Goal: Task Accomplishment & Management: Complete application form

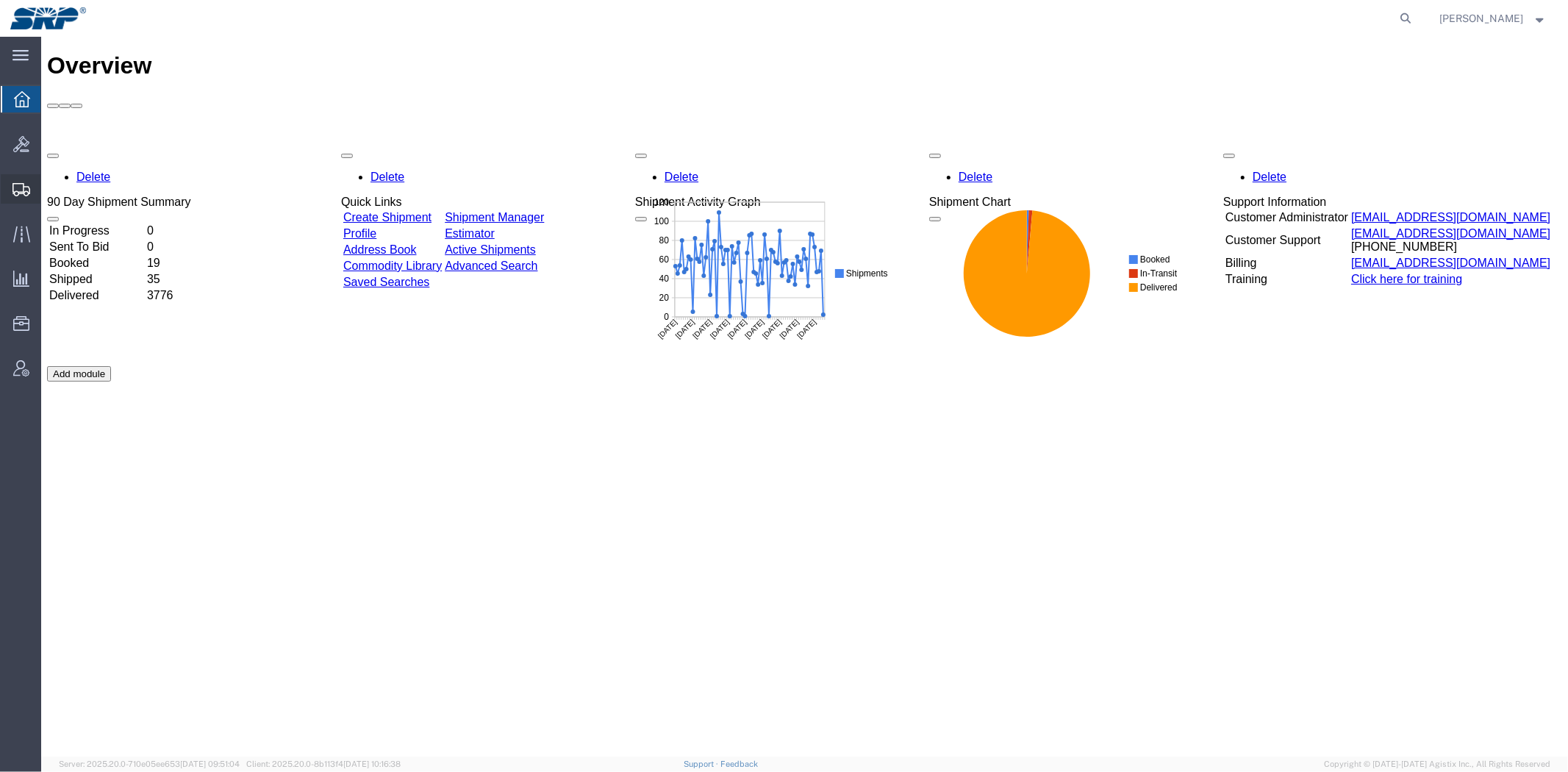
click at [0, 0] on span "Shipment Manager" at bounding box center [0, 0] width 0 height 0
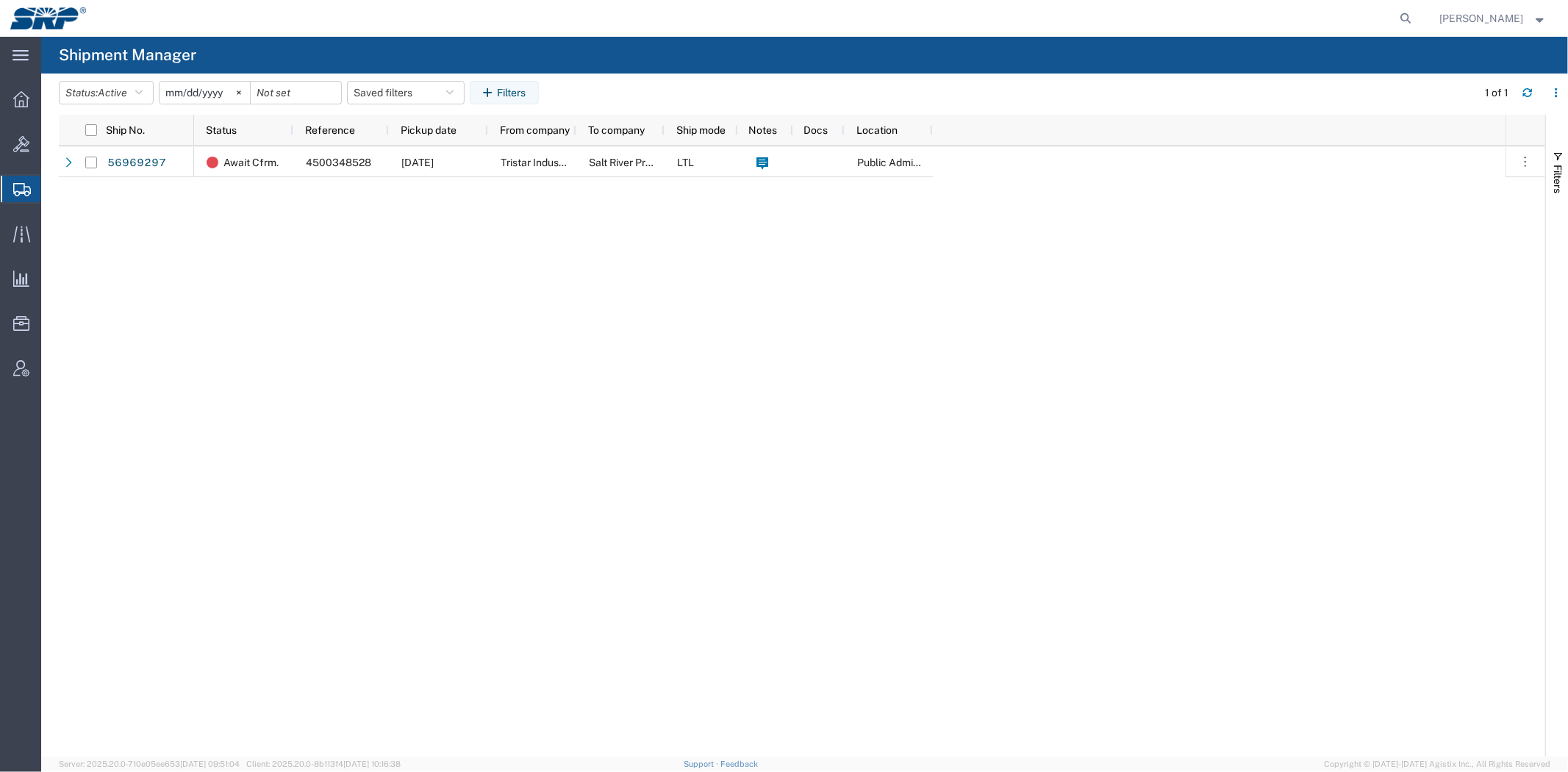
click at [276, 229] on div "Await Cfrm. 4500348528 [DATE] Tristar Industrial Salt River Project LTL Public …" at bounding box center [849, 451] width 1311 height 611
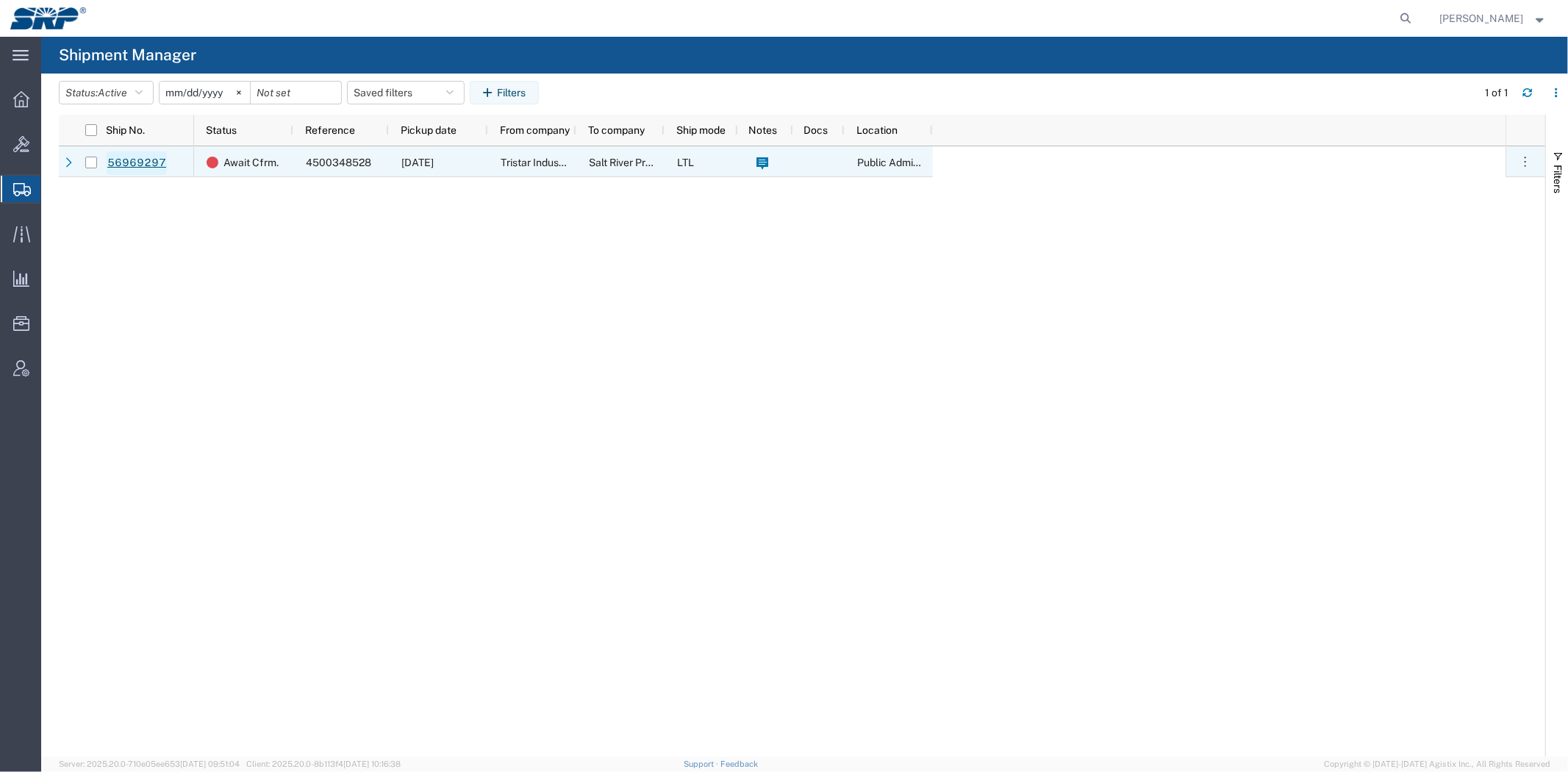
click at [134, 158] on link "56969297" at bounding box center [136, 163] width 61 height 24
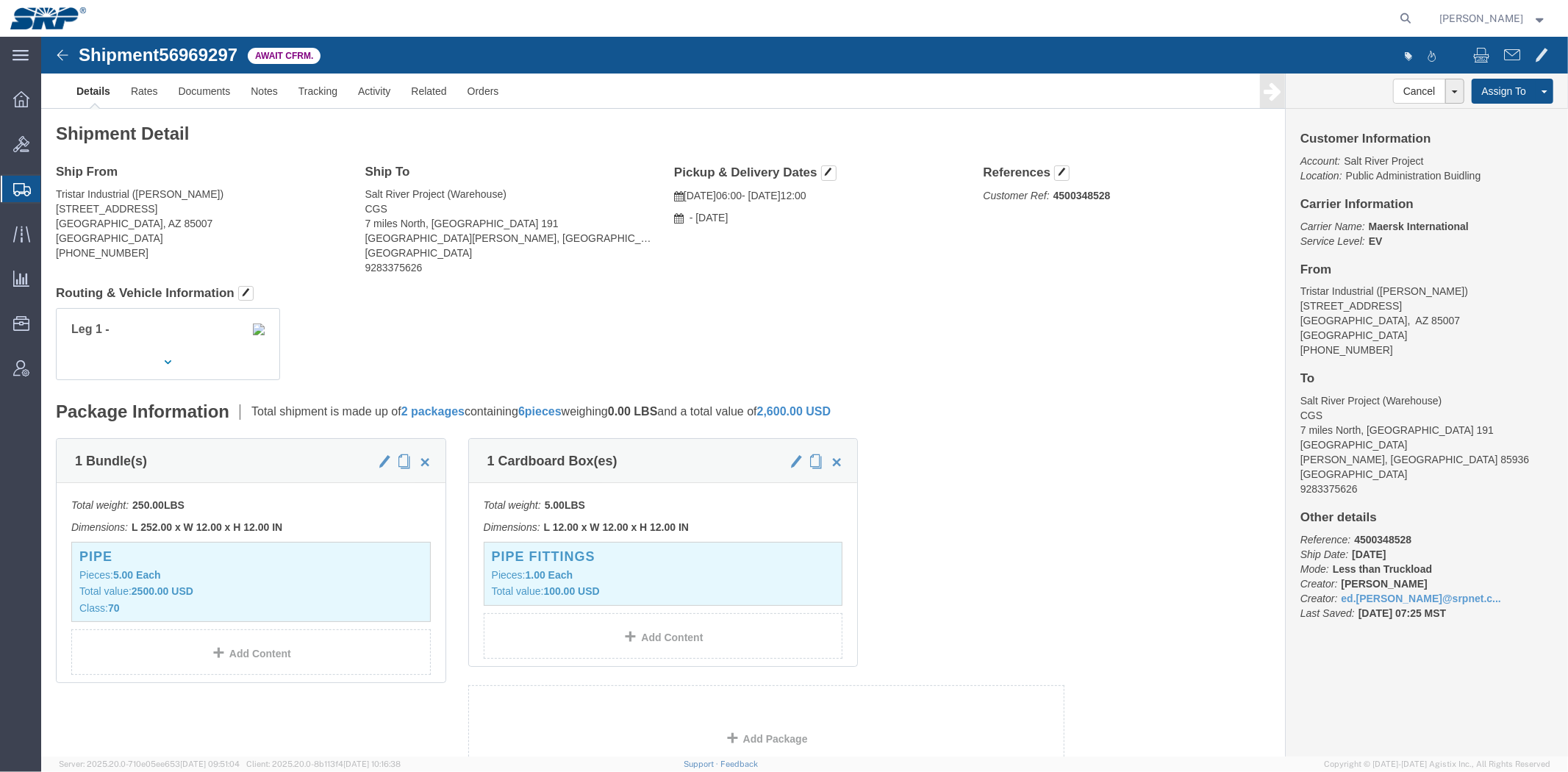
click at [0, 0] on span "Create Shipment" at bounding box center [0, 0] width 0 height 0
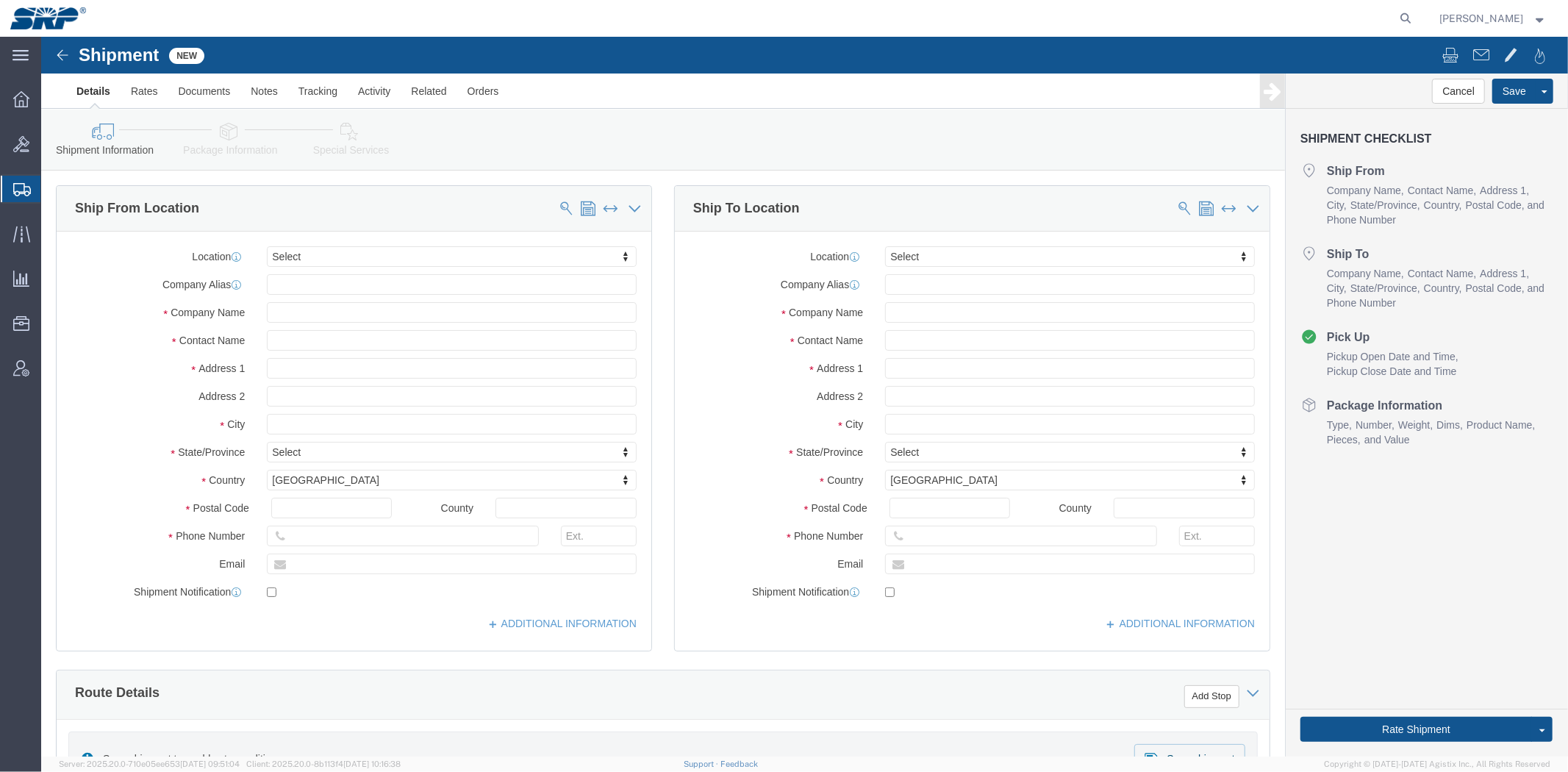
select select
type input "san"
select select "54820"
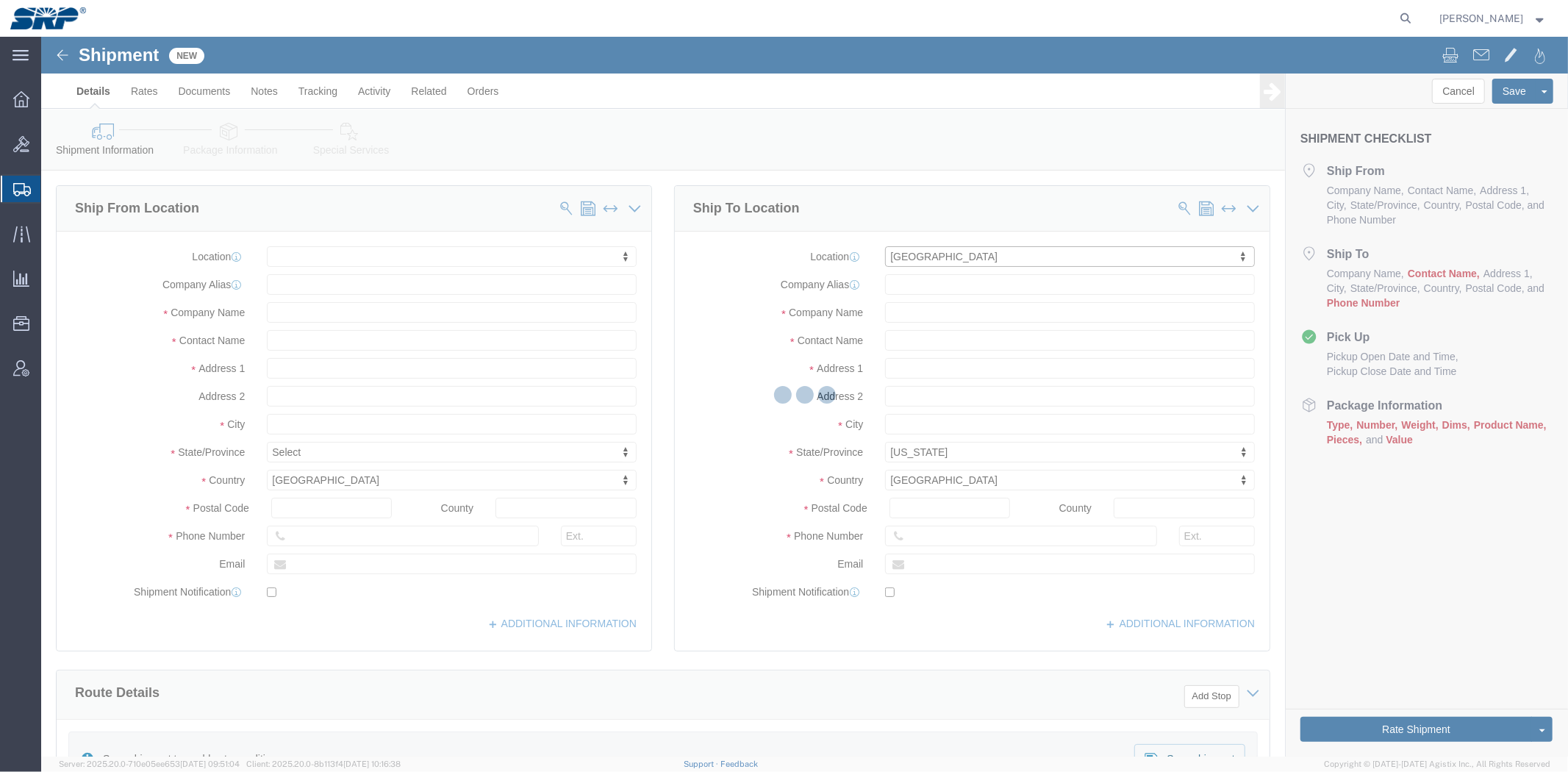
select select "AZ"
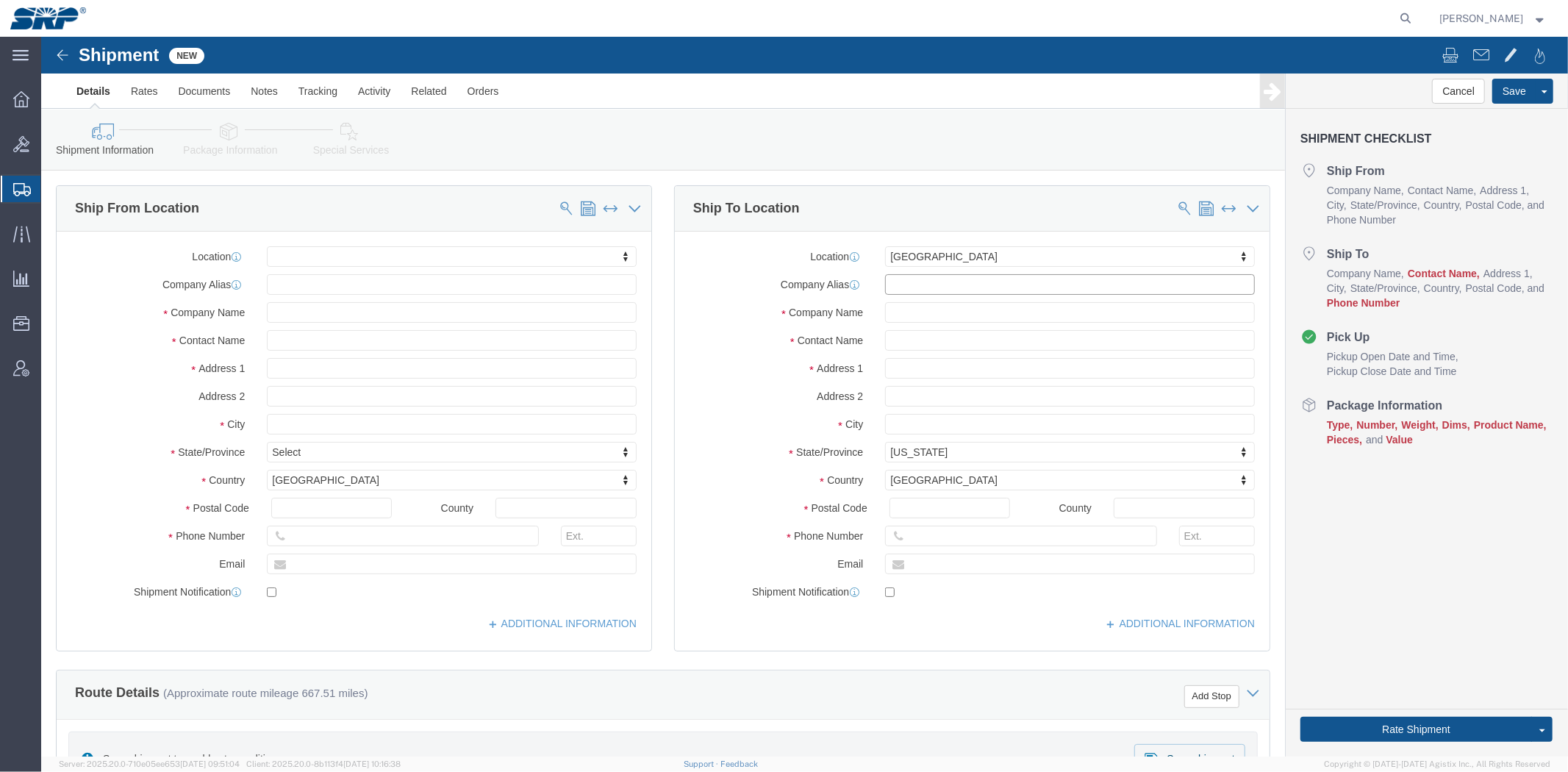
drag, startPoint x: 877, startPoint y: 255, endPoint x: 513, endPoint y: 226, distance: 365.2
click div "Ship From Location Location My Profile Location [GEOGRAPHIC_DATA] Facility [GEO…"
type input "STS"
click input "text"
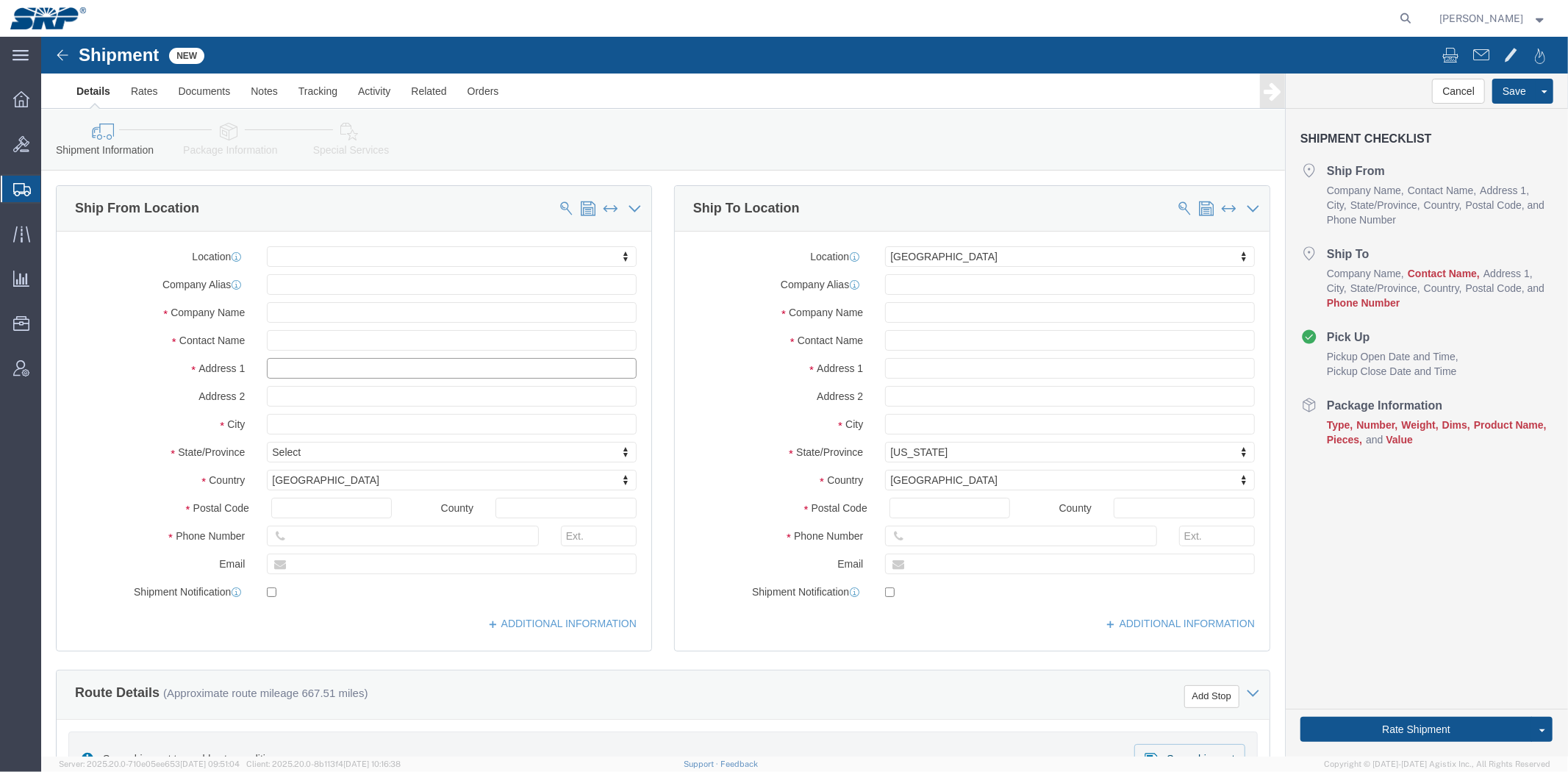
click input "text"
paste input "[STREET_ADDRESS]"
type input "[STREET_ADDRESS]"
click input "text"
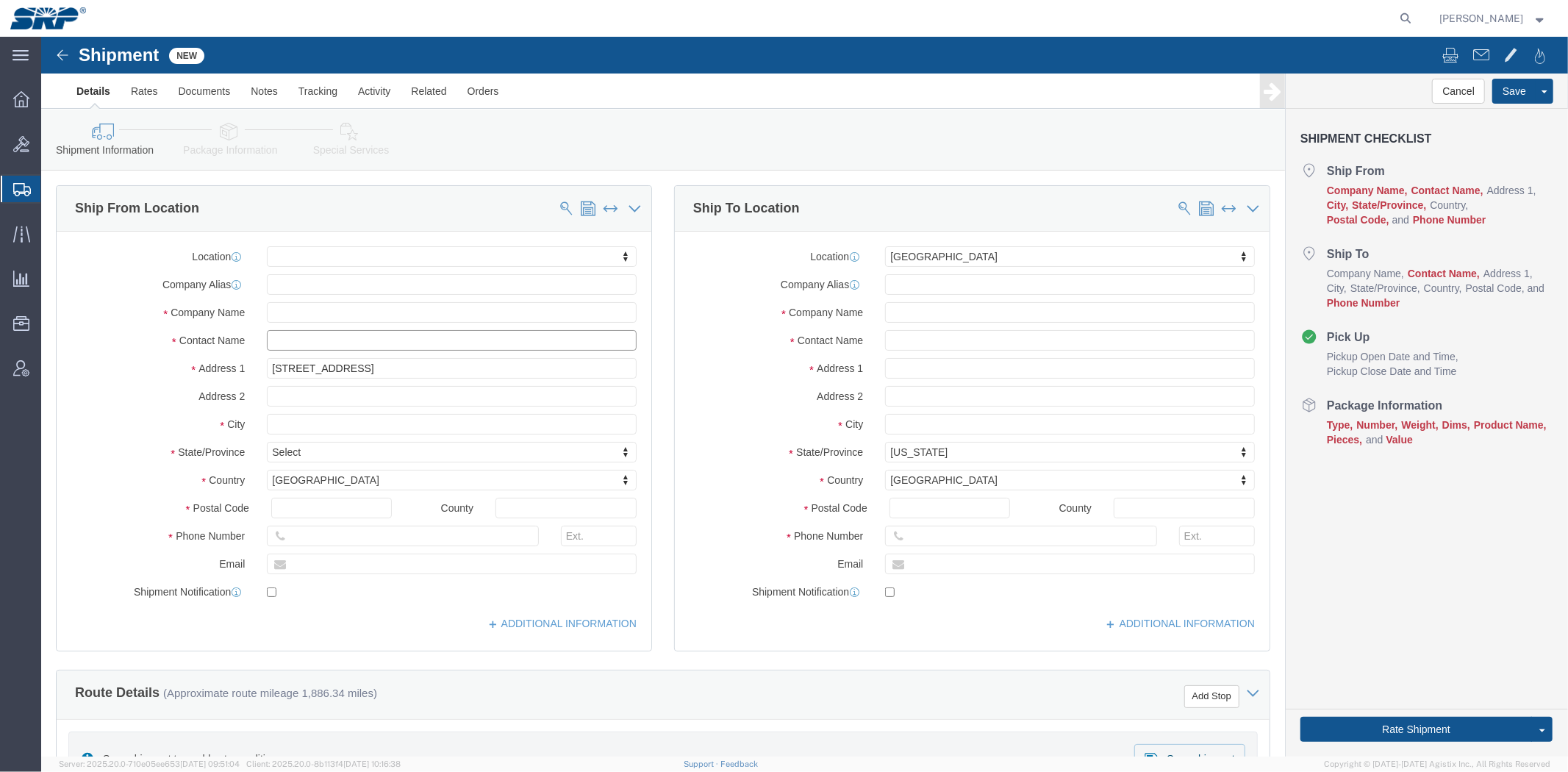
paste input "[PERSON_NAME]"
type input "[PERSON_NAME]"
click input "text"
paste input "STAR Turbine"
type input "STAR Turbine"
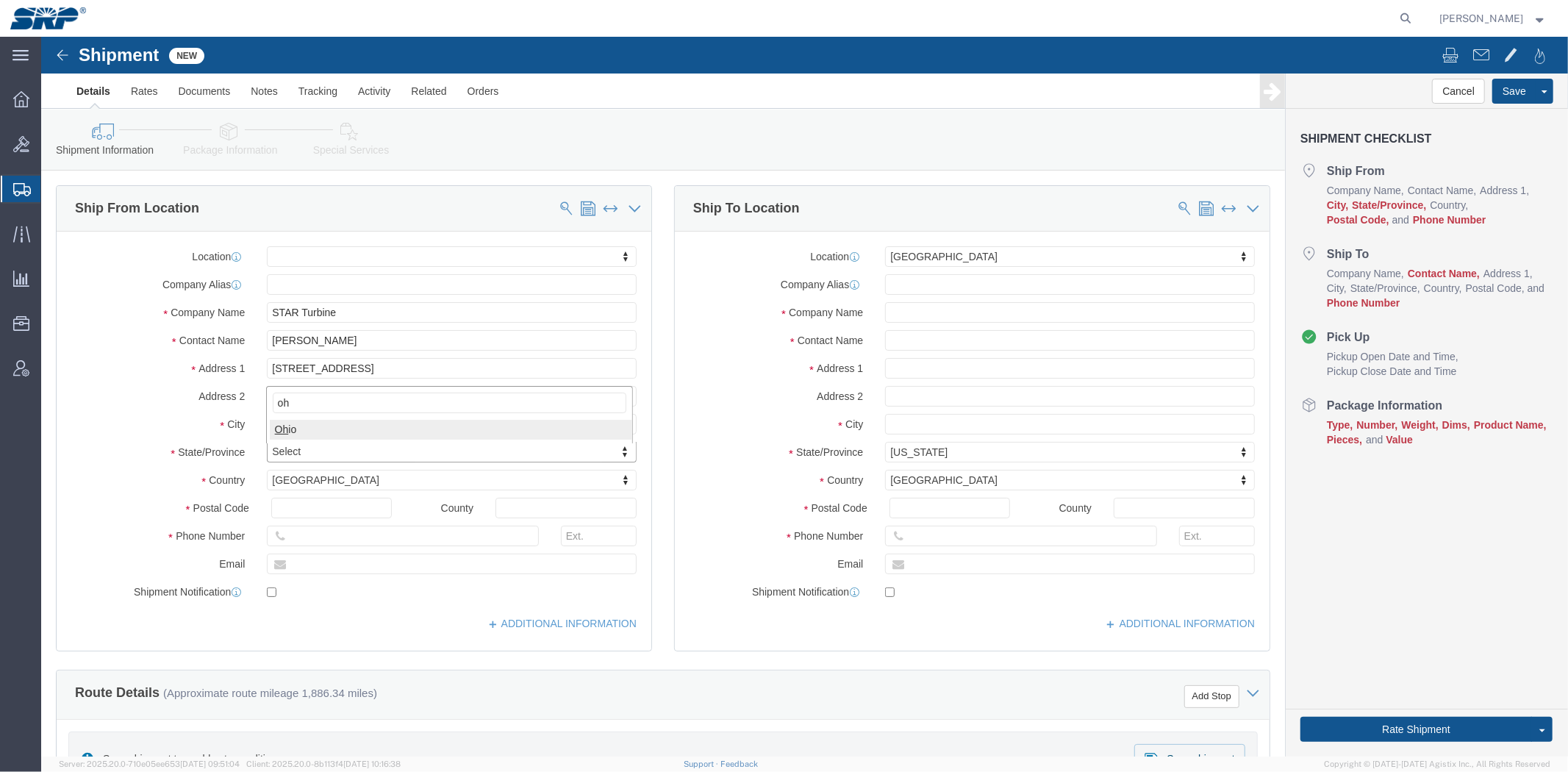
type input "oh"
click input "text"
paste input "[PERSON_NAME]"
type input "[PERSON_NAME]"
click input "text"
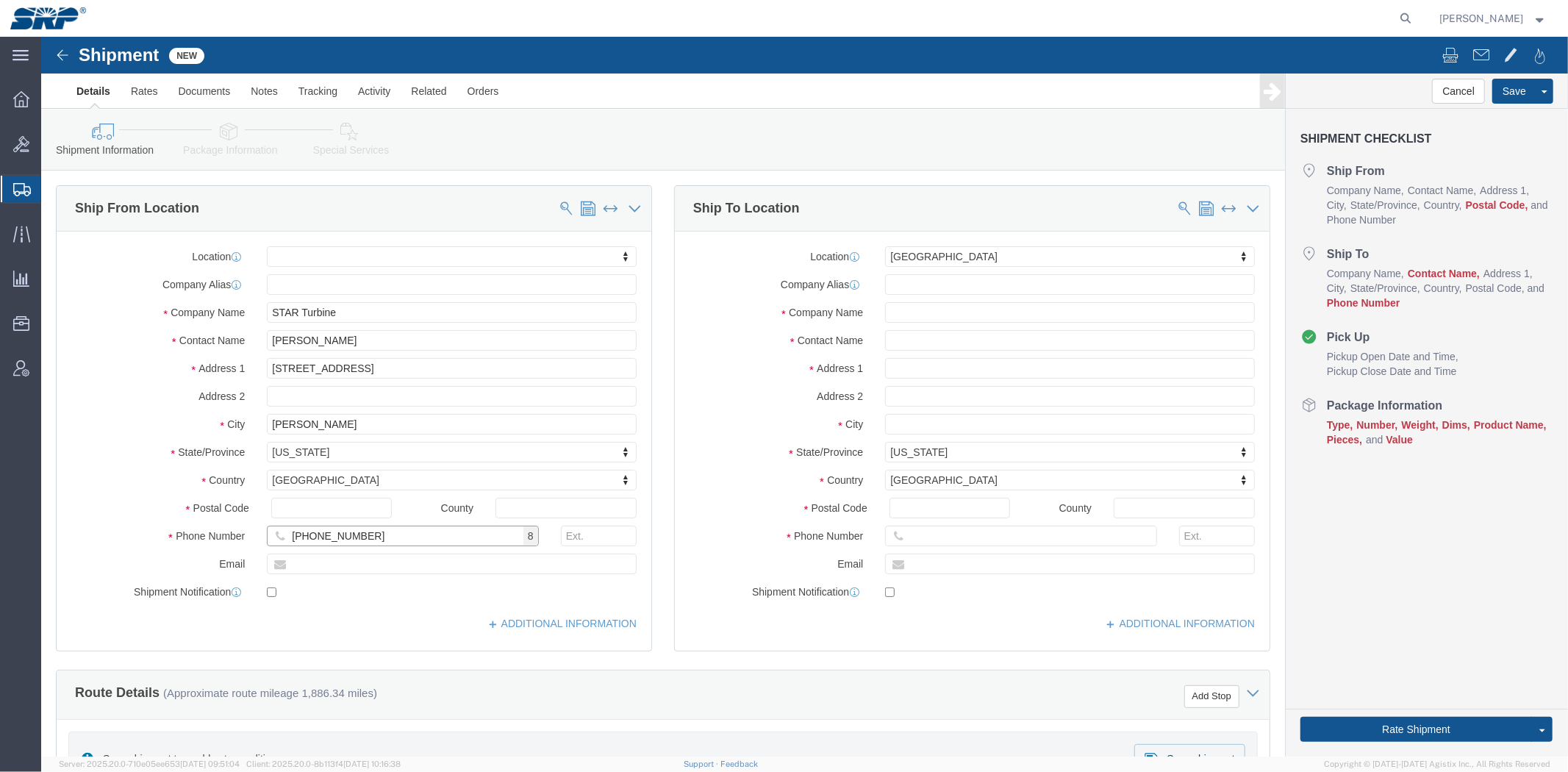
type input "[PHONE_NUMBER]"
type input "127"
click div "Location My Profile Location [GEOGRAPHIC_DATA] Facility 27th [GEOGRAPHIC_DATA] …"
drag, startPoint x: 895, startPoint y: 498, endPoint x: 981, endPoint y: 488, distance: 86.6
click input "text"
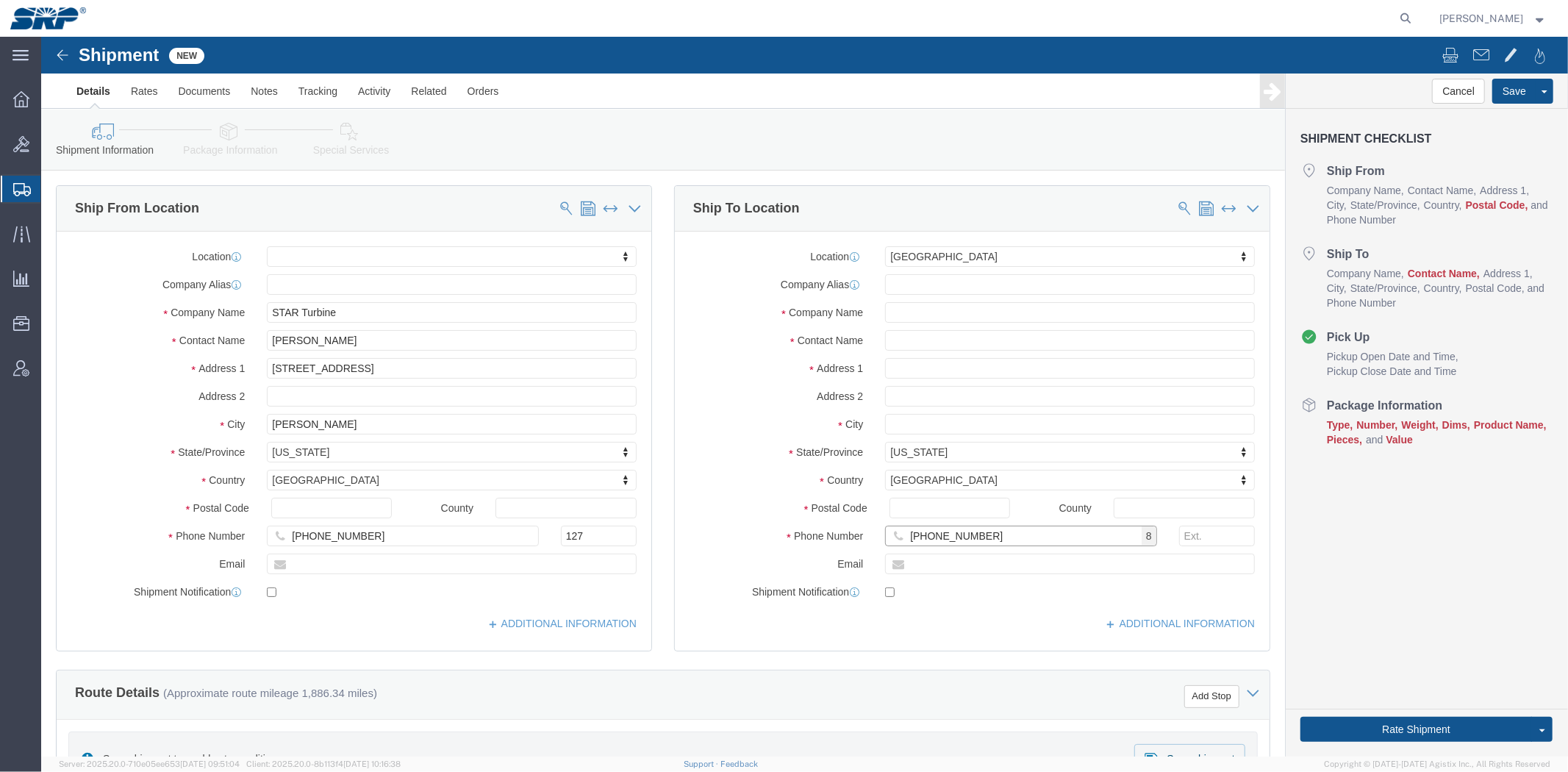
type input "[PHONE_NUMBER]"
click input "text"
drag, startPoint x: 918, startPoint y: 305, endPoint x: 873, endPoint y: 306, distance: 45.0
click input "[PERSON_NAME]"
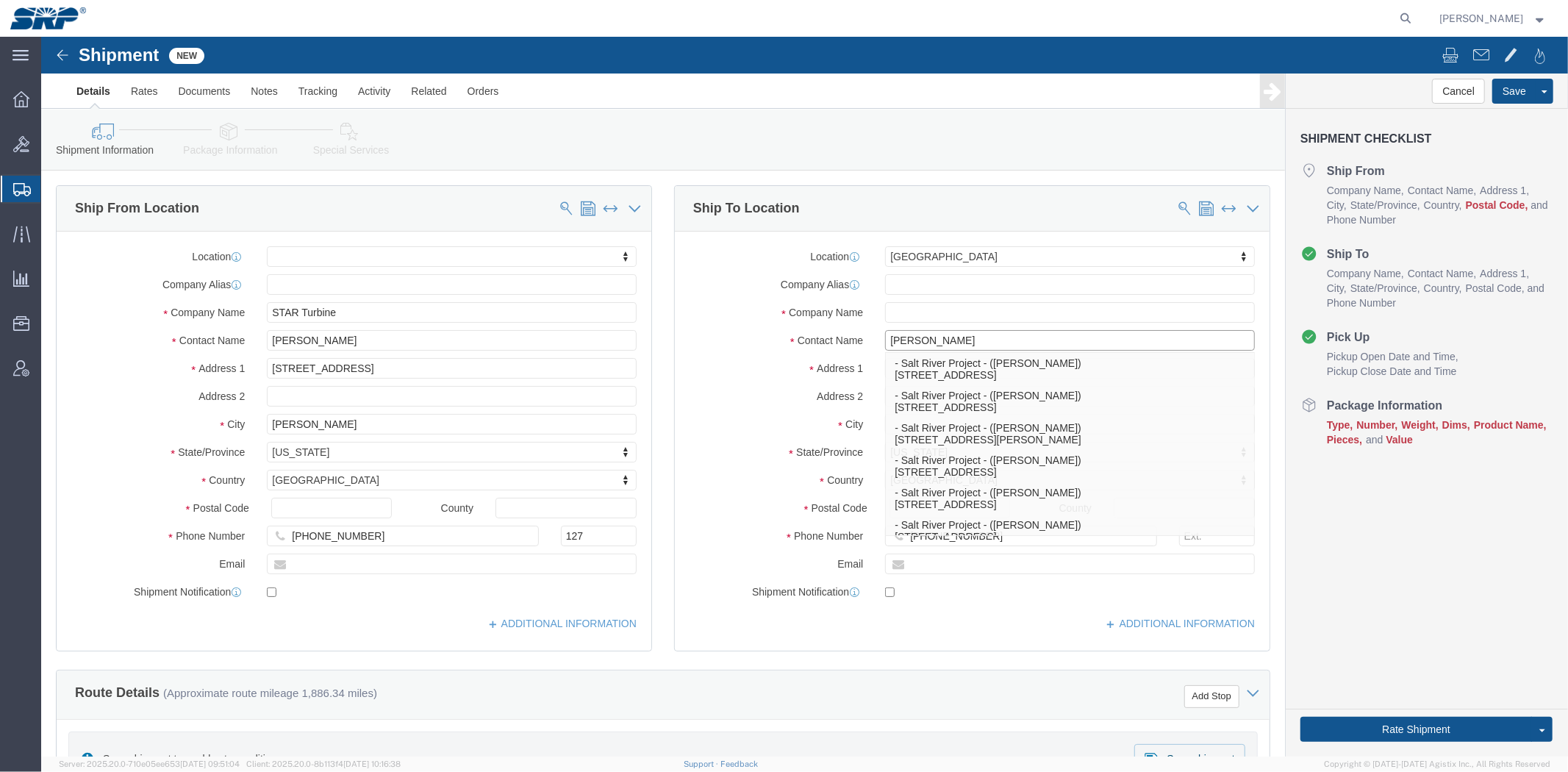
type input "[PERSON_NAME]"
click div "Ship To Location Location [GEOGRAPHIC_DATA] My Profile Location [GEOGRAPHIC_DAT…"
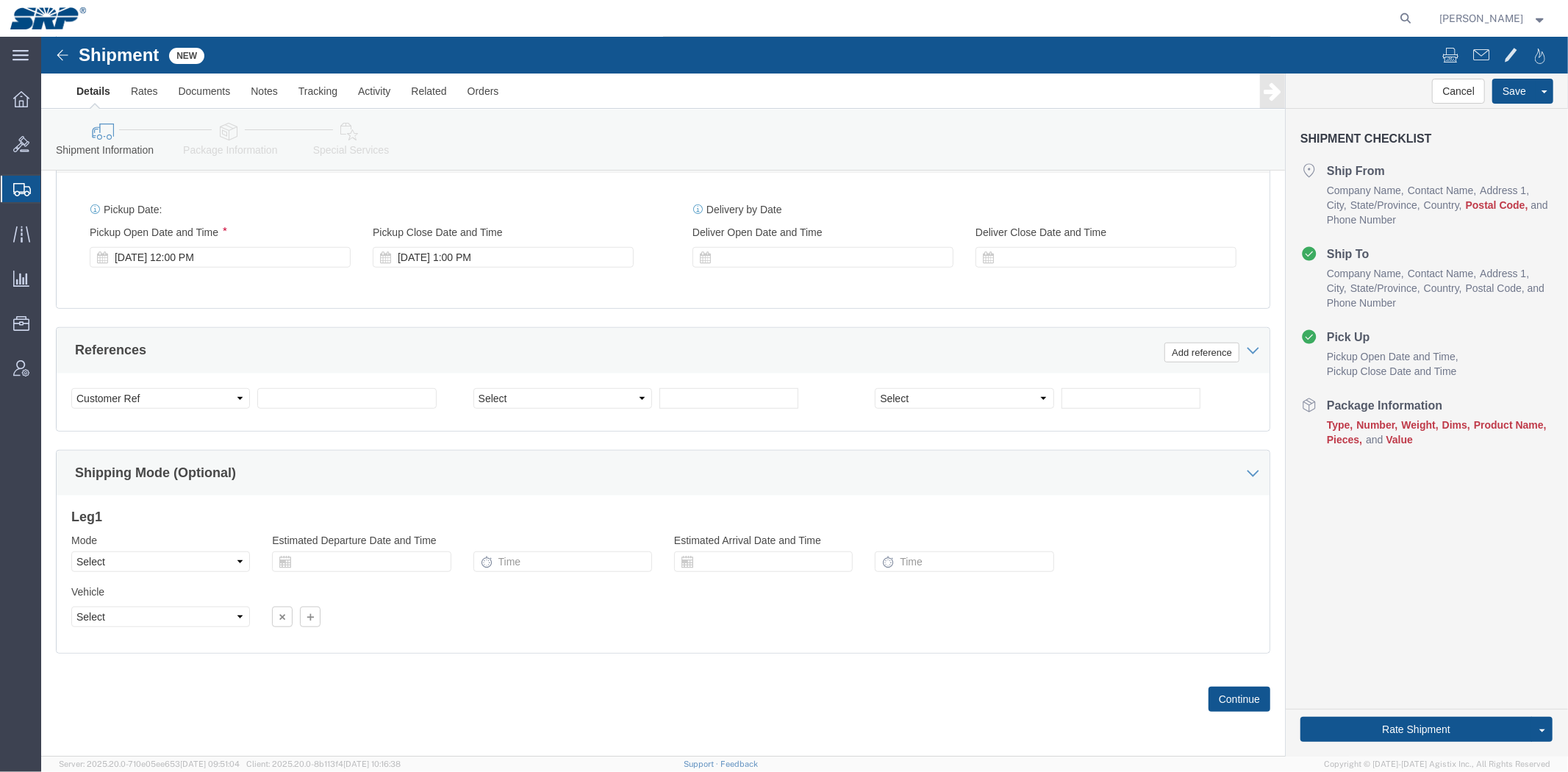
drag, startPoint x: 584, startPoint y: 299, endPoint x: 581, endPoint y: 542, distance: 243.0
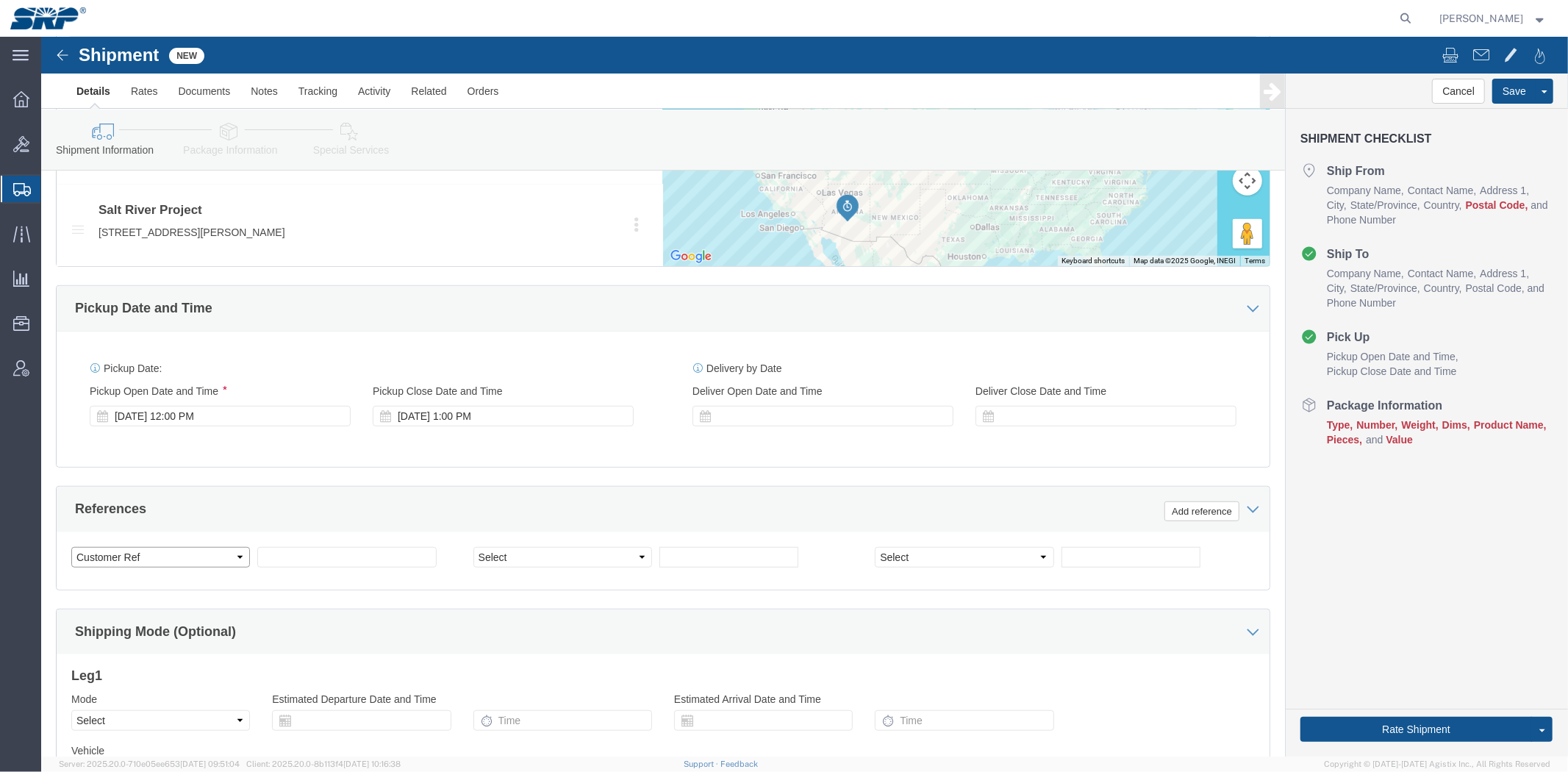
click select "Select Account Type Activity ID Airline Appointment Number ASN Batch Request # …"
select select "PURCHORD"
click select "Select Account Type Activity ID Airline Appointment Number ASN Batch Request # …"
click input "text"
paste input "4500344817"
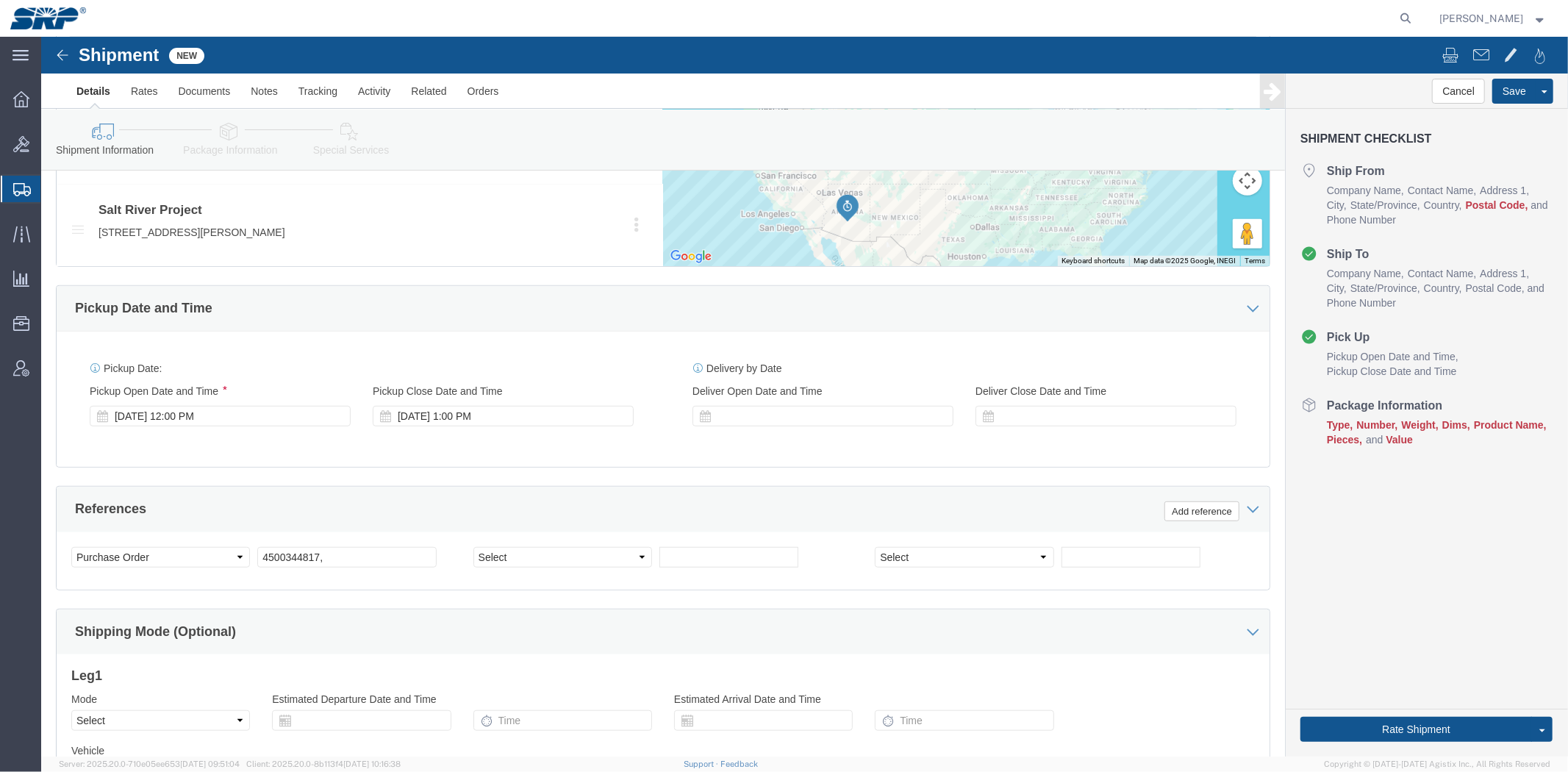
click div "Select Account Type Activity ID Airline Appointment Number ASN Batch Request # …"
click input "4500344817,"
paste input "4500344823"
type input "4500344817, 4500344823"
click div "Shipping Mode (Optional)"
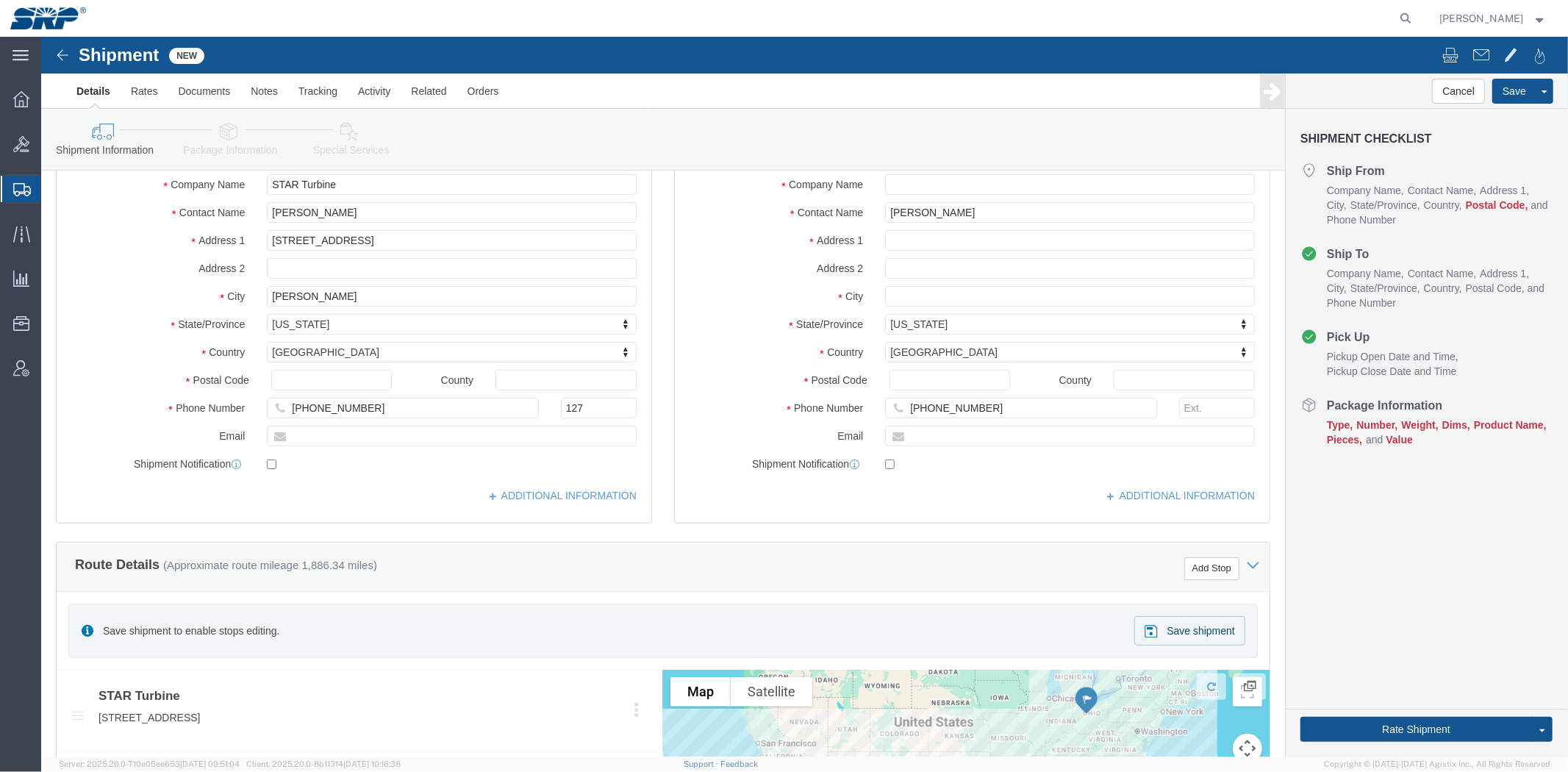
scroll to position [0, 0]
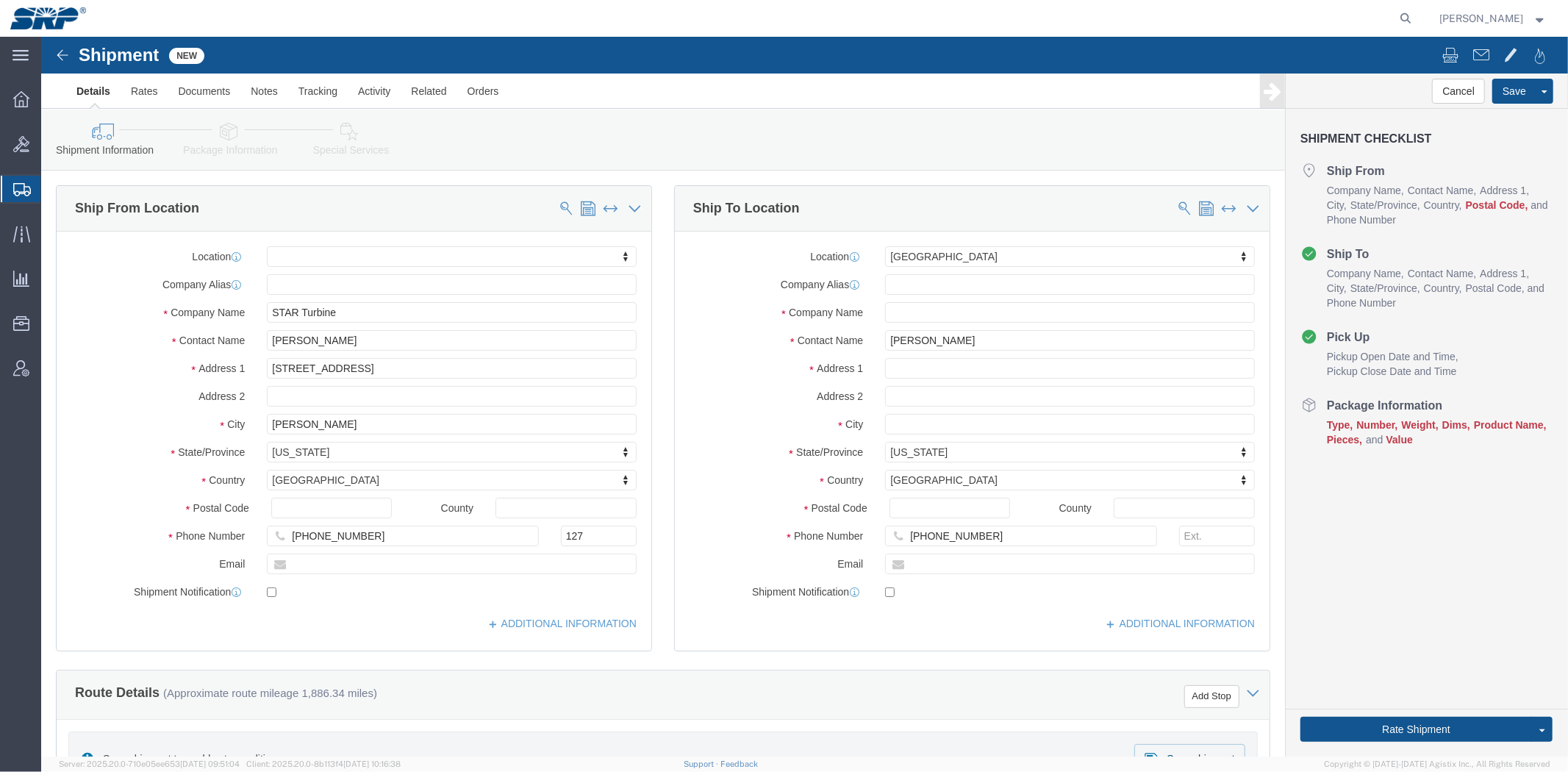
drag, startPoint x: 206, startPoint y: 451, endPoint x: 185, endPoint y: 180, distance: 271.8
click link "Package Information"
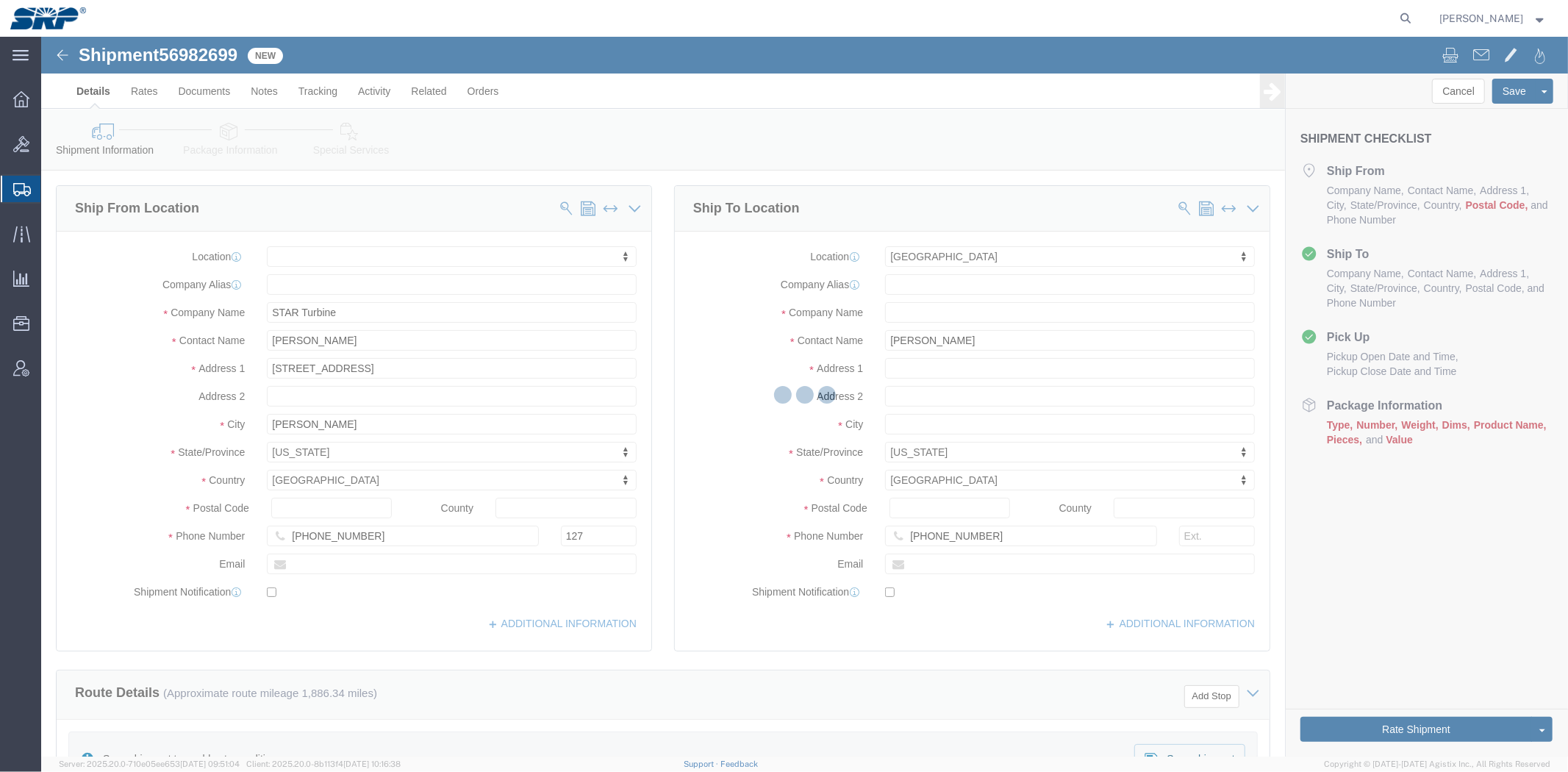
select select "54820"
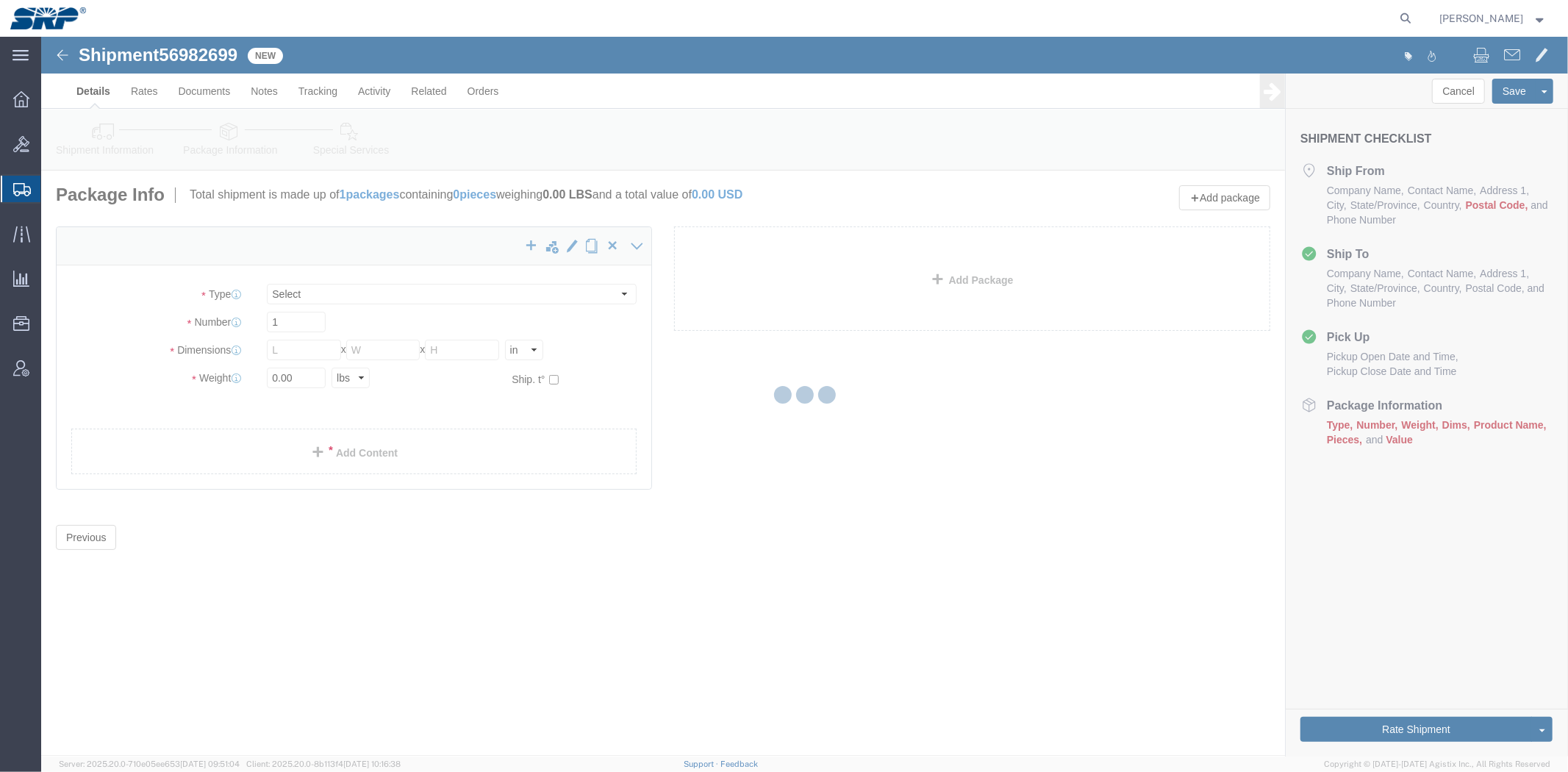
select select "CBOX"
click at [127, 144] on div at bounding box center [804, 397] width 1526 height 720
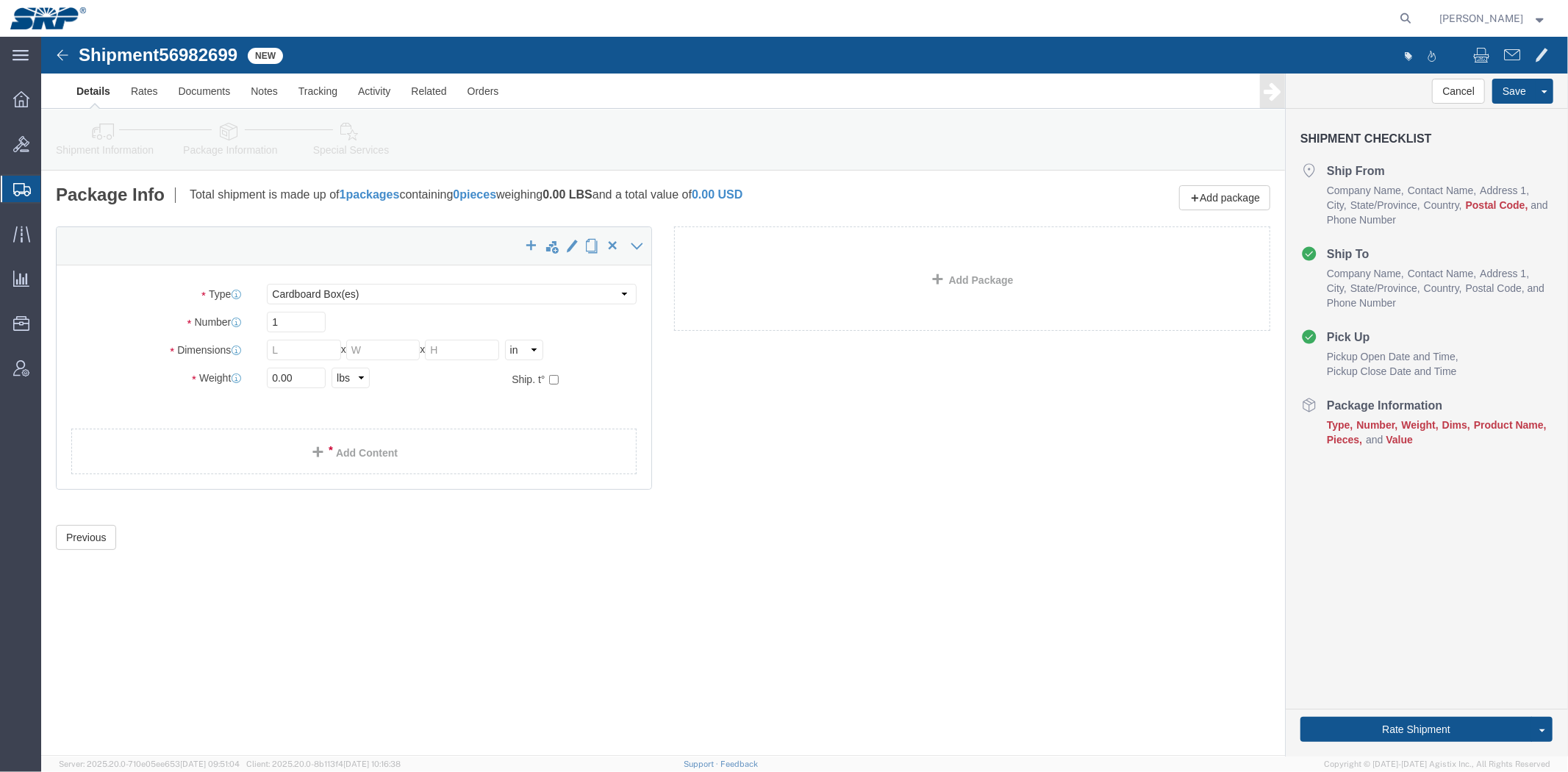
drag, startPoint x: 127, startPoint y: 144, endPoint x: 86, endPoint y: 108, distance: 54.6
click link "Shipment Information"
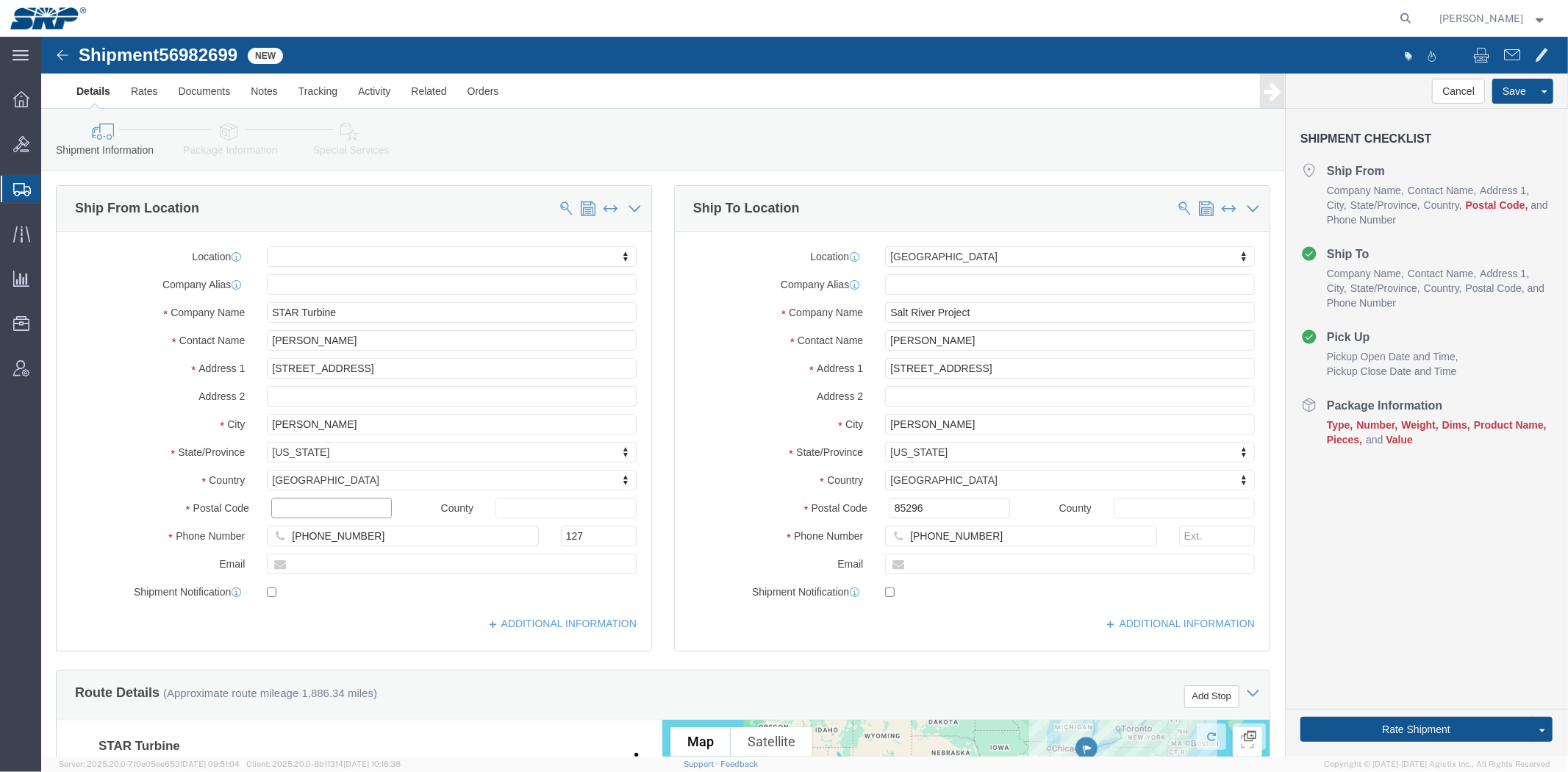
click input "text"
paste input "43302"
type input "43302"
select select
click link "Package Information"
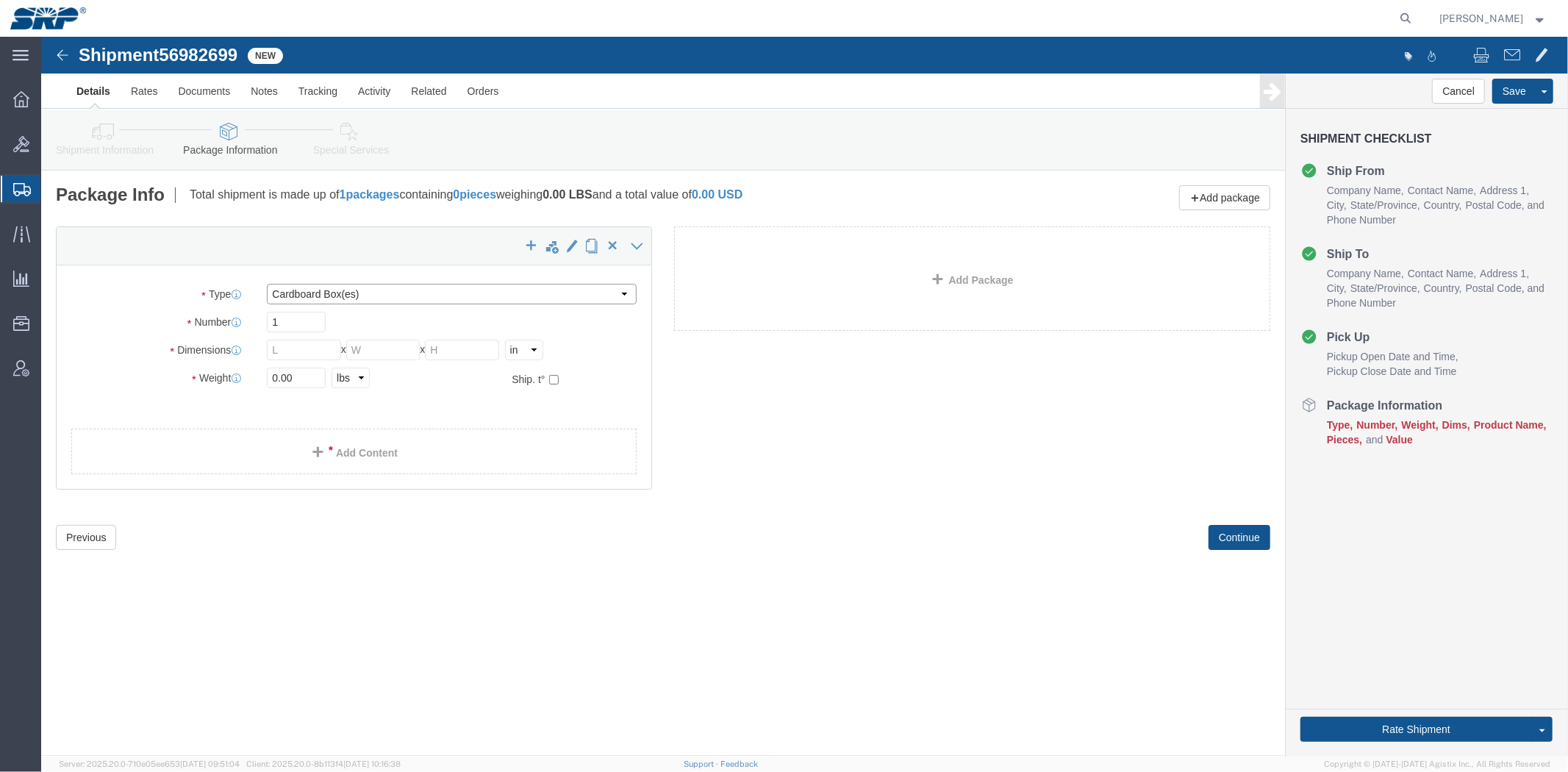
click select "Select Bale(s) Basket(s) Bolt(s) Bottle(s) Buckets Bulk Bundle(s) Can(s) Cardbo…"
select select "PSNS"
click select "Select Bale(s) Basket(s) Bolt(s) Bottle(s) Buckets Bulk Bundle(s) Can(s) Cardbo…"
click input "text"
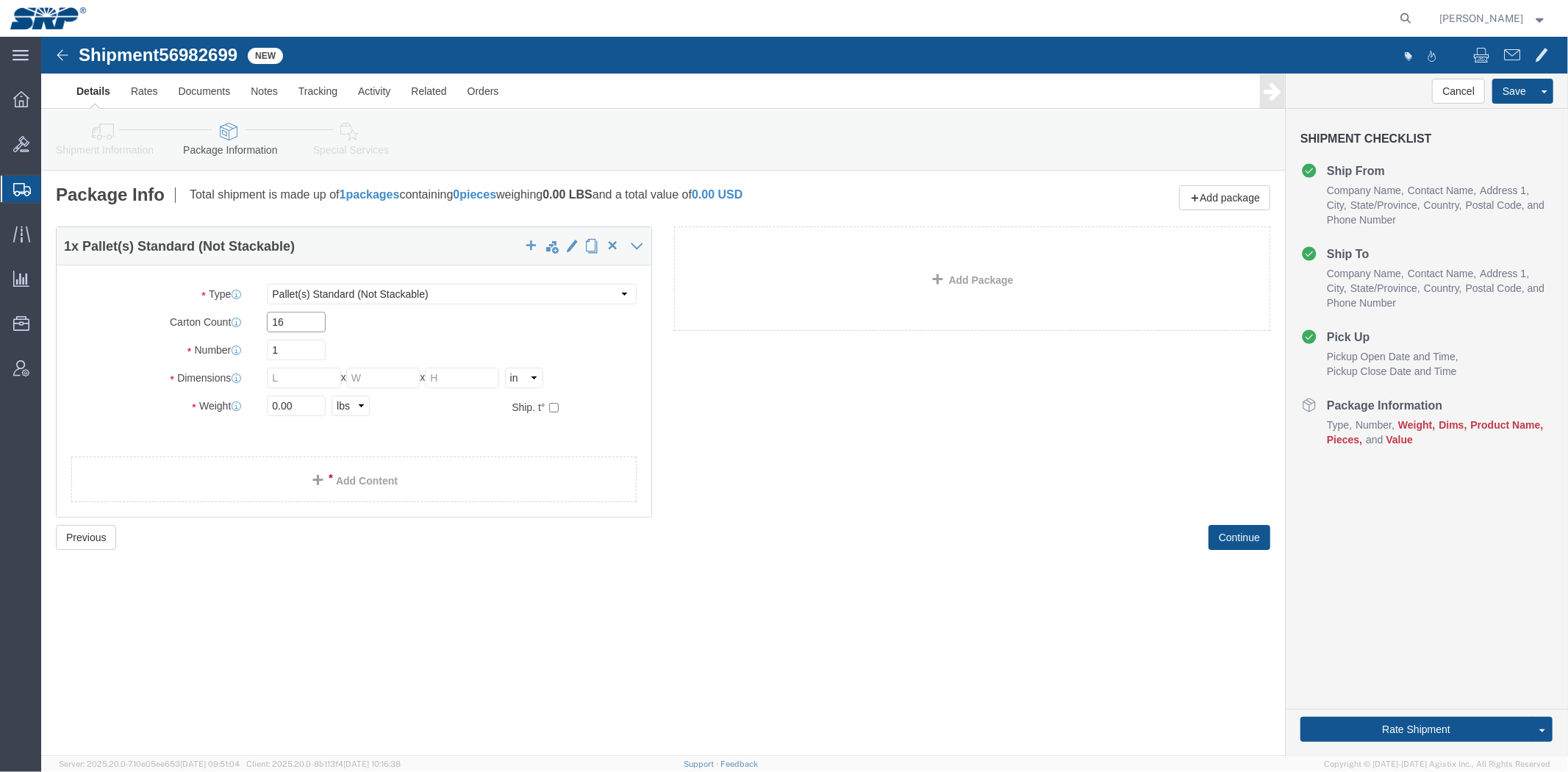
type input "16"
type input "42"
type input "28"
type input "500"
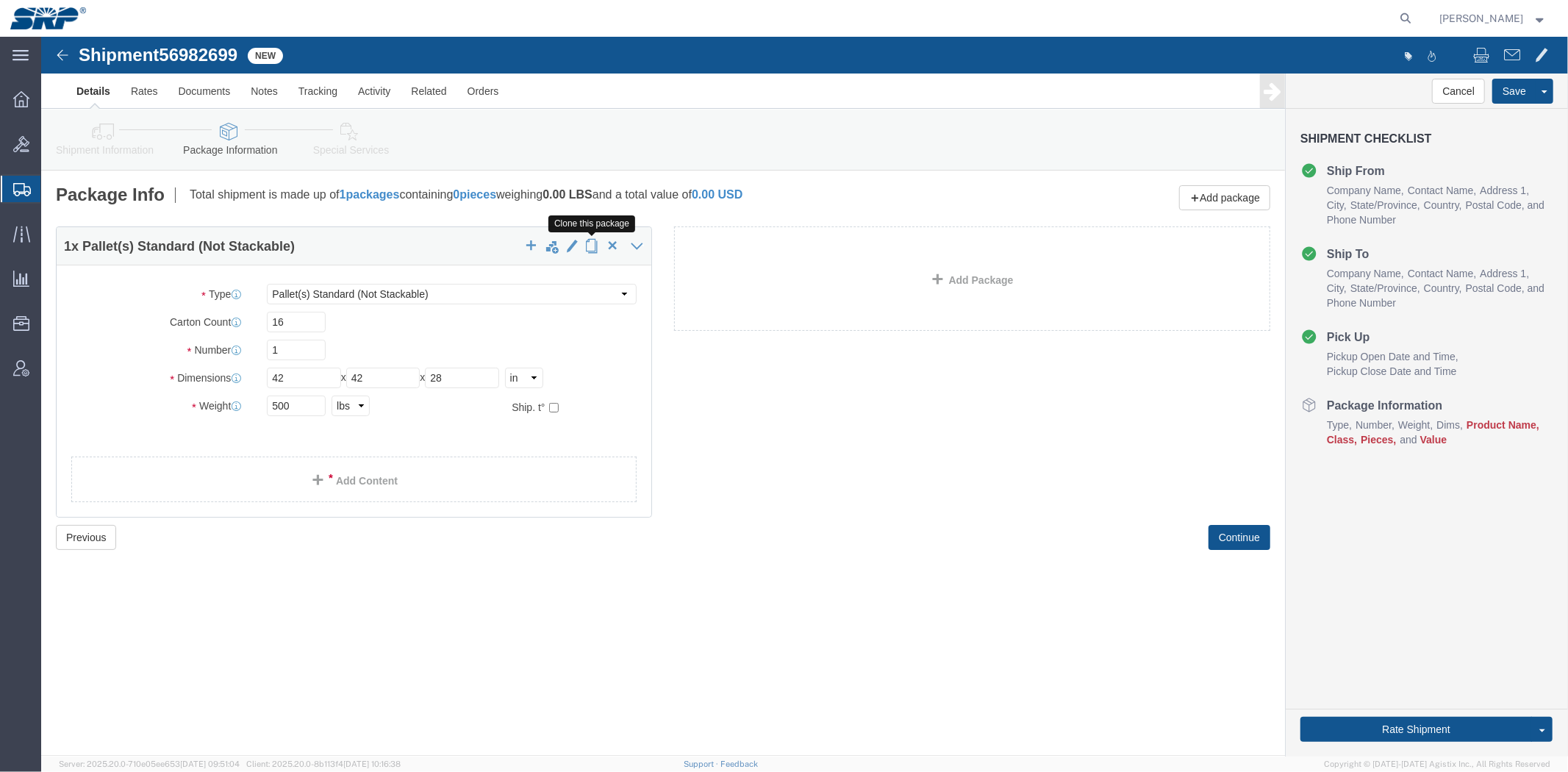
click span "button"
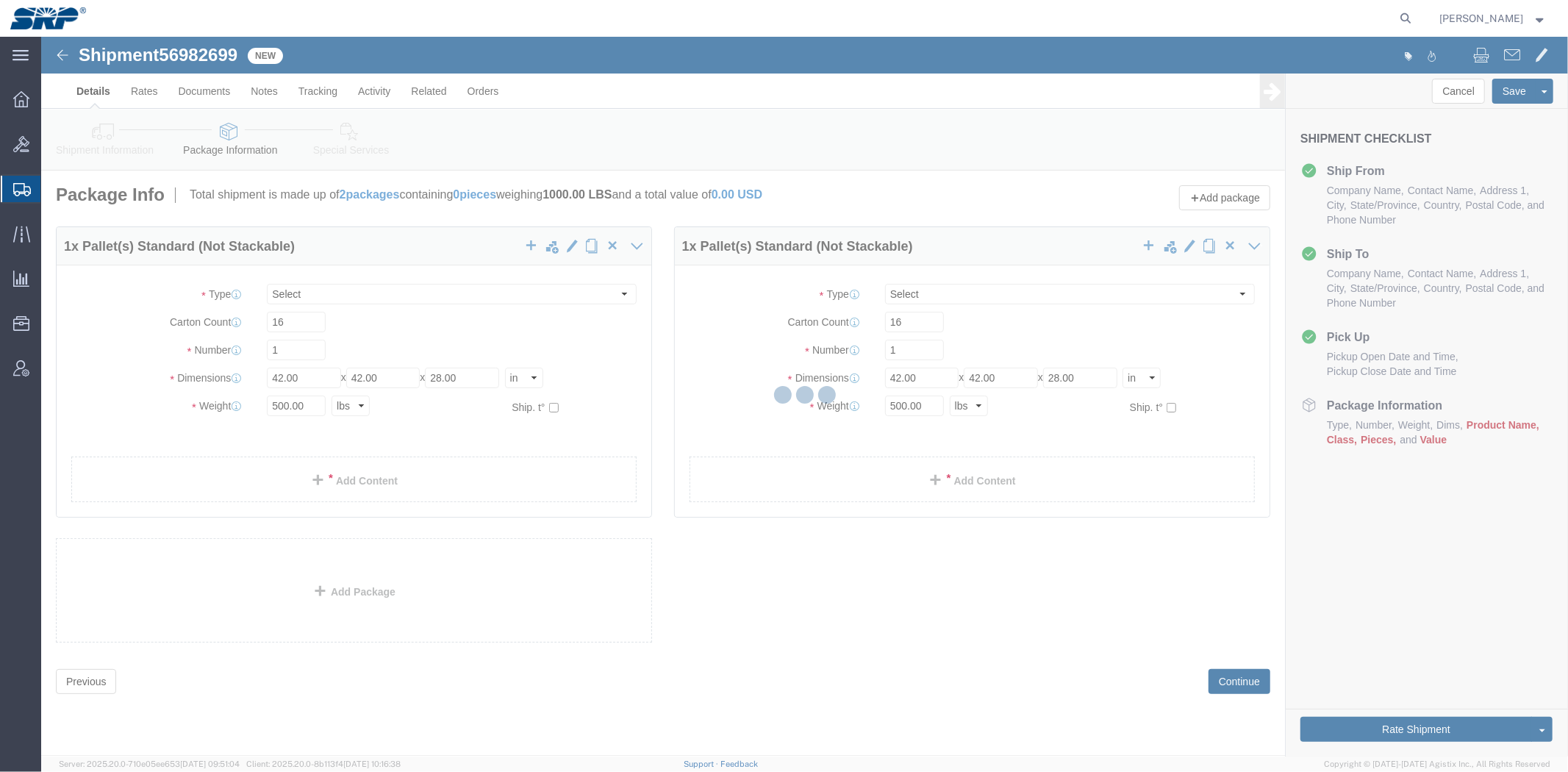
select select "PSNS"
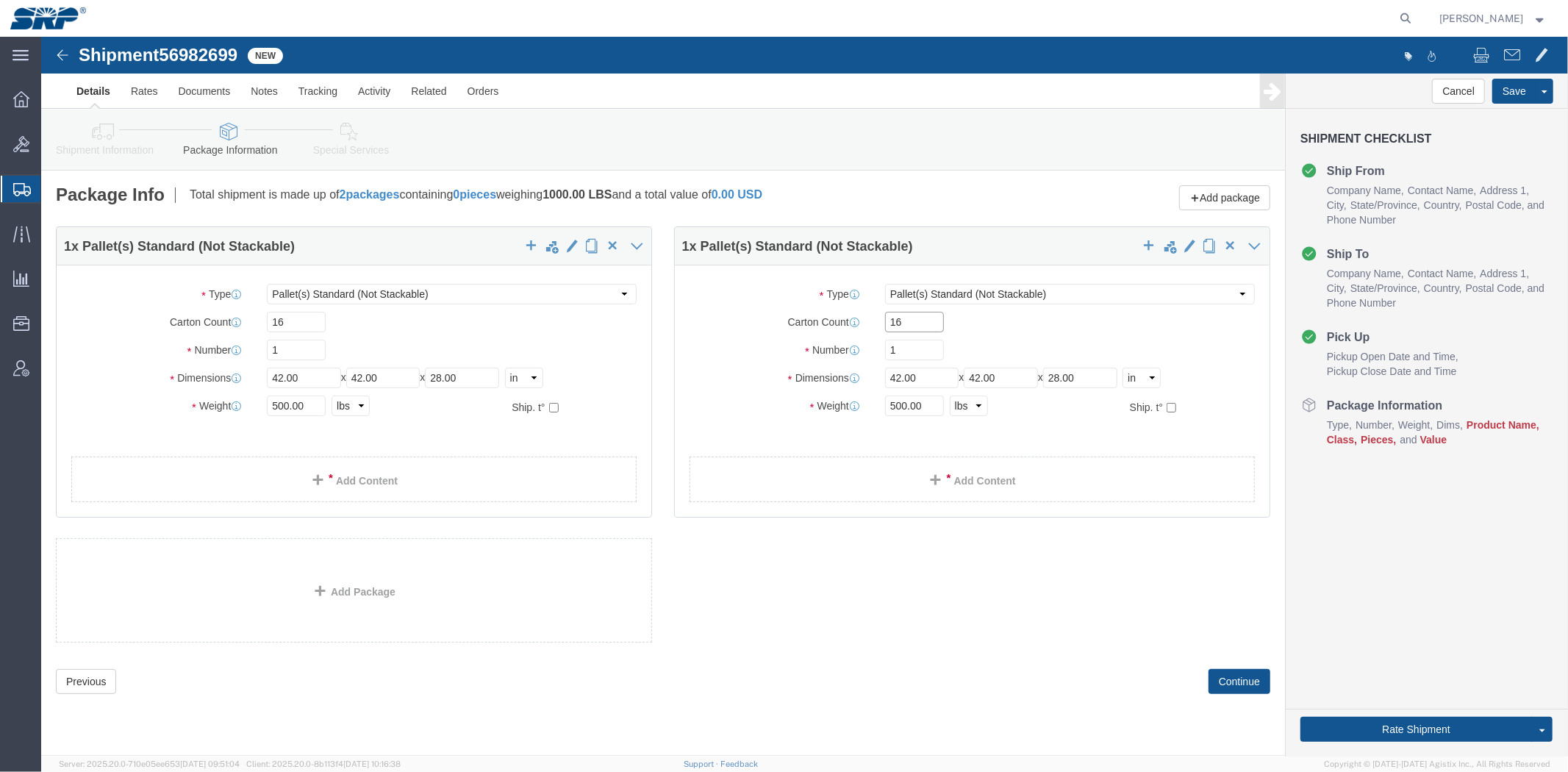
drag, startPoint x: 881, startPoint y: 284, endPoint x: 647, endPoint y: 311, distance: 235.6
click div "Package Type Select Bale(s) Basket(s) Bolt(s) Bottle(s) Buckets Bulk Bundle(s) …"
type input "12"
type input "22"
drag, startPoint x: 894, startPoint y: 366, endPoint x: 743, endPoint y: 383, distance: 152.0
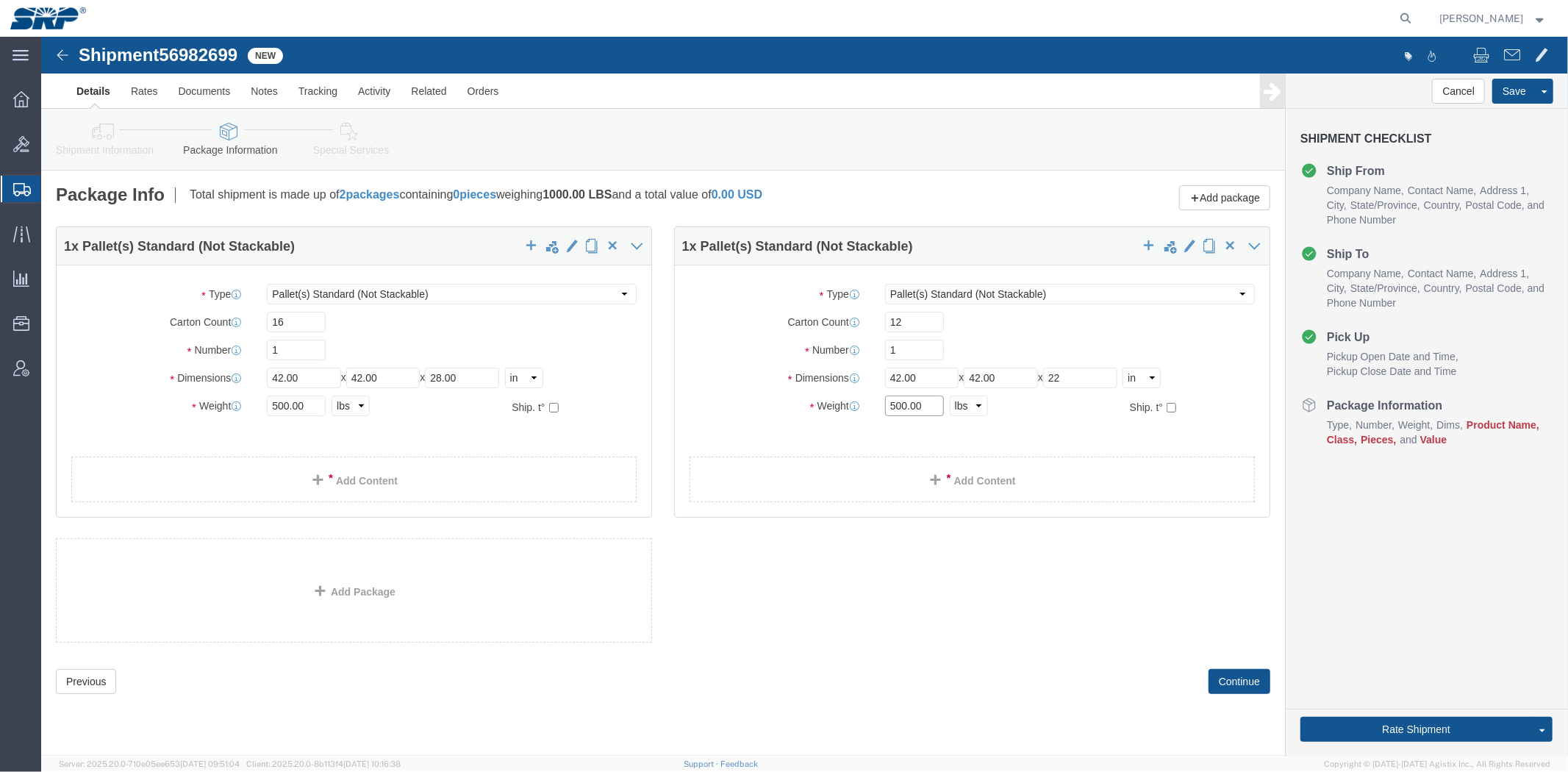
click div "Package Type Select Bale(s) Basket(s) Bolt(s) Bottle(s) Buckets Bulk Bundle(s) …"
type input "400"
click span "button"
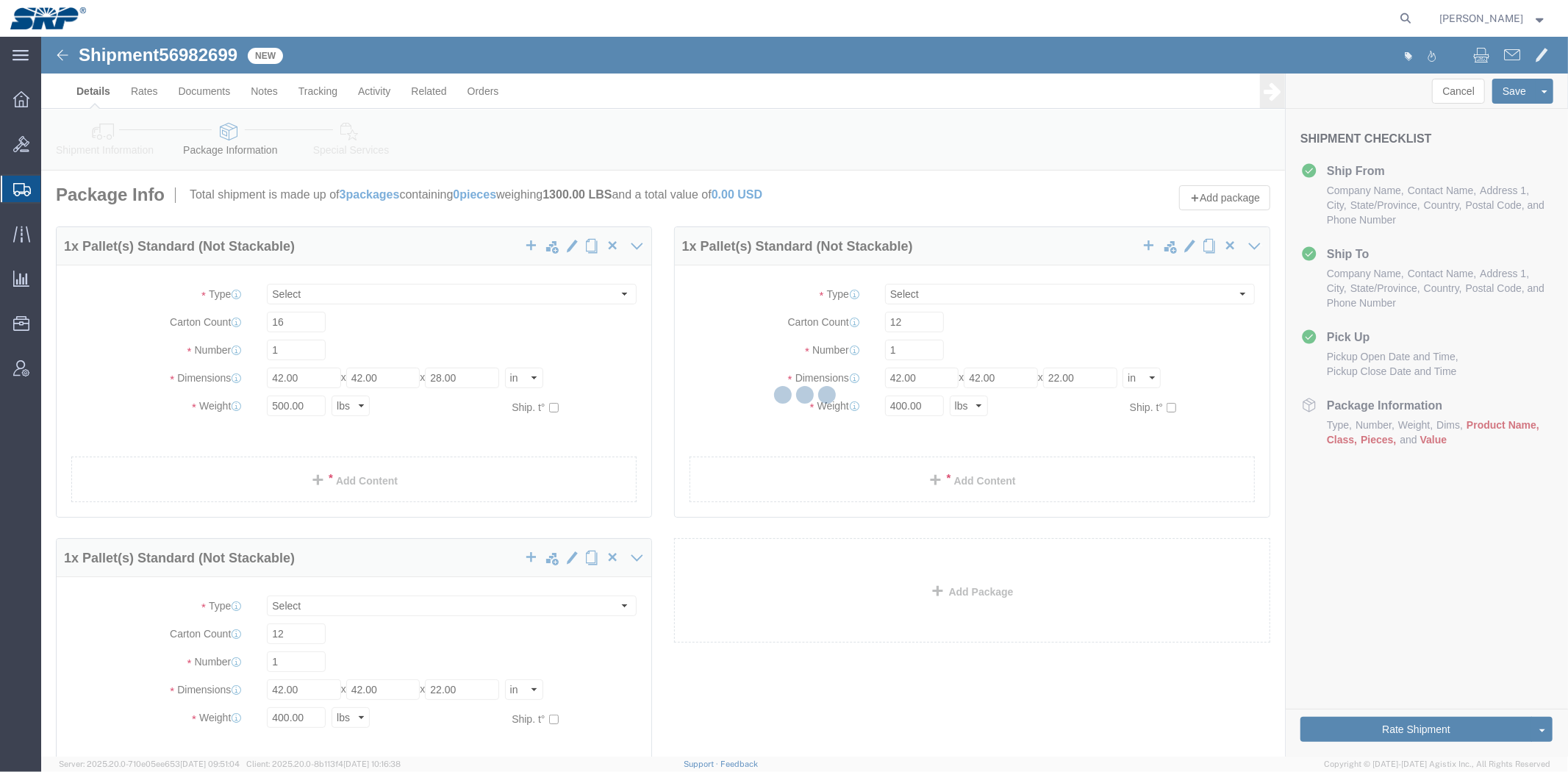
select select "PSNS"
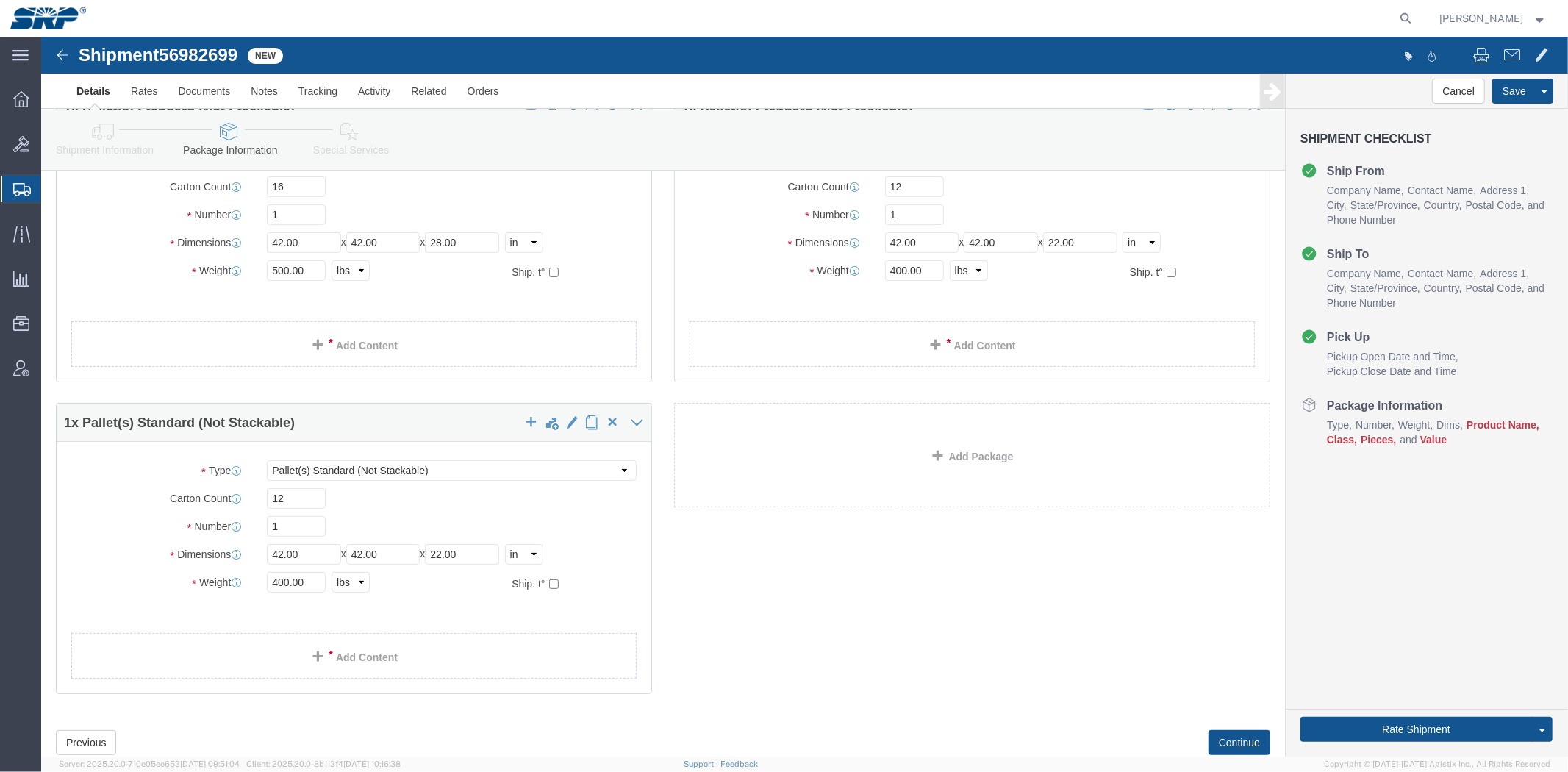
scroll to position [163, 0]
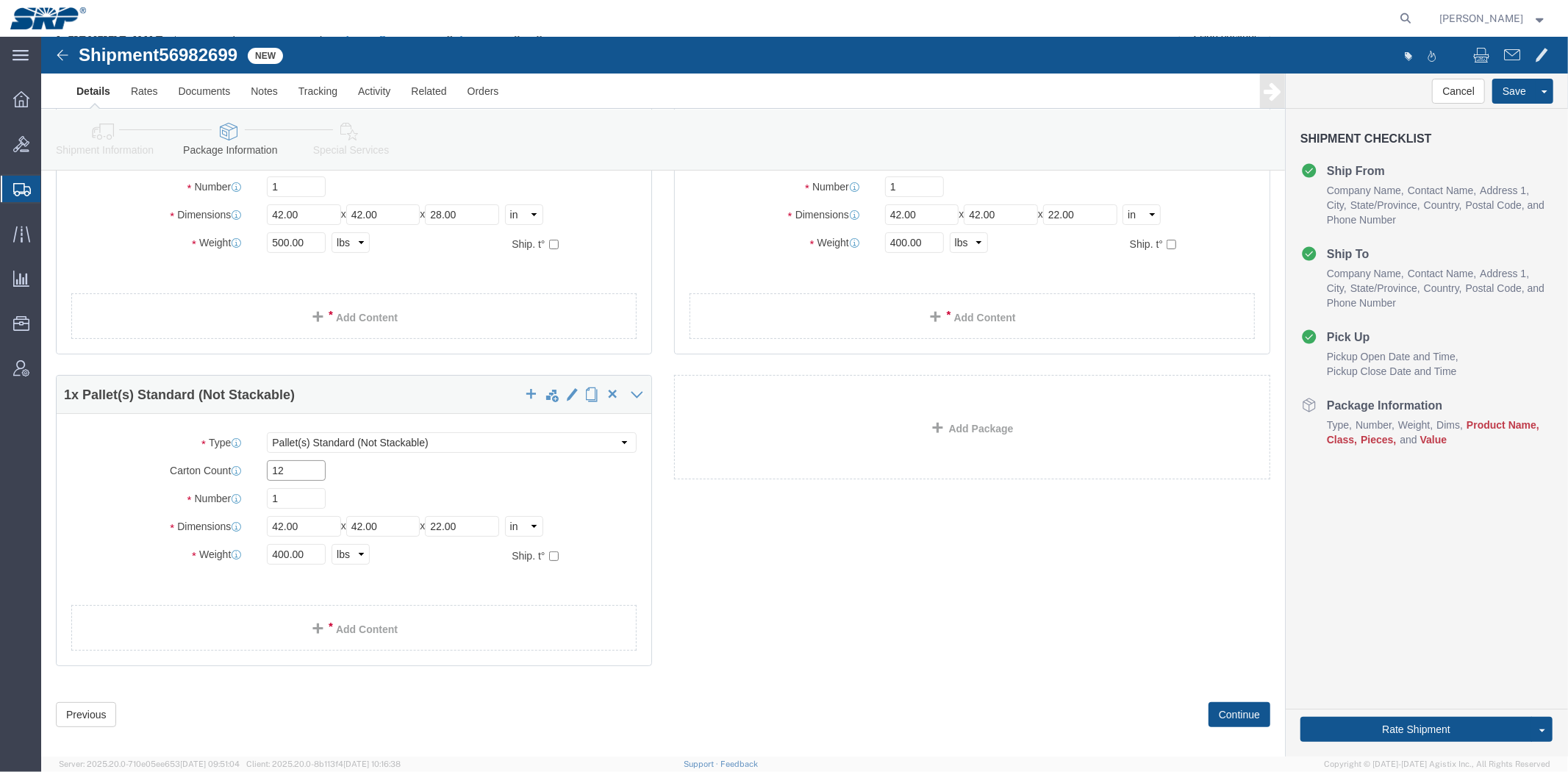
drag, startPoint x: 256, startPoint y: 436, endPoint x: 98, endPoint y: 435, distance: 158.0
click div "Carton Count 12"
type input "7"
type input "18"
type input "300"
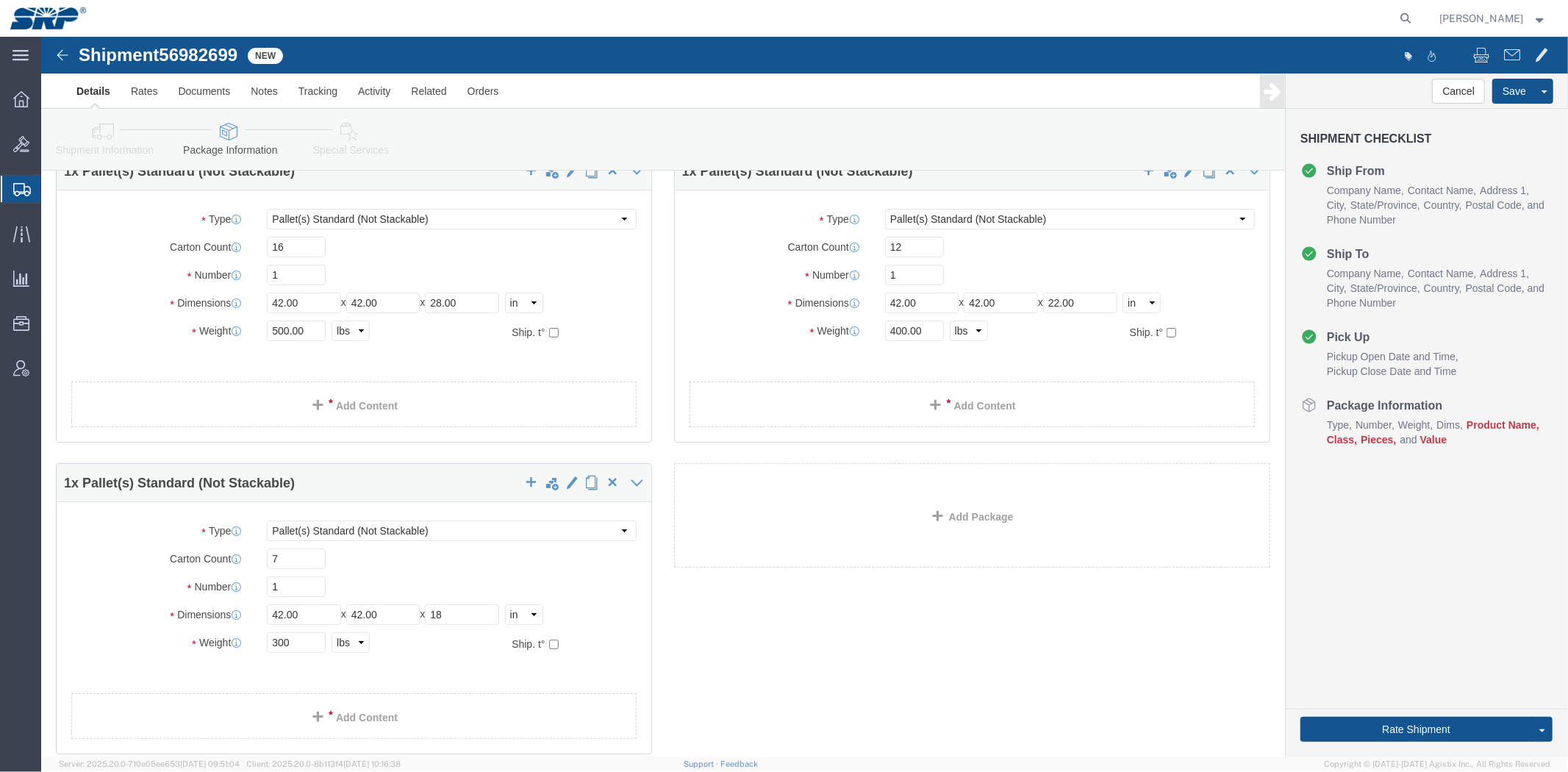
scroll to position [0, 0]
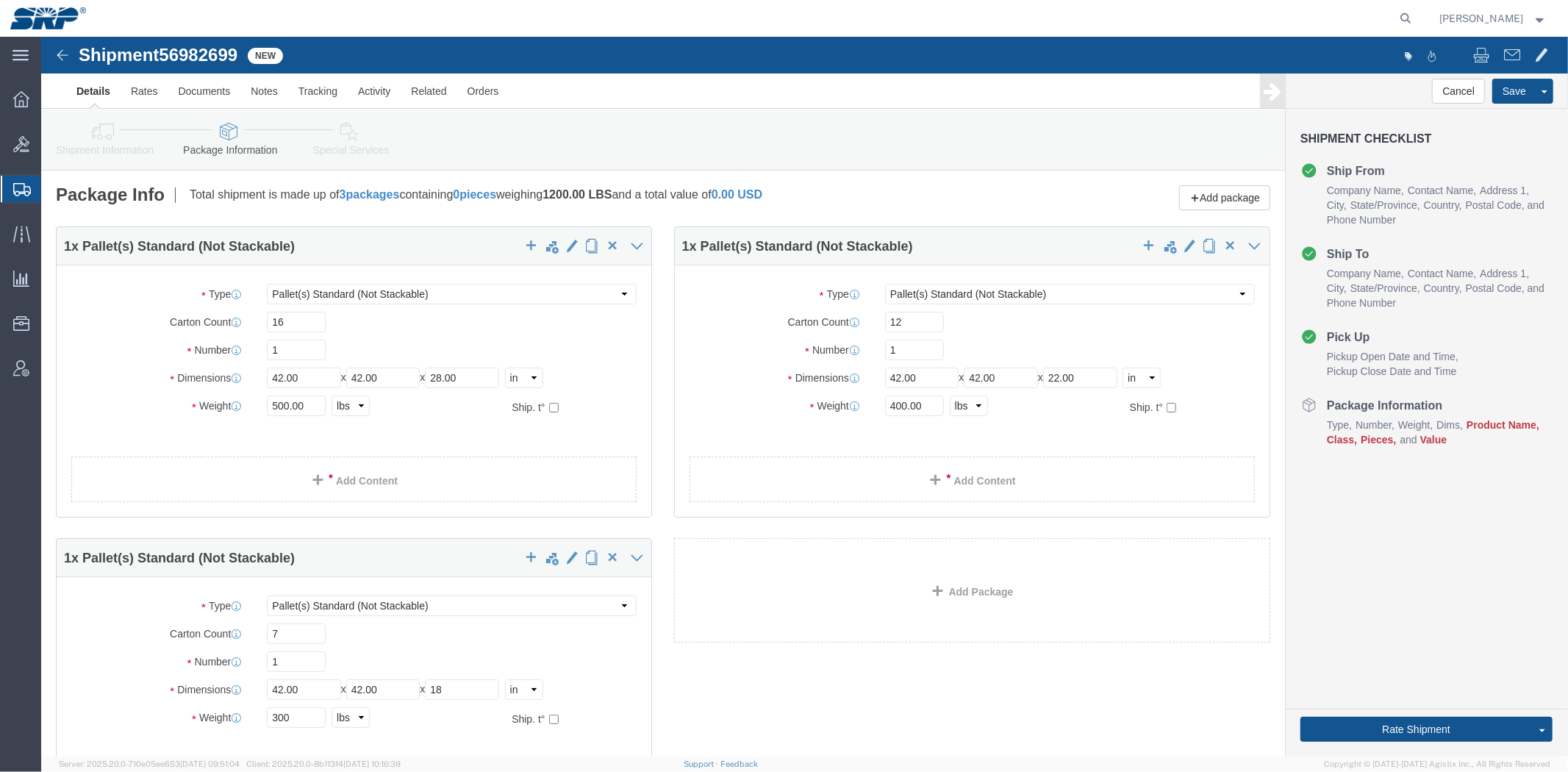
drag, startPoint x: 851, startPoint y: 512, endPoint x: 688, endPoint y: 236, distance: 320.5
click link "Add Content"
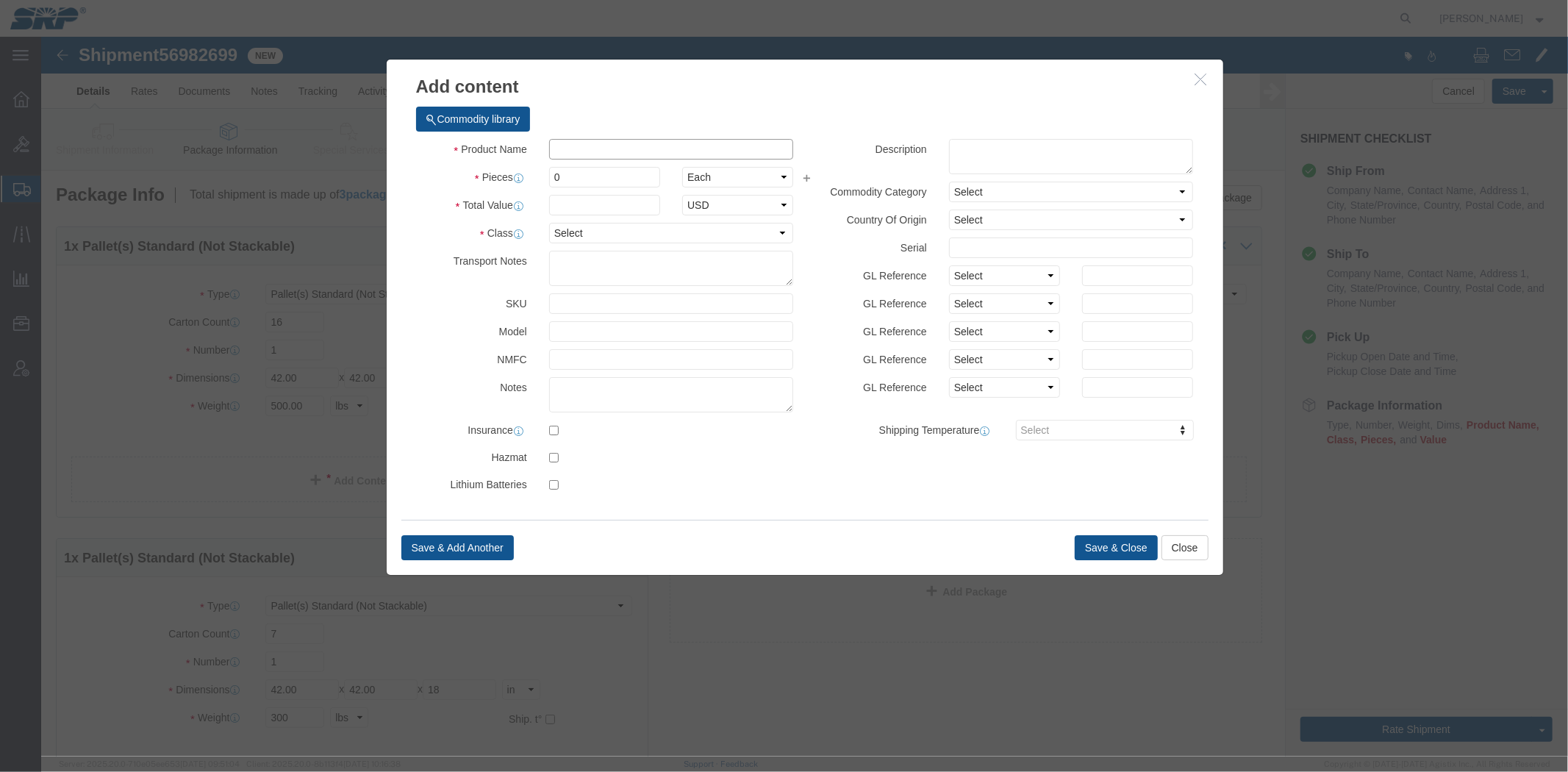
click input "text"
type input "Packing rings, springs"
drag, startPoint x: 566, startPoint y: 139, endPoint x: 358, endPoint y: 136, distance: 208.0
click div "Pieces 0 Select Bag Barrels 100Board Feet Bottle Box Blister Pack Carats Can Ca…"
type input "1"
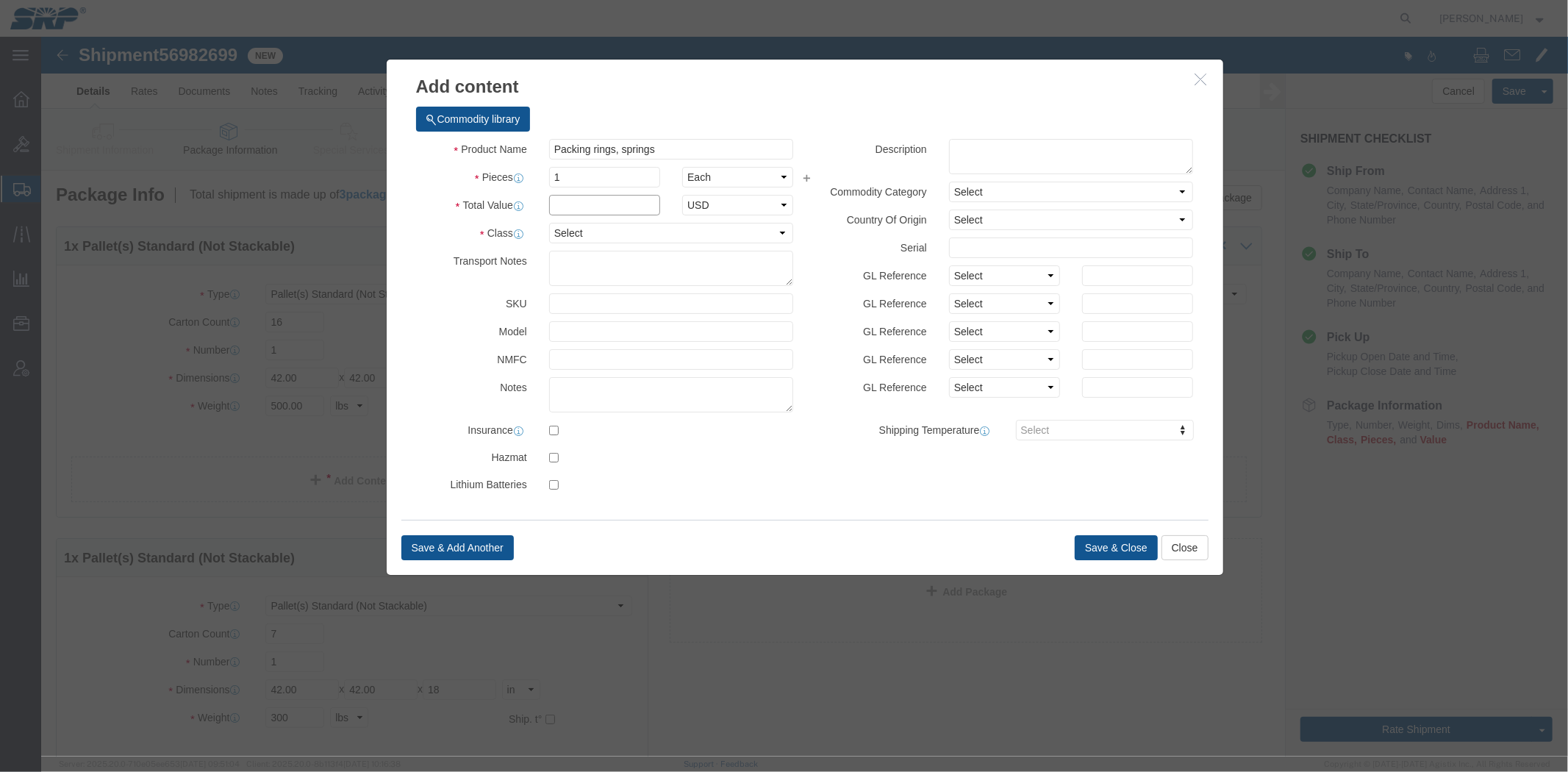
click input "text"
type input "97886.9"
click button "Save & Close"
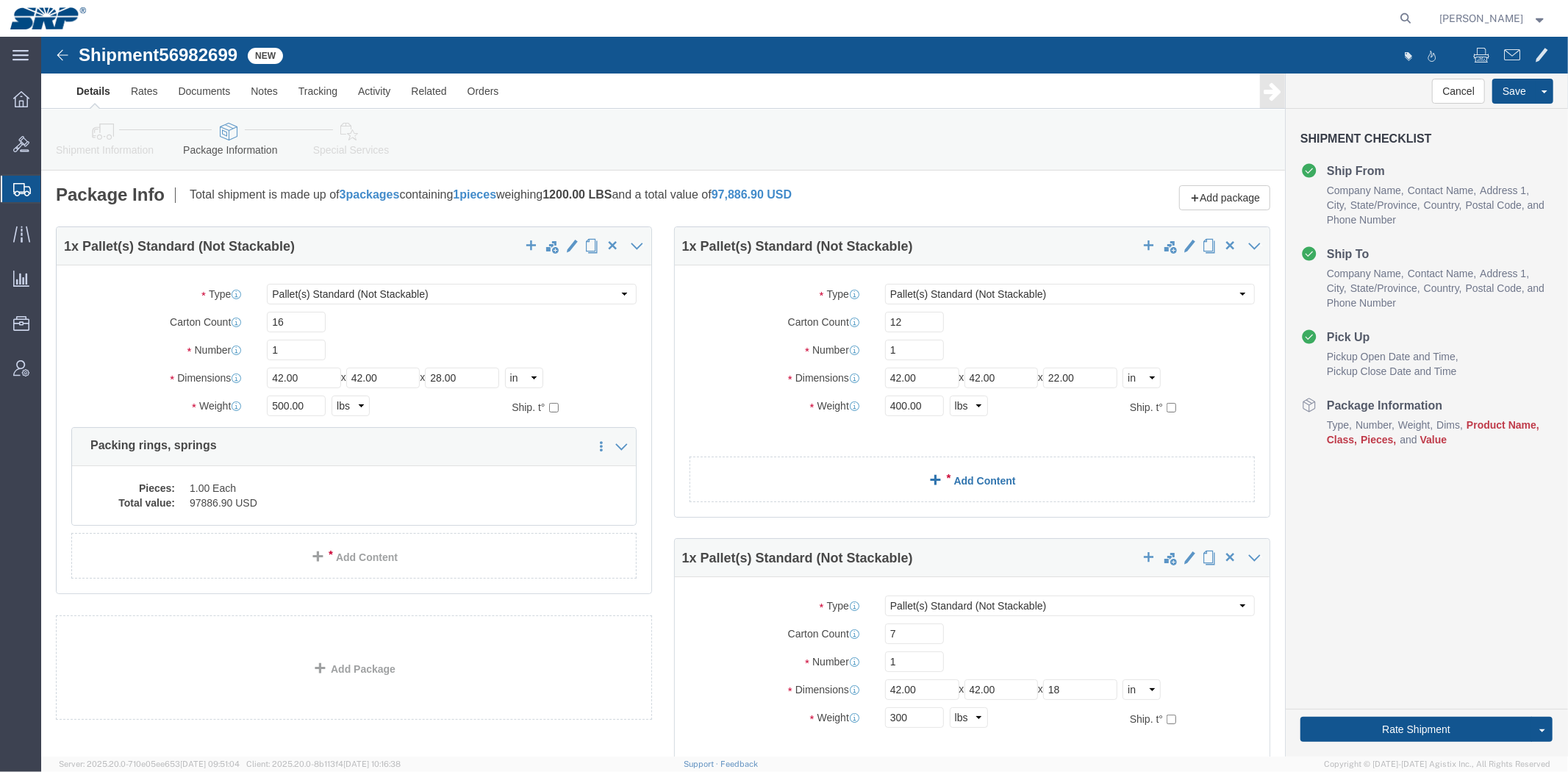
click link "Add Content"
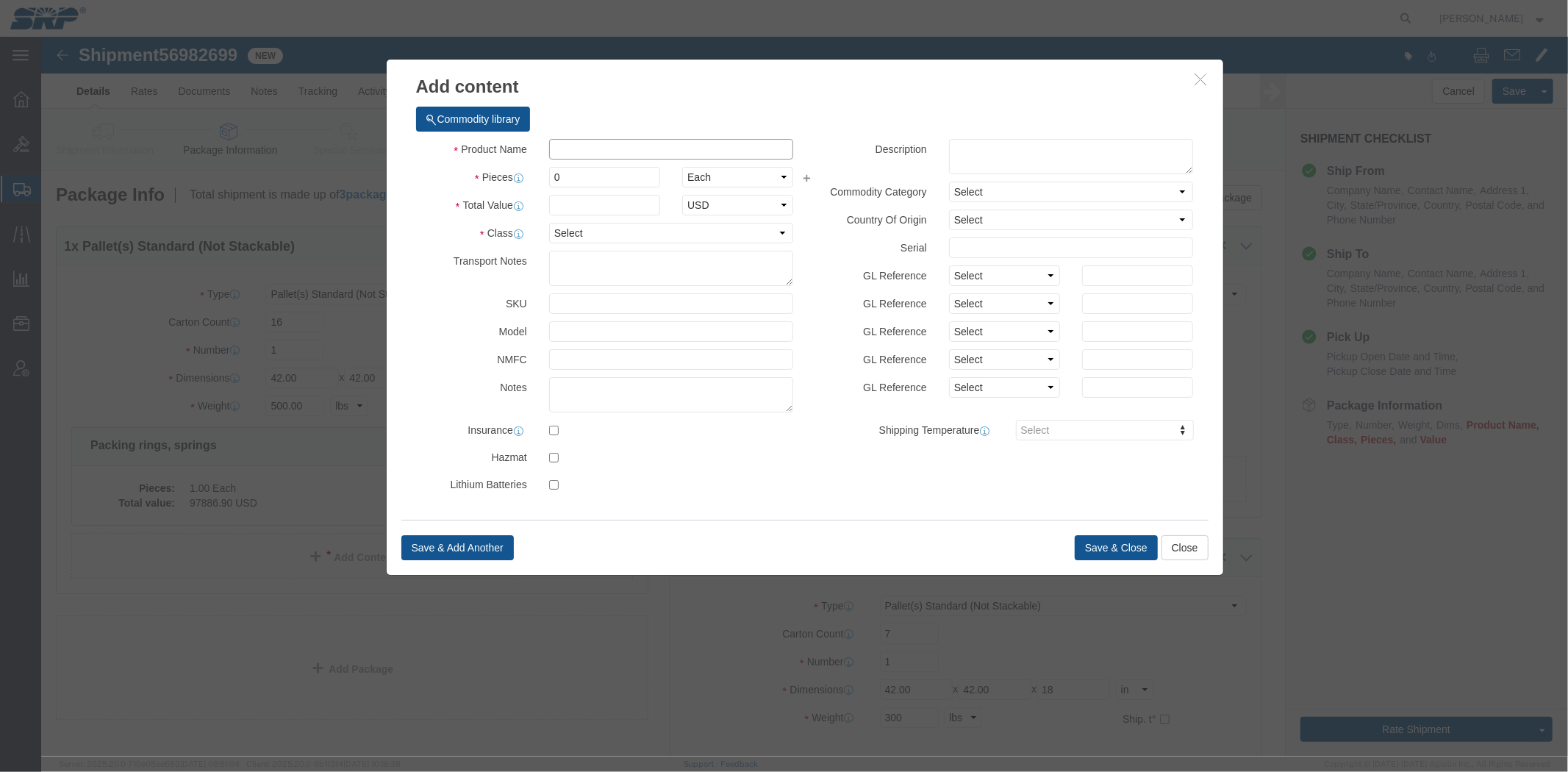
click input "text"
type input "Packing rings, springs"
drag, startPoint x: 543, startPoint y: 136, endPoint x: 438, endPoint y: 143, distance: 105.2
click div "Pieces 0 Select Bag Barrels 100Board Feet Bottle Box Blister Pack Carats Can Ca…"
type input "1"
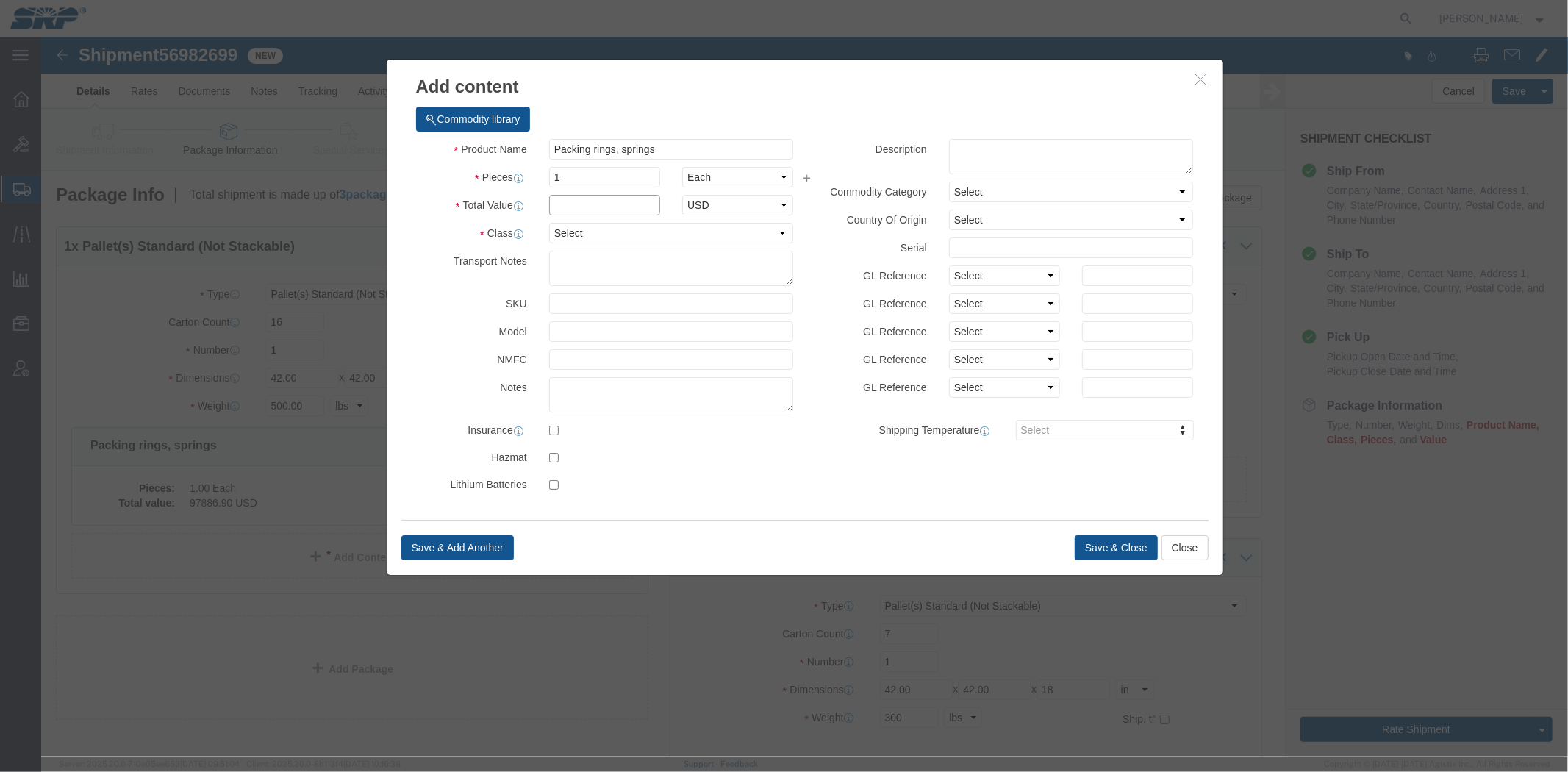
click input "text"
type input "97866.9"
click select "Select 50 55 60 65 70 85 92.5 100 125 175 250 300 400"
select select "70"
click select "Select 50 55 60 65 70 85 92.5 100 125 175 250 300 400"
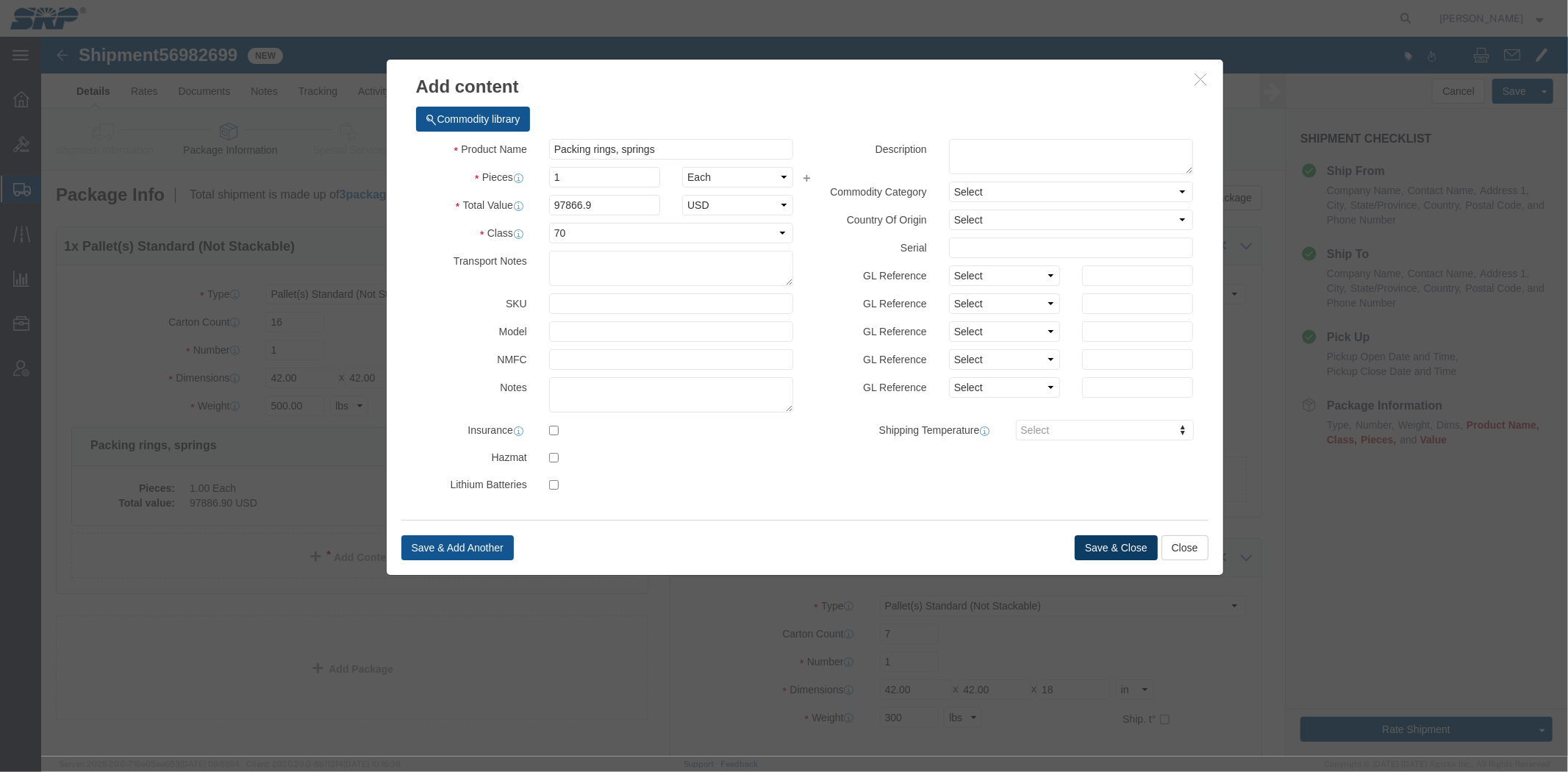
click button "Save & Close"
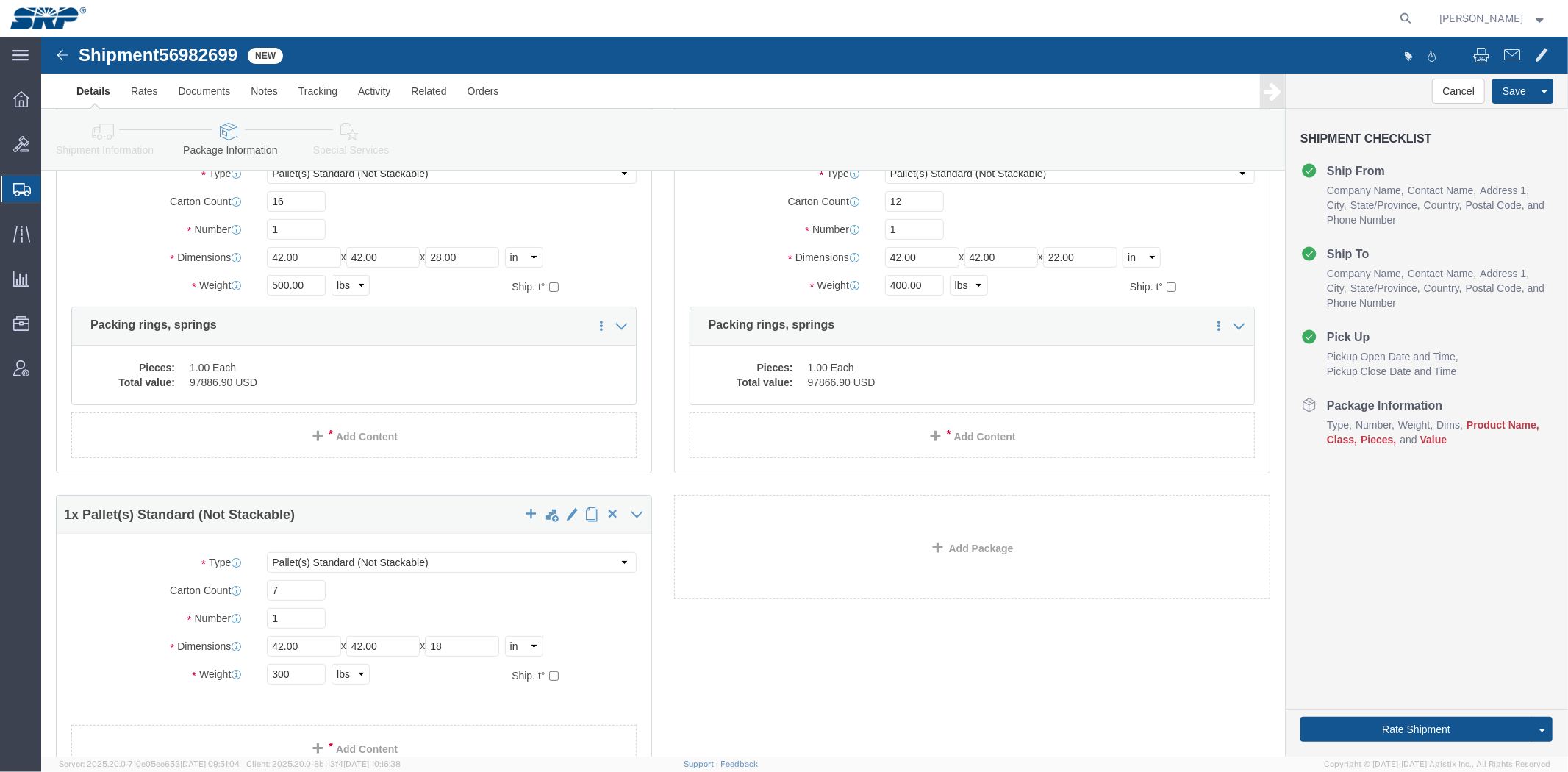
scroll to position [256, 0]
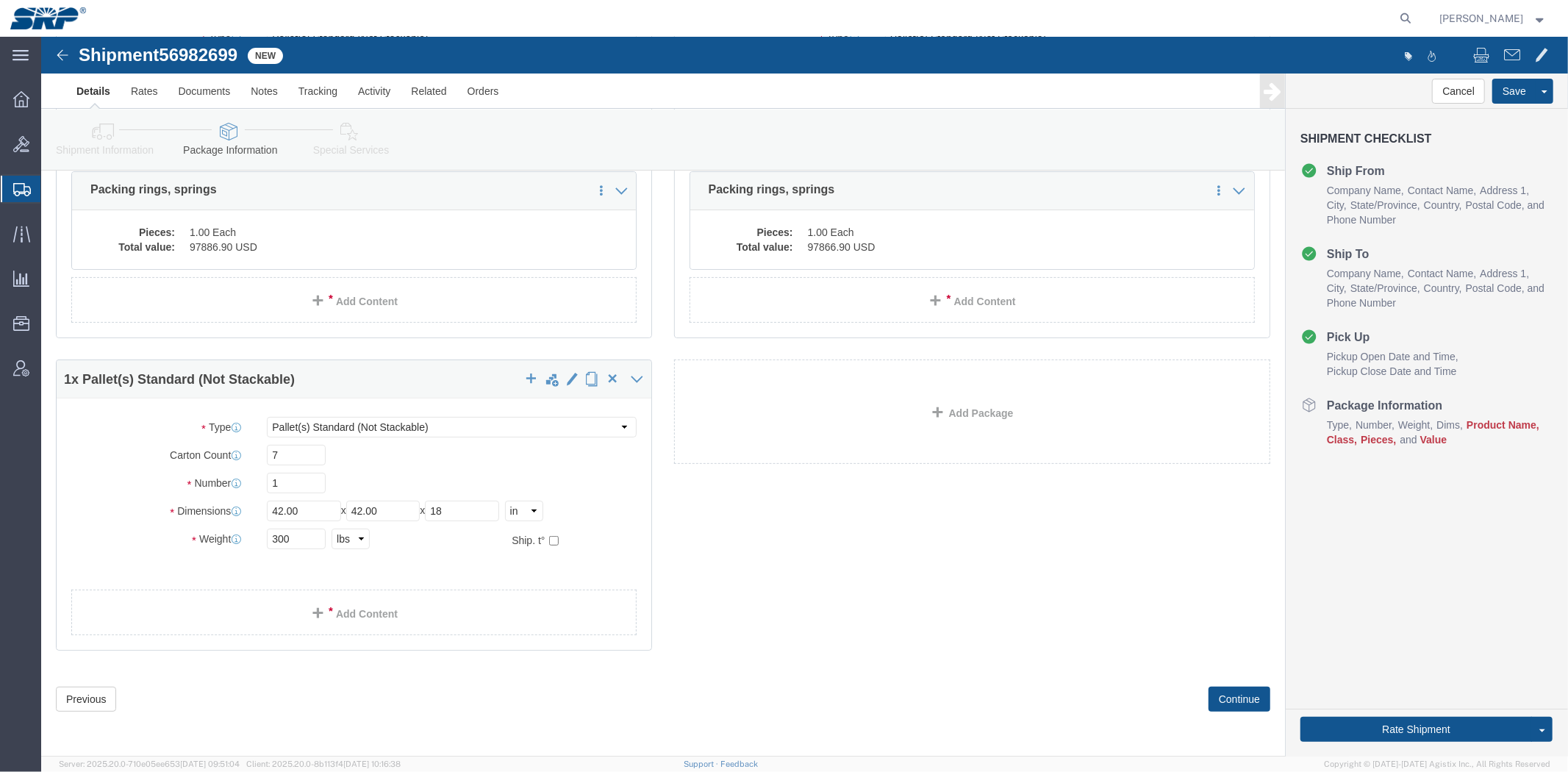
drag, startPoint x: 828, startPoint y: 137, endPoint x: 754, endPoint y: 533, distance: 402.9
click link "Add Content"
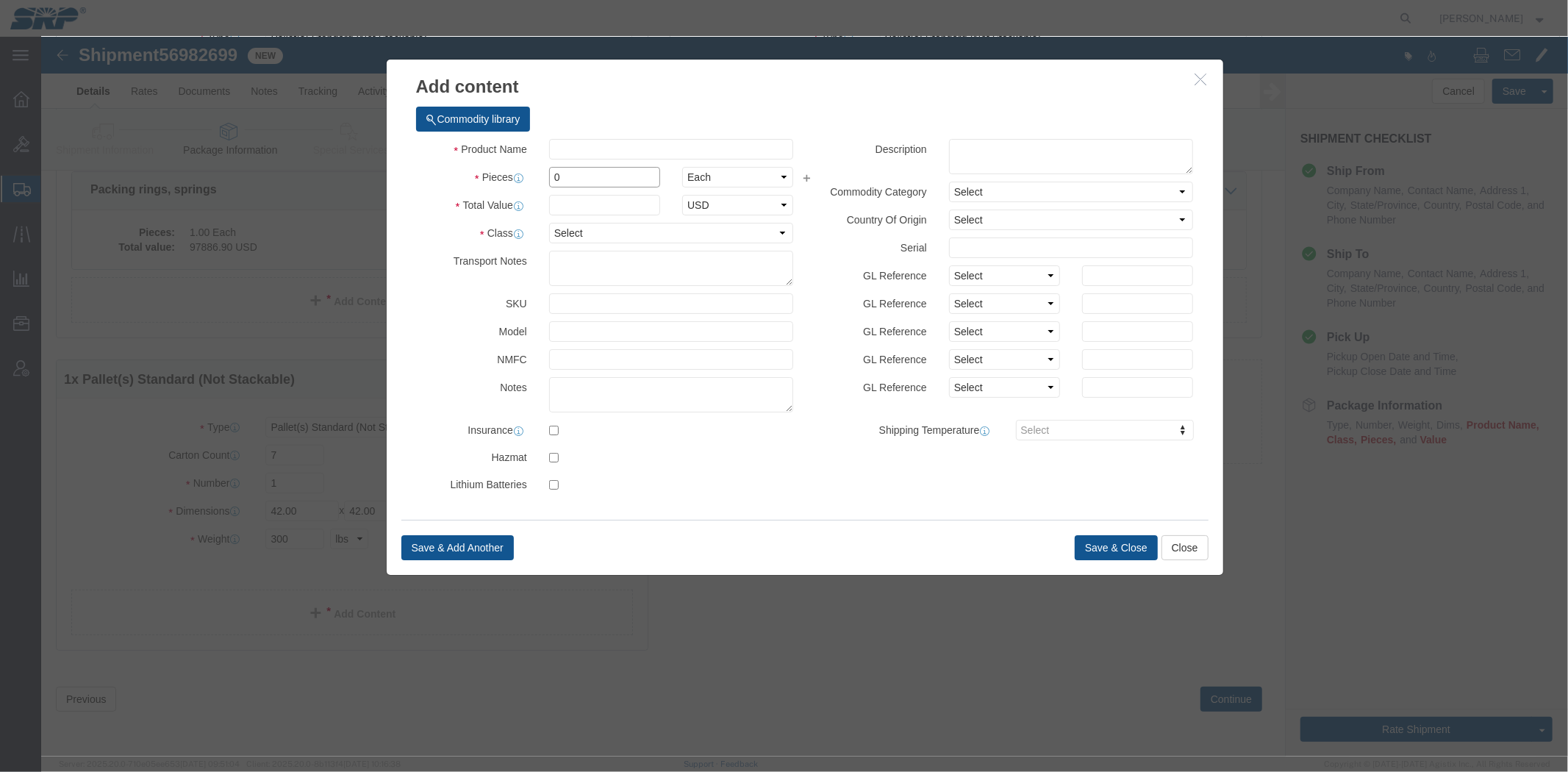
drag, startPoint x: 493, startPoint y: 138, endPoint x: 435, endPoint y: 125, distance: 59.4
click div "Pieces 0 Select Bag Barrels 100Board Feet Bottle Box Blister Pack Carats Can Ca…"
type input "1"
click select "Select 50 55 60 65 70 85 92.5 100 125 175 250 300 400"
select select "70"
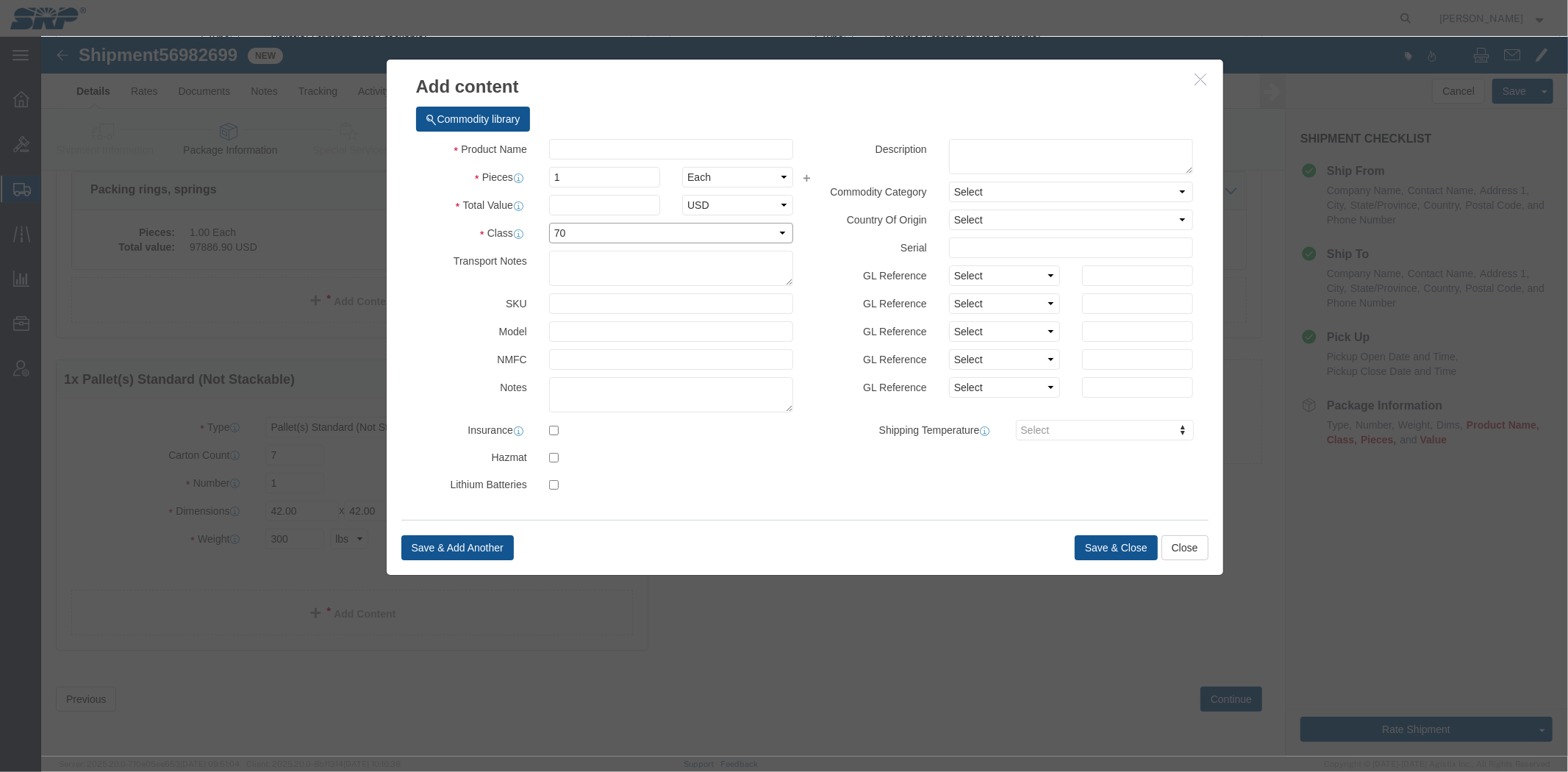
click select "Select 50 55 60 65 70 85 92.5 100 125 175 250 300 400"
click input "text"
type input "135387"
click input "text"
type input "Packing rings, springs"
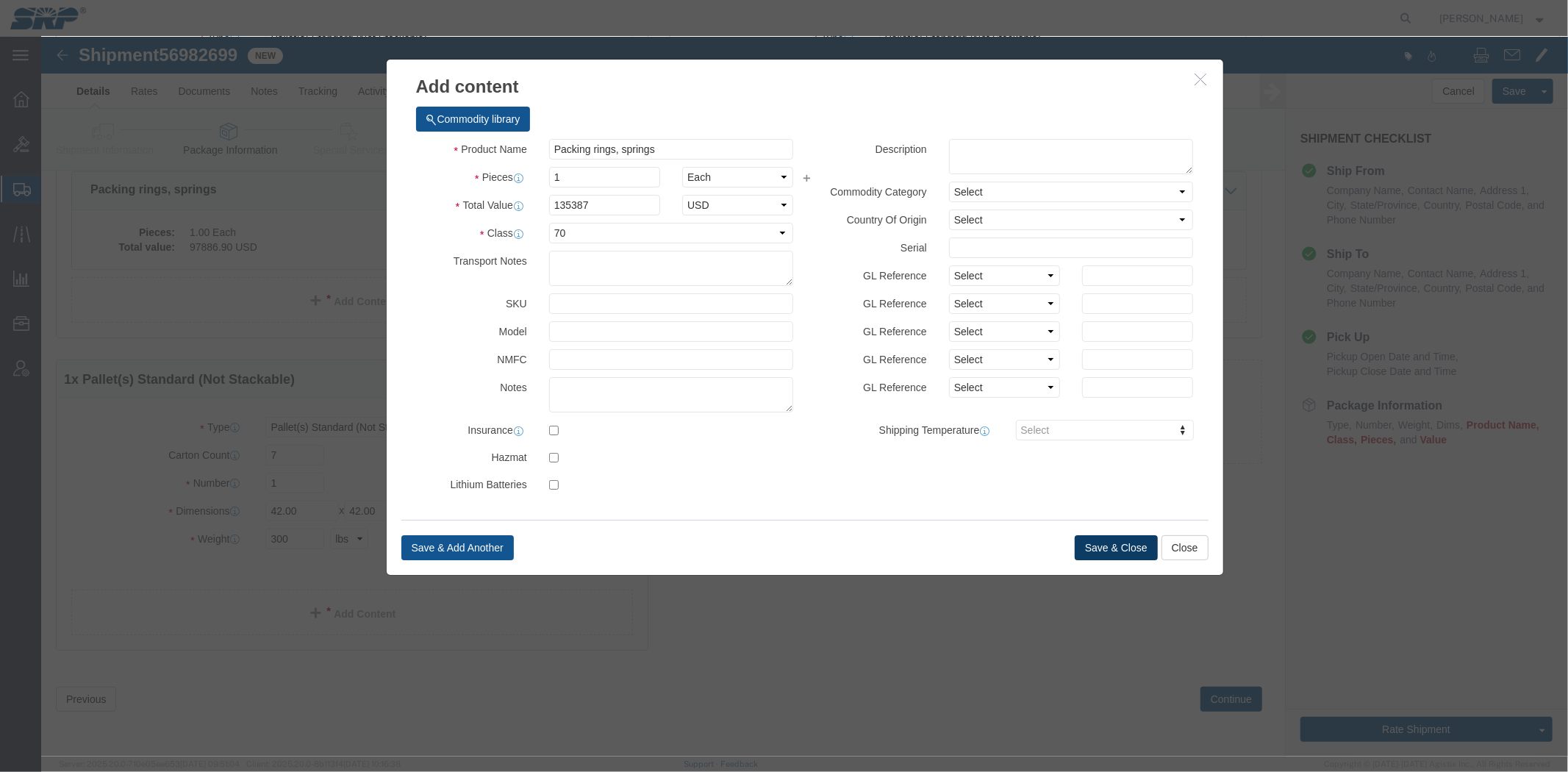
click button "Save & Close"
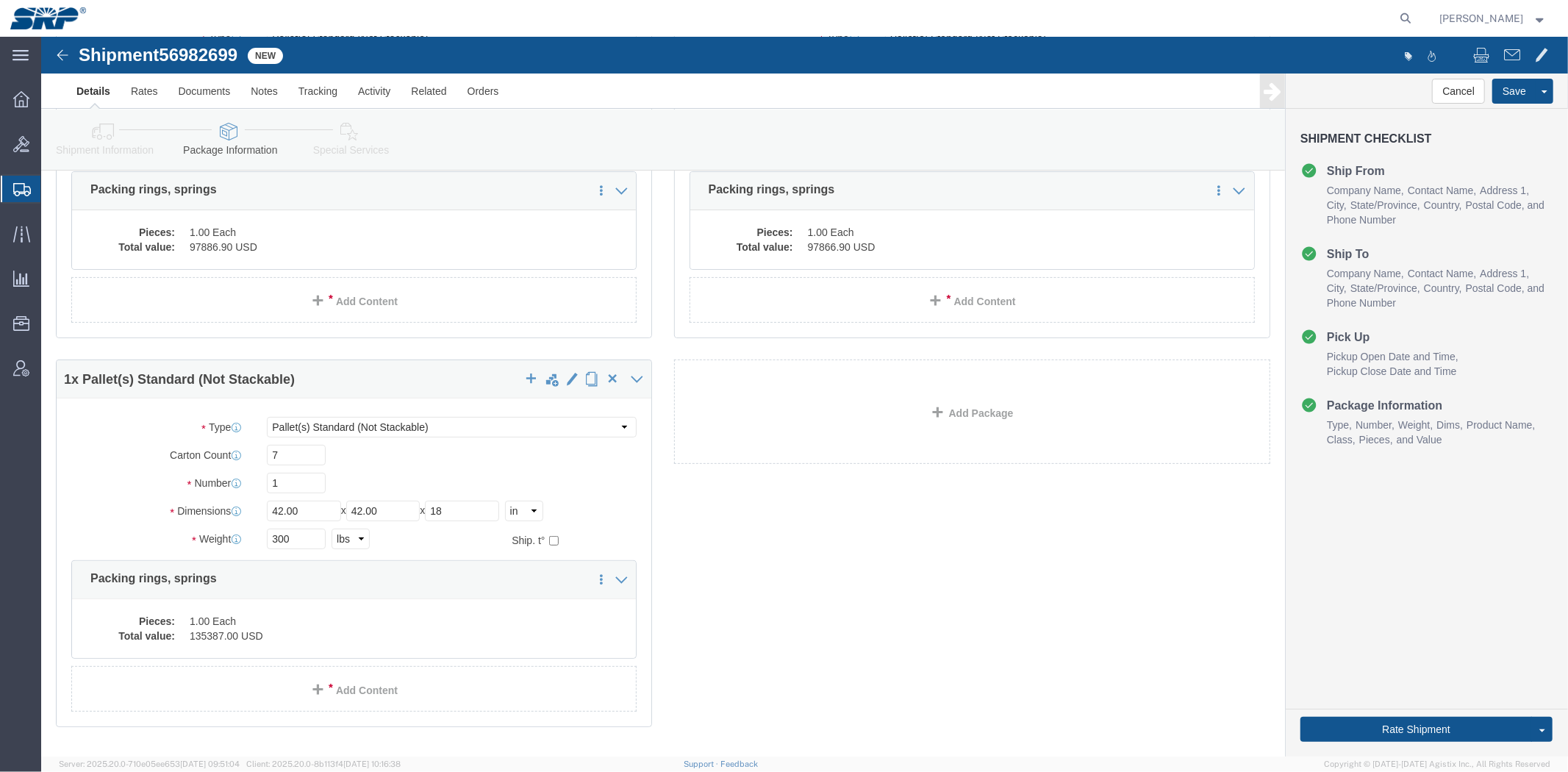
scroll to position [0, 0]
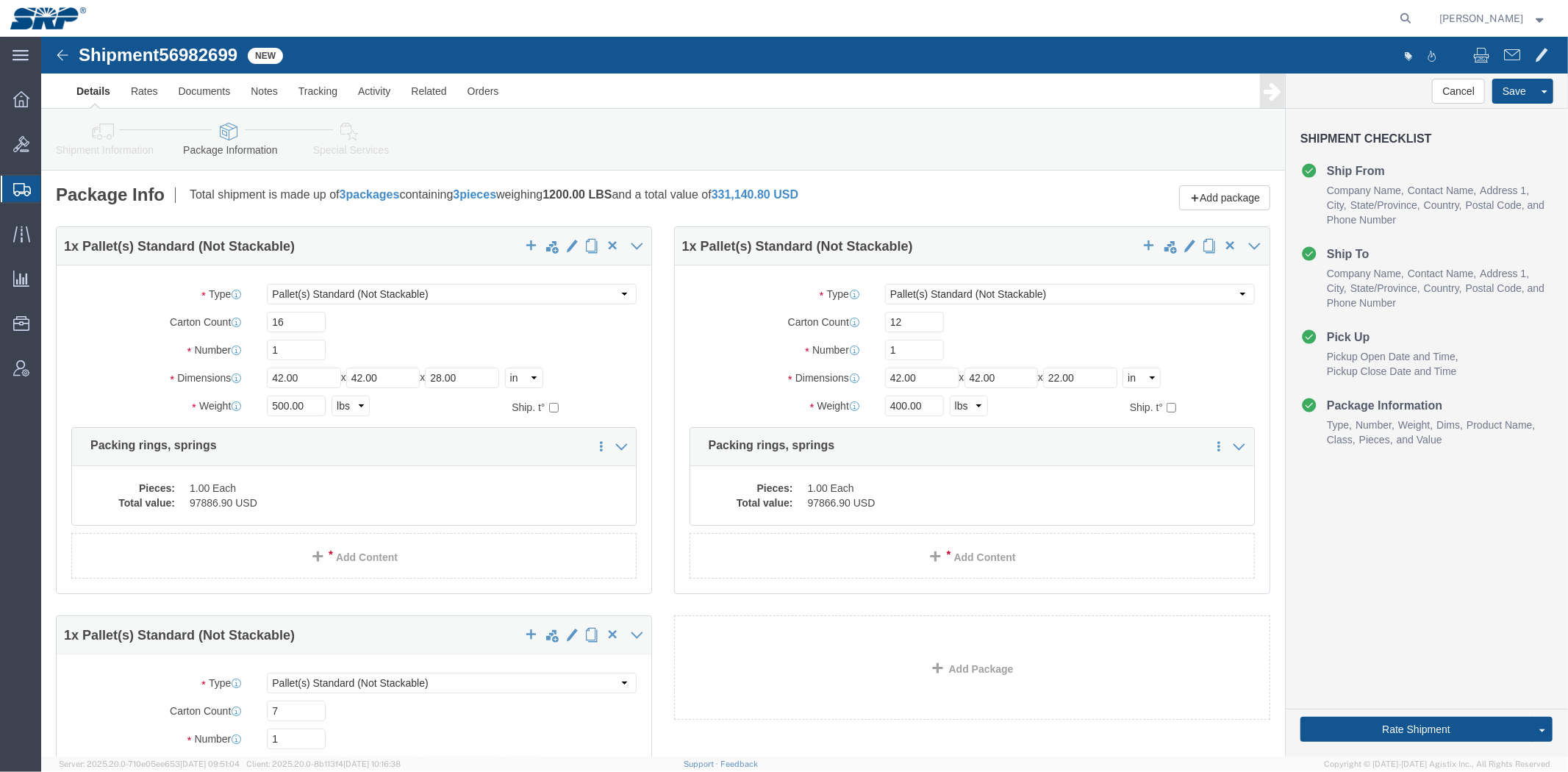
drag, startPoint x: 788, startPoint y: 538, endPoint x: 536, endPoint y: 238, distance: 391.8
click link "Shipment Information"
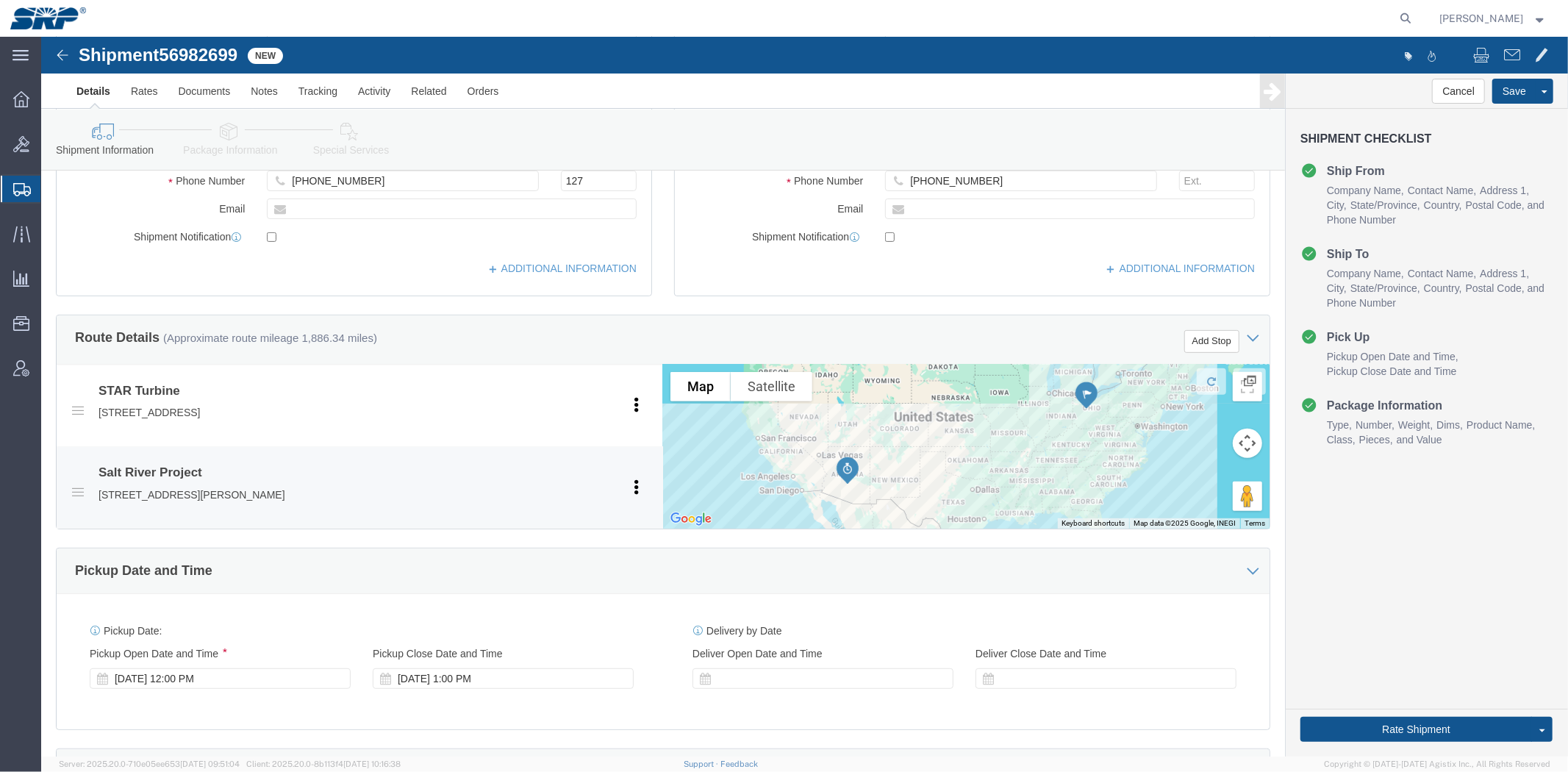
scroll to position [781, 0]
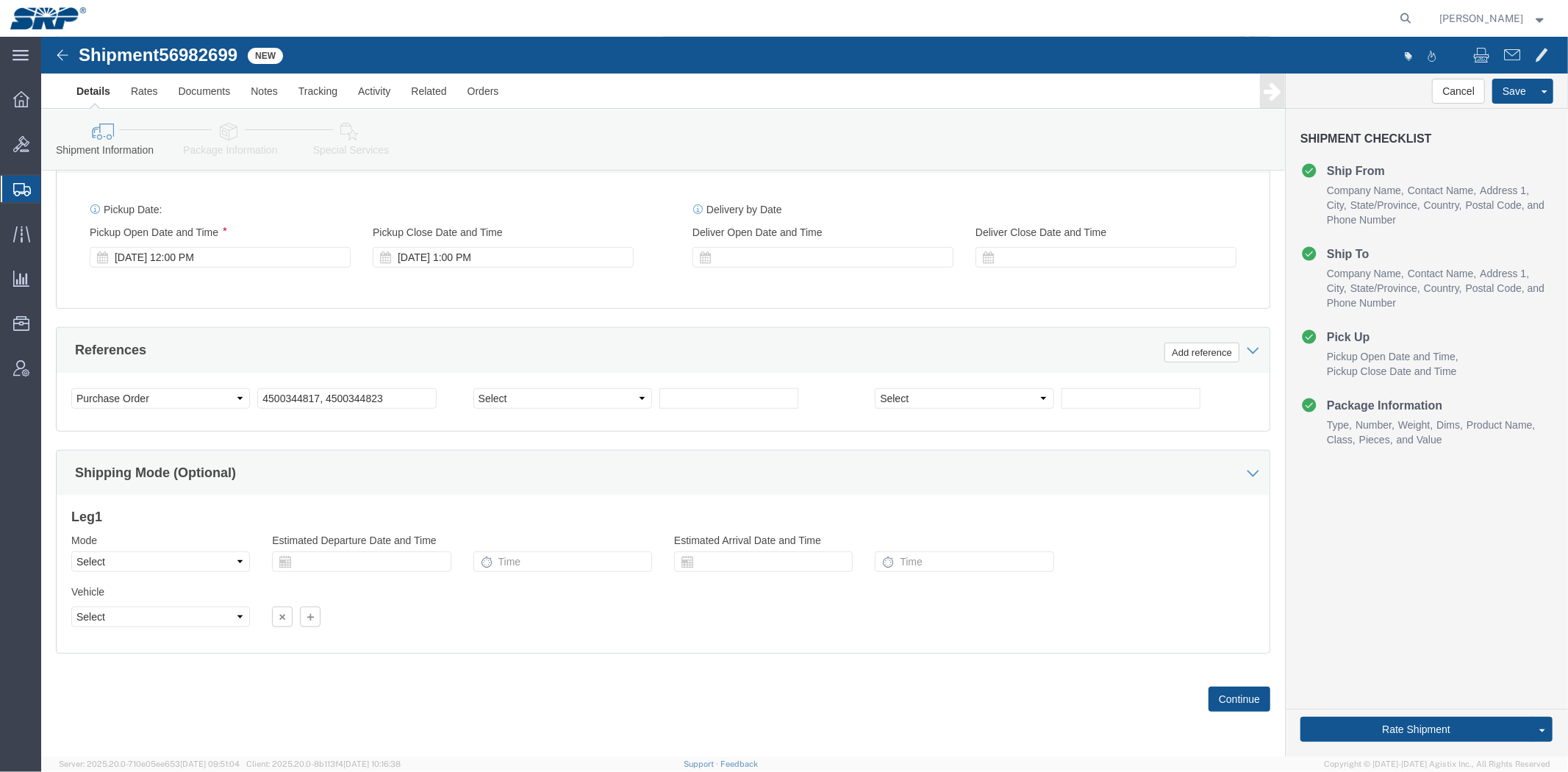
drag, startPoint x: 618, startPoint y: 255, endPoint x: 602, endPoint y: 417, distance: 162.8
click div "[DATE] 12:00 PM"
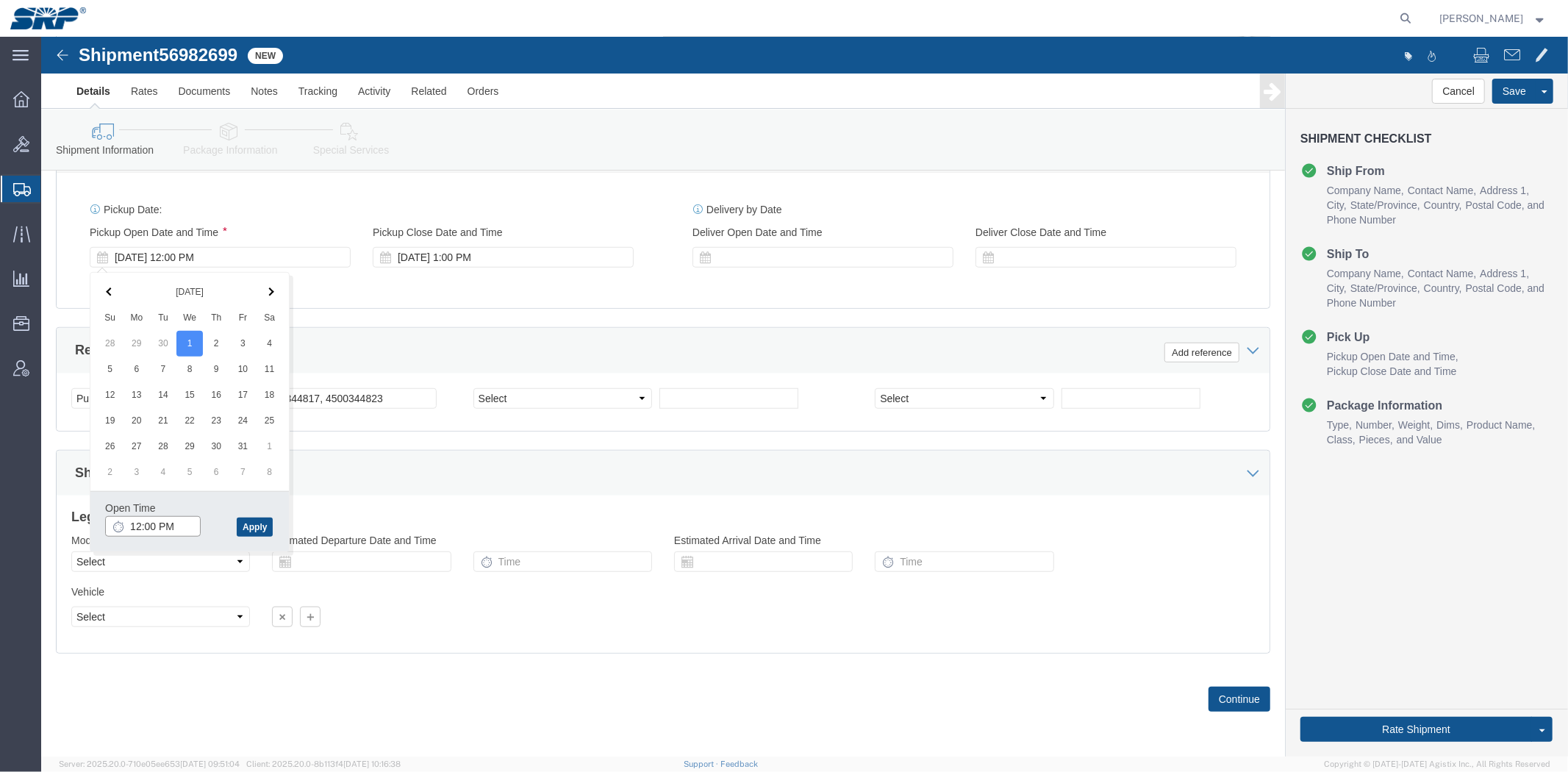
click input "12:00 PM"
type input "8:00 AM"
click button "Apply"
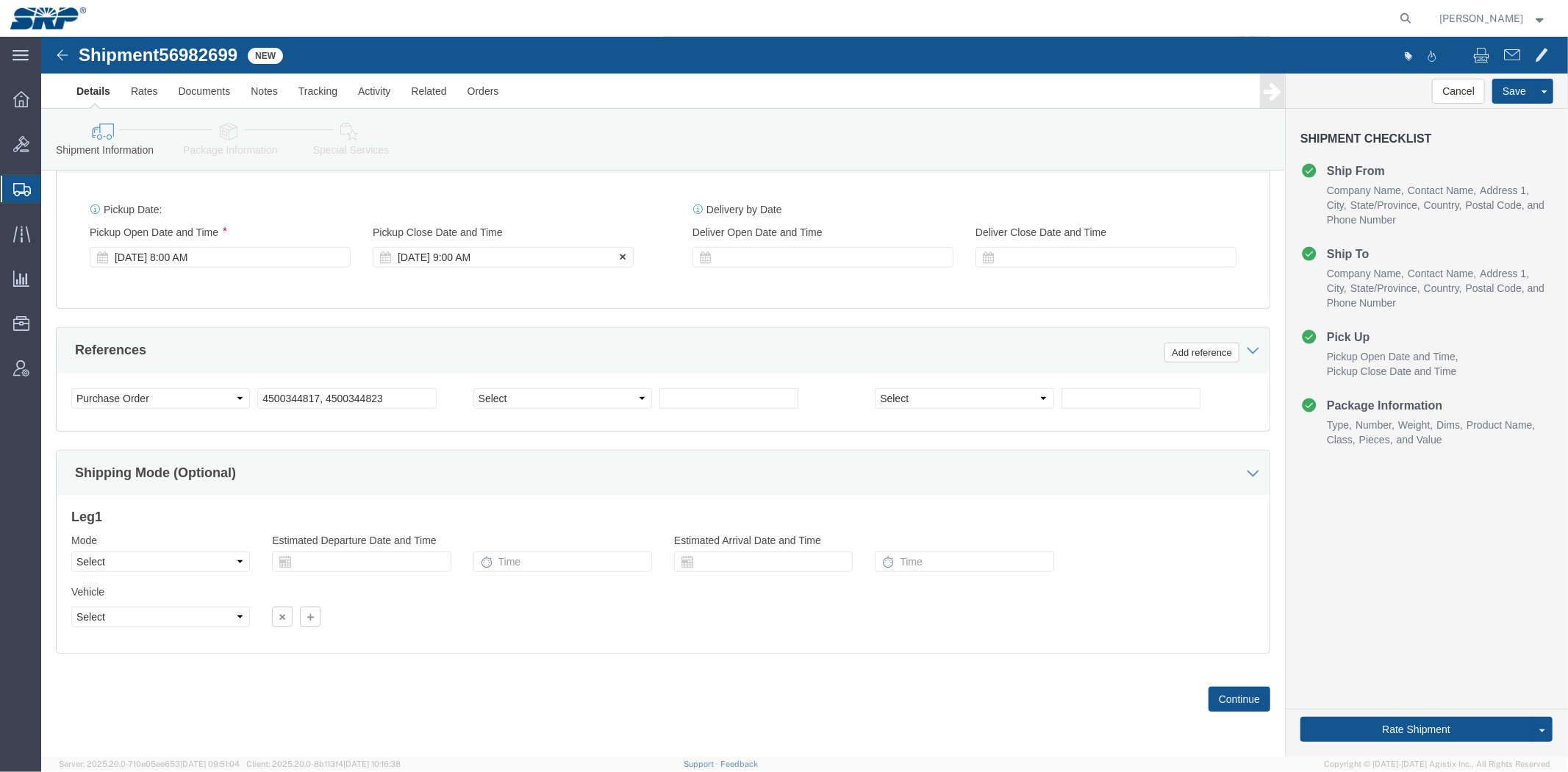
click div "[DATE] 9:00 AM"
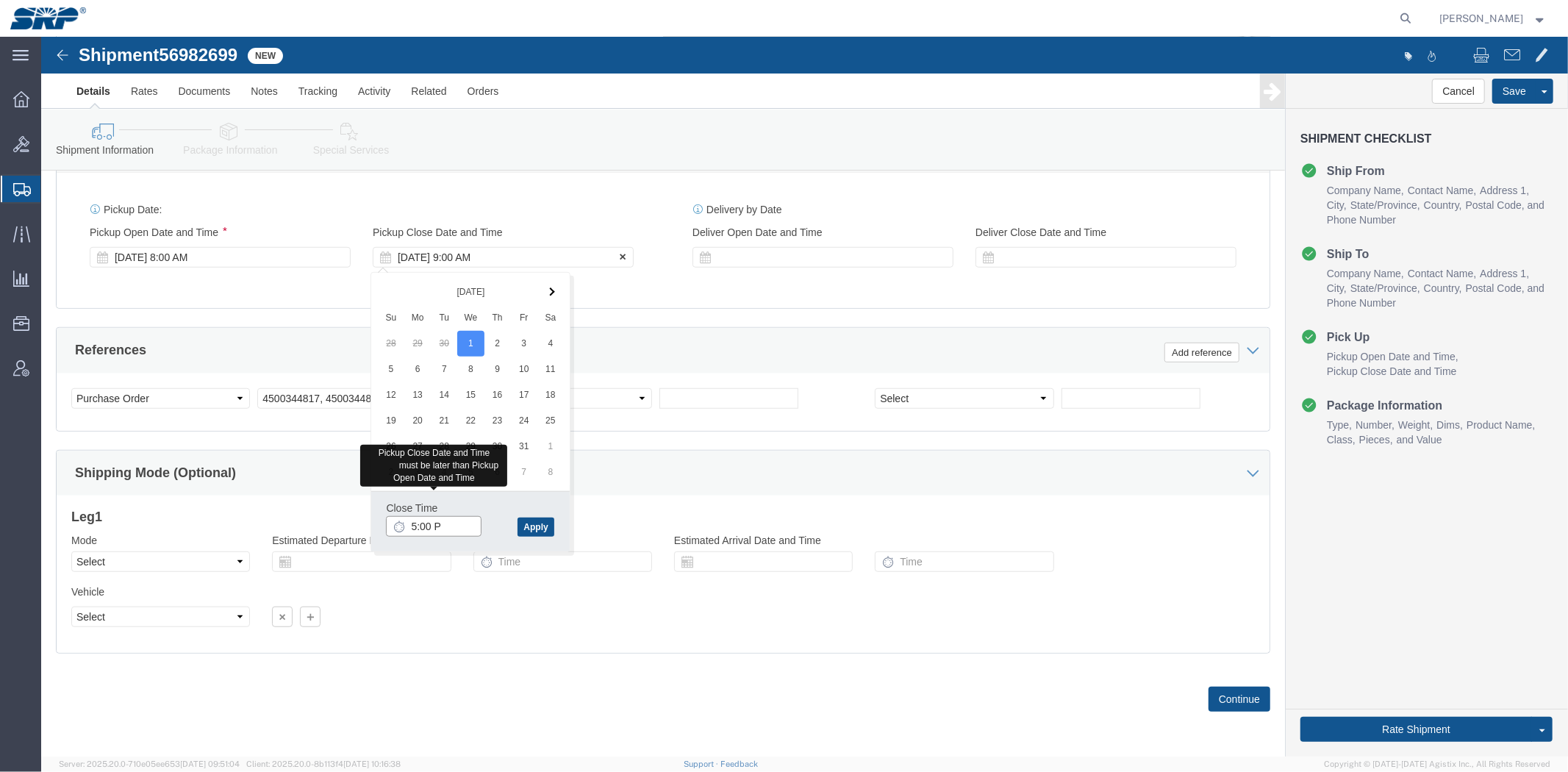
type input "5:00 PM"
click button "Apply"
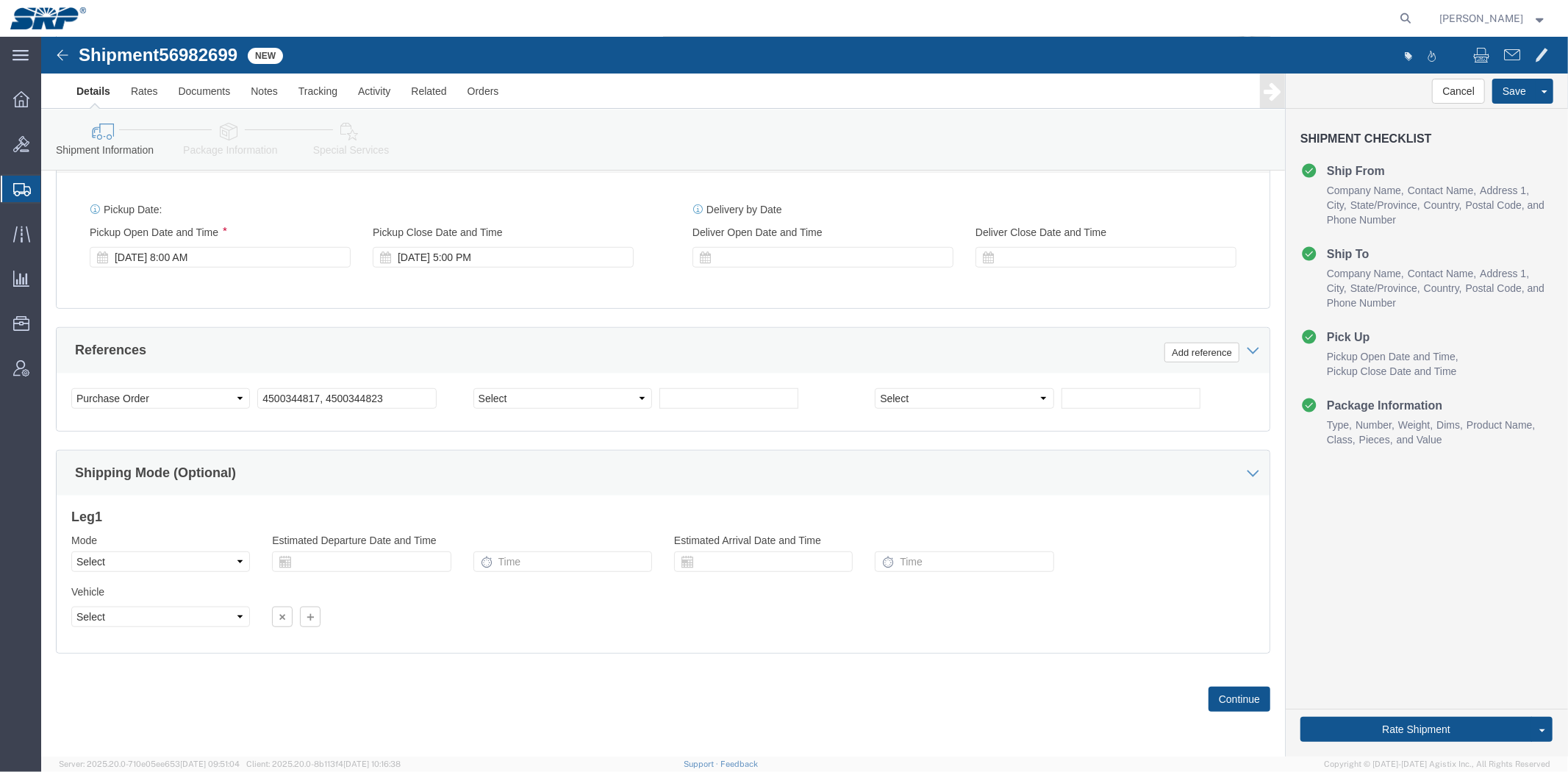
click div "Mode Select Air Less than Truckload Multi-Leg Ocean Freight Rail Small Parcel T…"
click select "Select Air Less than Truckload Multi-Leg Ocean Freight Rail Small Parcel Truckl…"
select select "LTL"
click select "Select Air Less than Truckload Multi-Leg Ocean Freight Rail Small Parcel Truckl…"
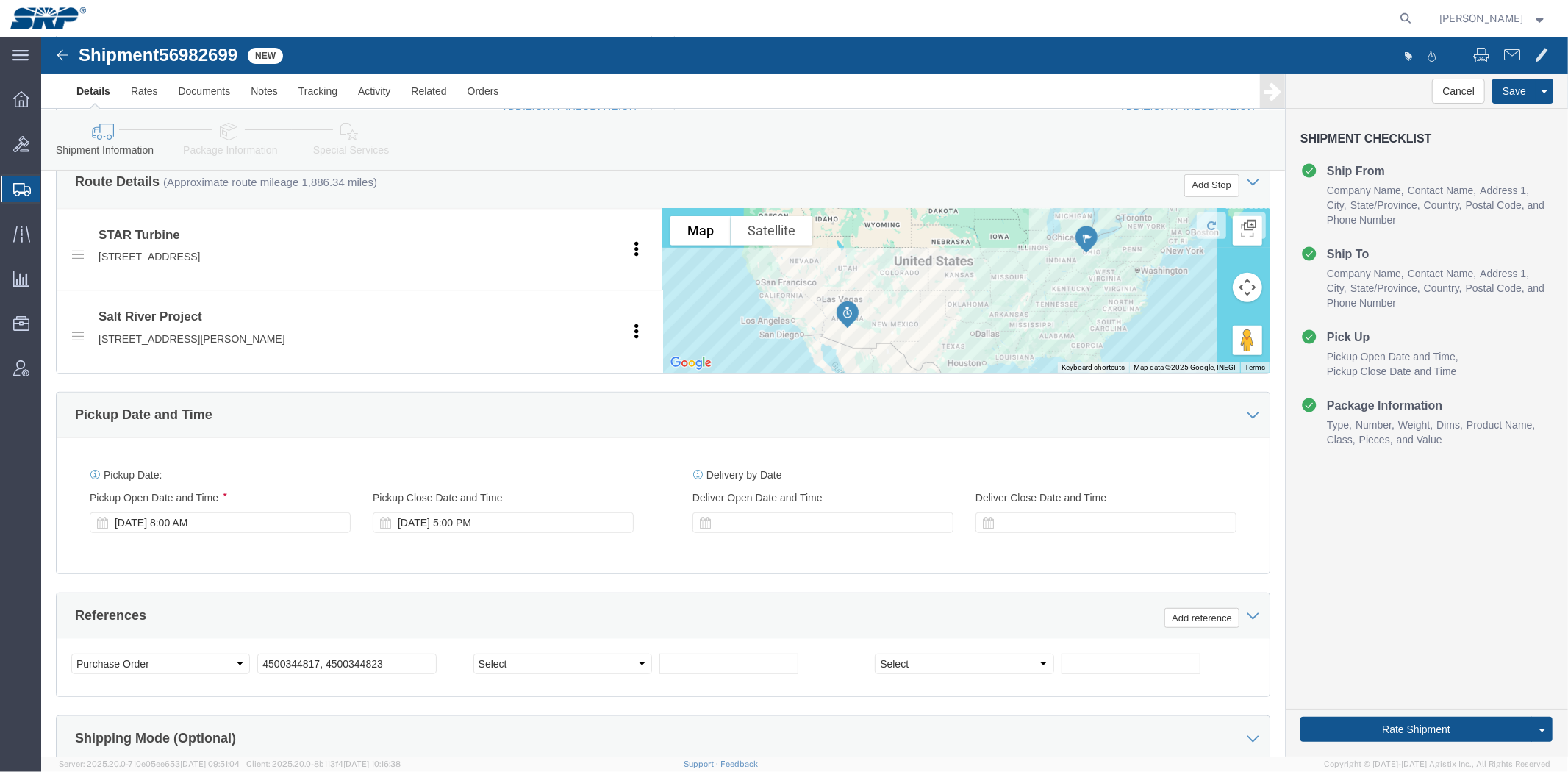
drag, startPoint x: 576, startPoint y: 444, endPoint x: 543, endPoint y: 369, distance: 81.9
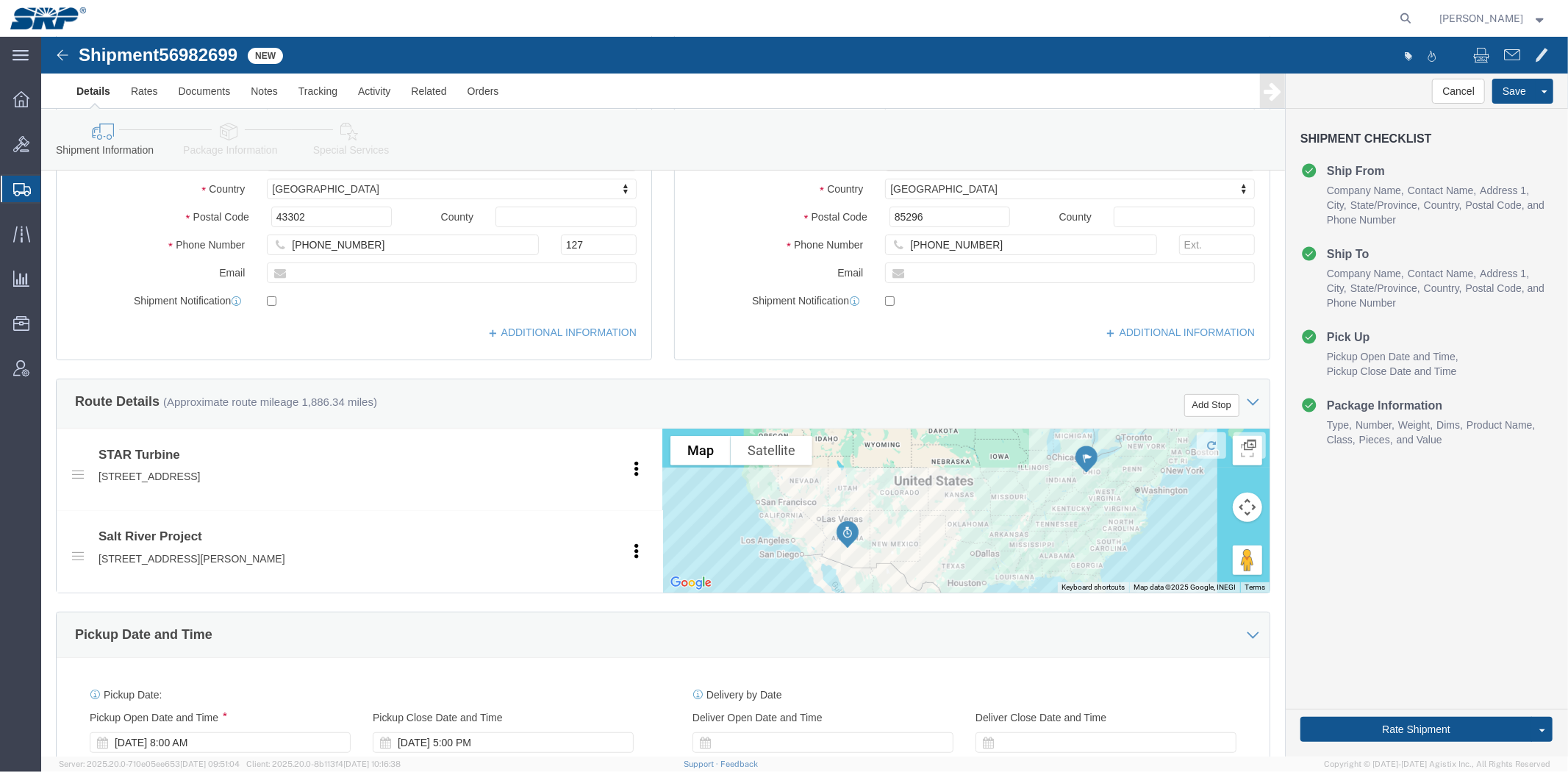
scroll to position [0, 0]
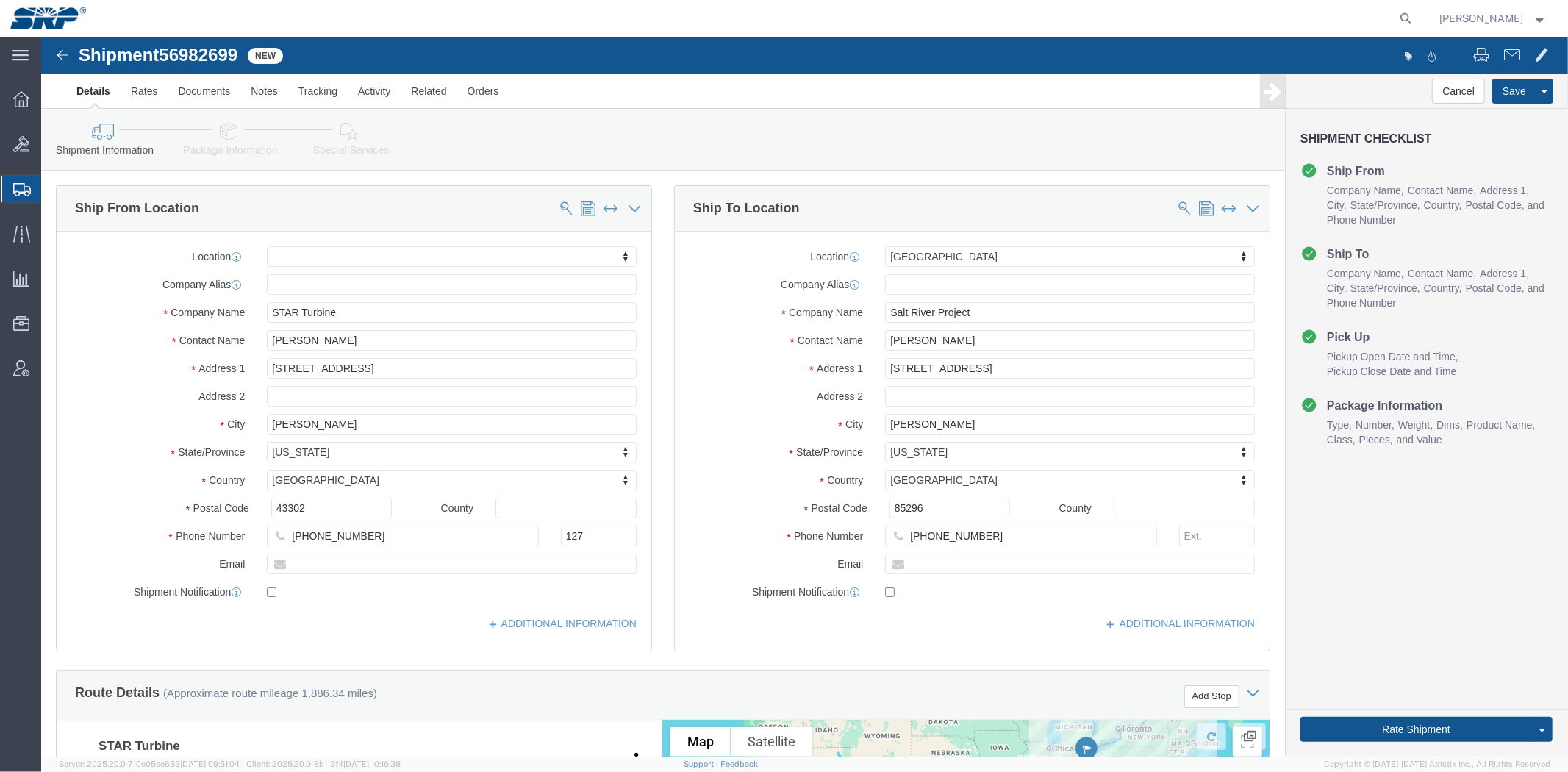
drag, startPoint x: 499, startPoint y: 452, endPoint x: 440, endPoint y: 245, distance: 215.2
click link "Package Information"
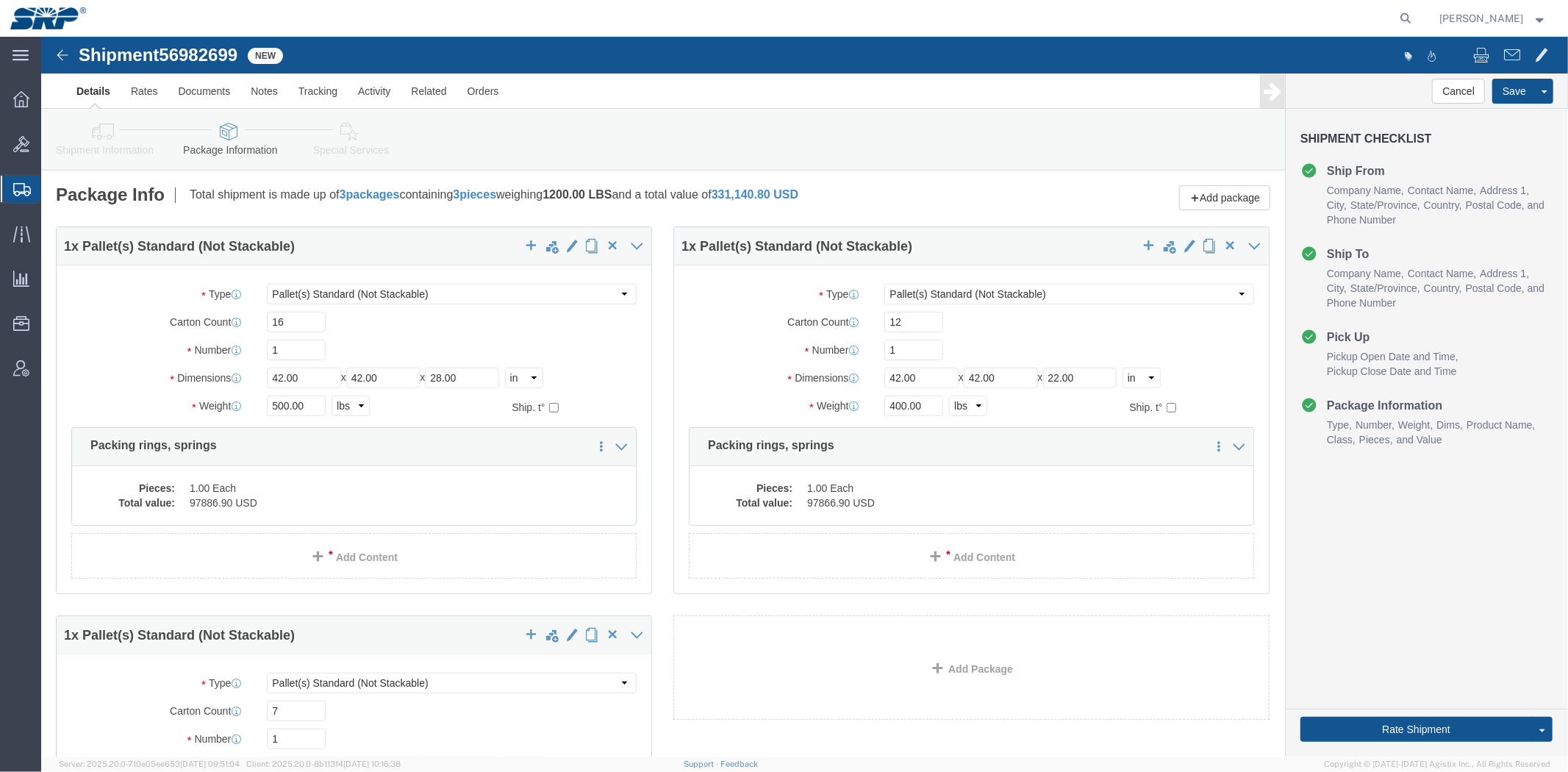
click div "Package Info Total shipment is made up of 3 packages containing 3 pieces weighi…"
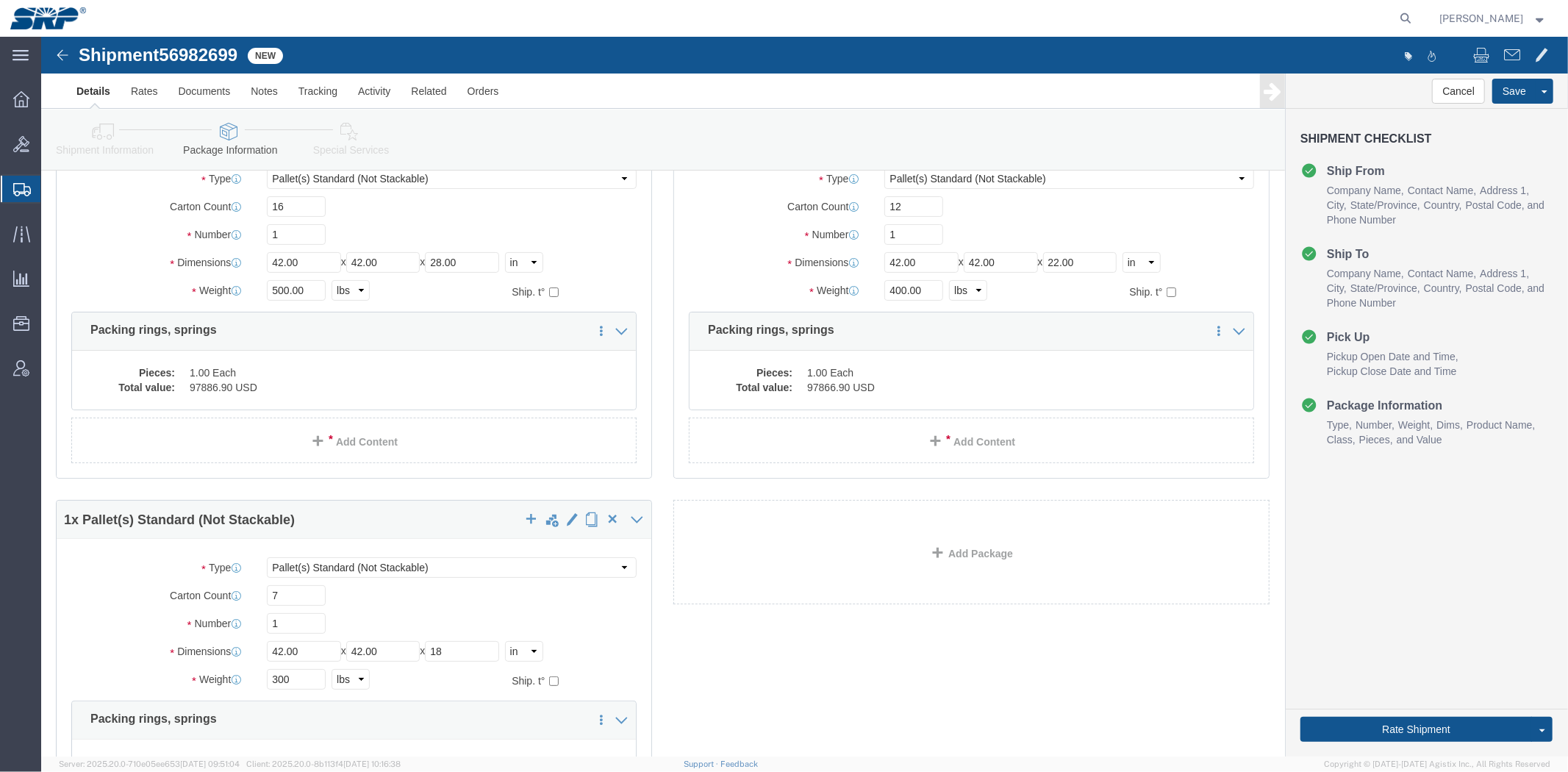
scroll to position [163, 0]
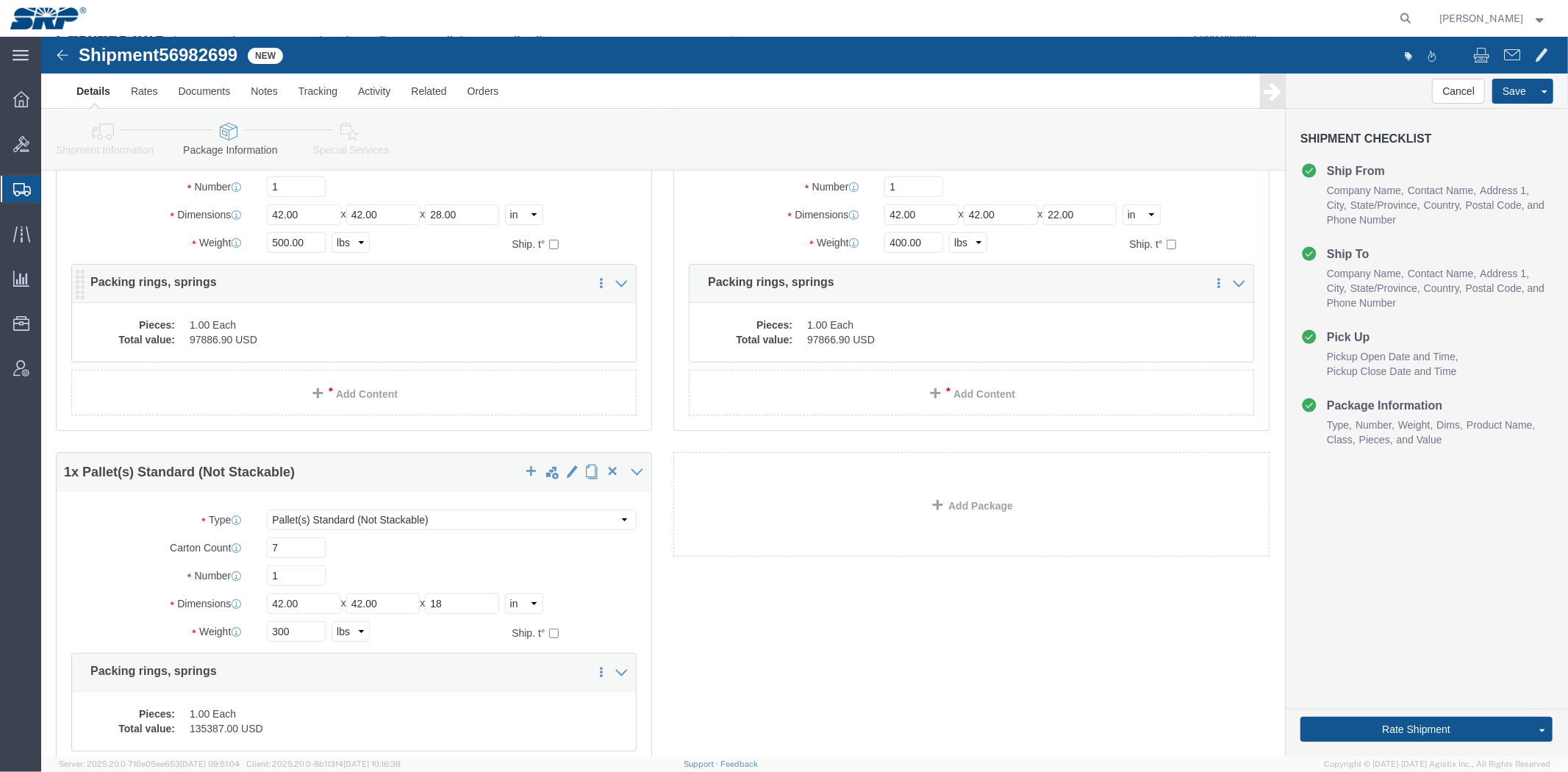
drag, startPoint x: 654, startPoint y: 666, endPoint x: 552, endPoint y: 302, distance: 378.0
click icon
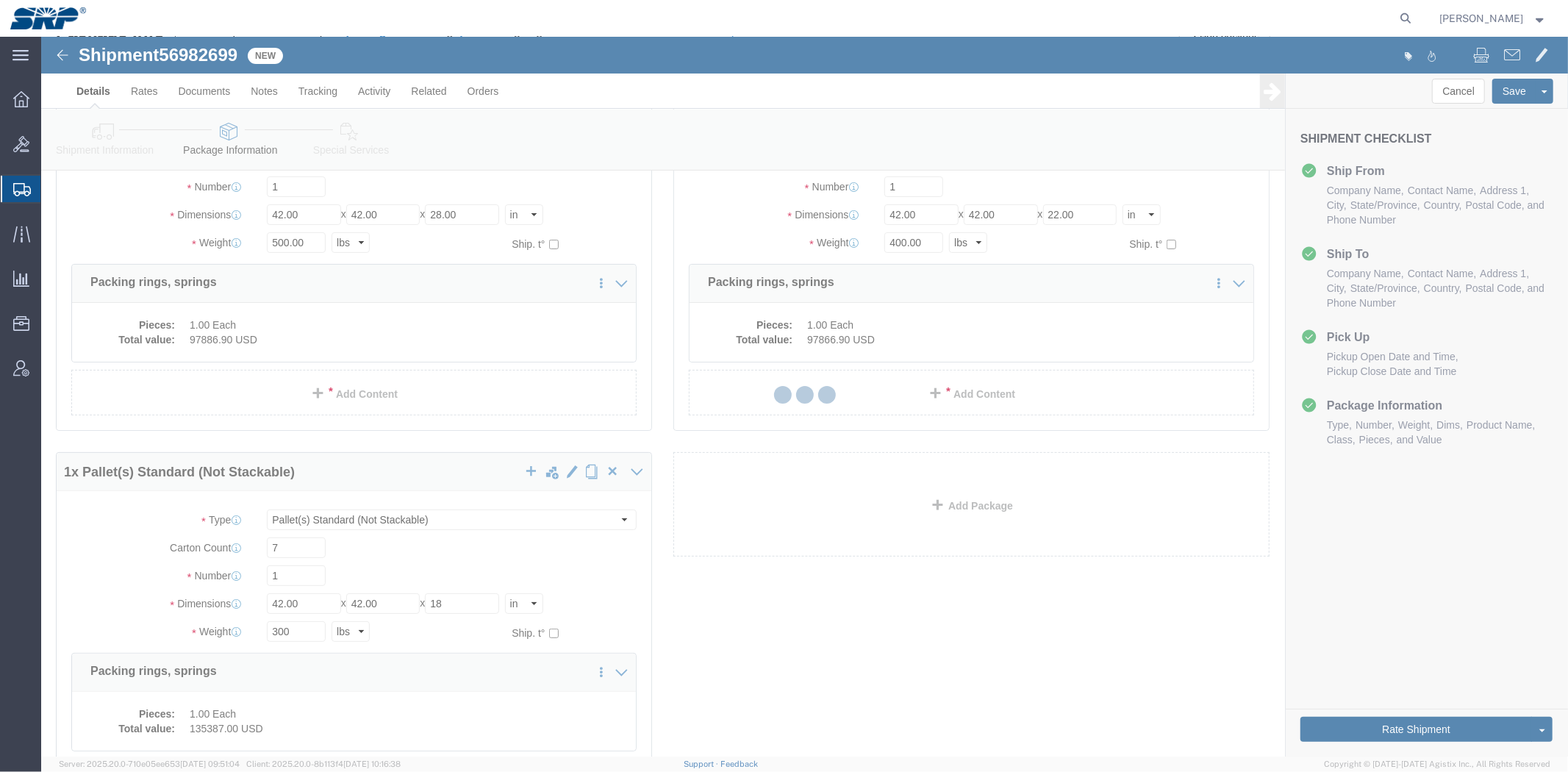
select select
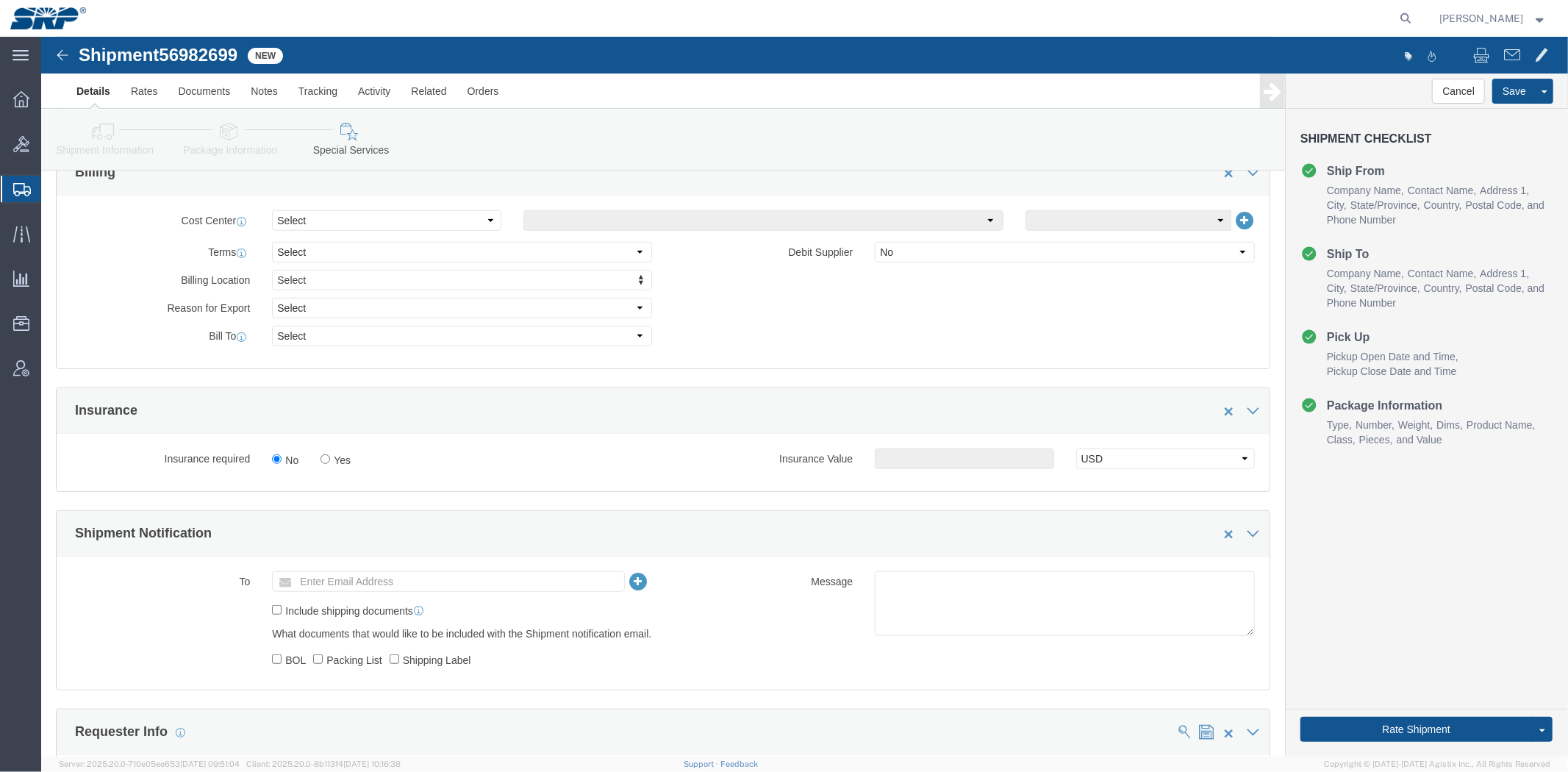
drag, startPoint x: 467, startPoint y: 195, endPoint x: 461, endPoint y: 280, distance: 85.2
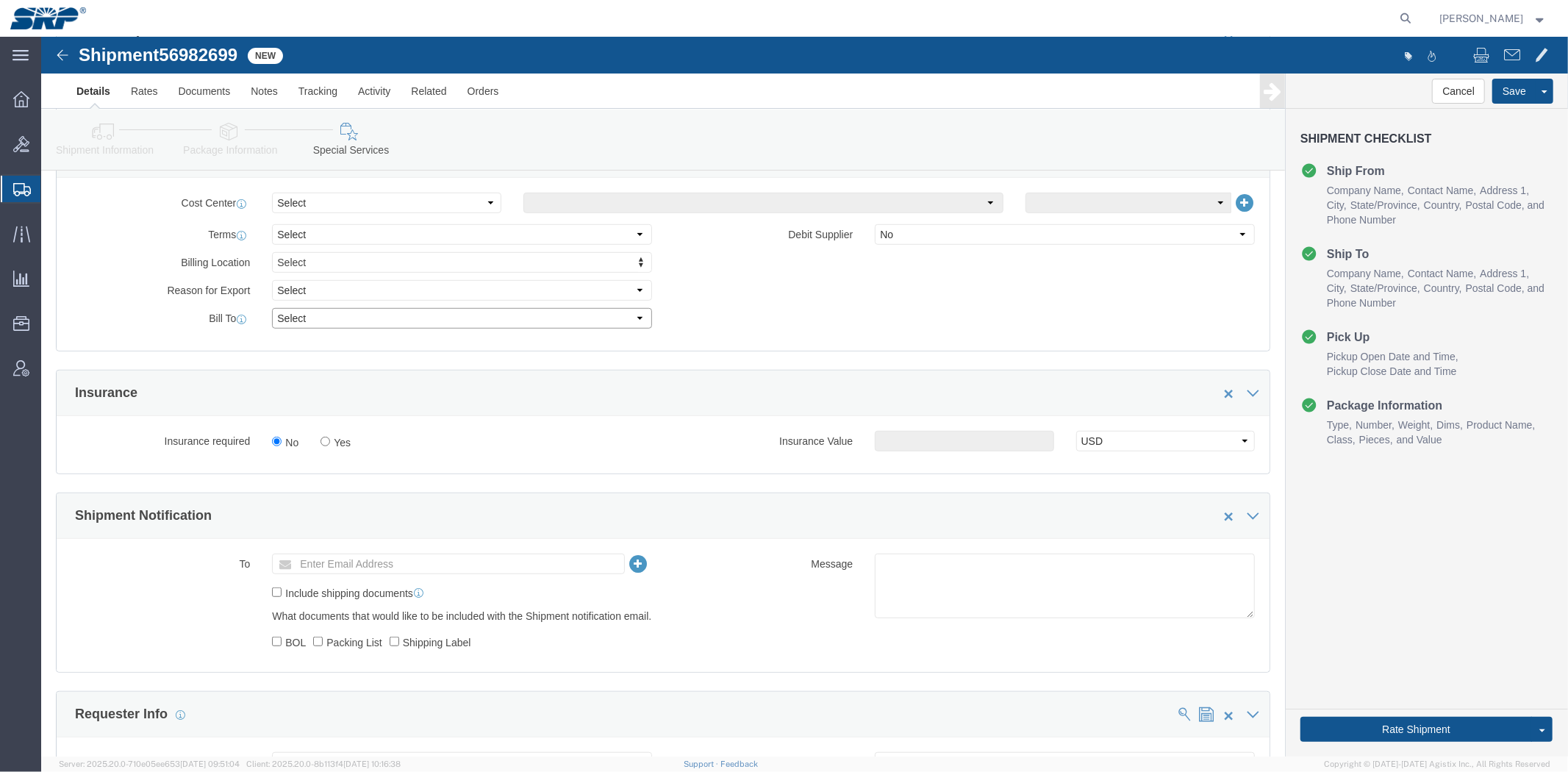
click select "Select Recipient Account Sender/Shipper Third Party Account"
select select "THRD"
click select "Select Recipient Account Sender/Shipper Third Party Account"
select select
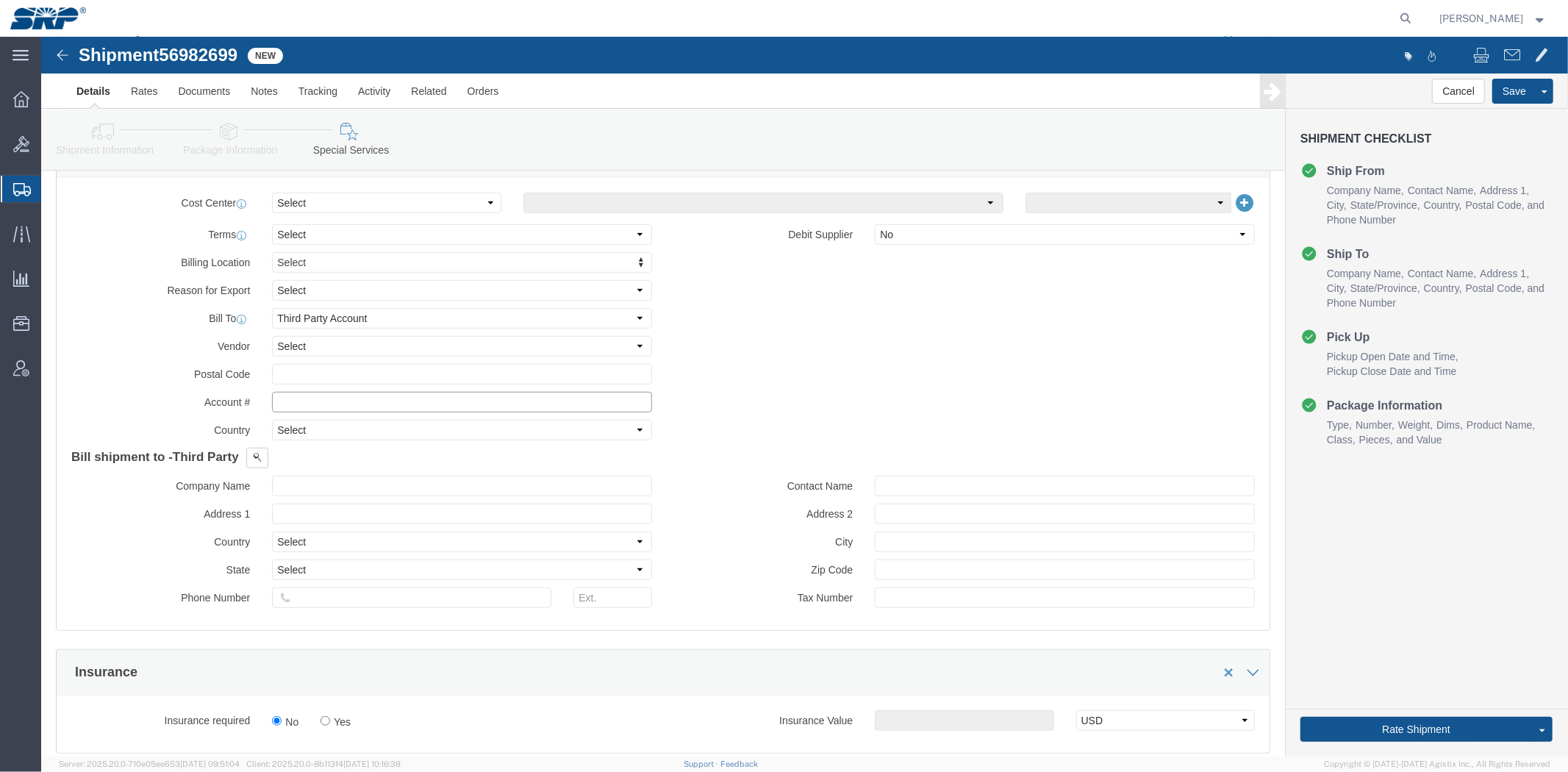
click input "text"
type input "84296522"
click button
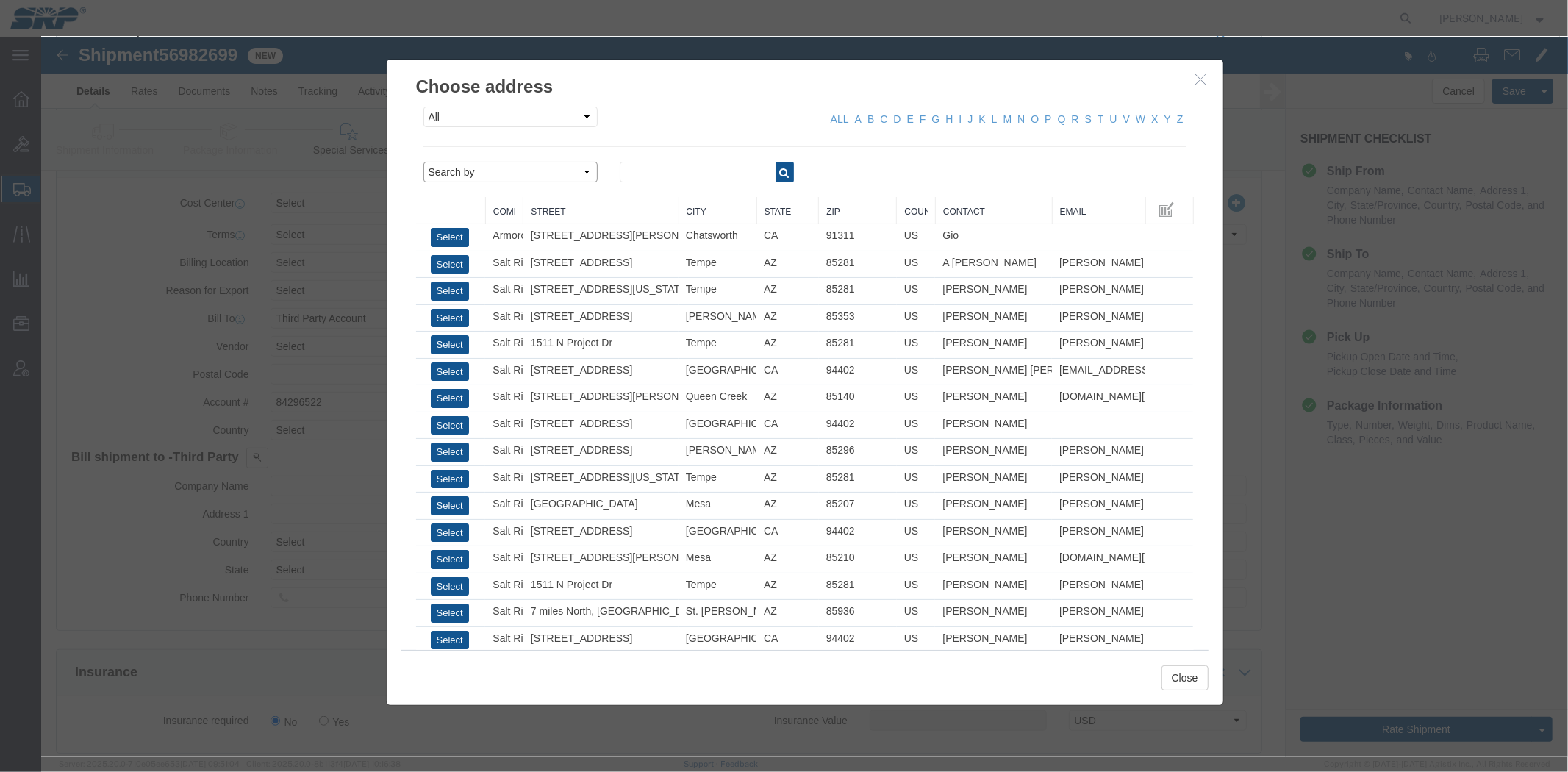
click select "Search by Address Book Name City Company Name Contact Name Country CustomerAlia…"
select select "city"
click select "Search by Address Book Name City Company Name Contact Name Country CustomerAlia…"
click input "text"
type input "phoenix"
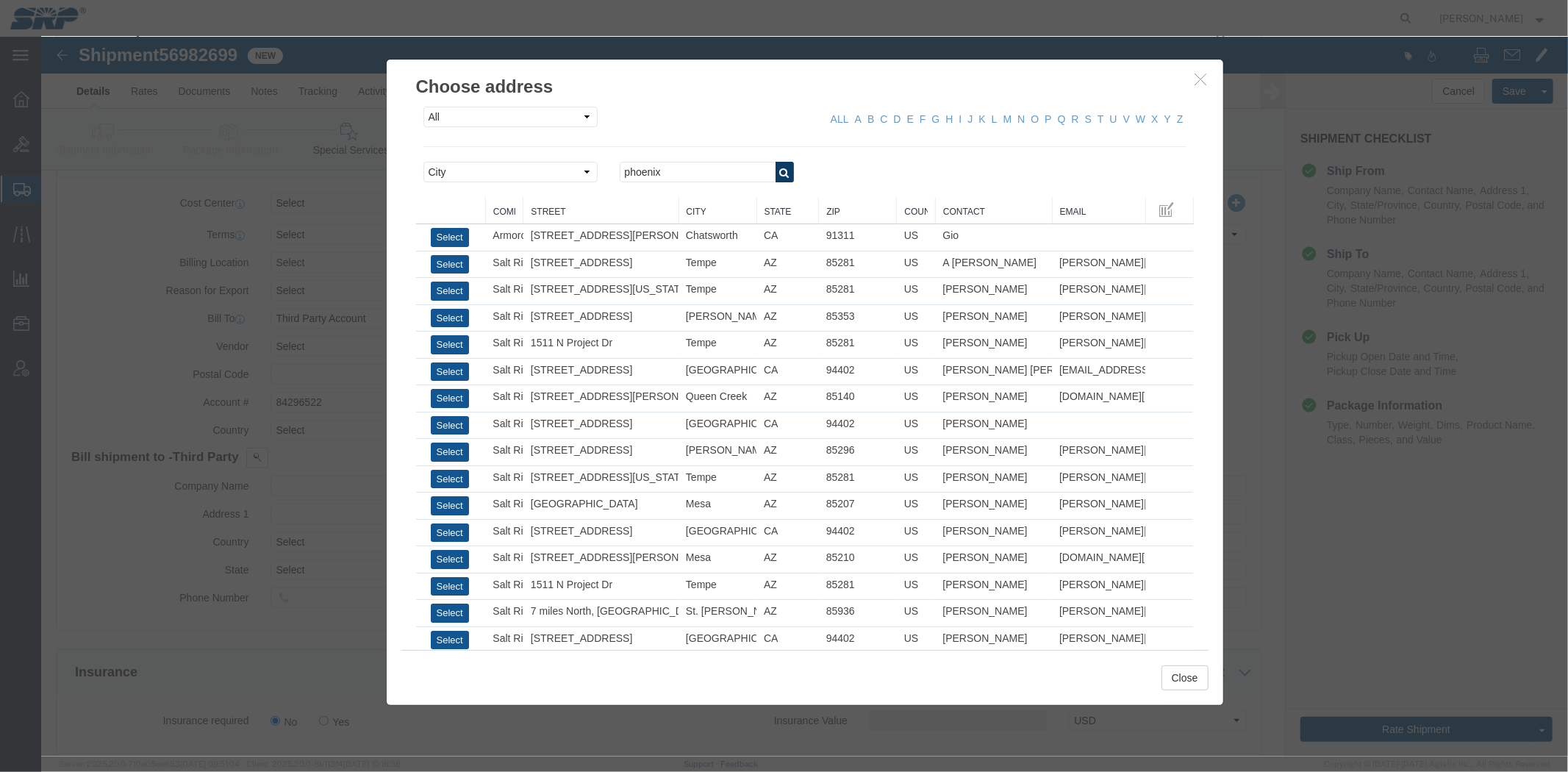
click icon "button"
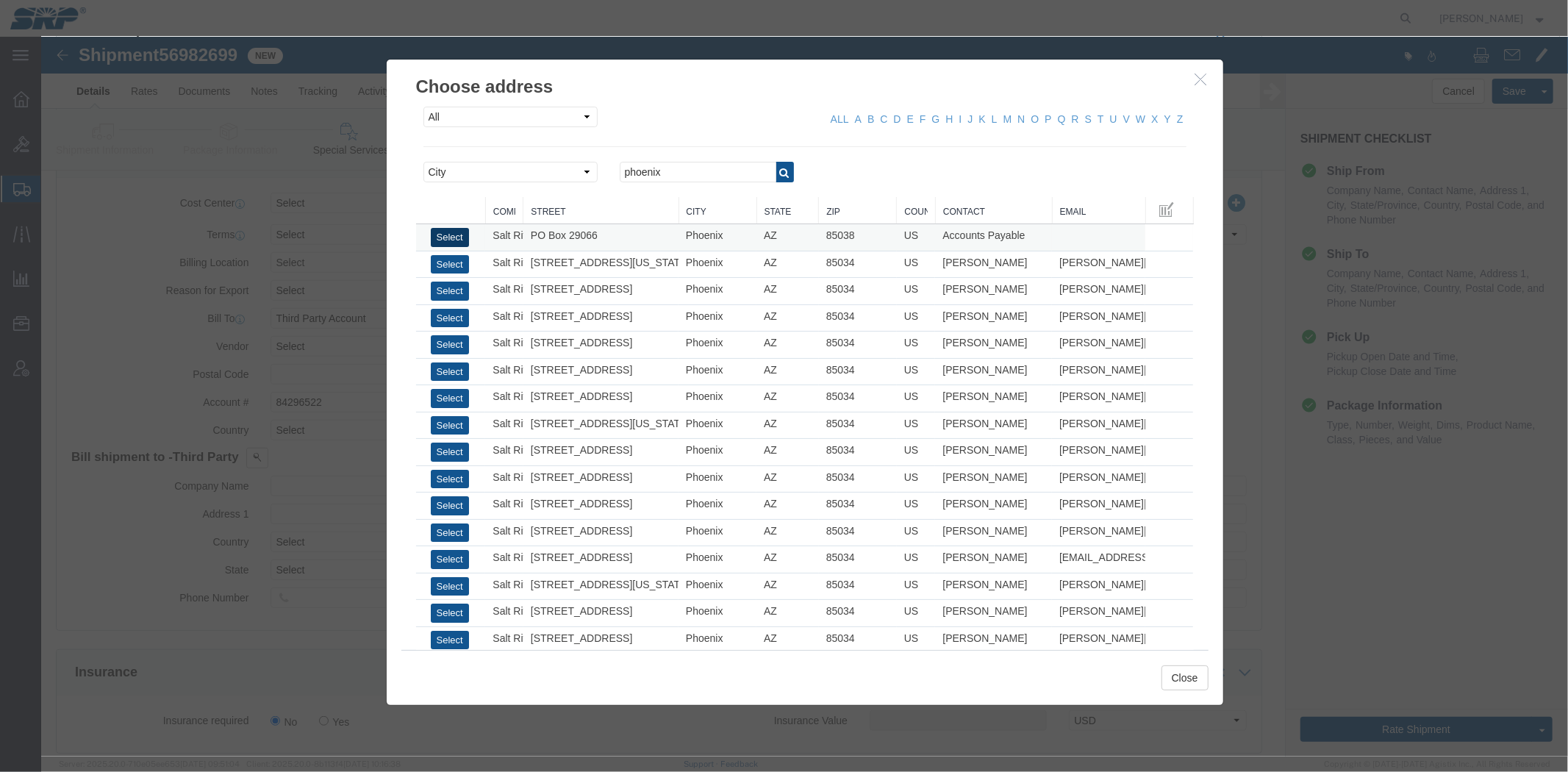
click button "Select"
type input "Salt River Project"
type input "PO Box 29066"
select select "US"
type input "6022368759"
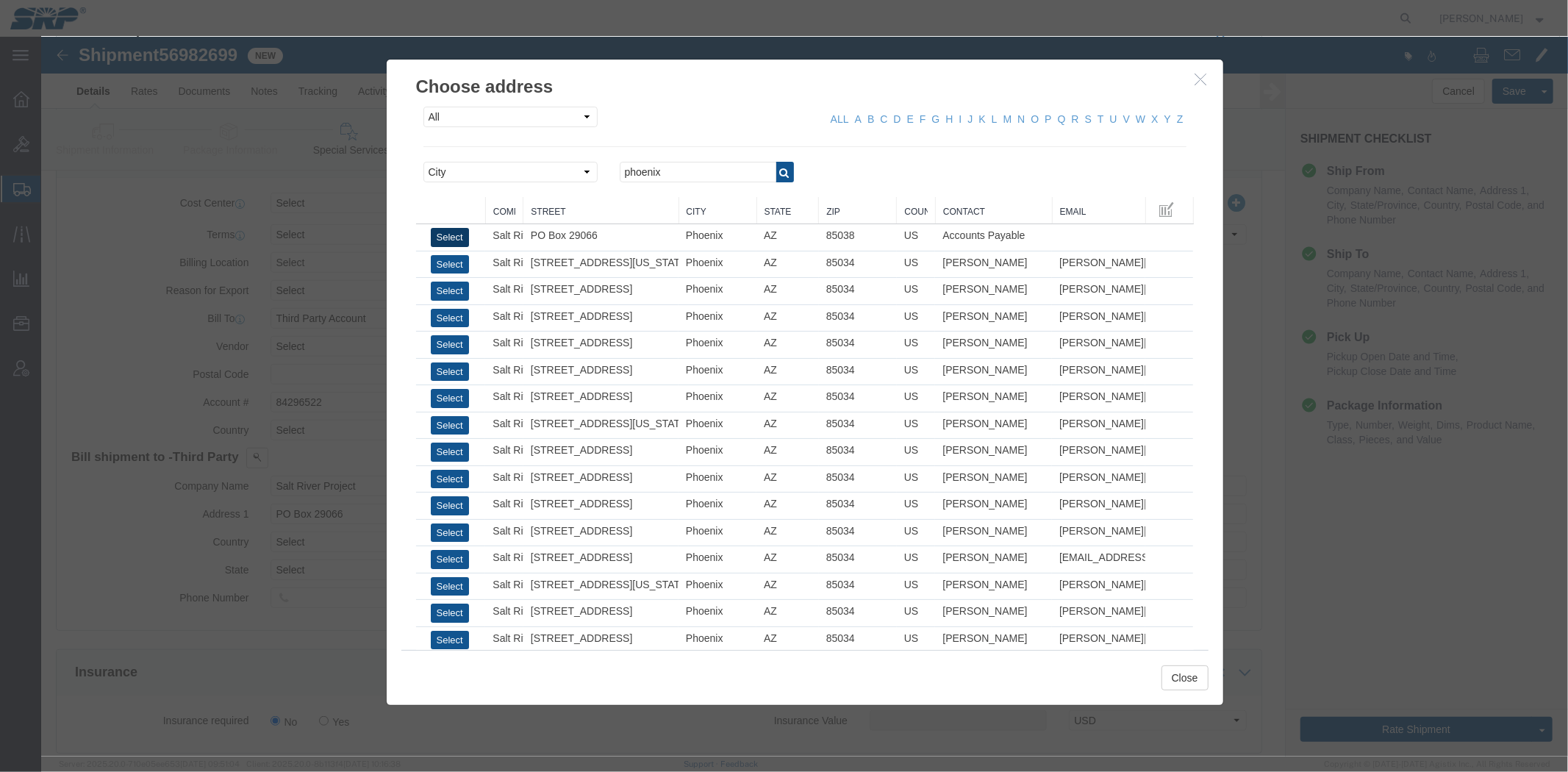
type input "Accounts Payable"
type input "Phoenix"
type input "85038"
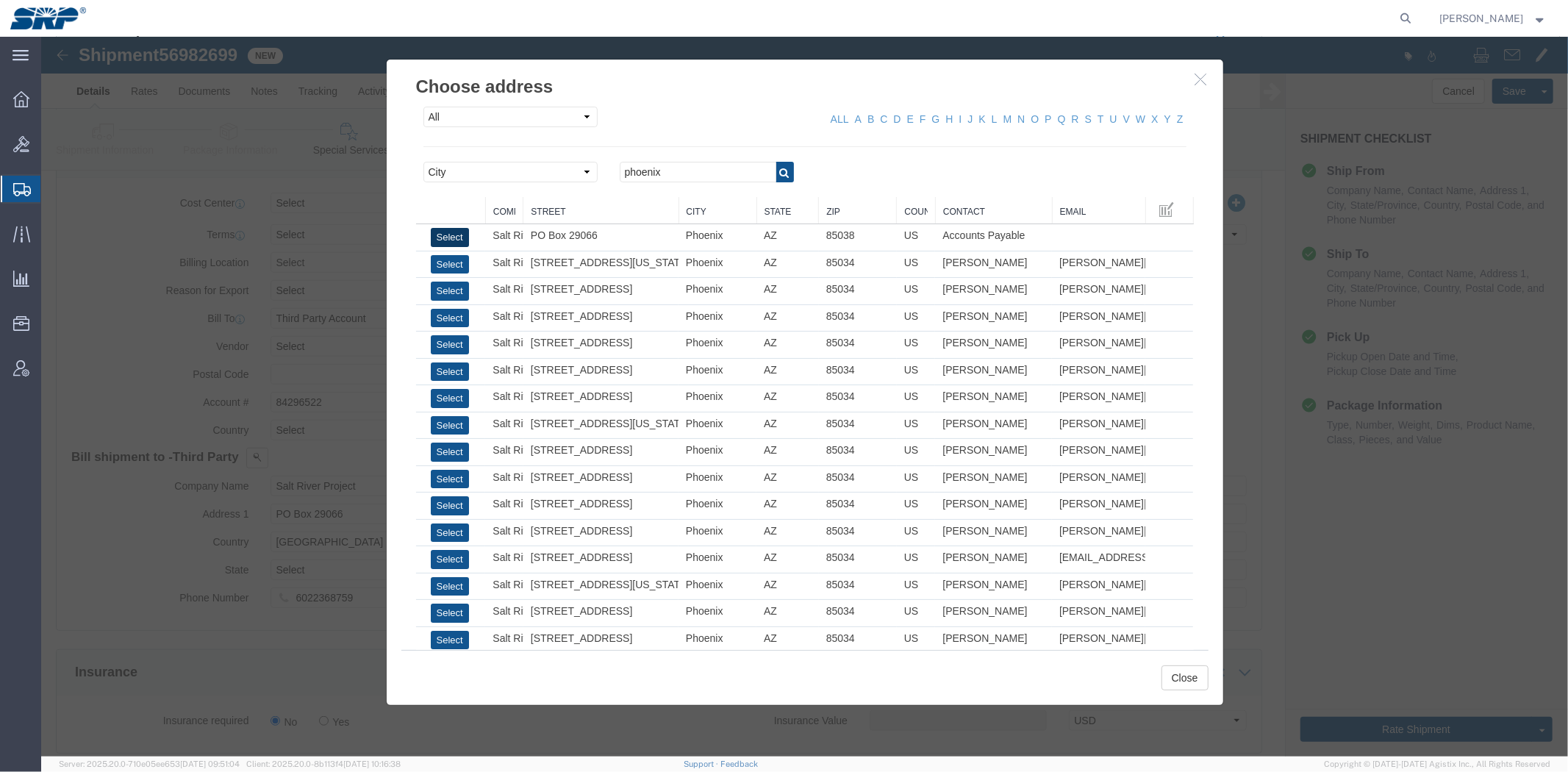
select select "AZ"
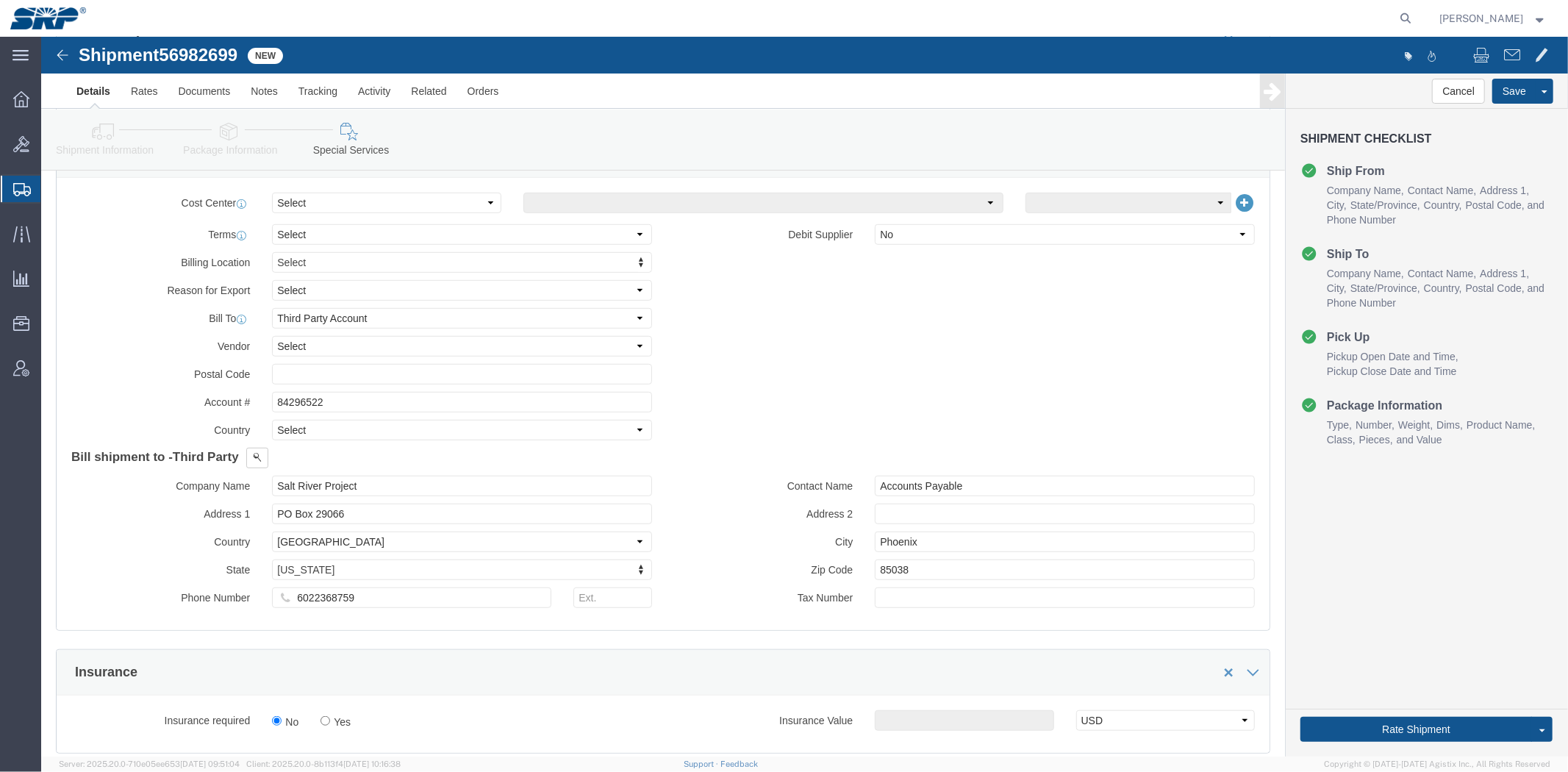
click at [0, 0] on span "Shipment Manager" at bounding box center [0, 0] width 0 height 0
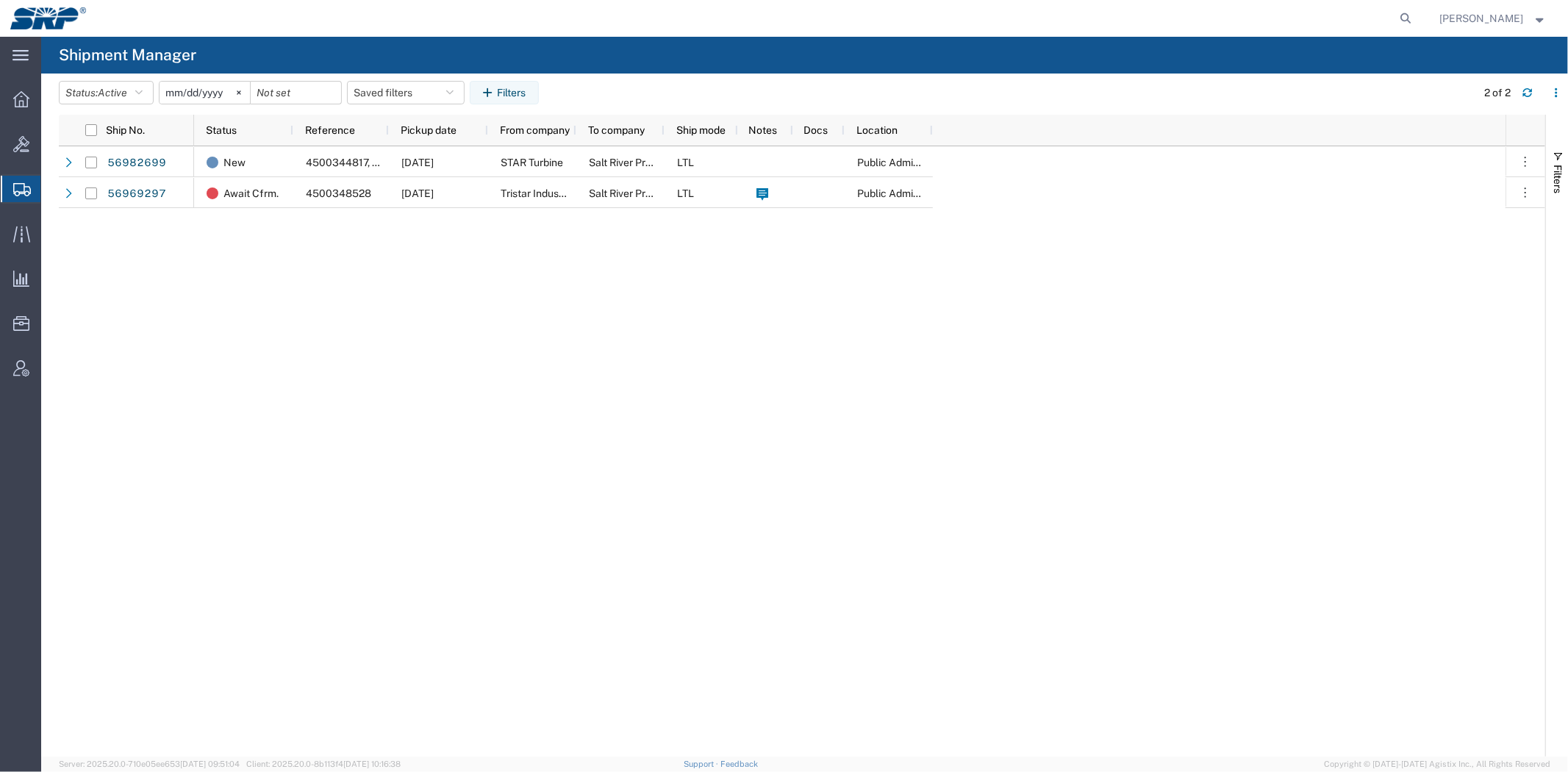
click at [357, 348] on div "New 4500344817, 4500344823 [DATE] STAR Turbine Salt River Project LTL Public Ad…" at bounding box center [849, 451] width 1311 height 611
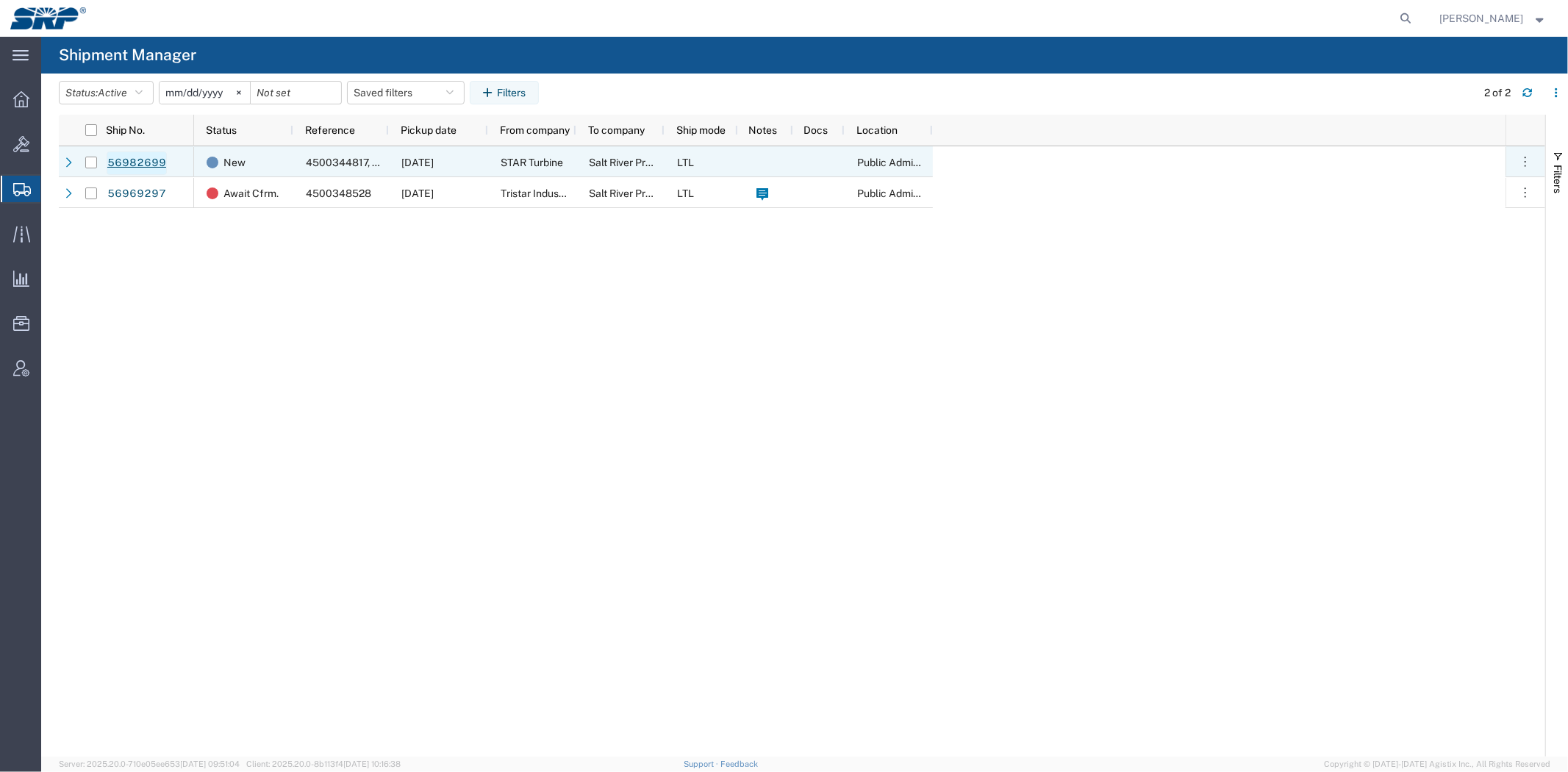
click at [150, 163] on link "56982699" at bounding box center [136, 163] width 61 height 24
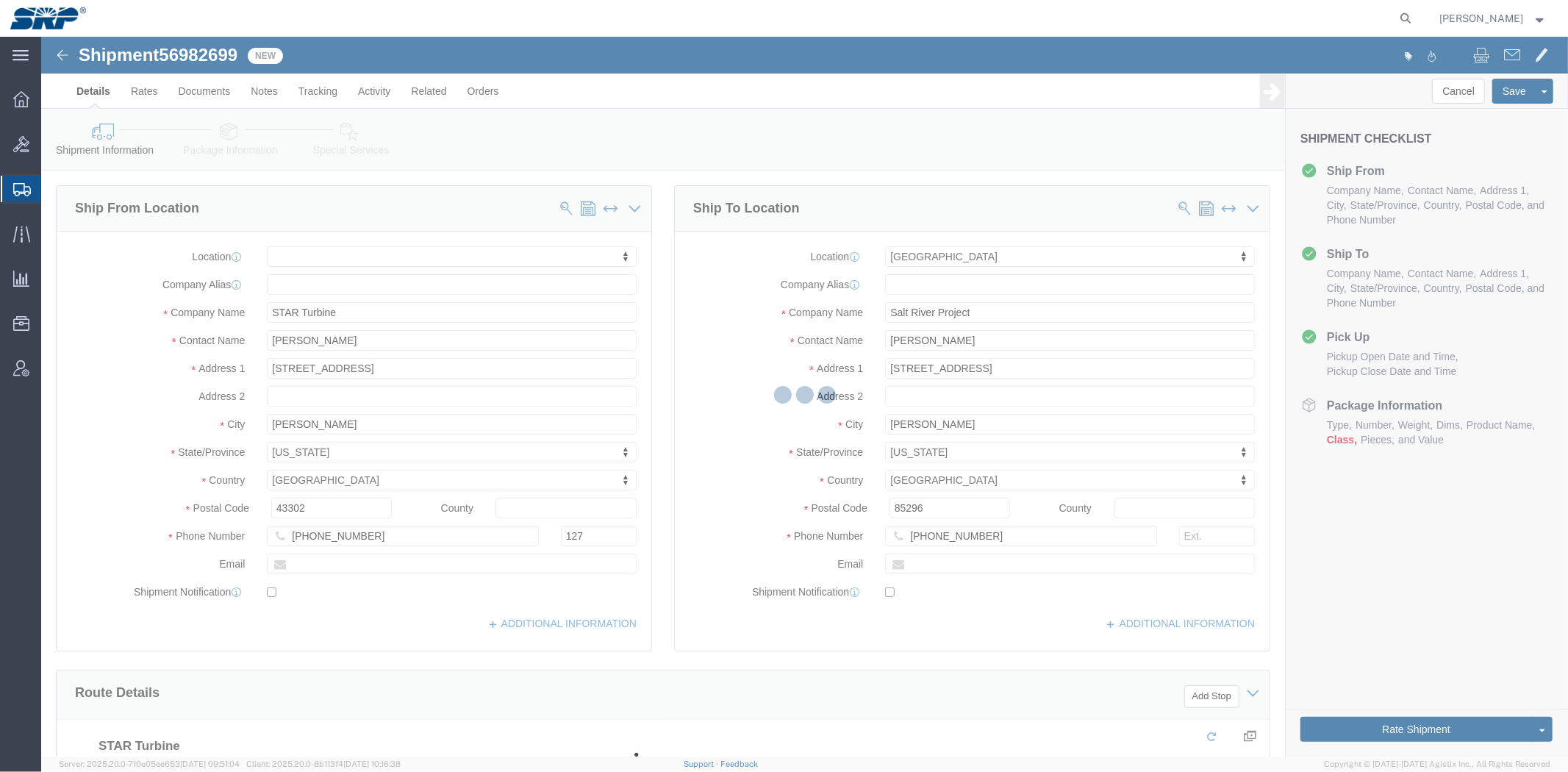
select select
select select "54820"
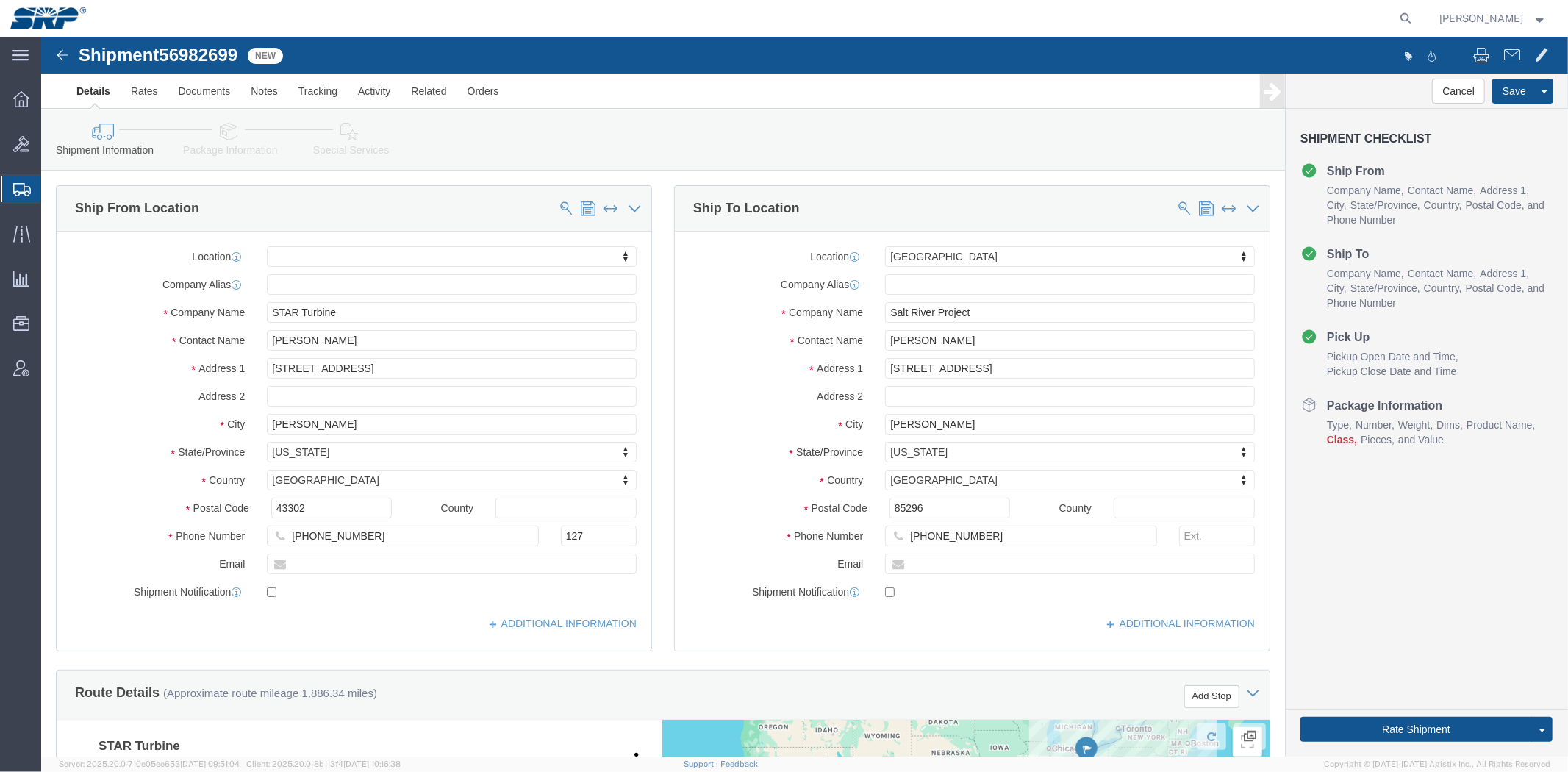
click div "Location [GEOGRAPHIC_DATA] My Profile Location [GEOGRAPHIC_DATA] Facility [GEOG…"
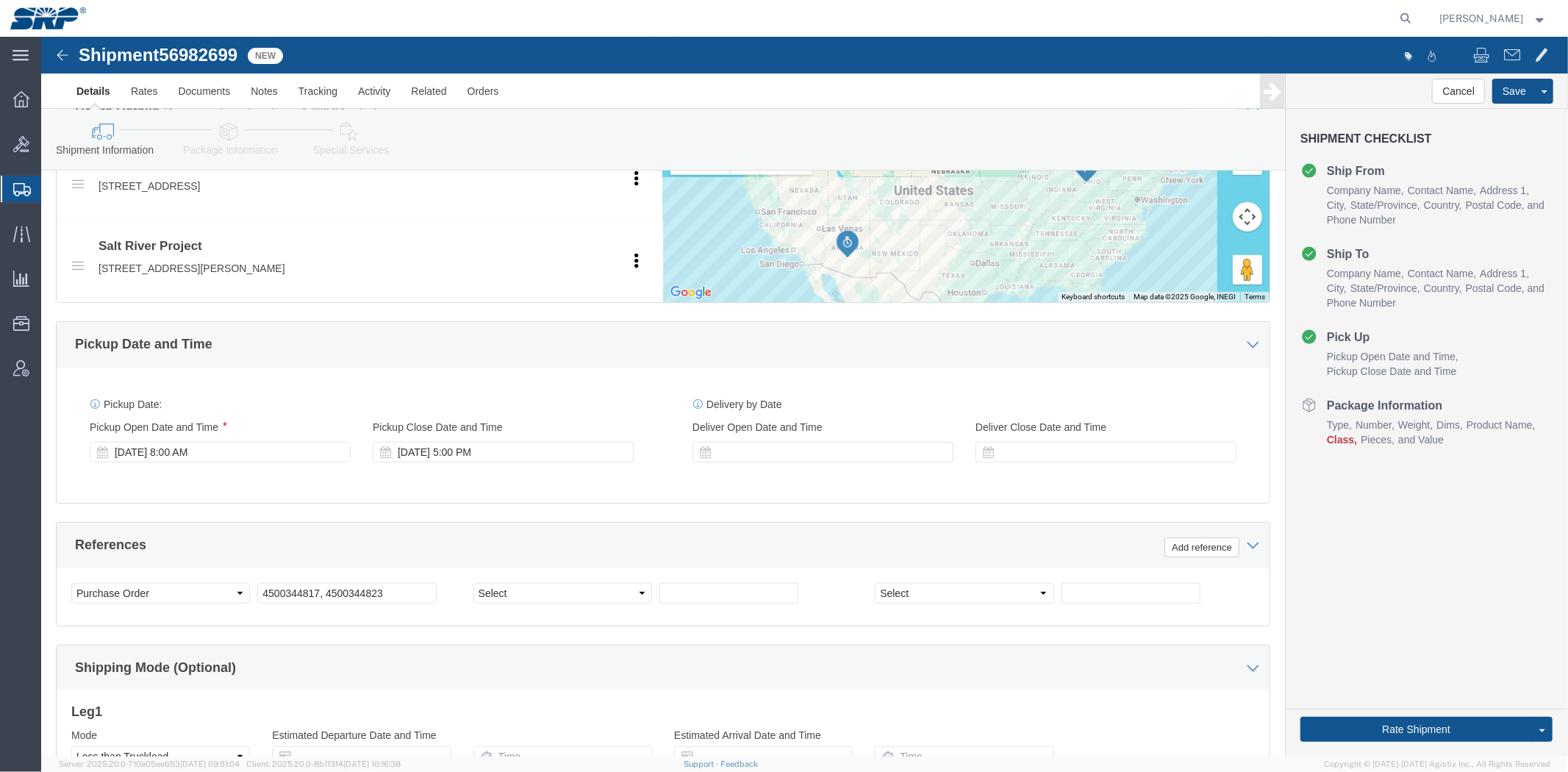
drag, startPoint x: 613, startPoint y: 267, endPoint x: 617, endPoint y: 380, distance: 113.1
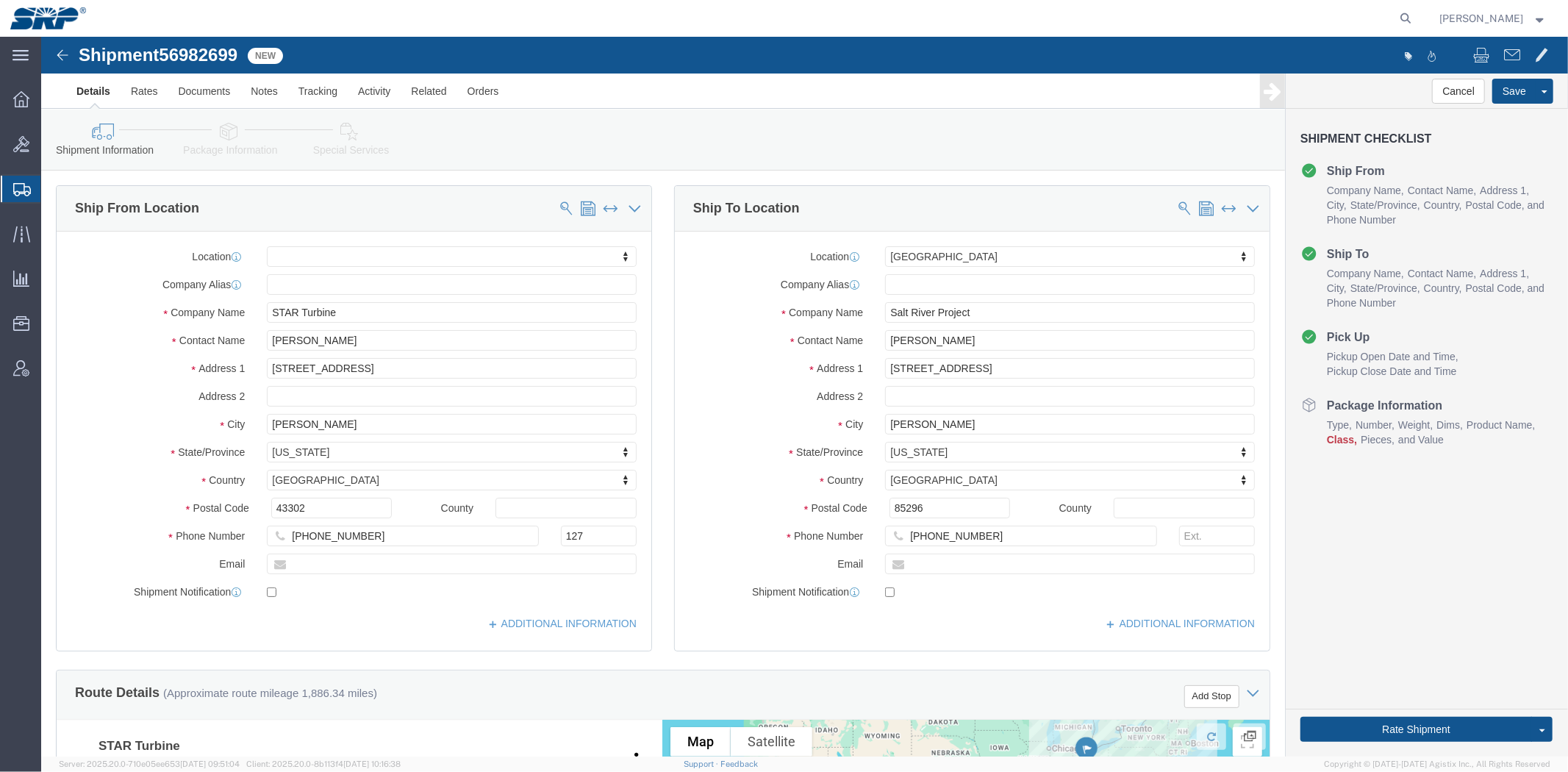
drag, startPoint x: 463, startPoint y: 336, endPoint x: 387, endPoint y: 142, distance: 208.4
drag, startPoint x: 313, startPoint y: 333, endPoint x: -41, endPoint y: 281, distance: 357.8
click html "Shipment 56982699 New Details Rates Documents Notes Tracking Activity Related O…"
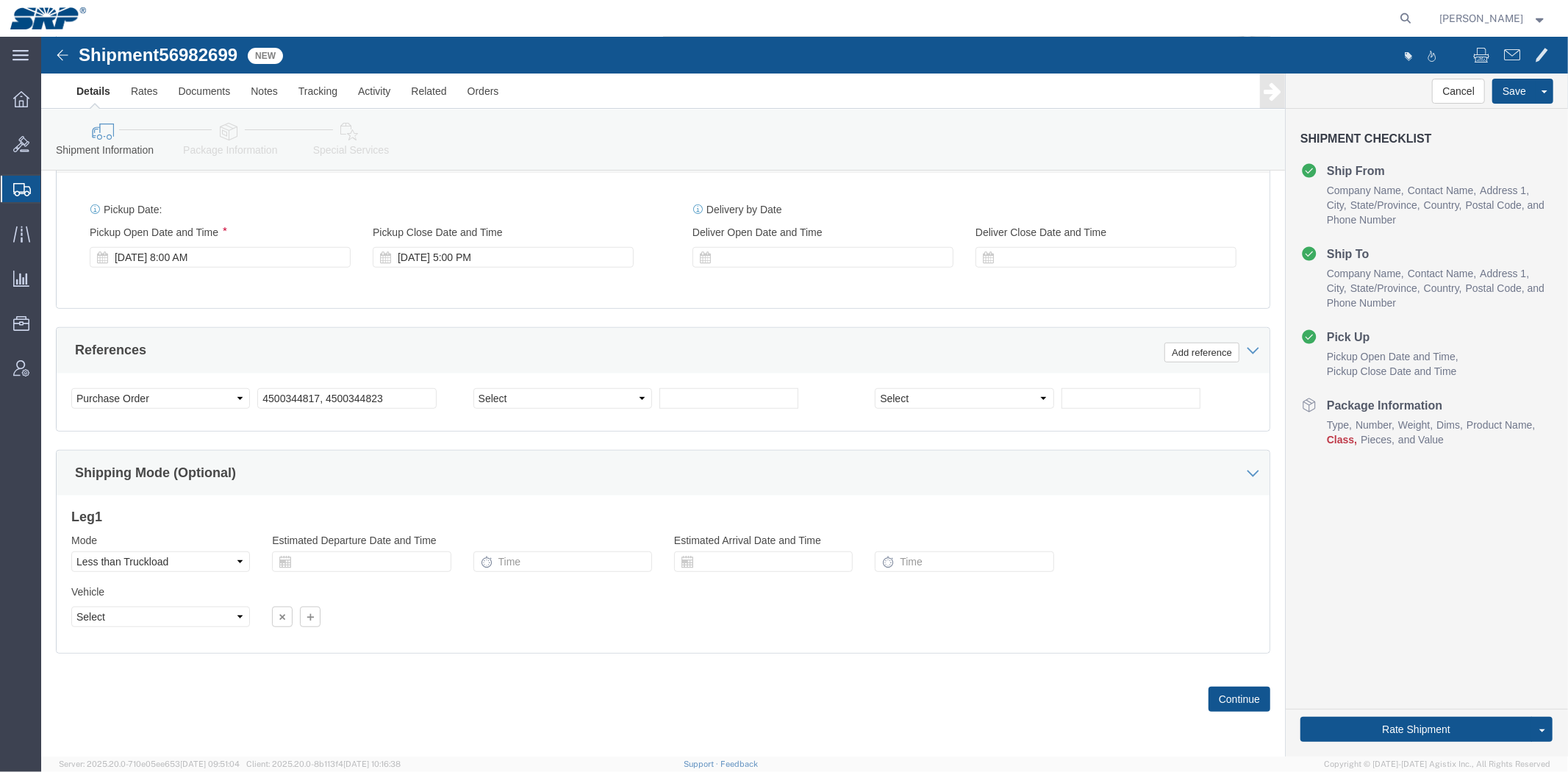
drag, startPoint x: 382, startPoint y: 131, endPoint x: 306, endPoint y: 472, distance: 349.4
click div "[DATE] 5:00 PM"
type input "4:00 PM"
click button "Apply"
click div "Shipping Mode (Optional)"
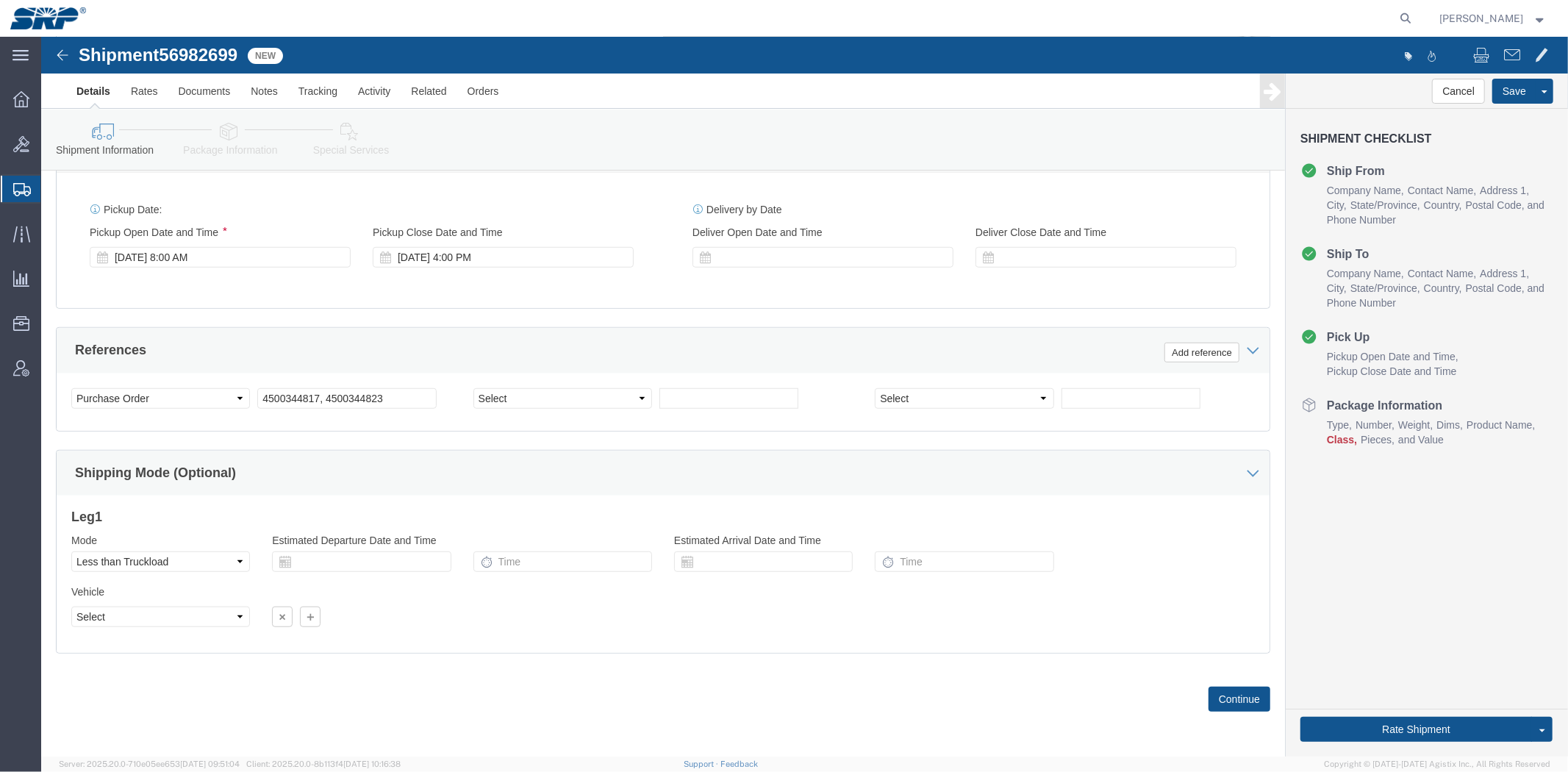
scroll to position [0, 0]
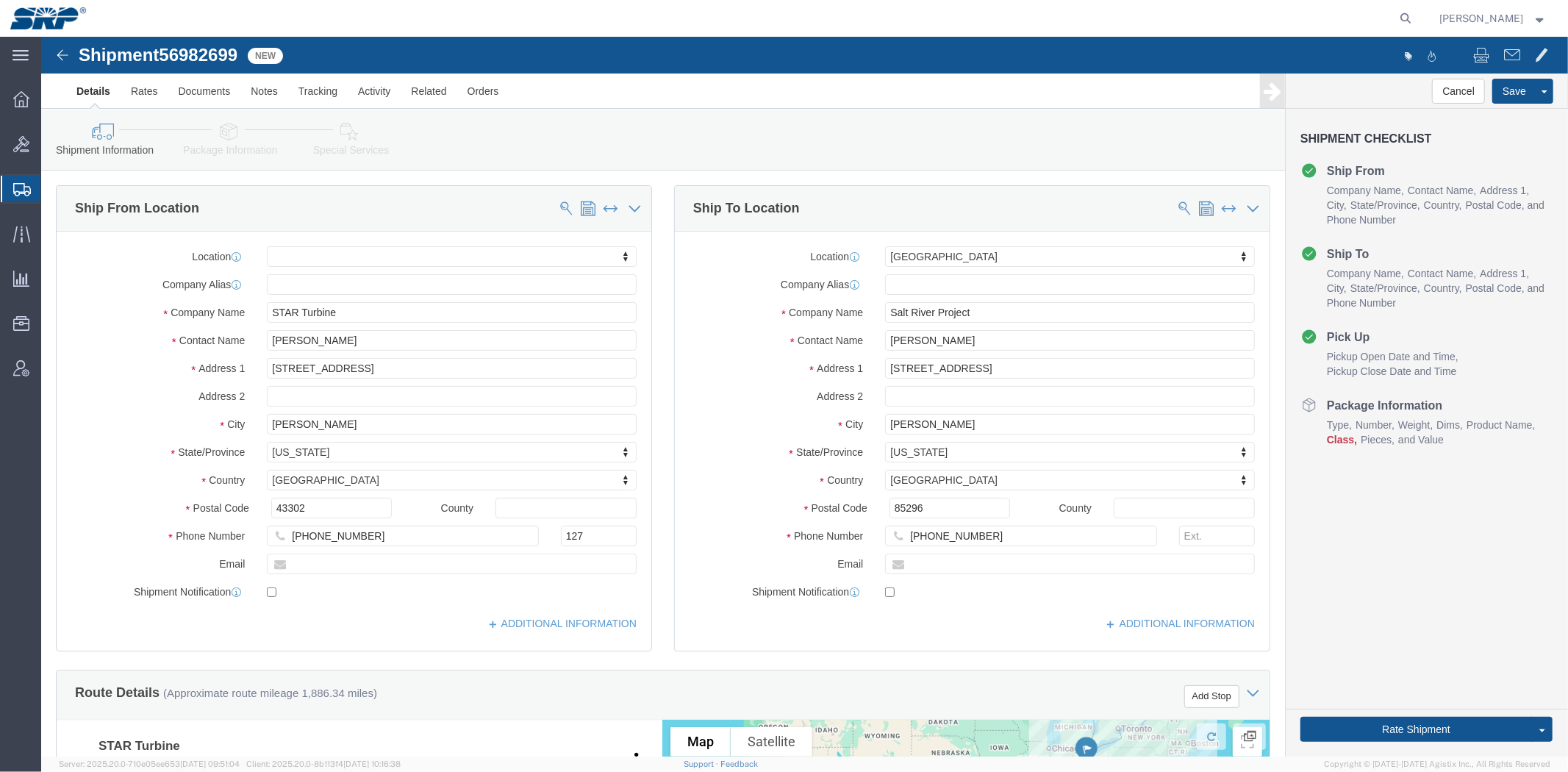
drag, startPoint x: 306, startPoint y: 444, endPoint x: 209, endPoint y: 132, distance: 326.7
click link "Package Information"
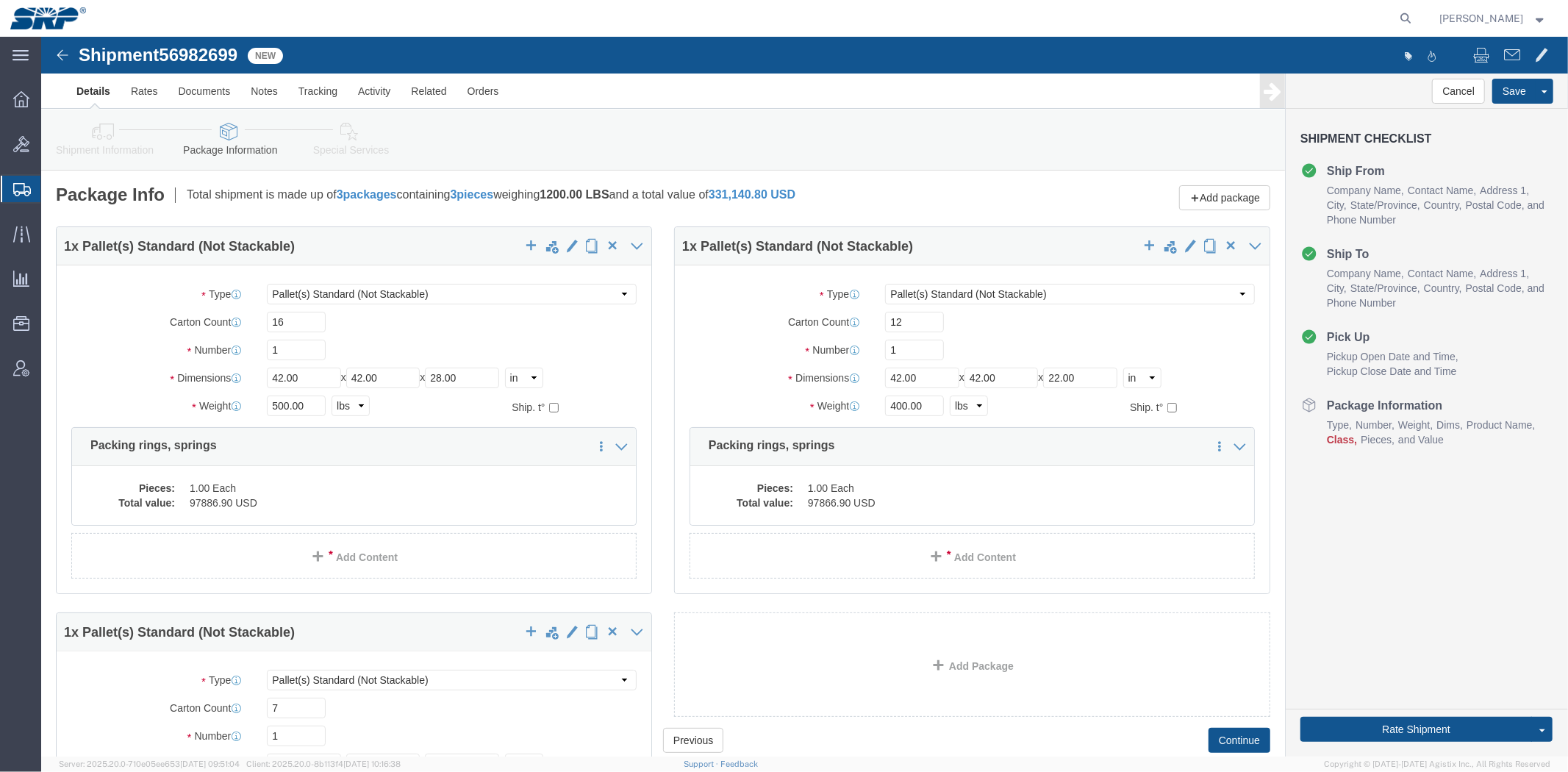
click link "Special Services"
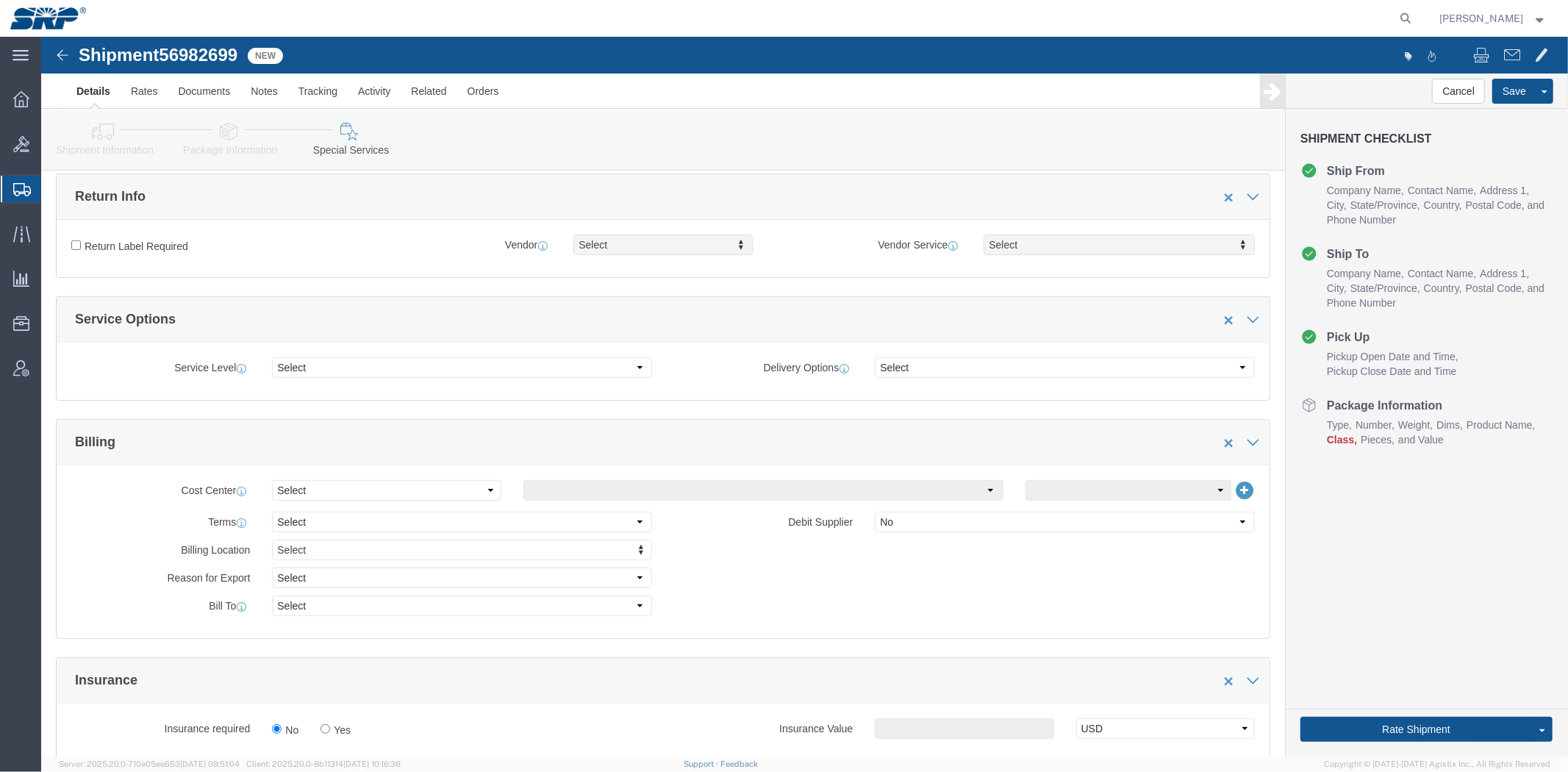
drag, startPoint x: 470, startPoint y: 160, endPoint x: 468, endPoint y: 288, distance: 128.0
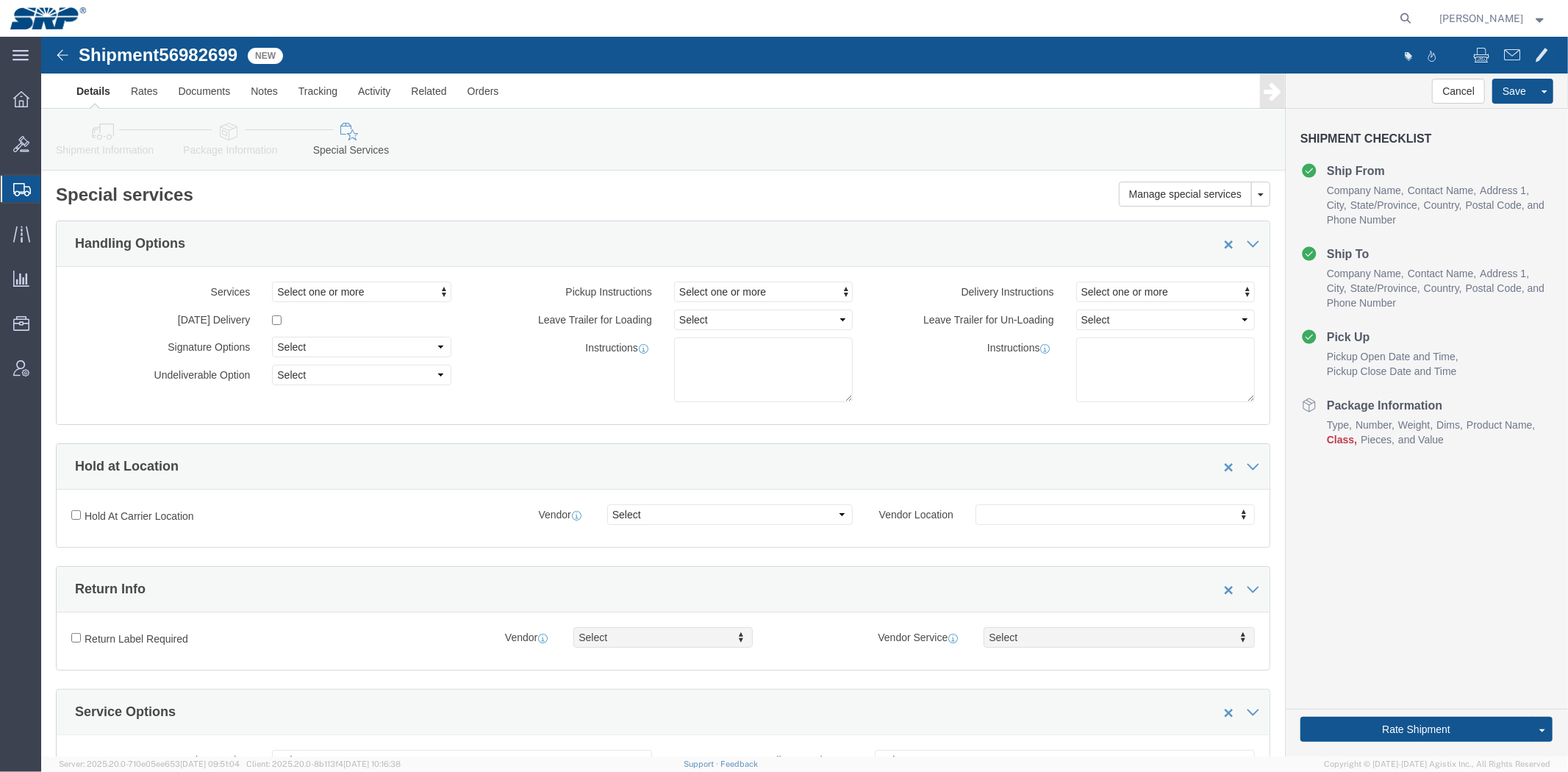
drag, startPoint x: 593, startPoint y: 451, endPoint x: 363, endPoint y: 150, distance: 378.8
click link "Shipment Information"
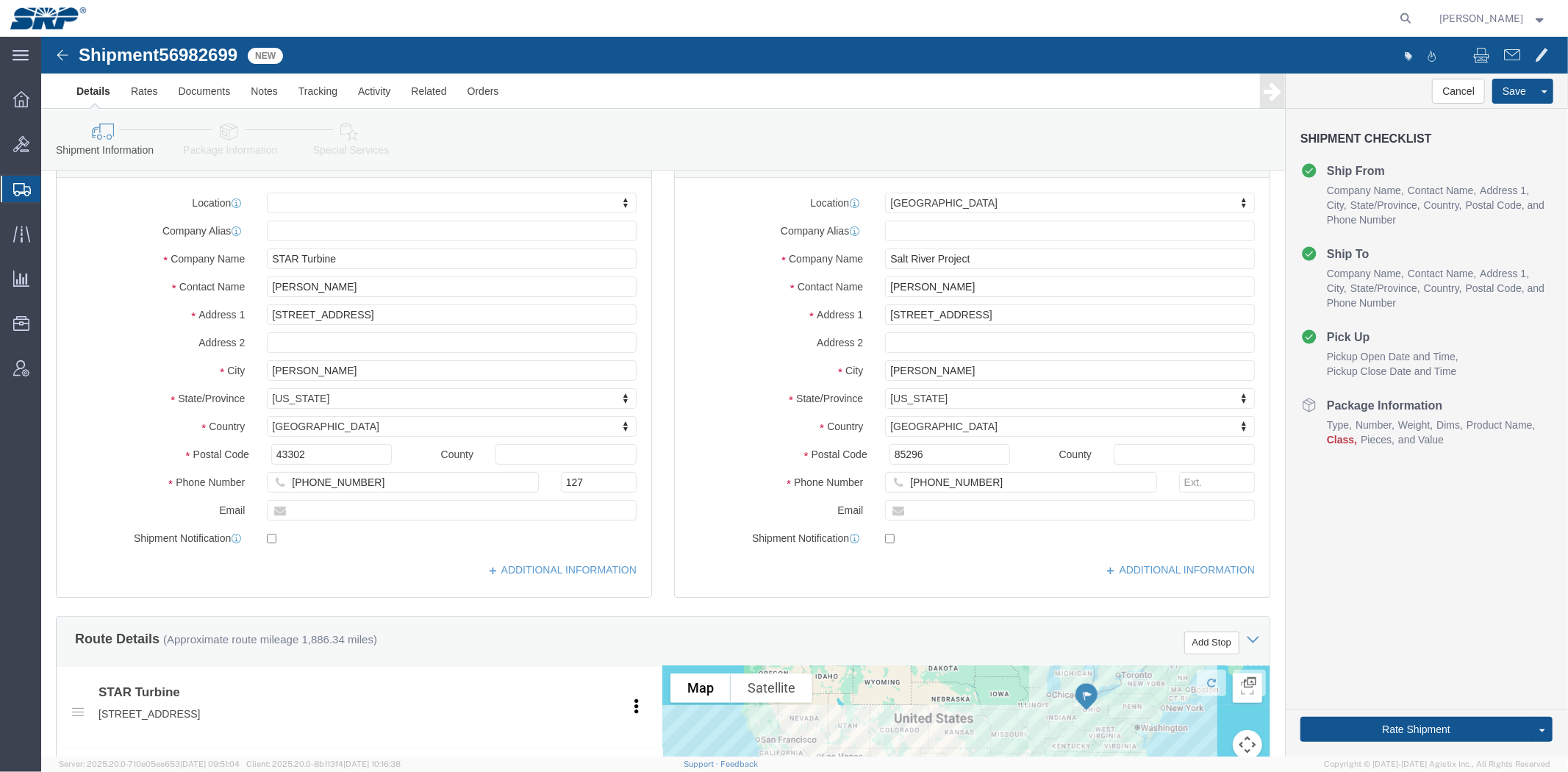
scroll to position [82, 0]
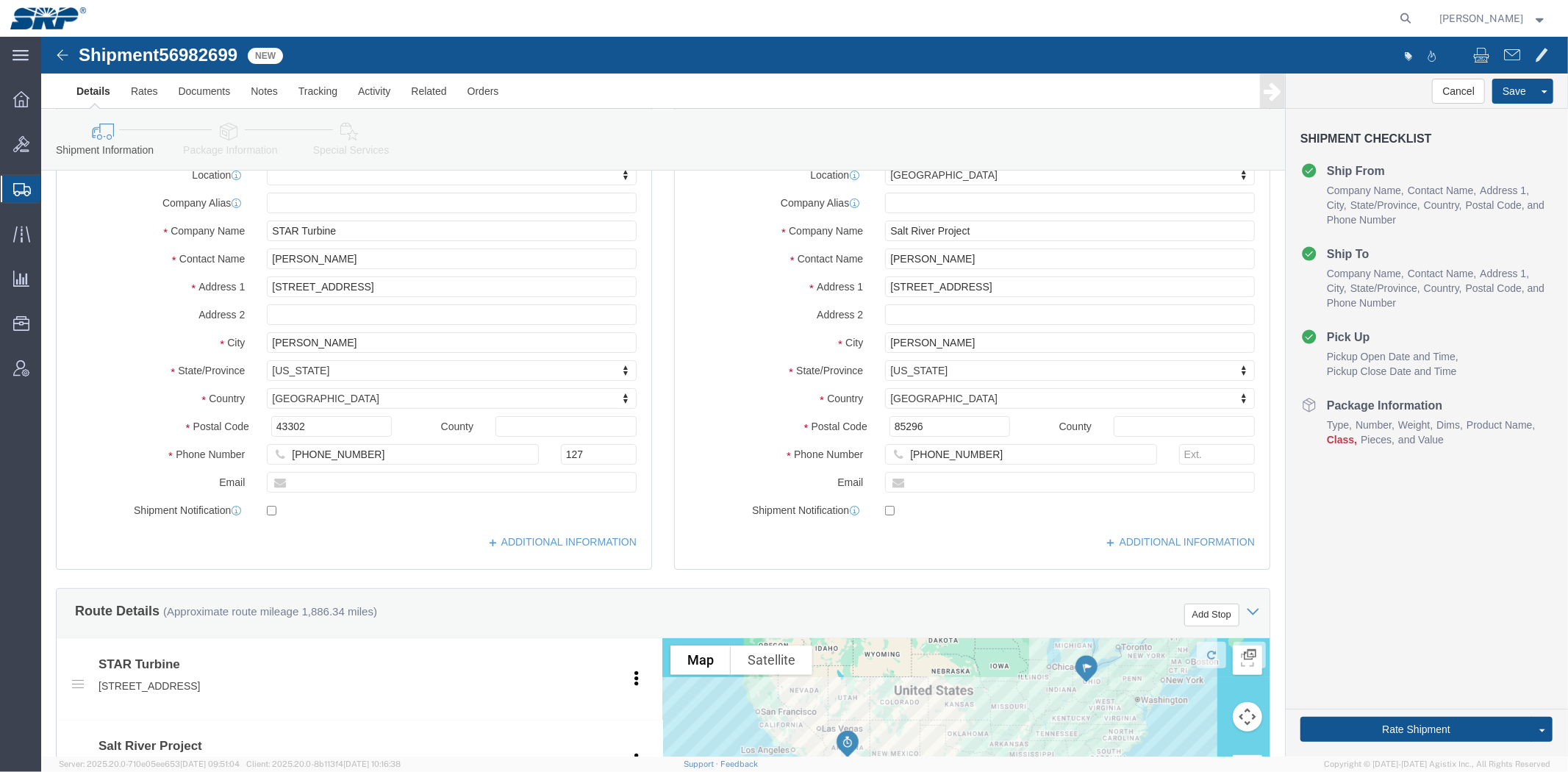
click div "Location [GEOGRAPHIC_DATA] My Profile Location [GEOGRAPHIC_DATA] Facility [GEOG…"
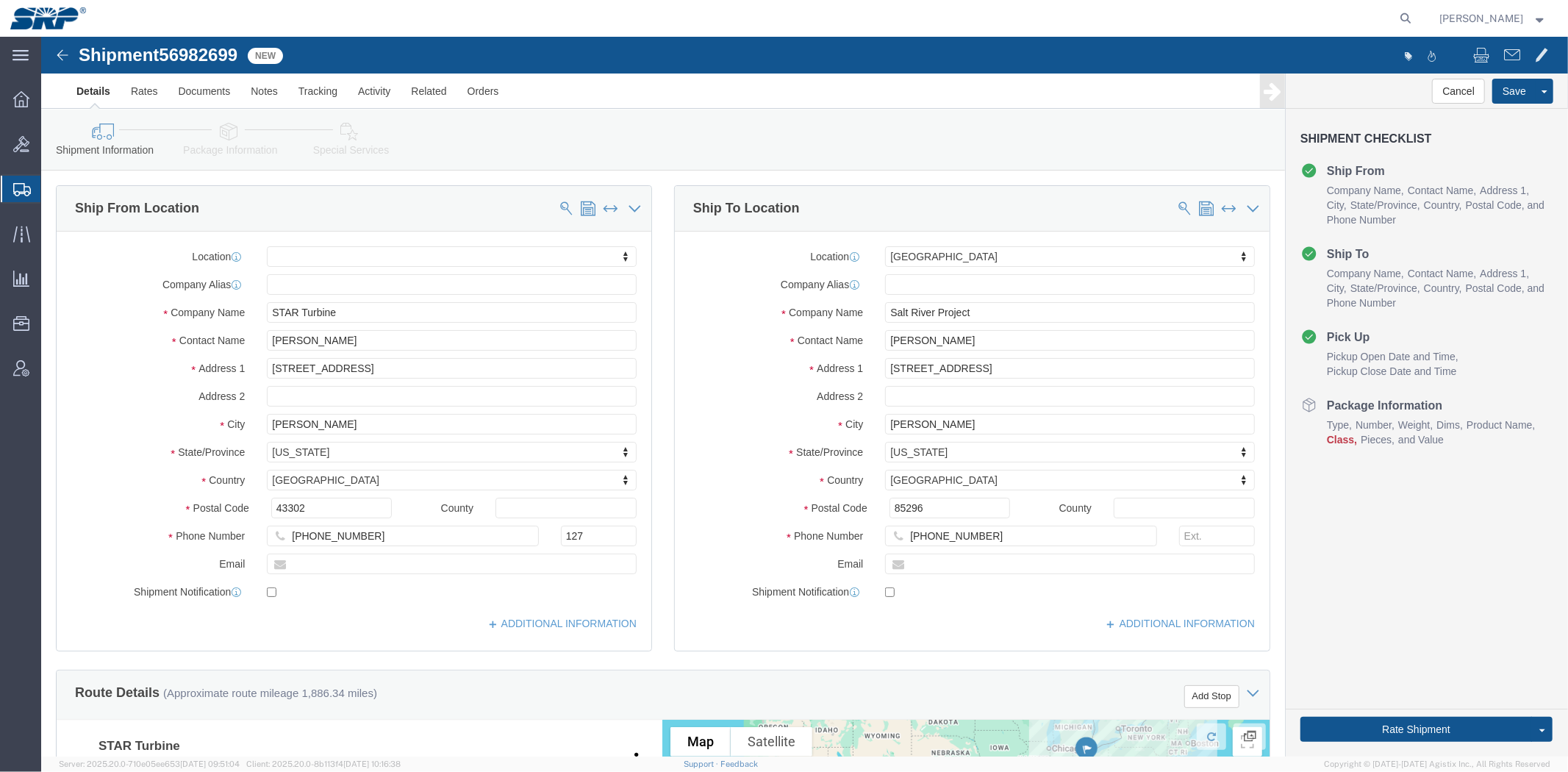
drag, startPoint x: 650, startPoint y: 289, endPoint x: 581, endPoint y: 91, distance: 209.7
click div "Location [GEOGRAPHIC_DATA] My Profile Location [GEOGRAPHIC_DATA] Facility [GEOG…"
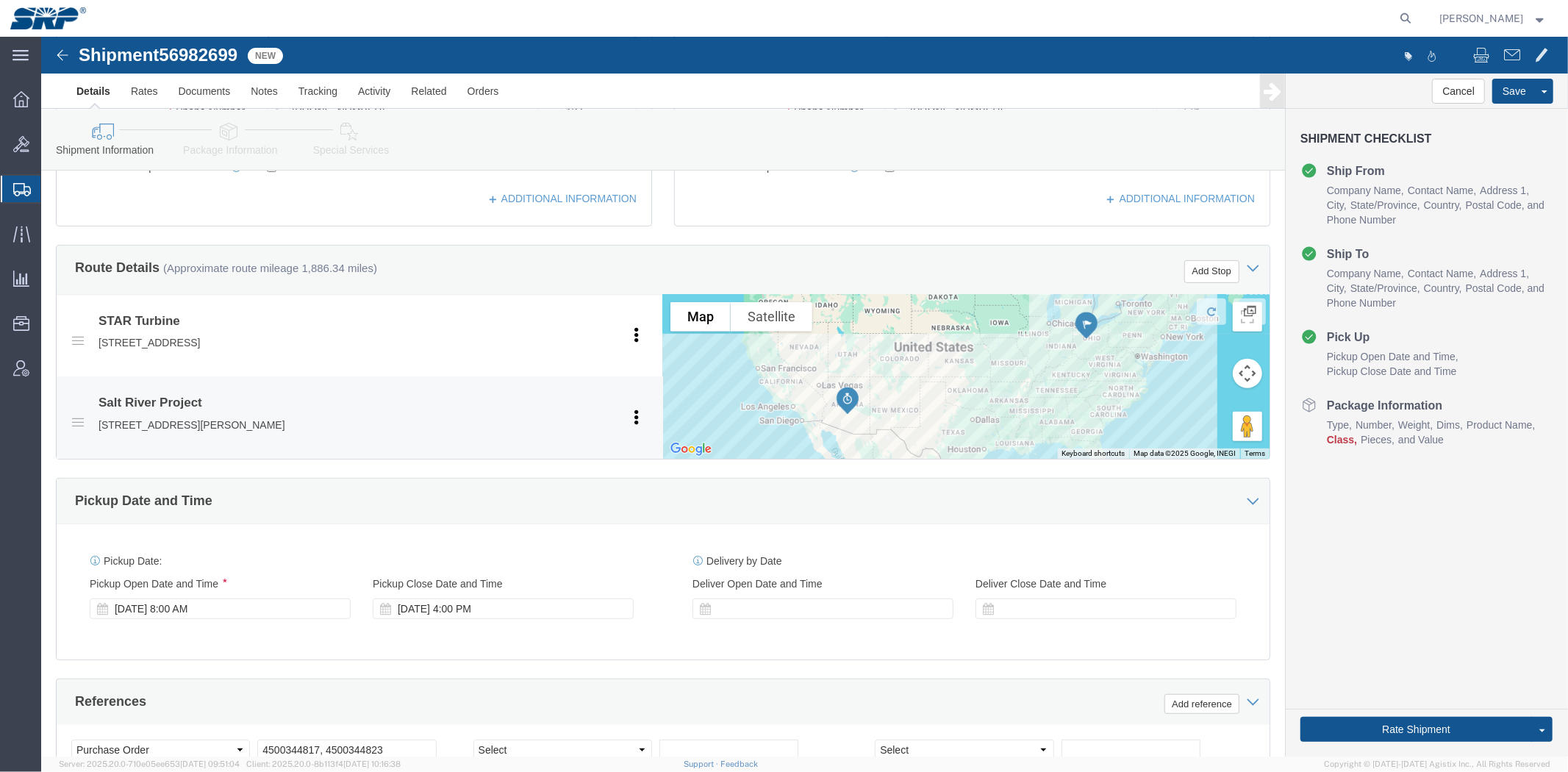
scroll to position [659, 0]
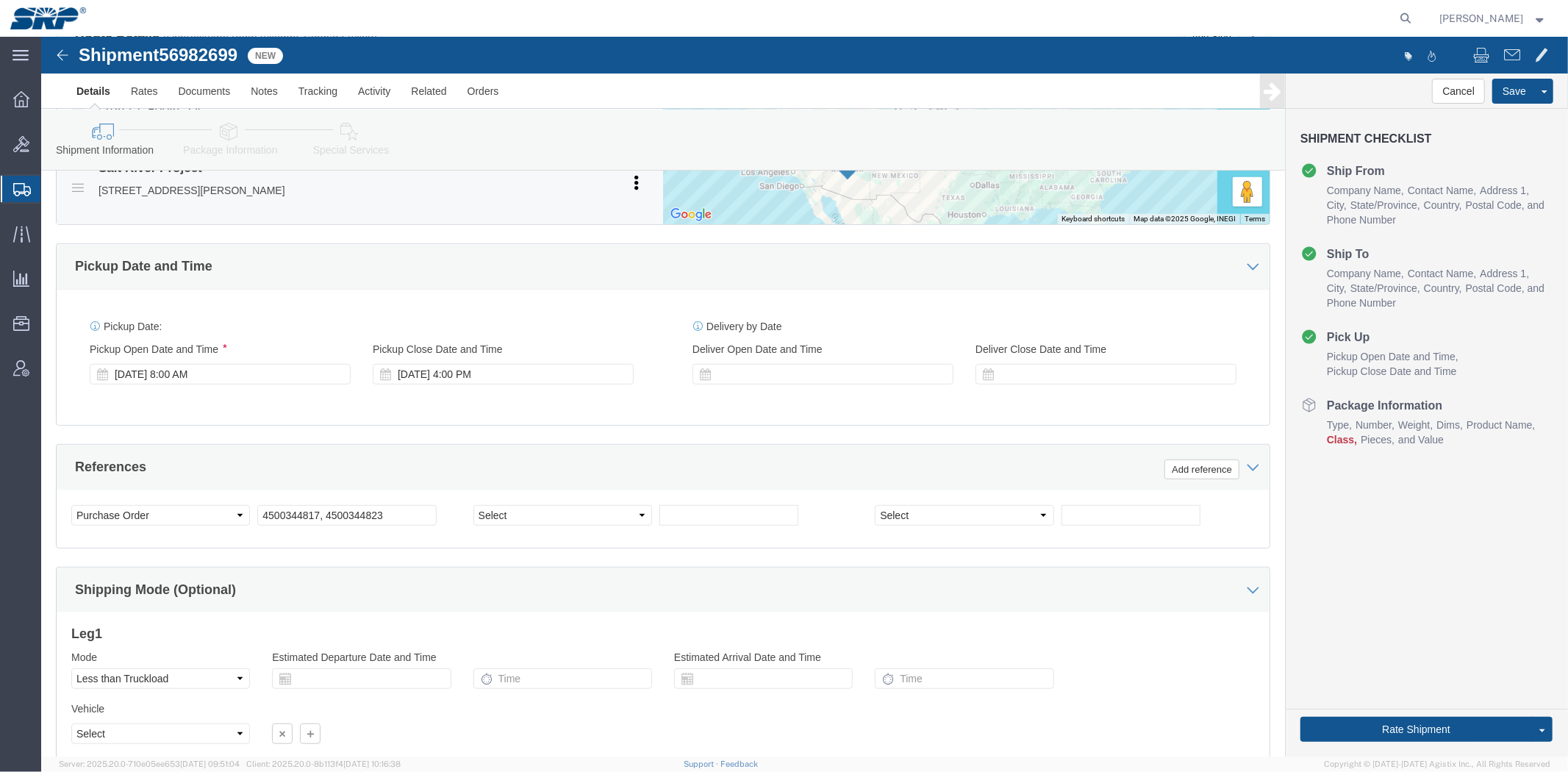
drag, startPoint x: 625, startPoint y: 305, endPoint x: 610, endPoint y: 415, distance: 111.0
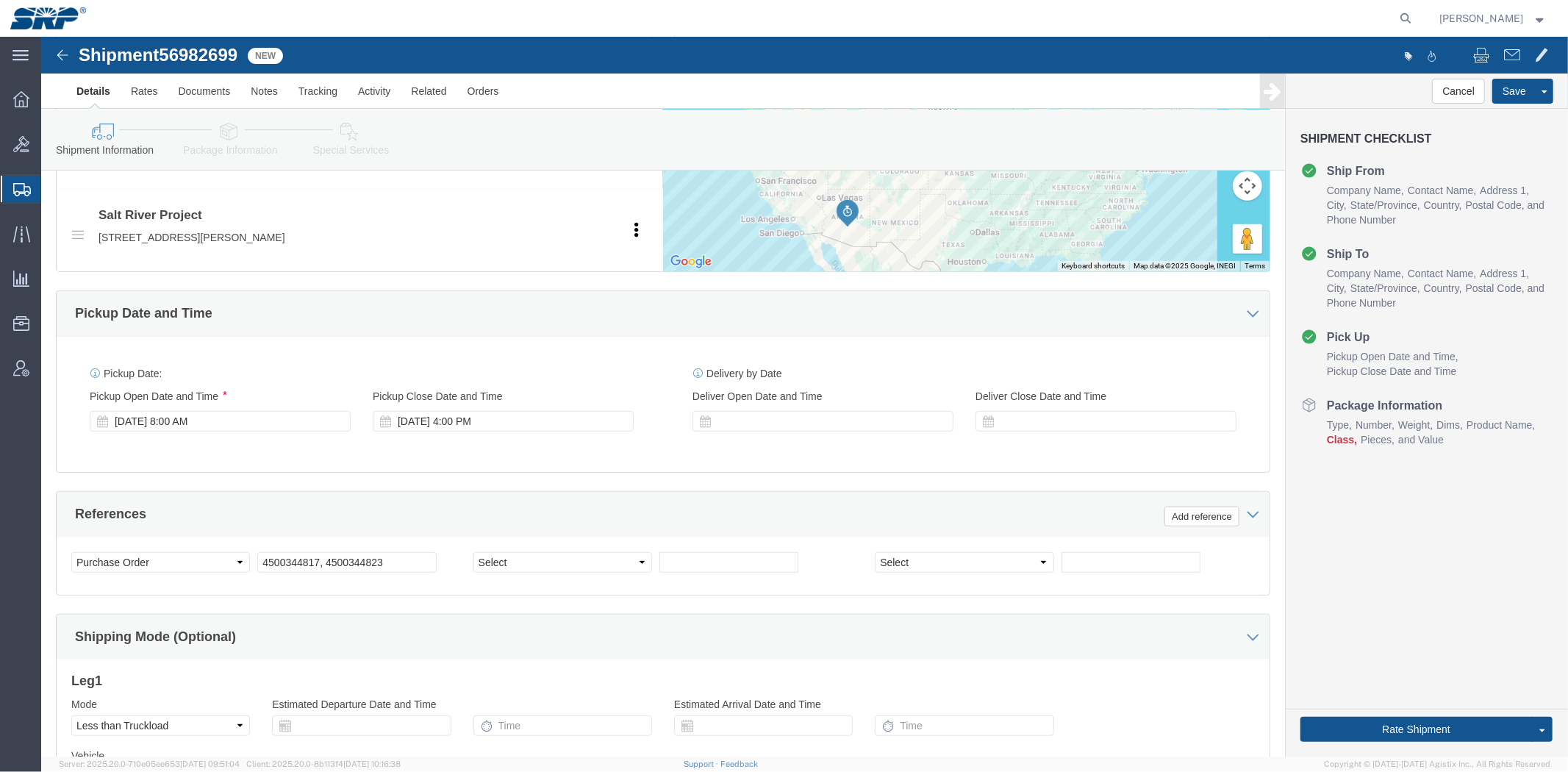
scroll to position [781, 0]
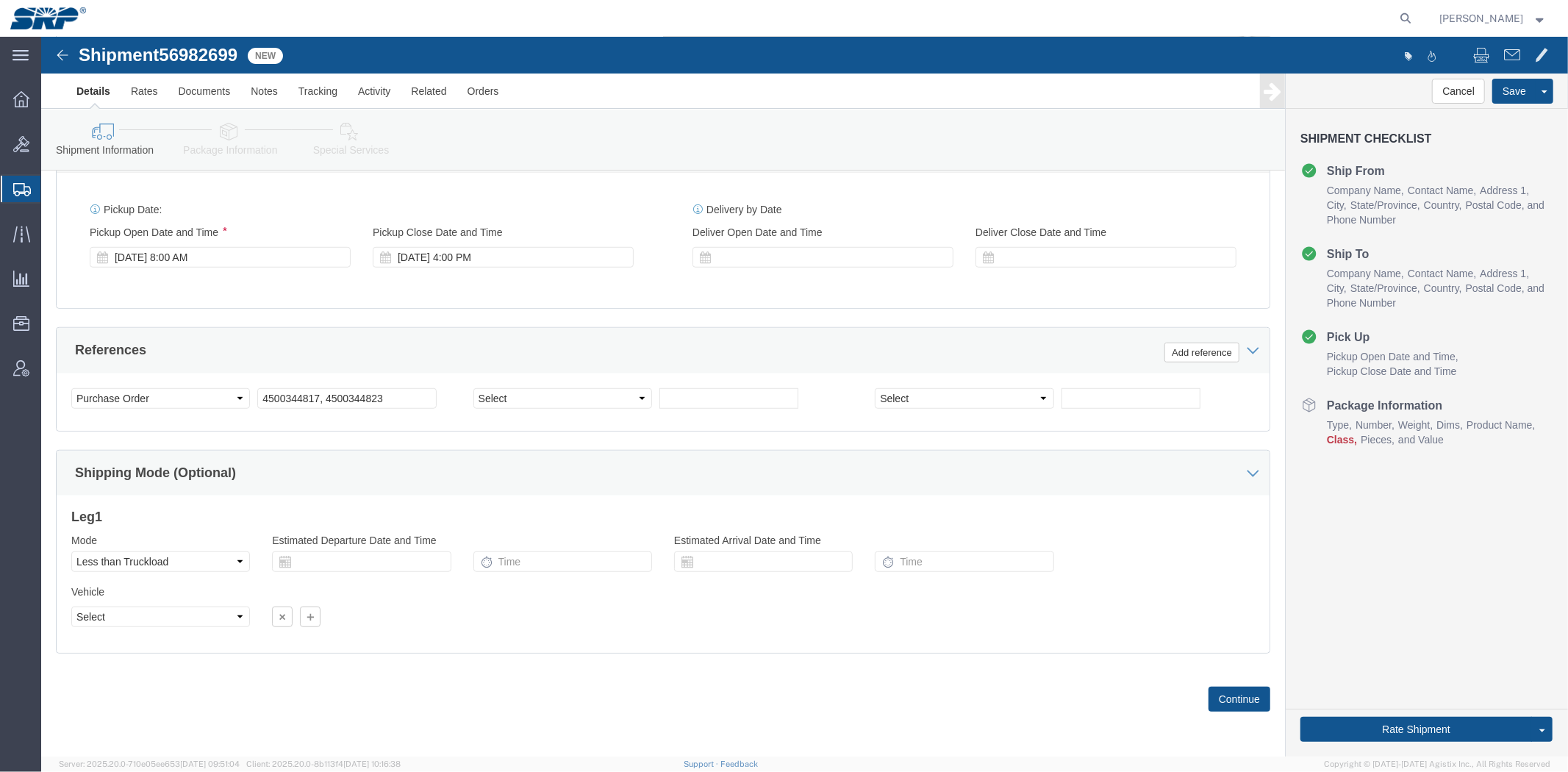
drag, startPoint x: 608, startPoint y: 414, endPoint x: 629, endPoint y: 599, distance: 186.2
click link "Package Information"
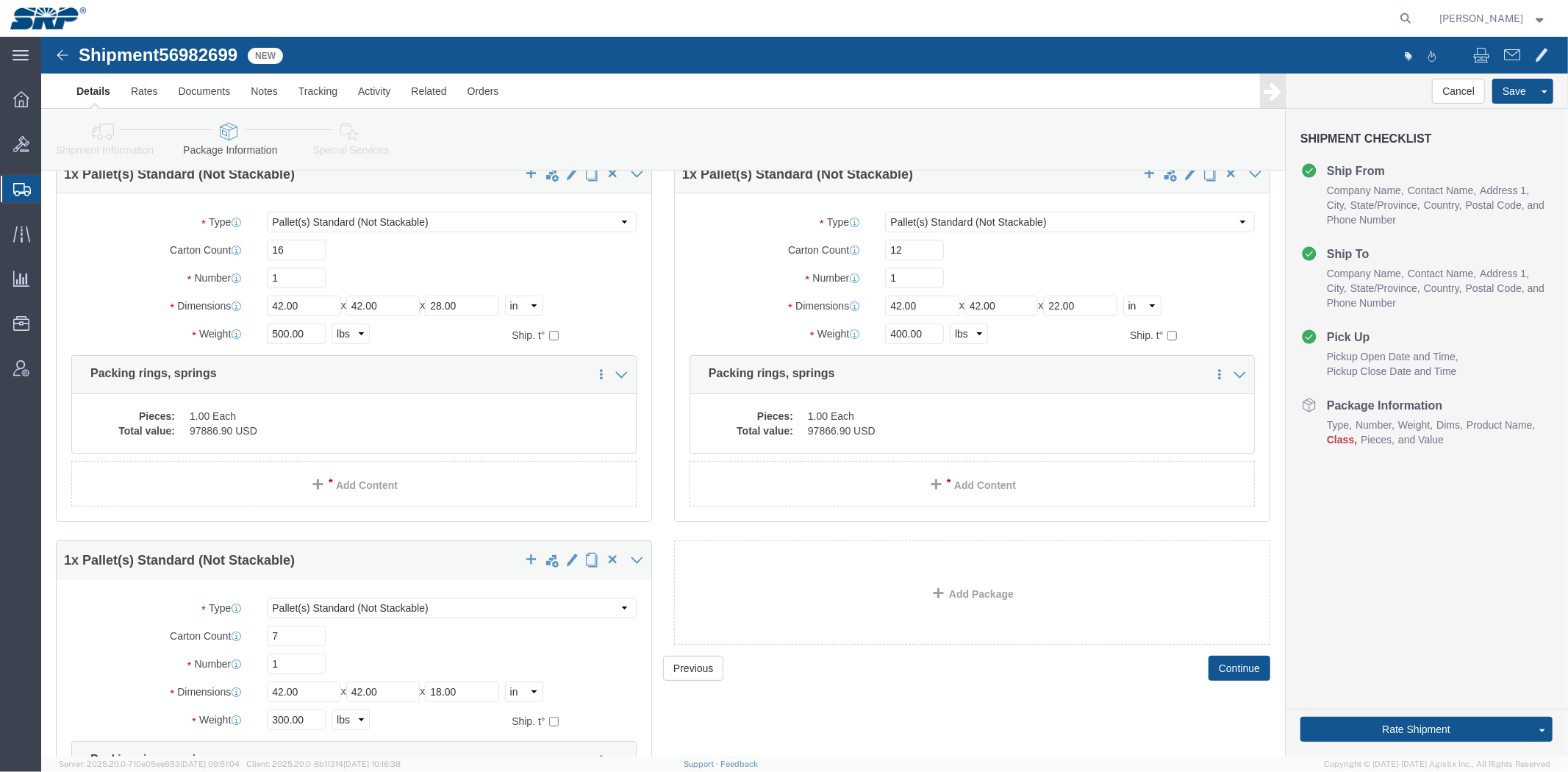
scroll to position [294, 0]
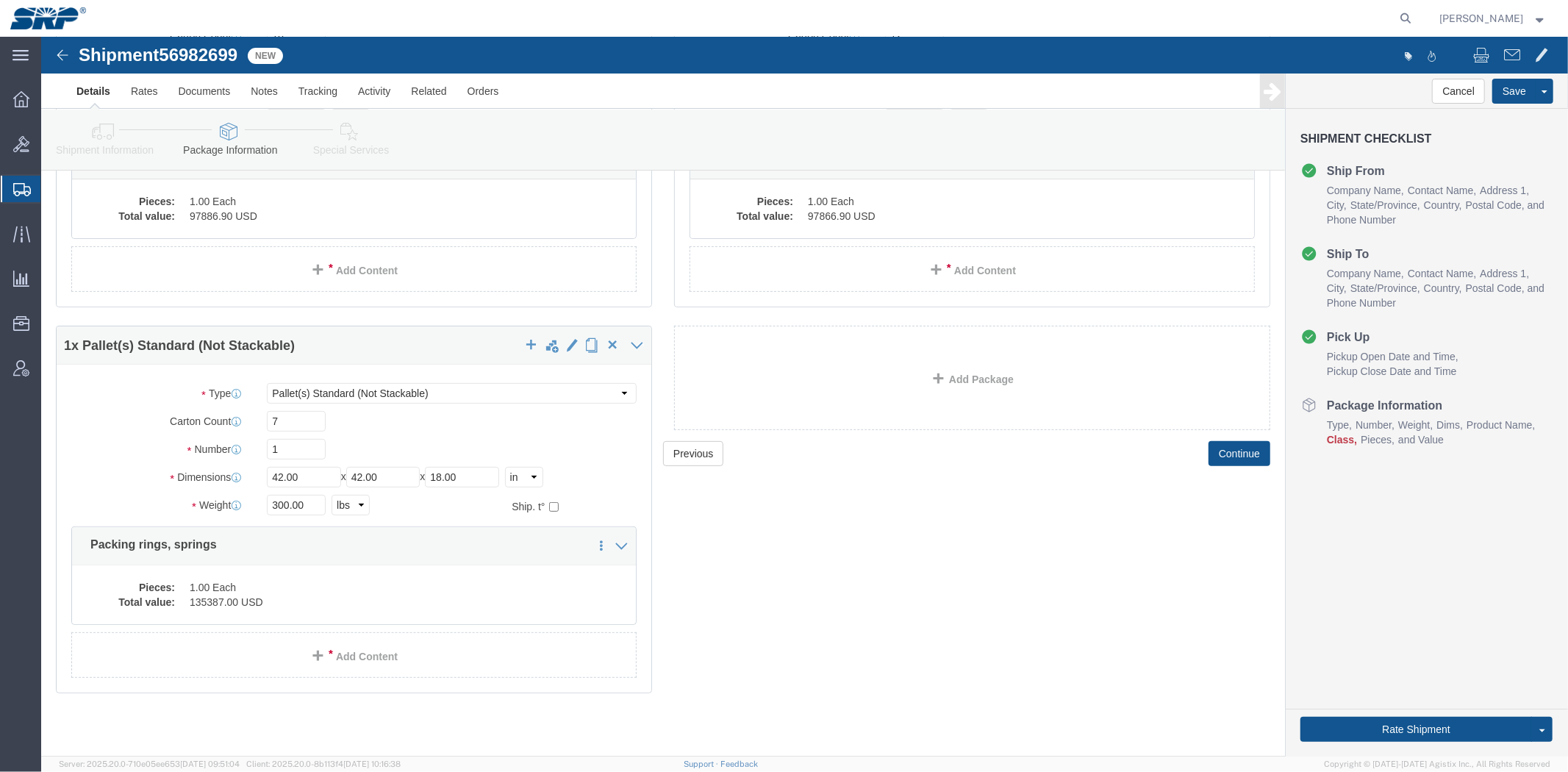
drag, startPoint x: 621, startPoint y: 482, endPoint x: 624, endPoint y: 644, distance: 162.0
drag, startPoint x: 787, startPoint y: 651, endPoint x: 773, endPoint y: 532, distance: 119.8
click div "Previous Continue"
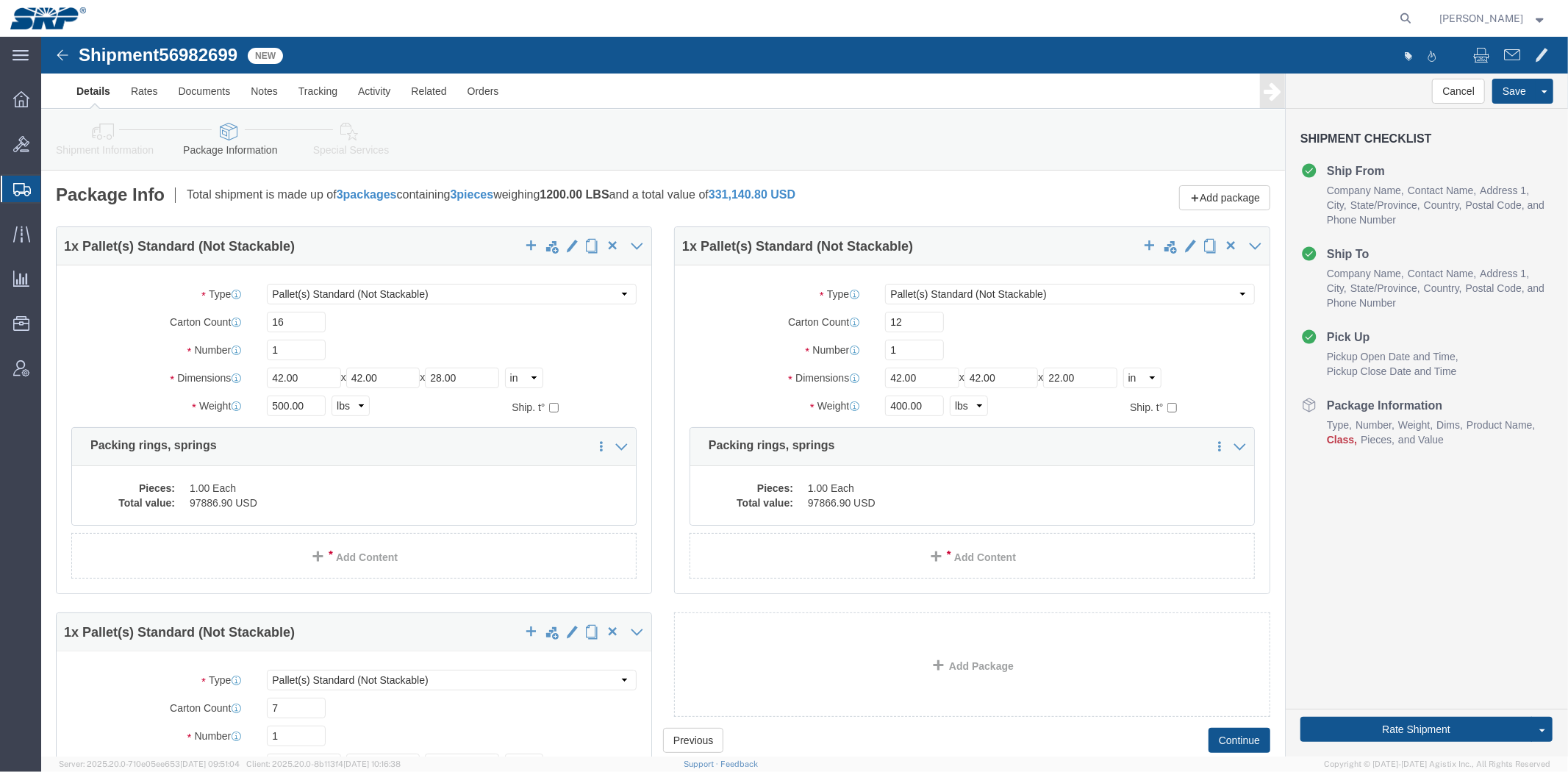
drag, startPoint x: 778, startPoint y: 528, endPoint x: 675, endPoint y: 232, distance: 313.4
click div "Package Info Total shipment is made up of 3 packages containing 3 pieces weighi…"
click link "Special Services"
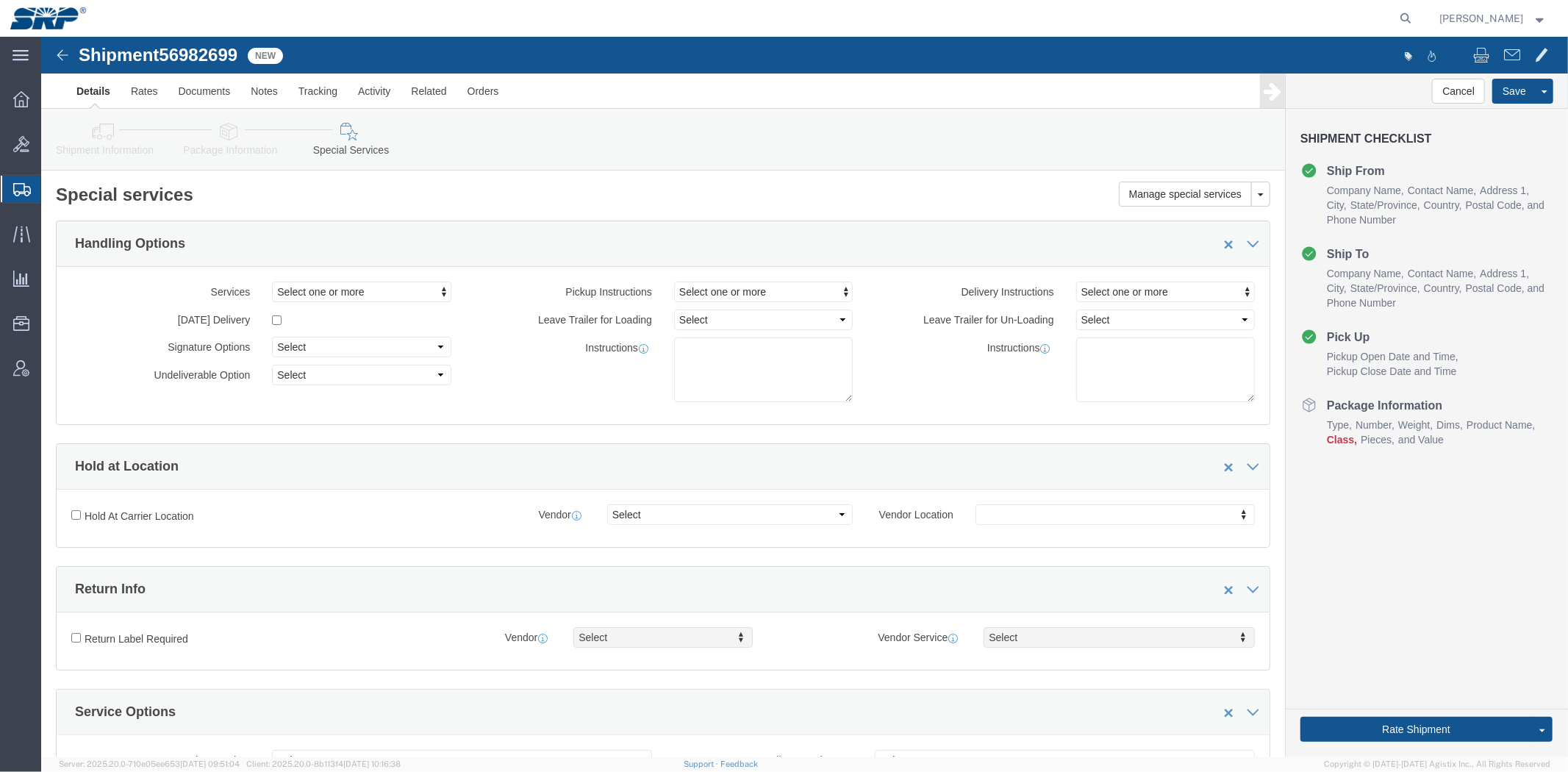
click link "Package Information"
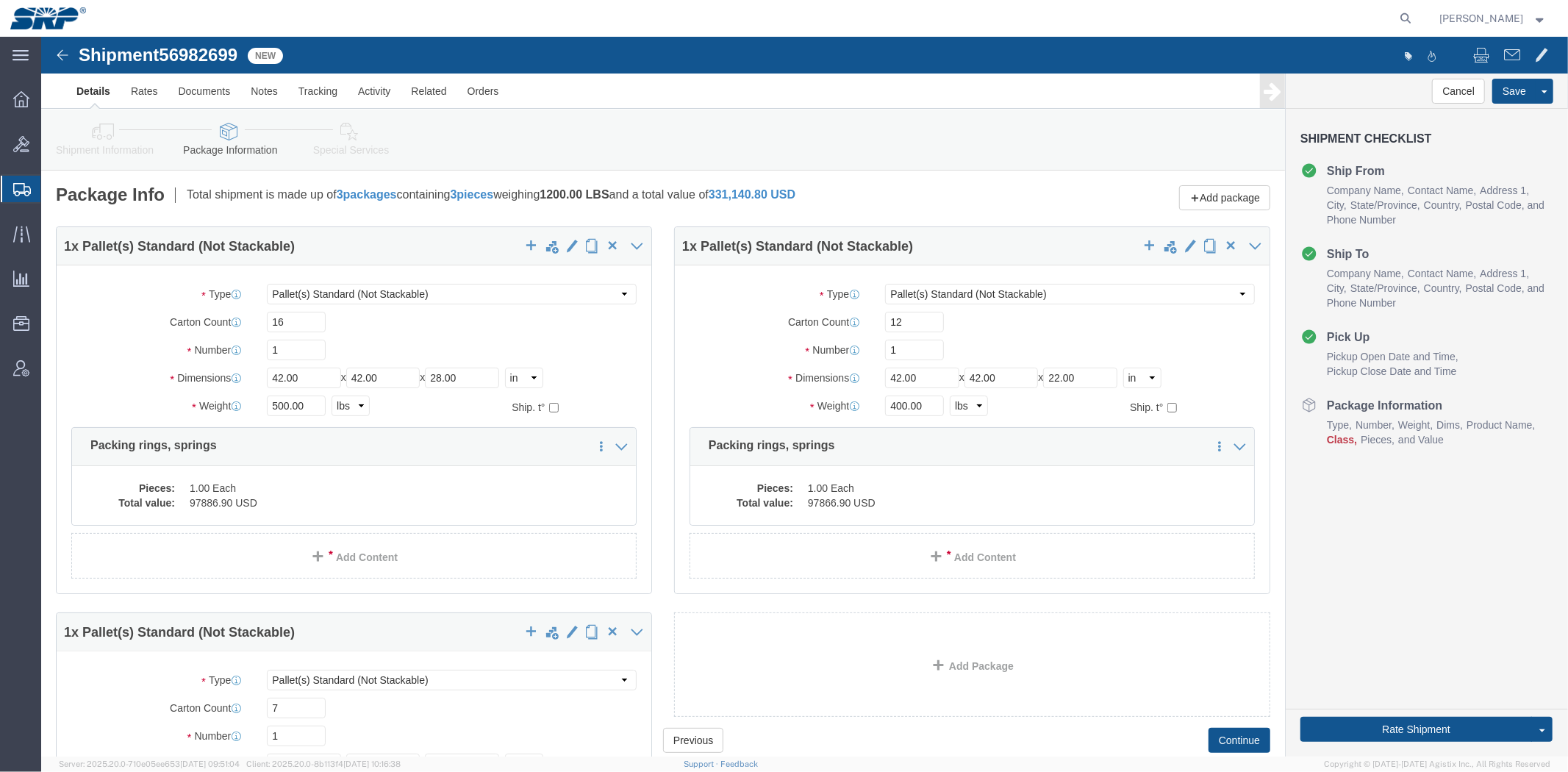
click link "Shipment Information"
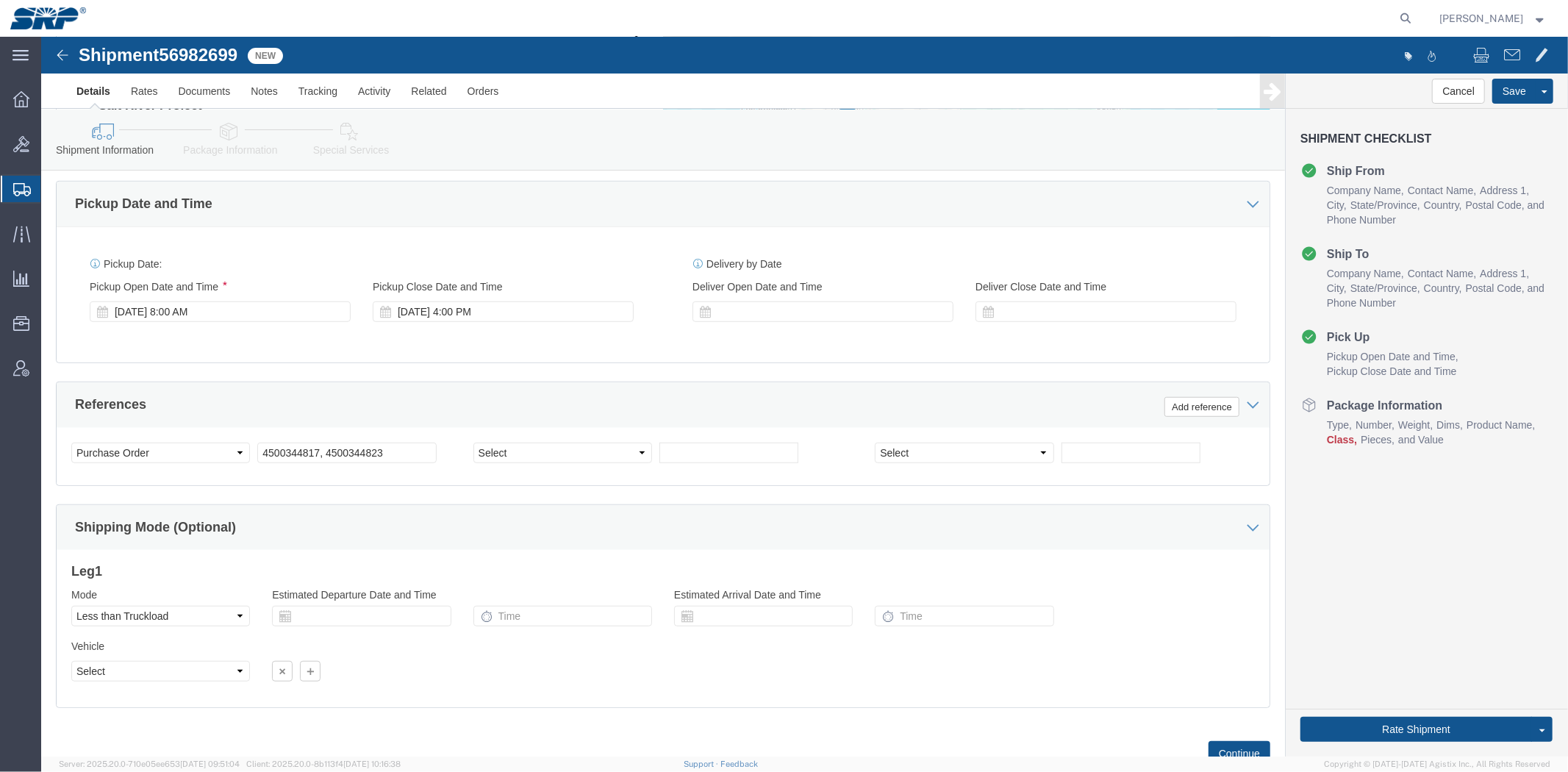
scroll to position [781, 0]
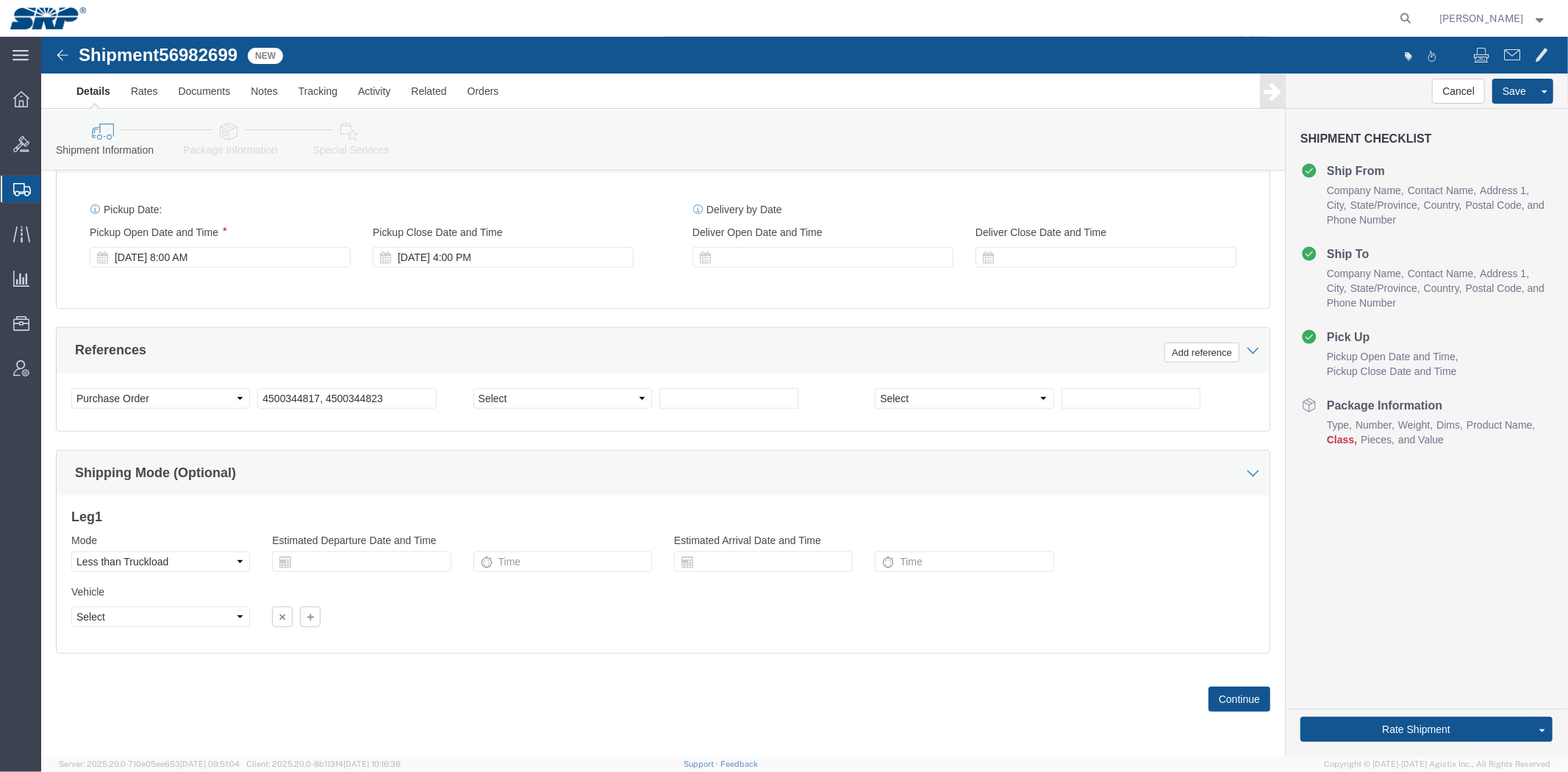
drag, startPoint x: 747, startPoint y: 125, endPoint x: 603, endPoint y: 543, distance: 442.1
click input "4500344817, 4500344823"
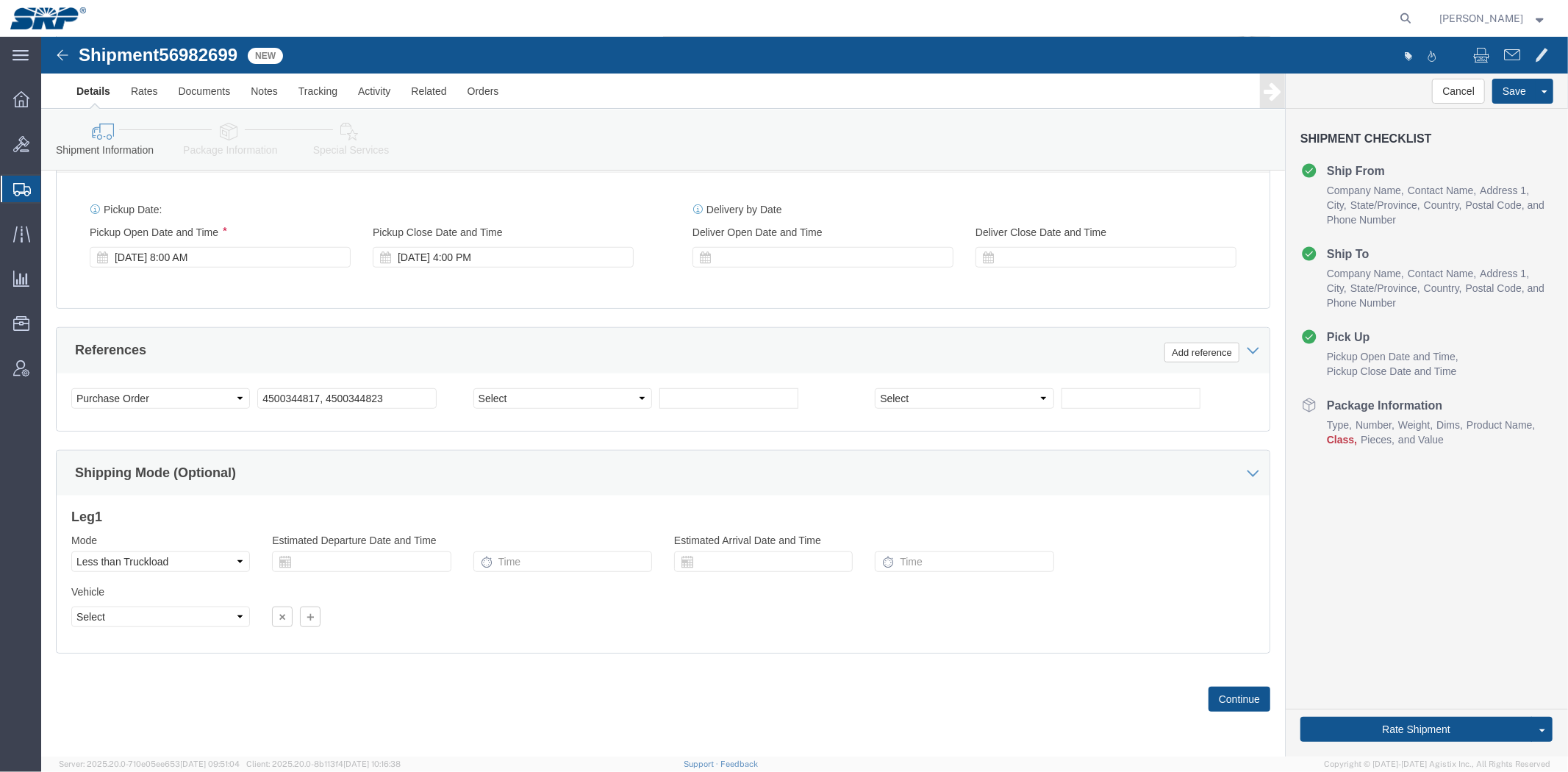
drag, startPoint x: 920, startPoint y: 588, endPoint x: 576, endPoint y: 153, distance: 554.6
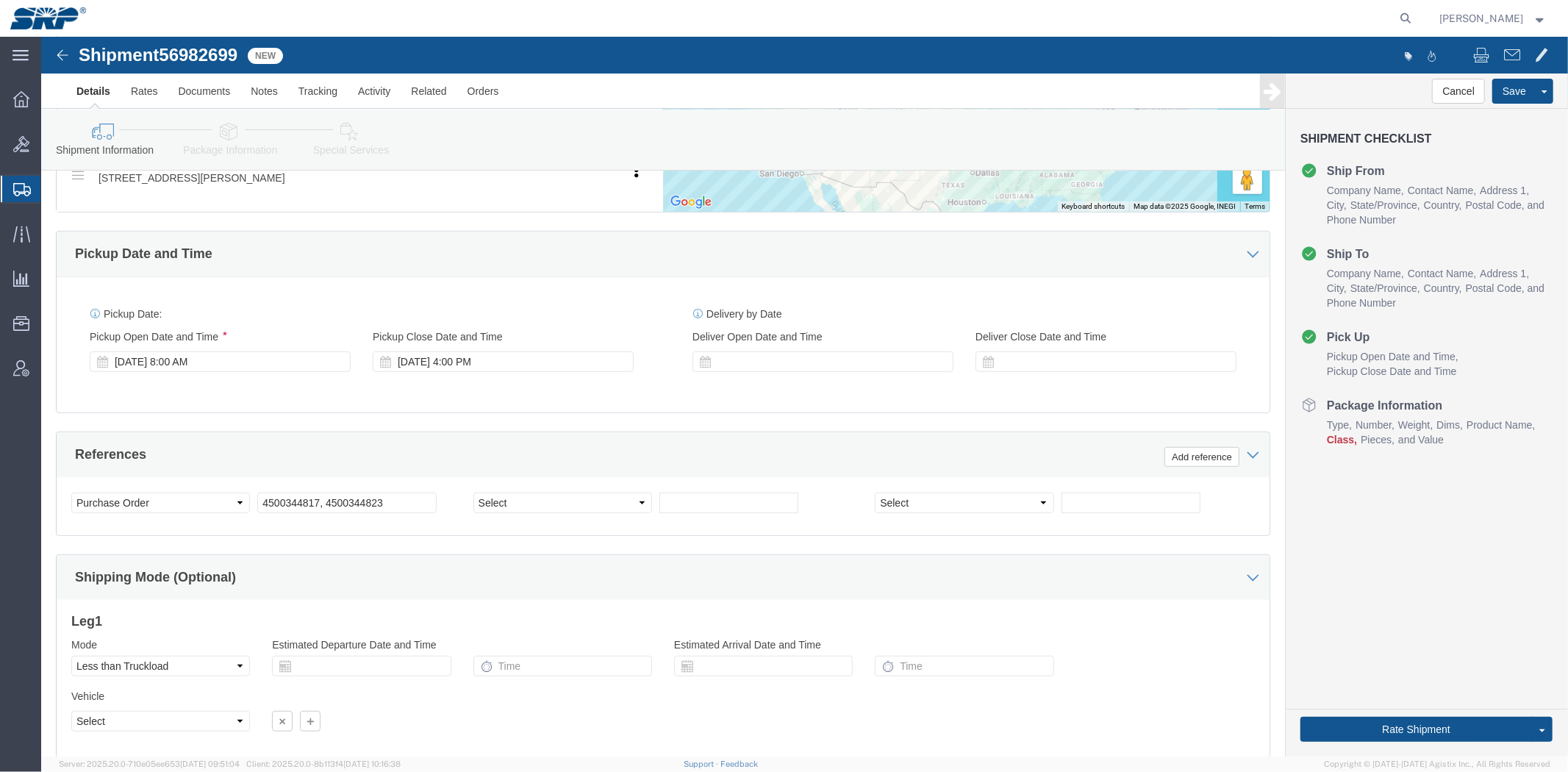
click link "Package Information"
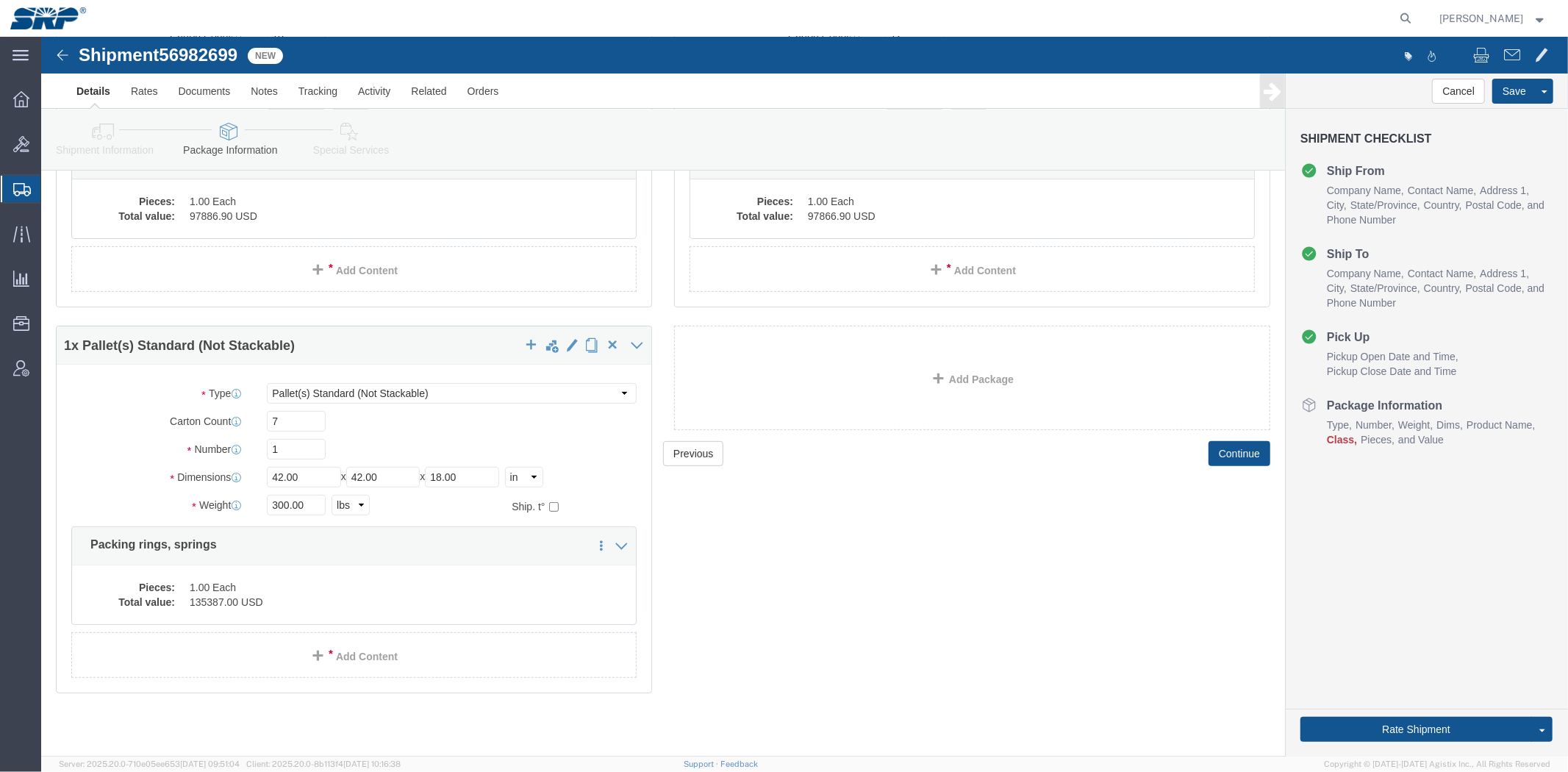
click link "Special Services"
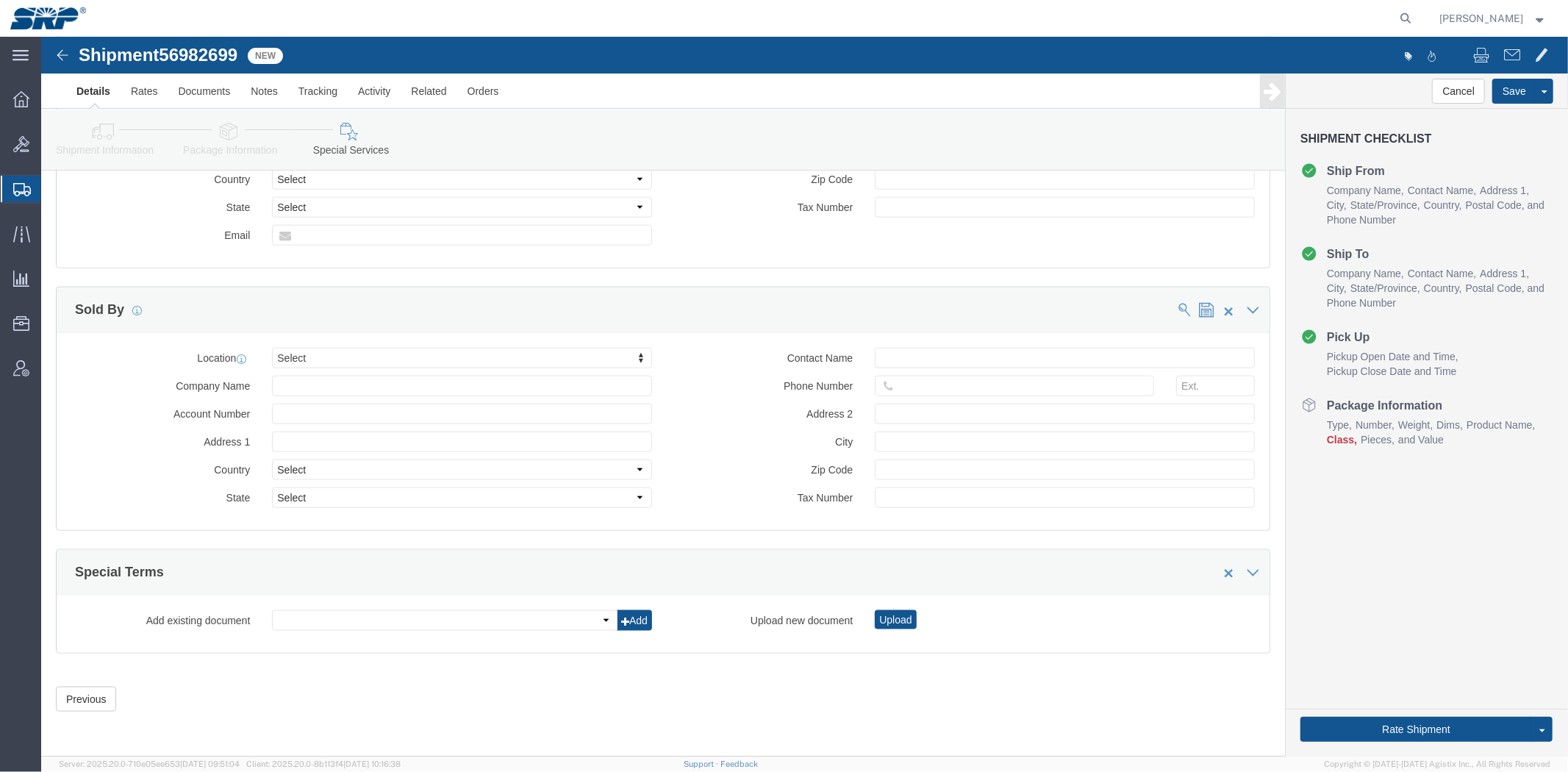
scroll to position [1311, 0]
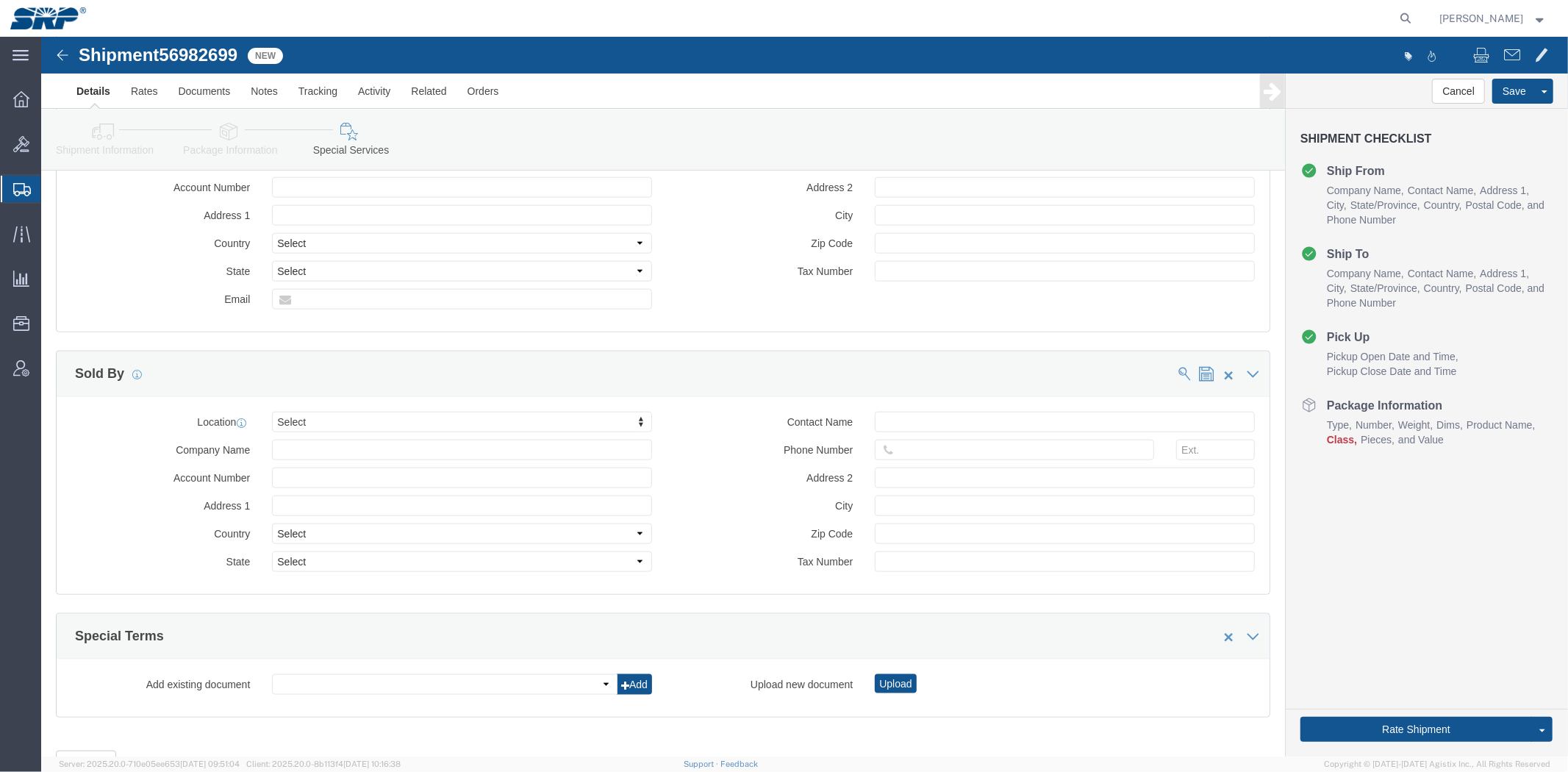
drag, startPoint x: 619, startPoint y: 307, endPoint x: 385, endPoint y: 9, distance: 378.9
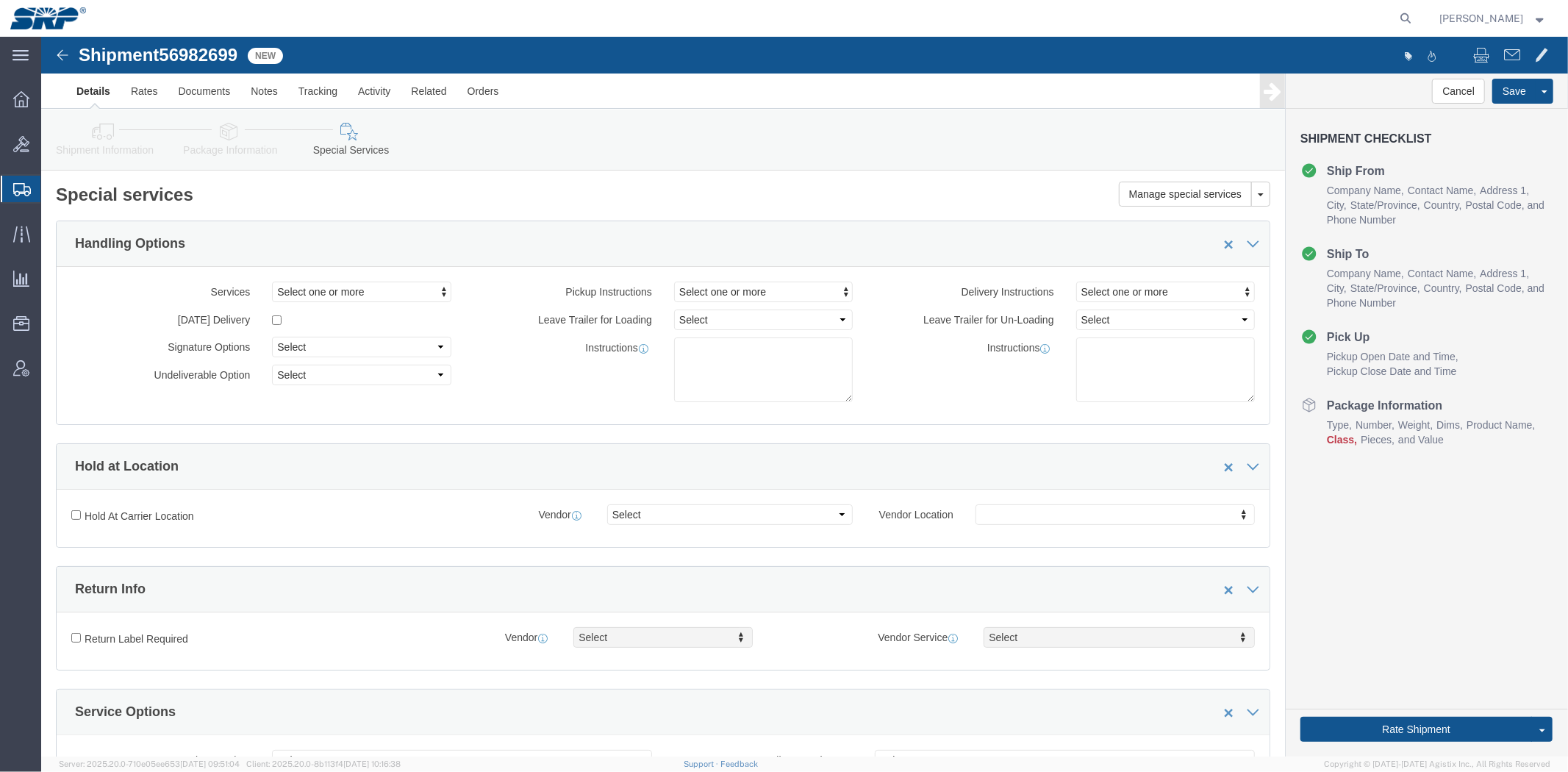
click icon
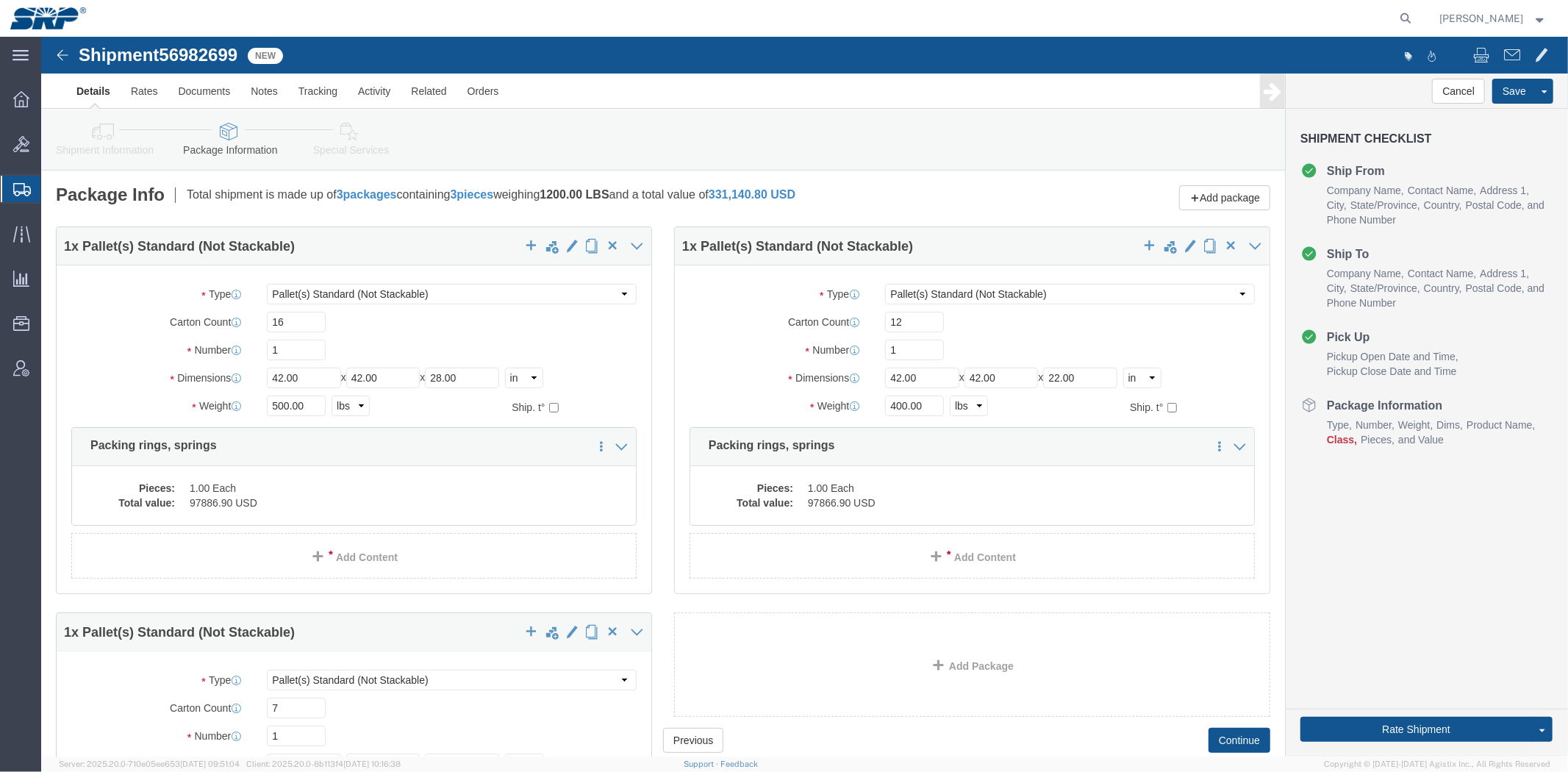
click div "Shipment Information Package Information Special Services Loading Routing"
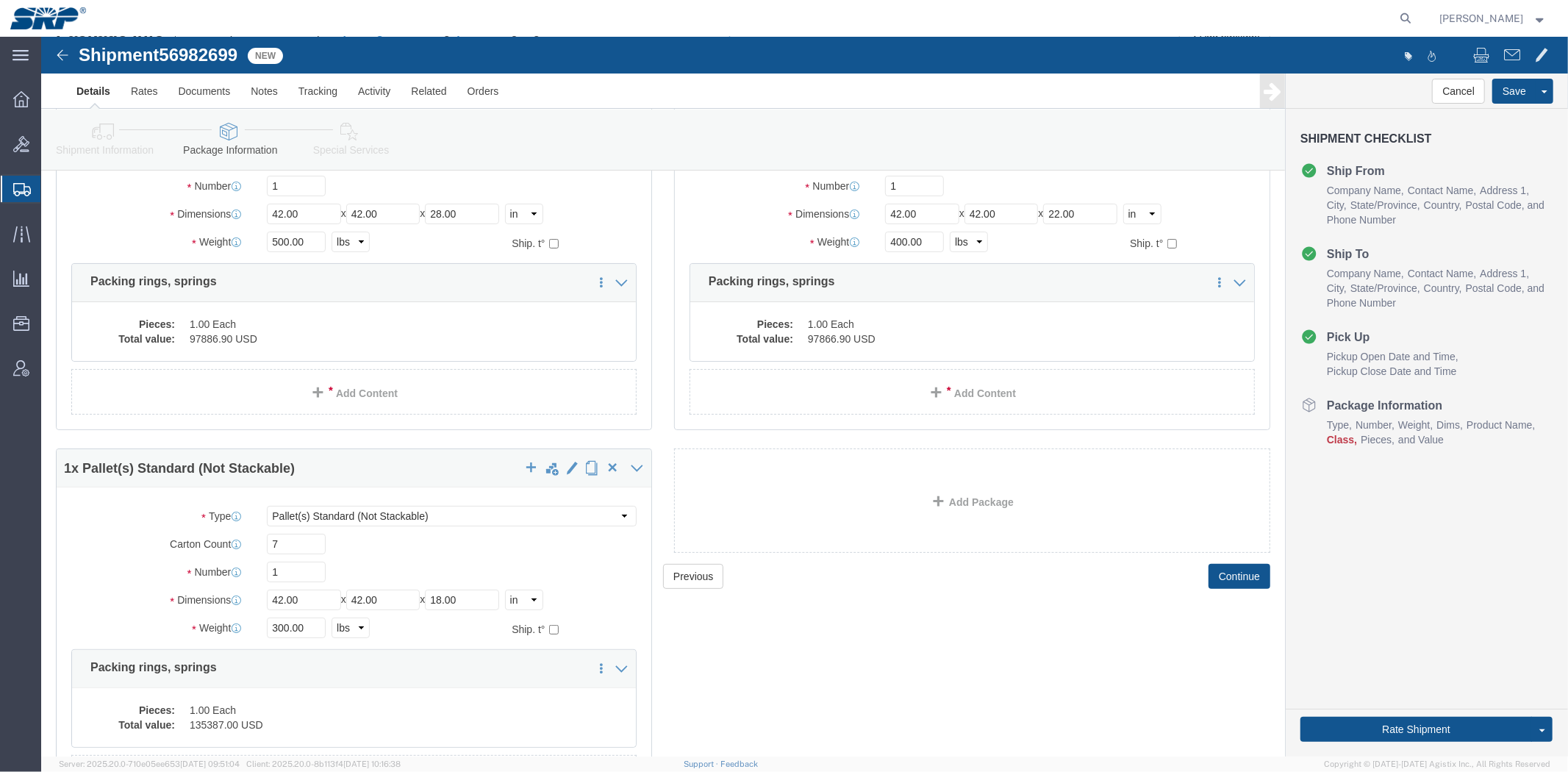
drag, startPoint x: 638, startPoint y: 108, endPoint x: 648, endPoint y: 151, distance: 44.1
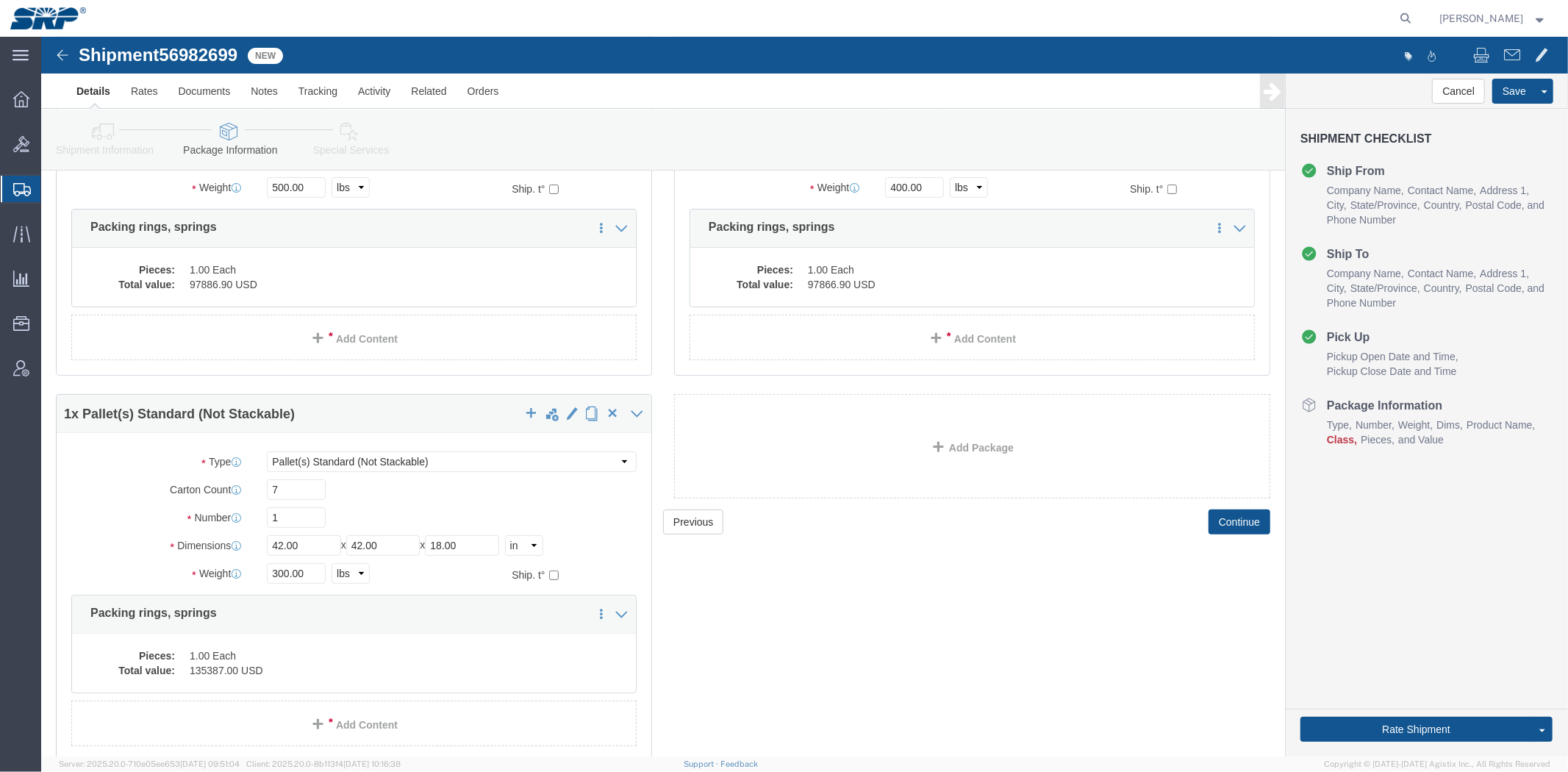
scroll to position [258, 0]
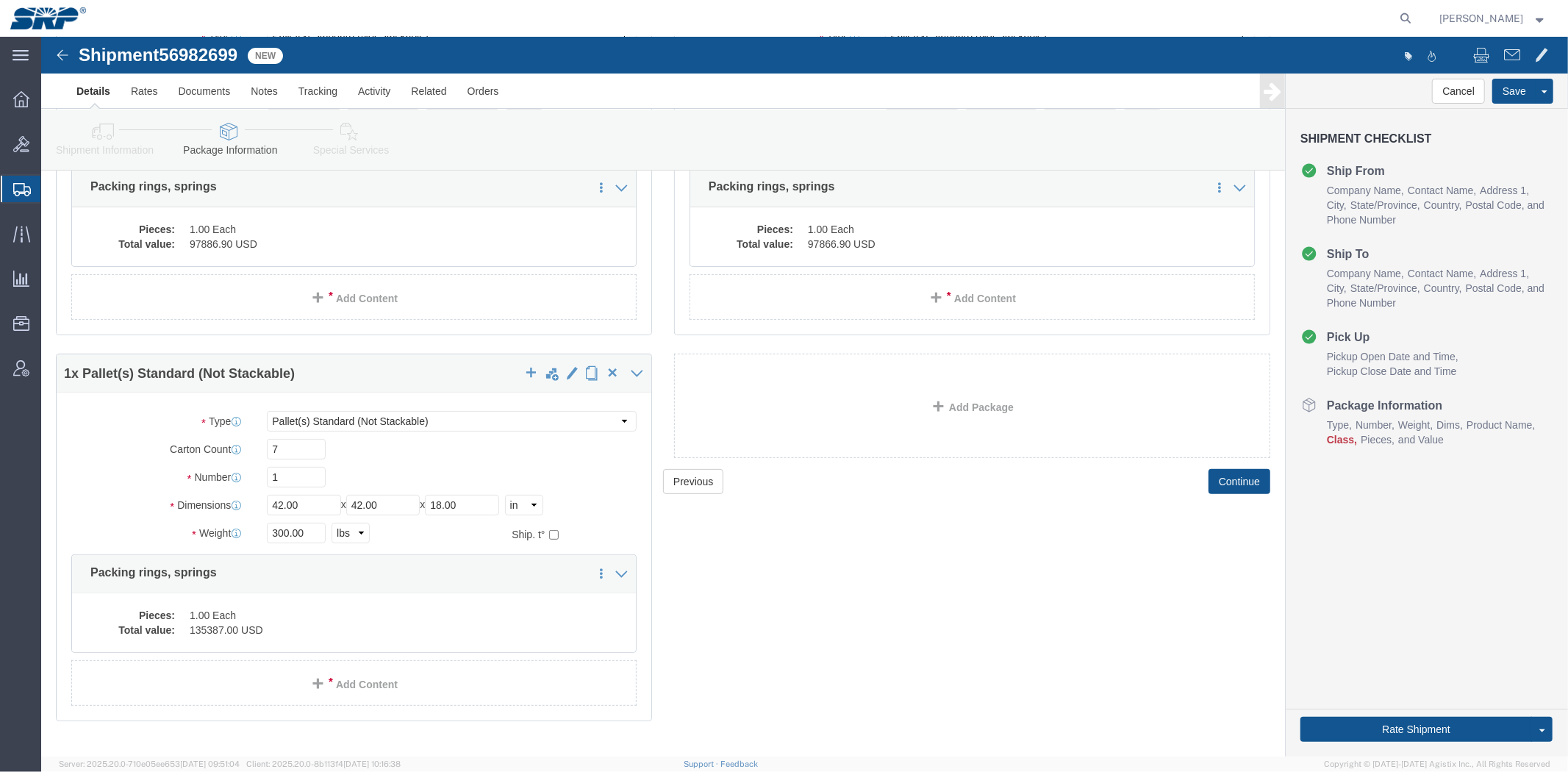
click link "Shipment Information"
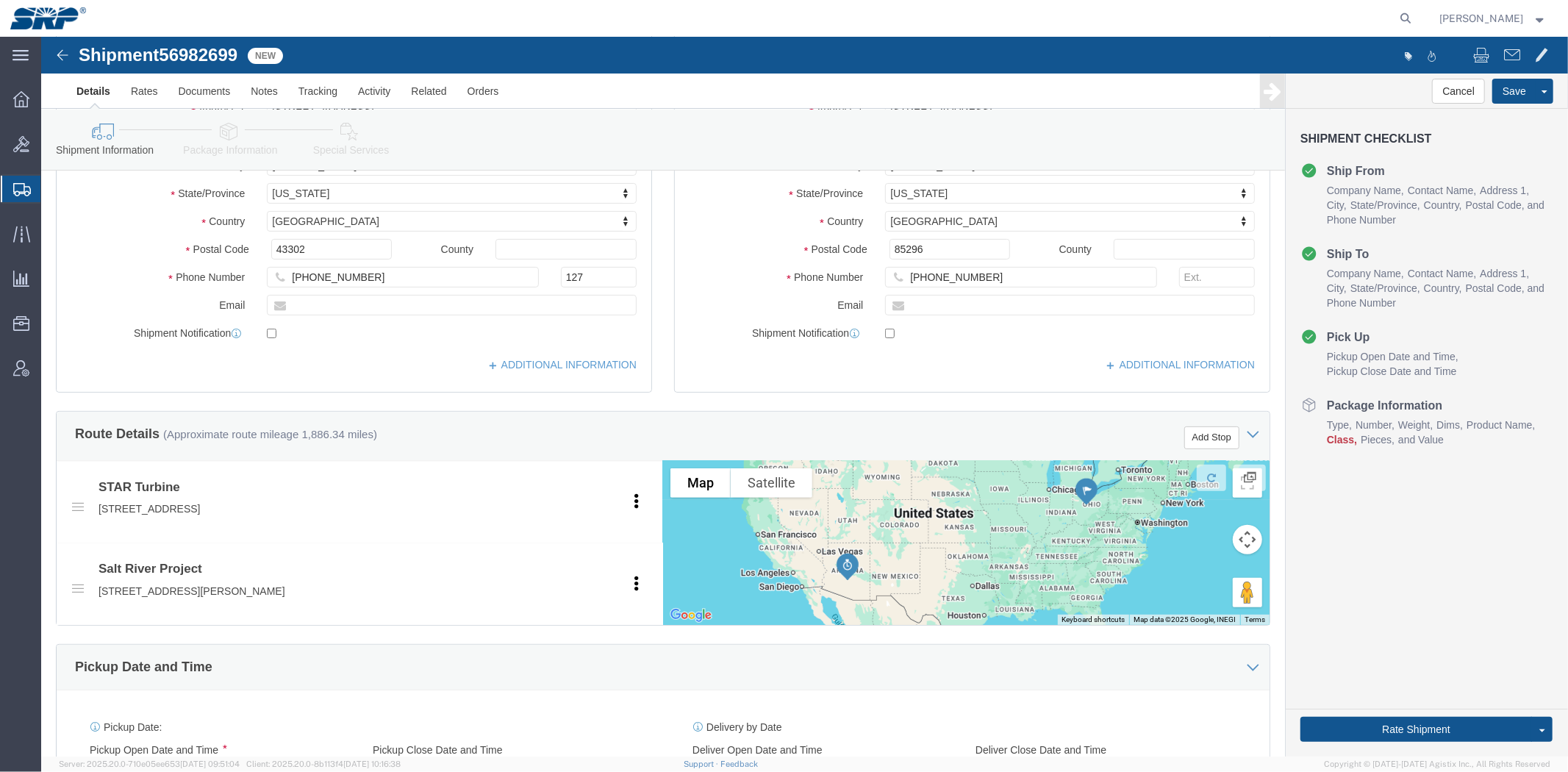
scroll to position [781, 0]
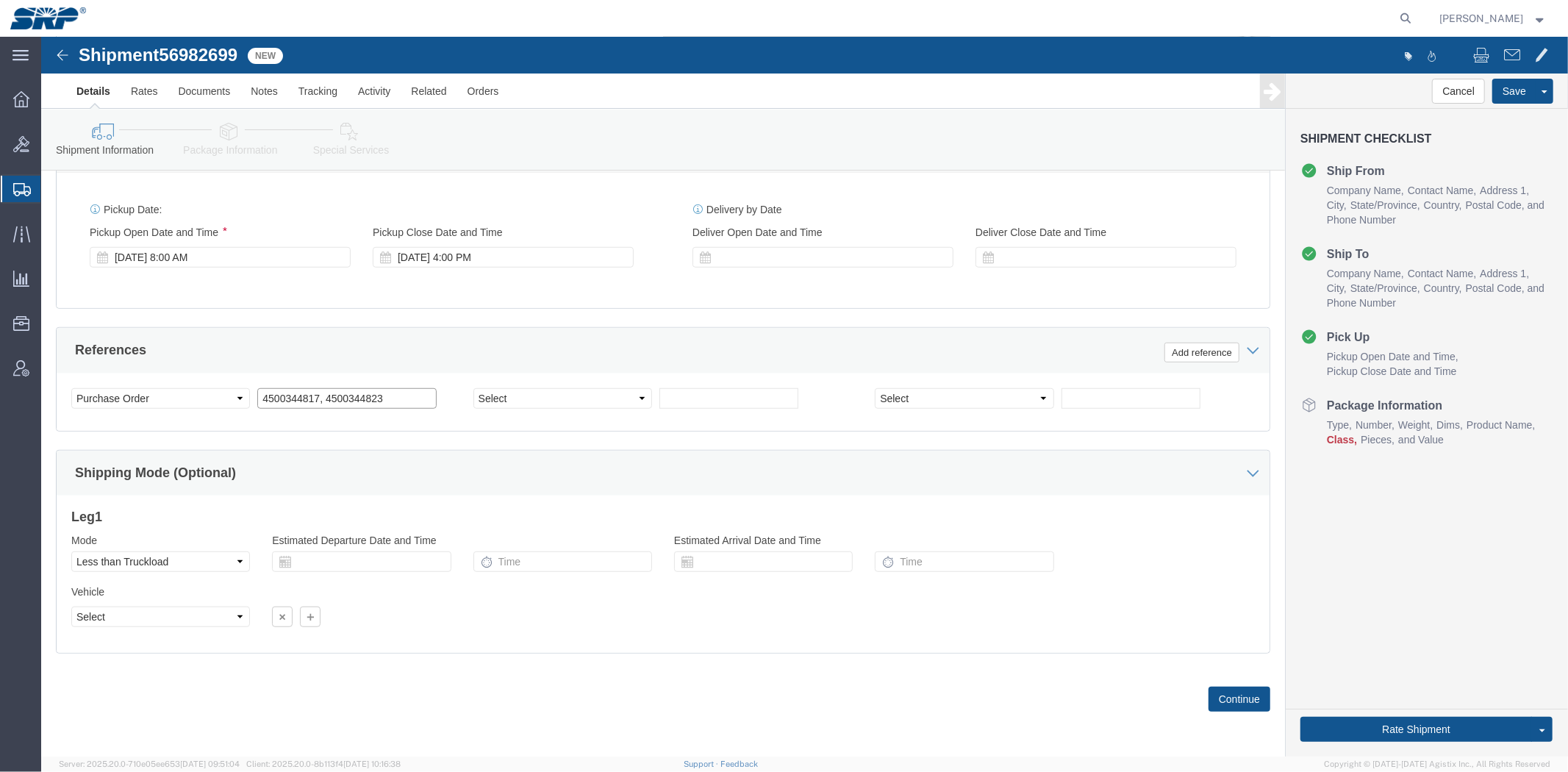
click input "4500344817, 4500344823"
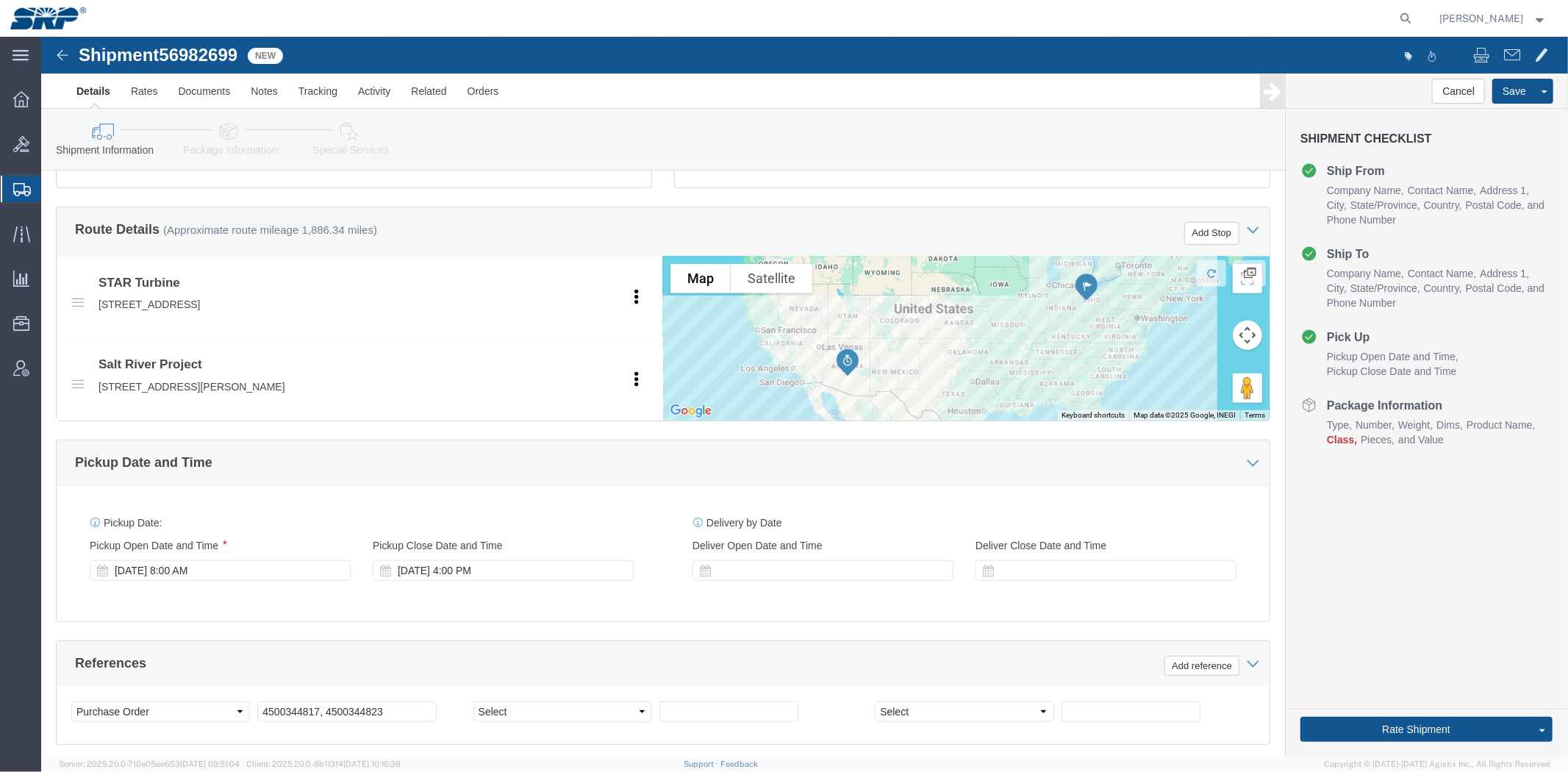
scroll to position [0, 0]
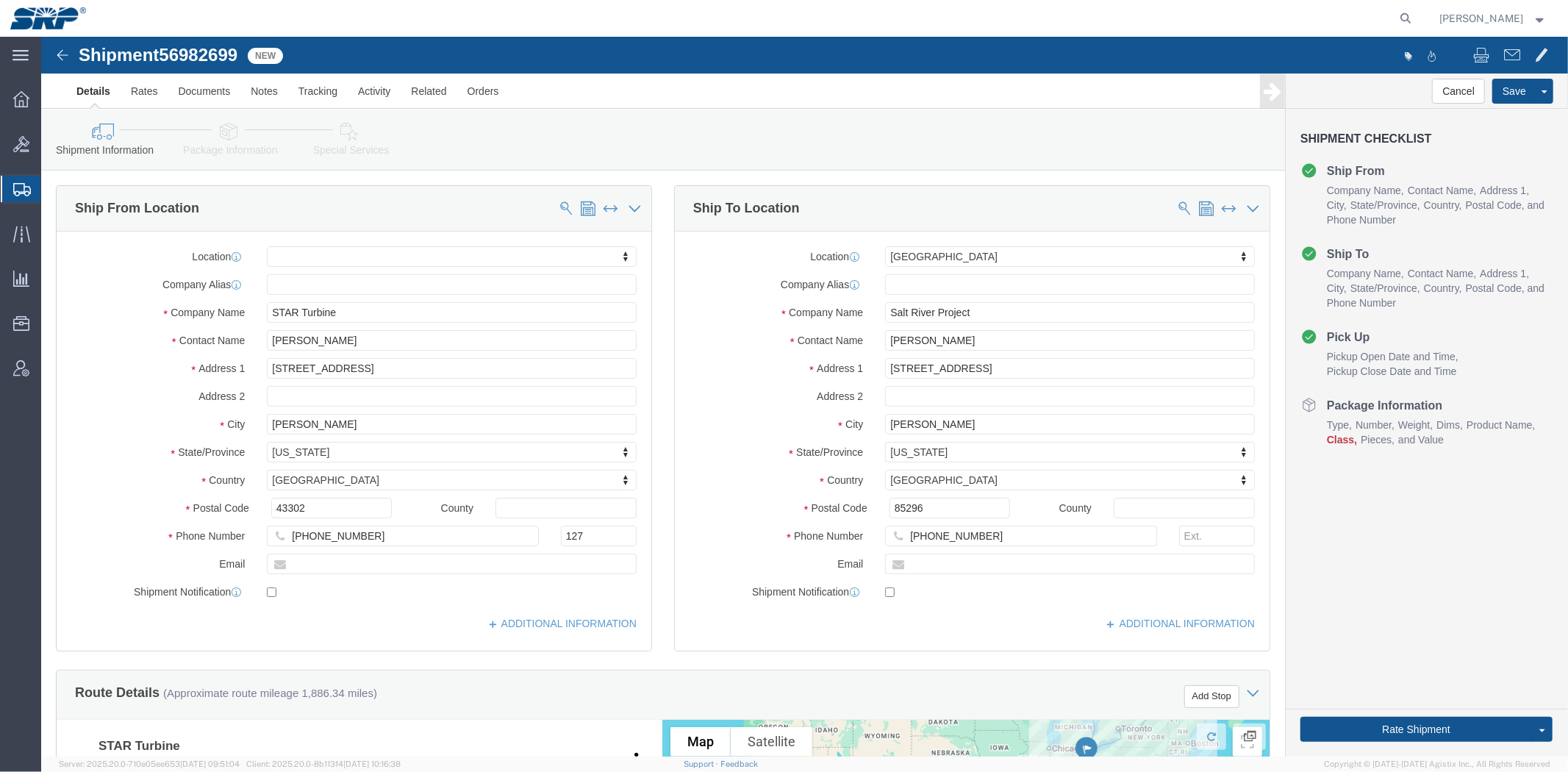
drag, startPoint x: 1336, startPoint y: 486, endPoint x: 1242, endPoint y: 233, distance: 269.9
click icon
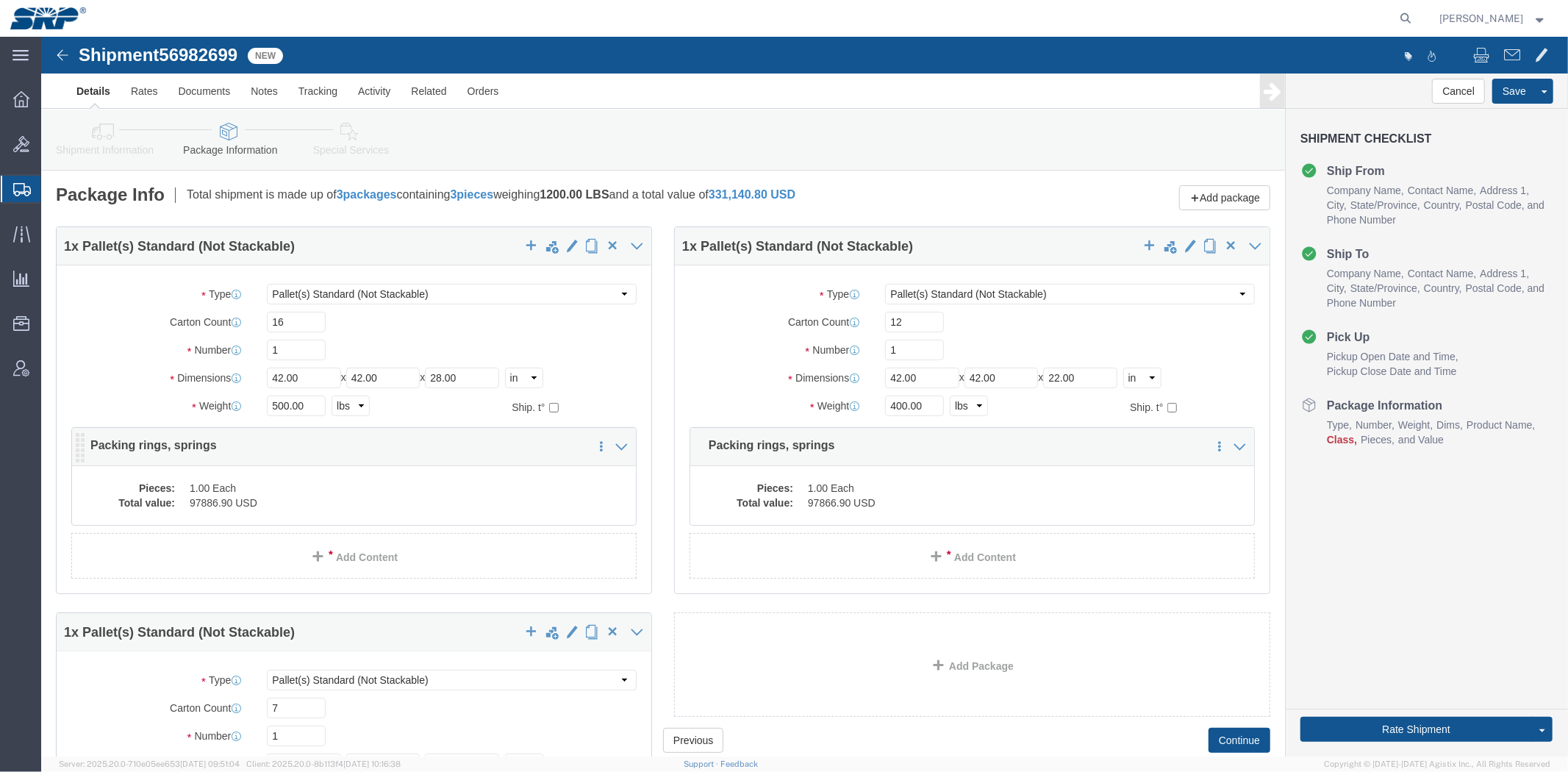
click dd "97886.90 USD"
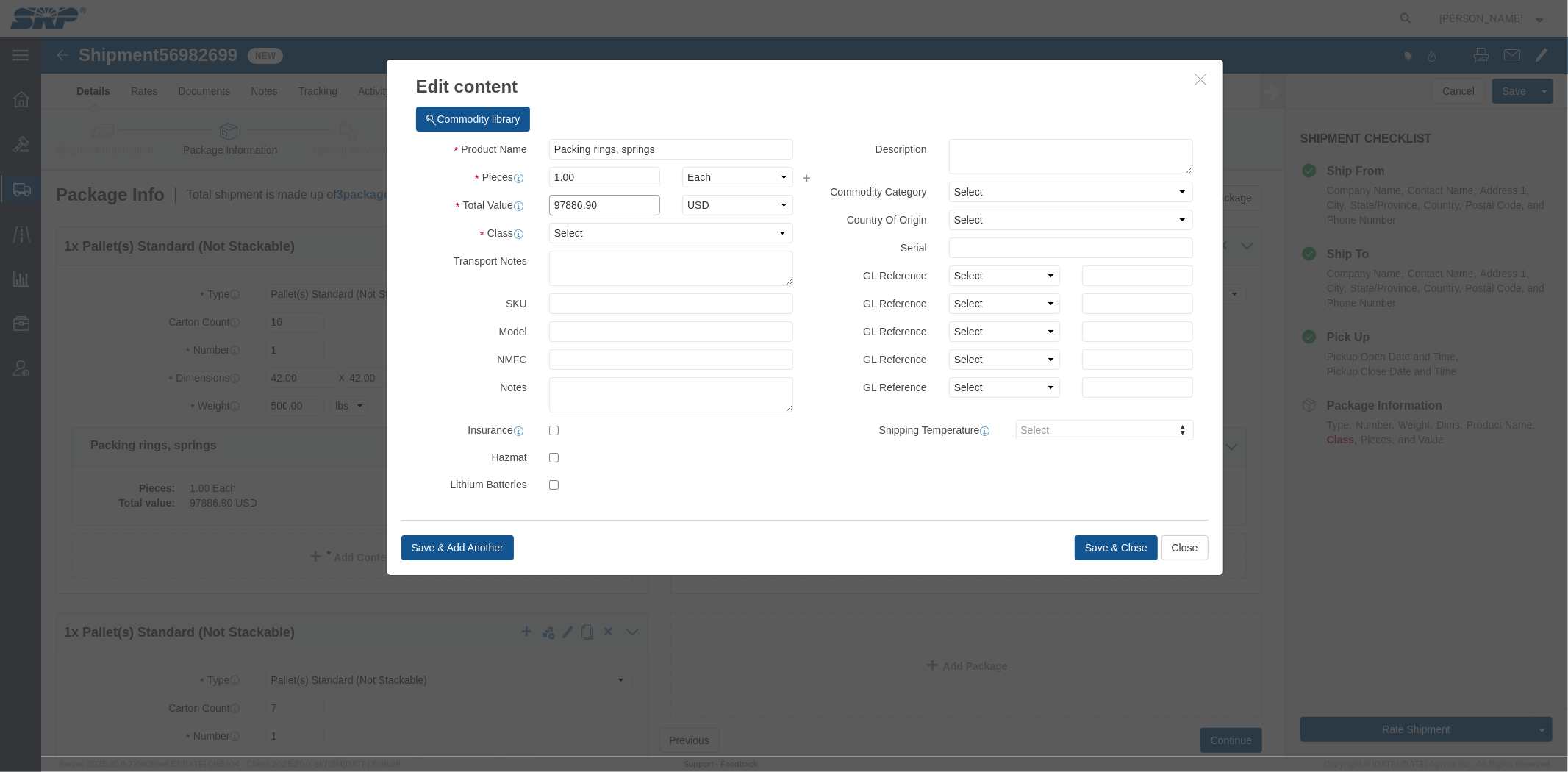
drag, startPoint x: 501, startPoint y: 167, endPoint x: 197, endPoint y: 118, distance: 307.9
click div "Edit content Commodity library Product Name Packing rings, springs Pieces 1.00 …"
drag, startPoint x: 613, startPoint y: 167, endPoint x: 31, endPoint y: 142, distance: 582.5
click div "Edit content Commodity library Product Name Packing rings, springs Pieces 1.00 …"
drag, startPoint x: 566, startPoint y: 171, endPoint x: 448, endPoint y: 202, distance: 122.0
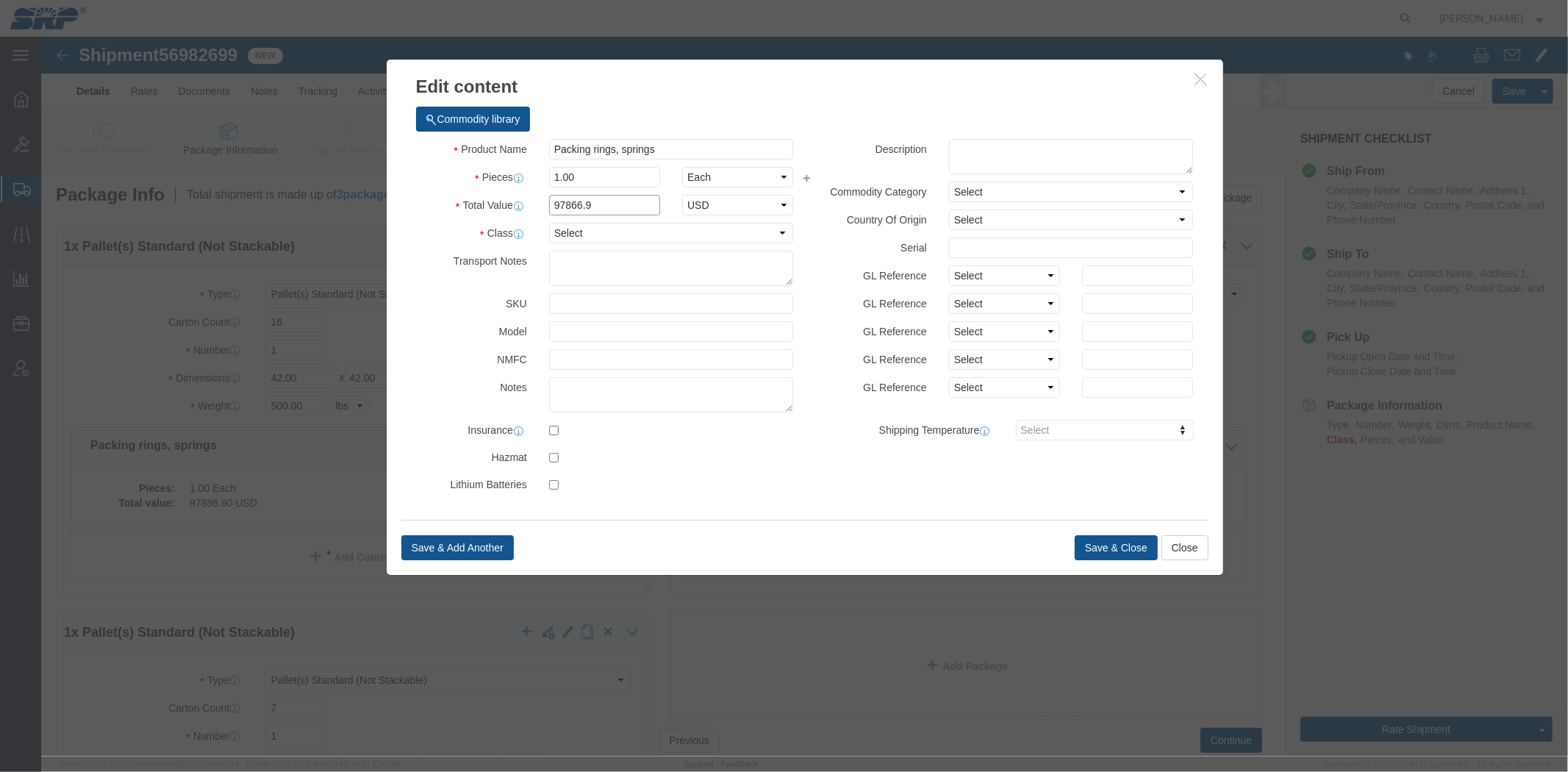
click div "Product Name Packing rings, springs Pieces 1.00 Select Bag Barrels 100Board Fee…"
type input "97866.9"
click button "Save & Close"
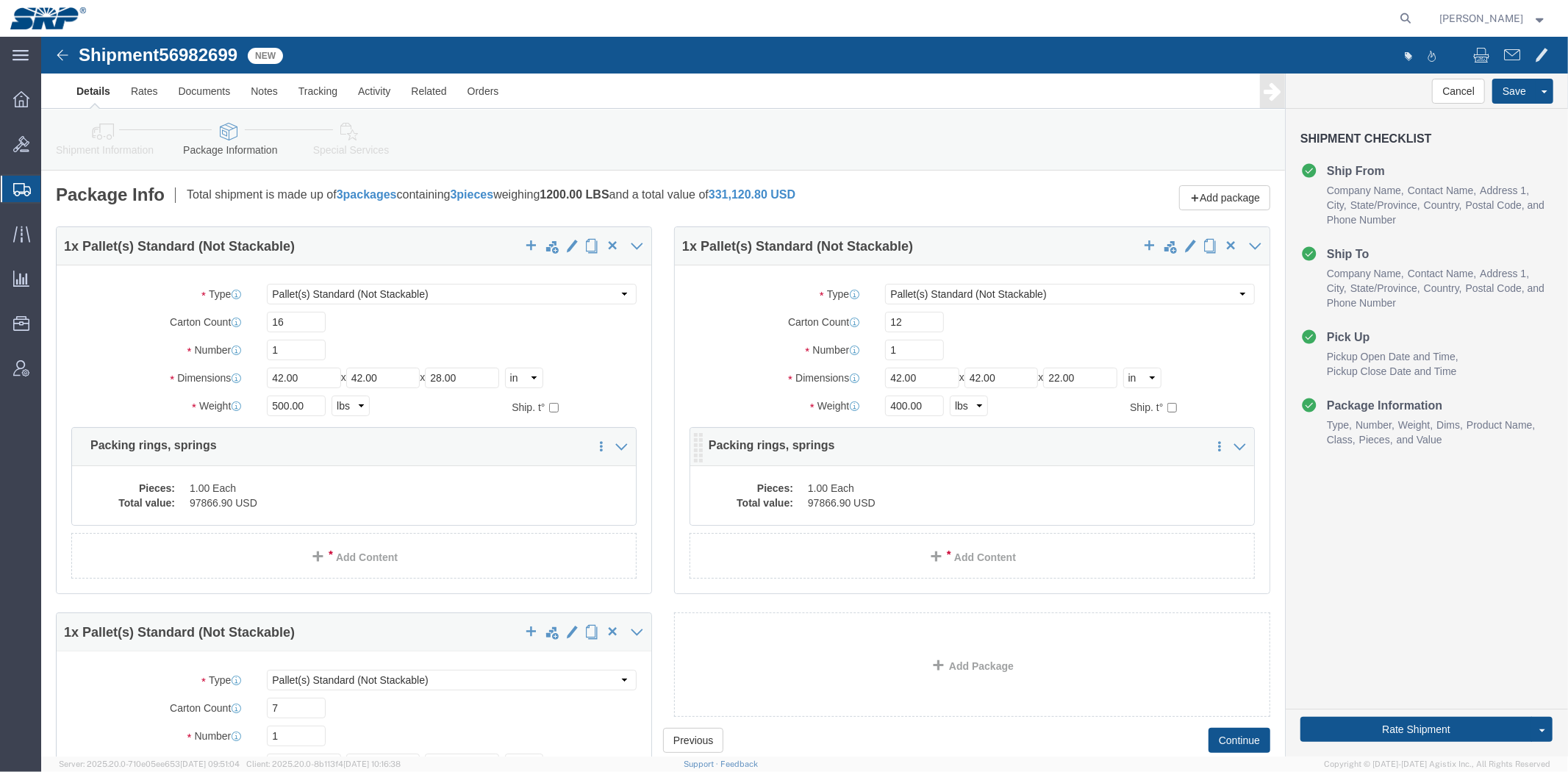
click dd "97866.90 USD"
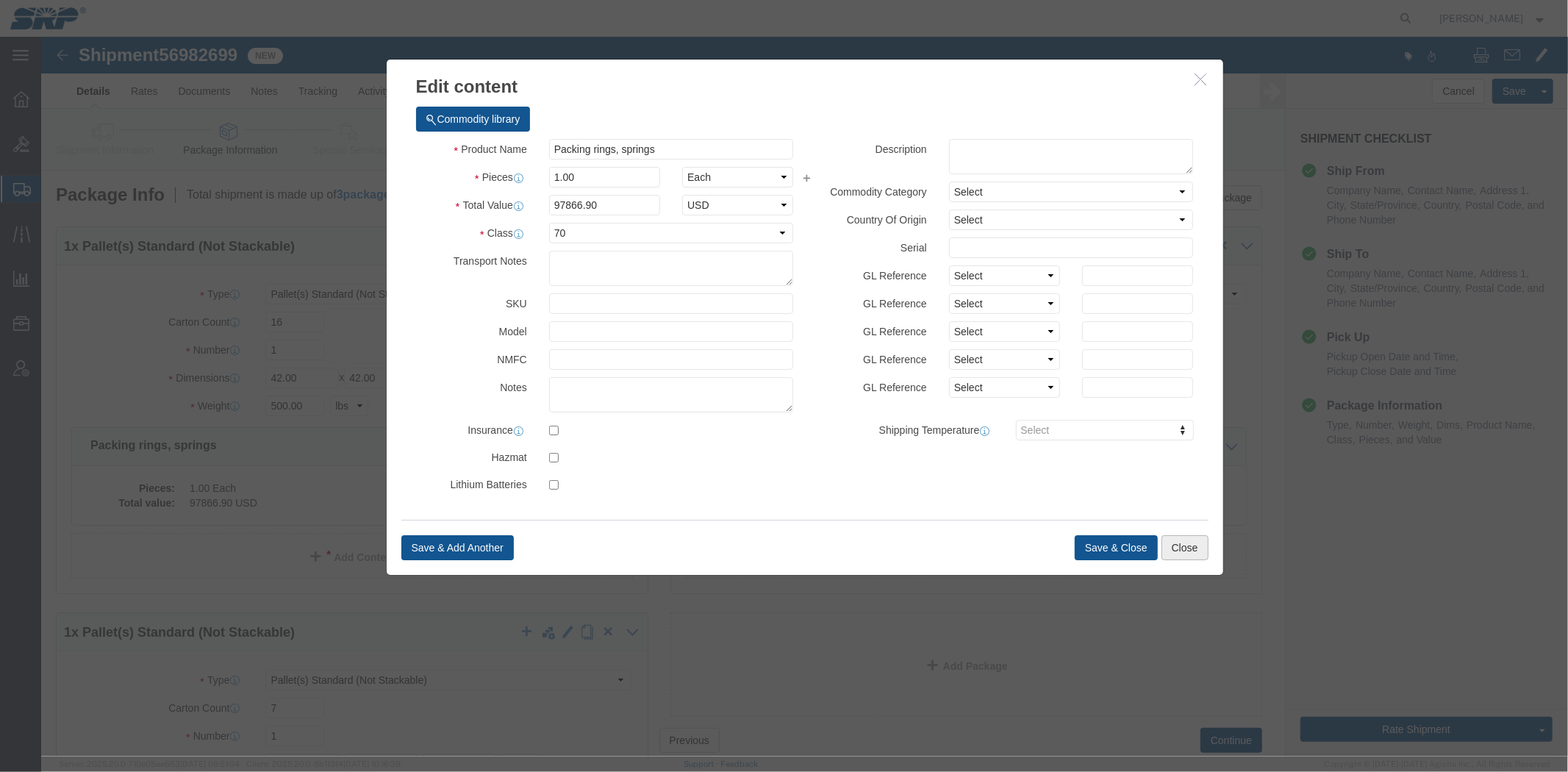
click button "Close"
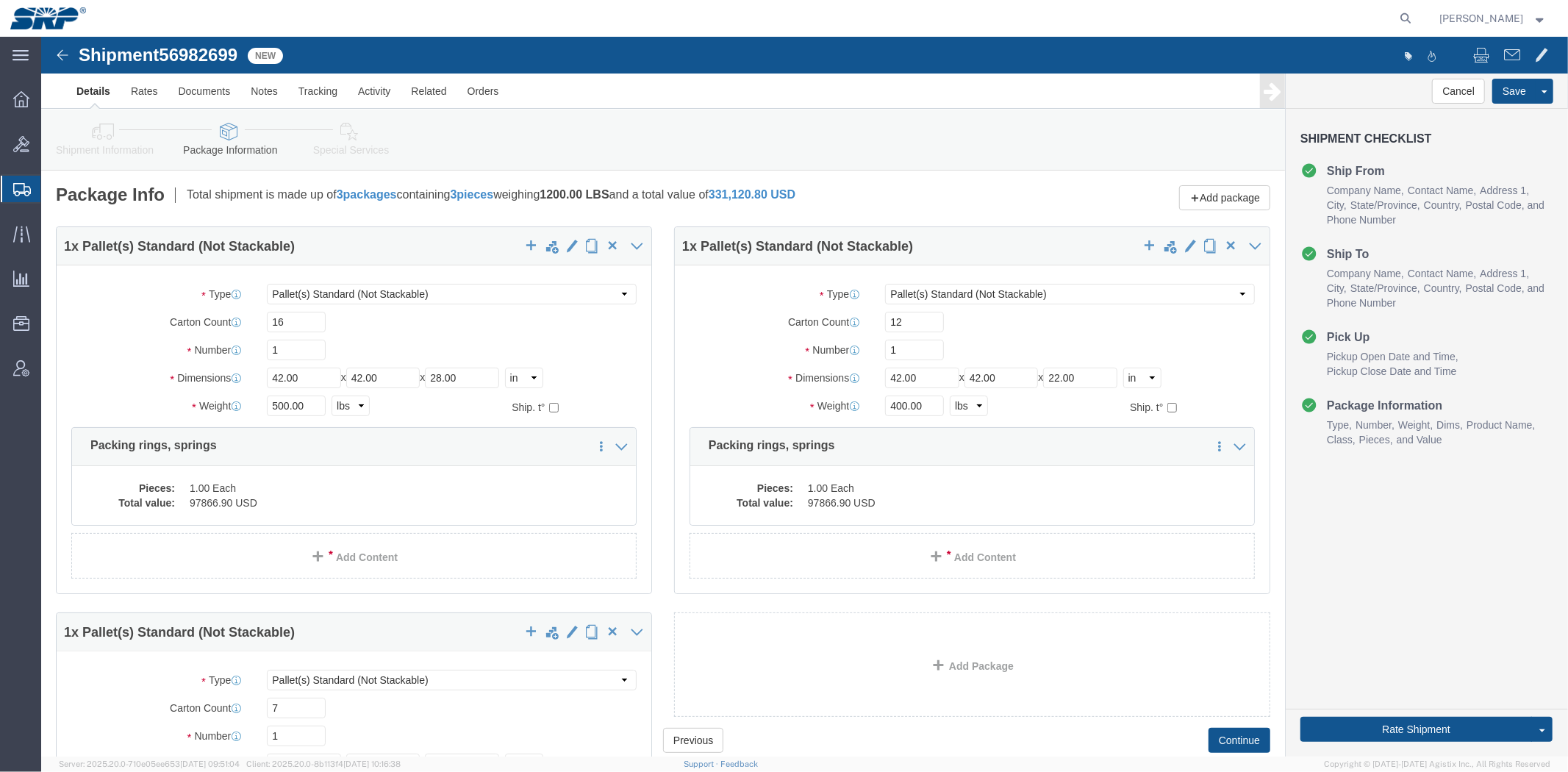
click div "Package Info Total shipment is made up of 3 packages containing 3 pieces weighi…"
click link "Special Services"
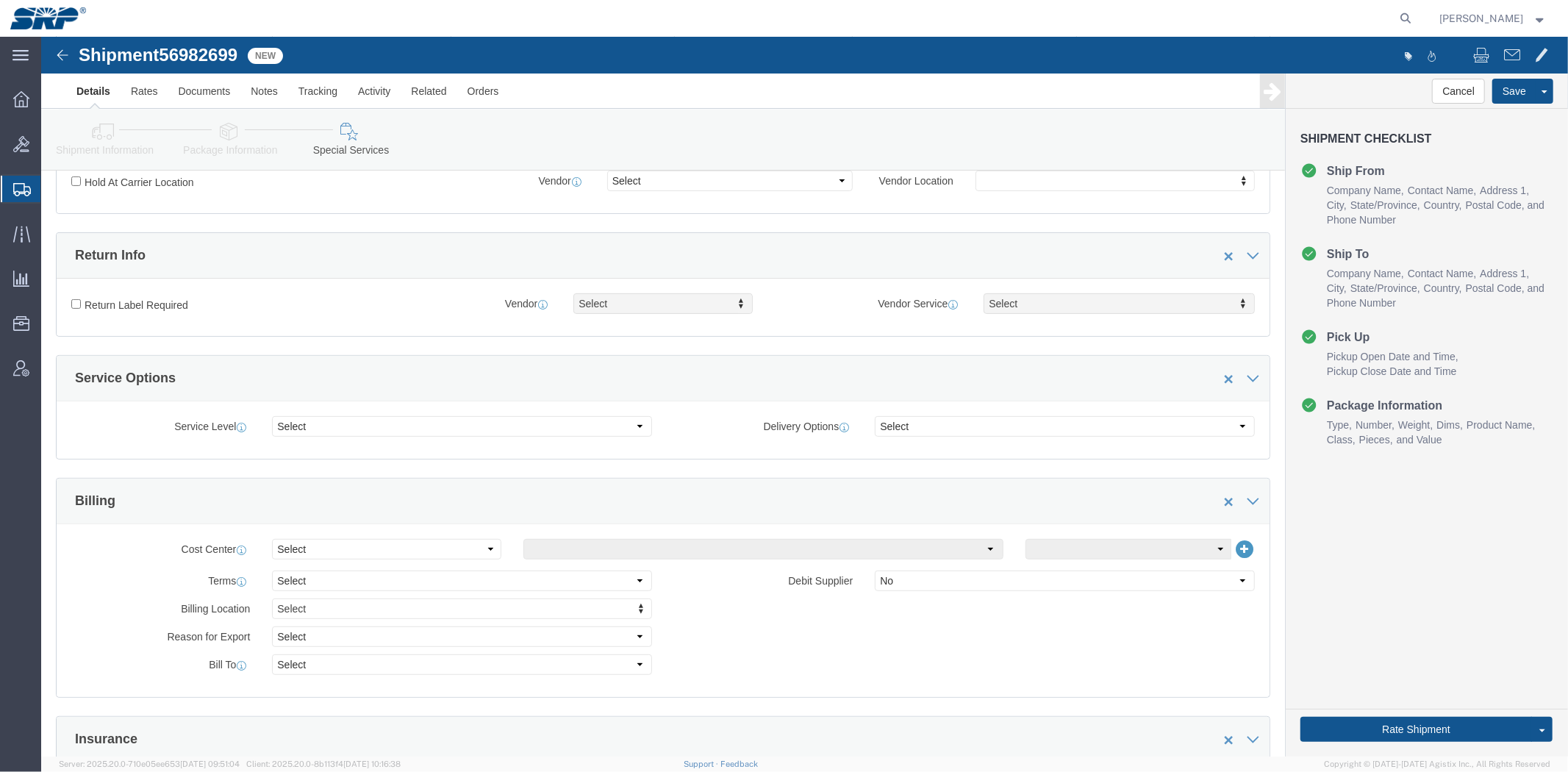
drag, startPoint x: 398, startPoint y: 184, endPoint x: 418, endPoint y: 269, distance: 87.3
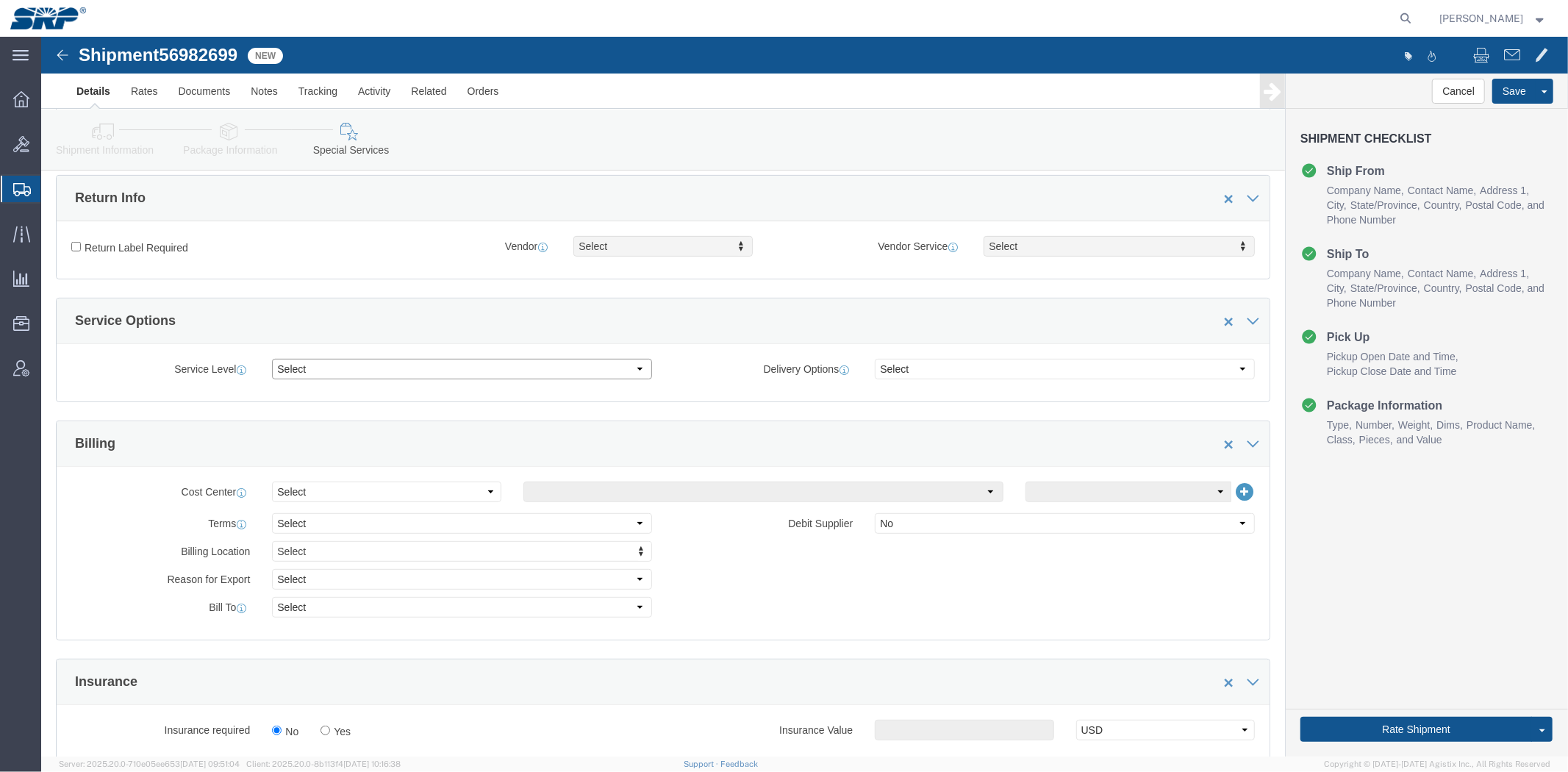
click select "Select 1 Day 2 Day 3-5 Day Economy 5+ Day"
click div "Service Level Select 1 Day 2 Day 3-5 Day Economy 5+ Day Delivery Options Select…"
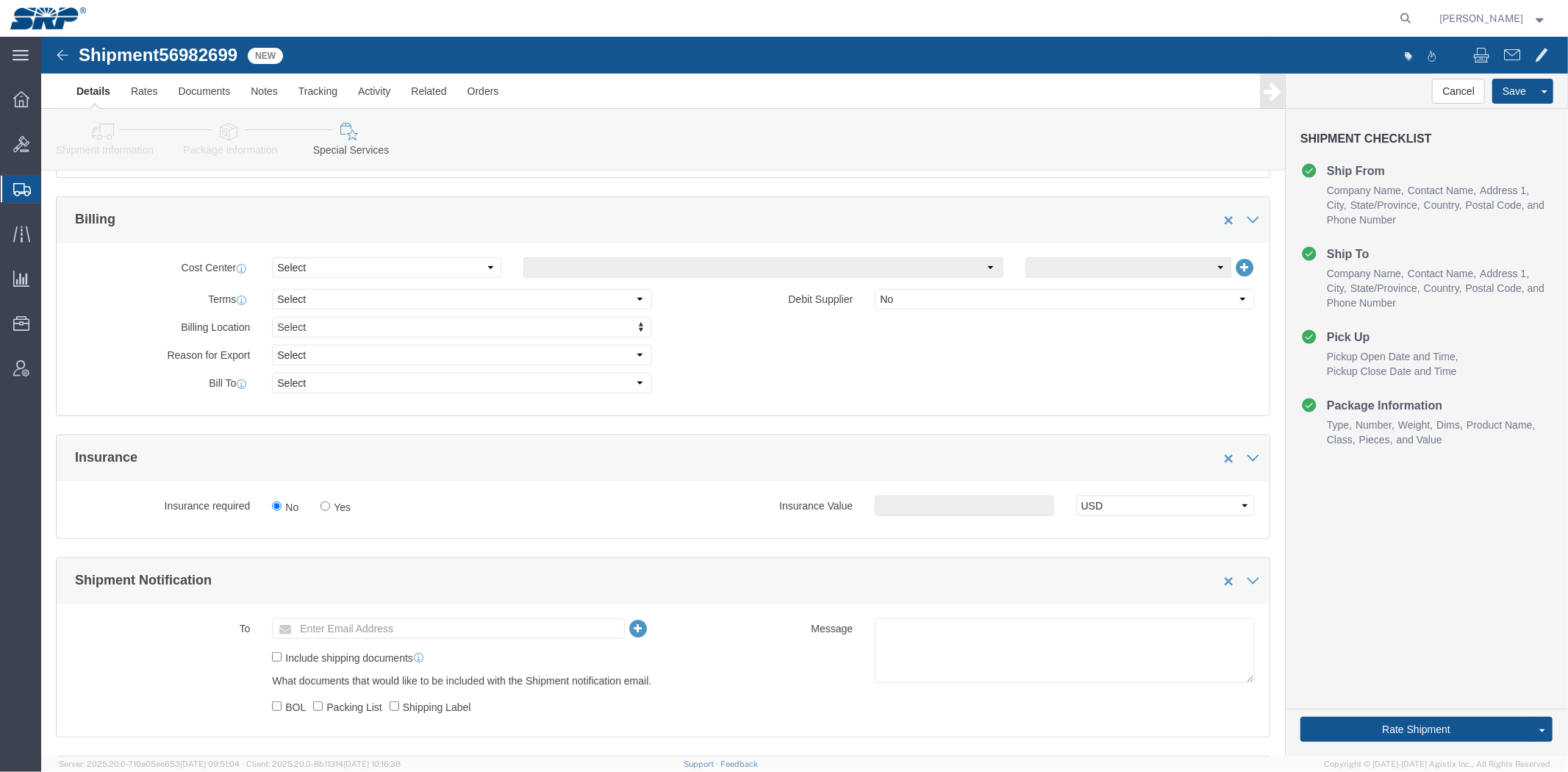
drag, startPoint x: 139, startPoint y: 372, endPoint x: 172, endPoint y: 426, distance: 63.3
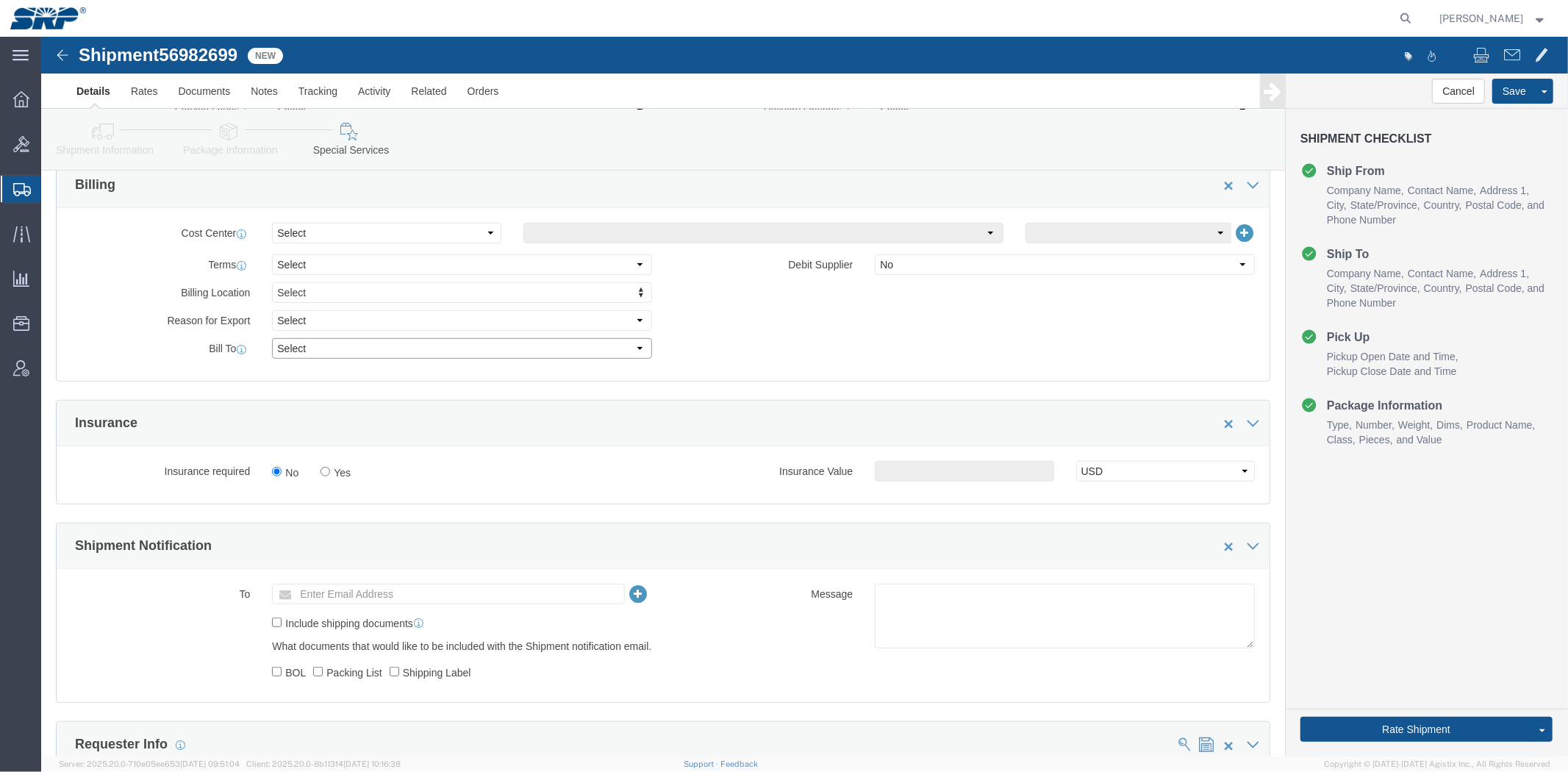
click select "Select Recipient Account Sender/Shipper Third Party Account"
select select "THRD"
click select "Select Recipient Account Sender/Shipper Third Party Account"
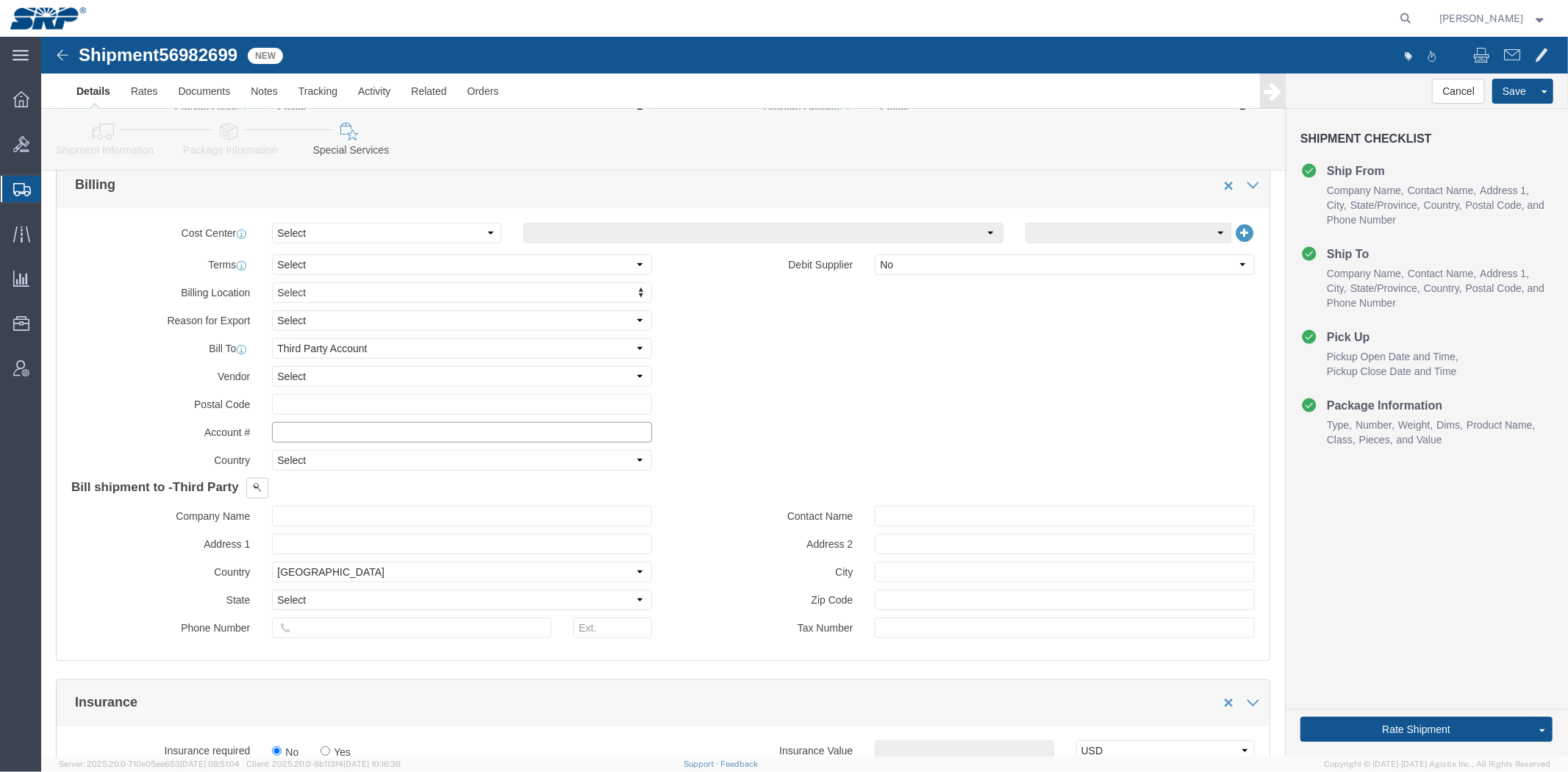
click input "text"
type input "84296522"
click span
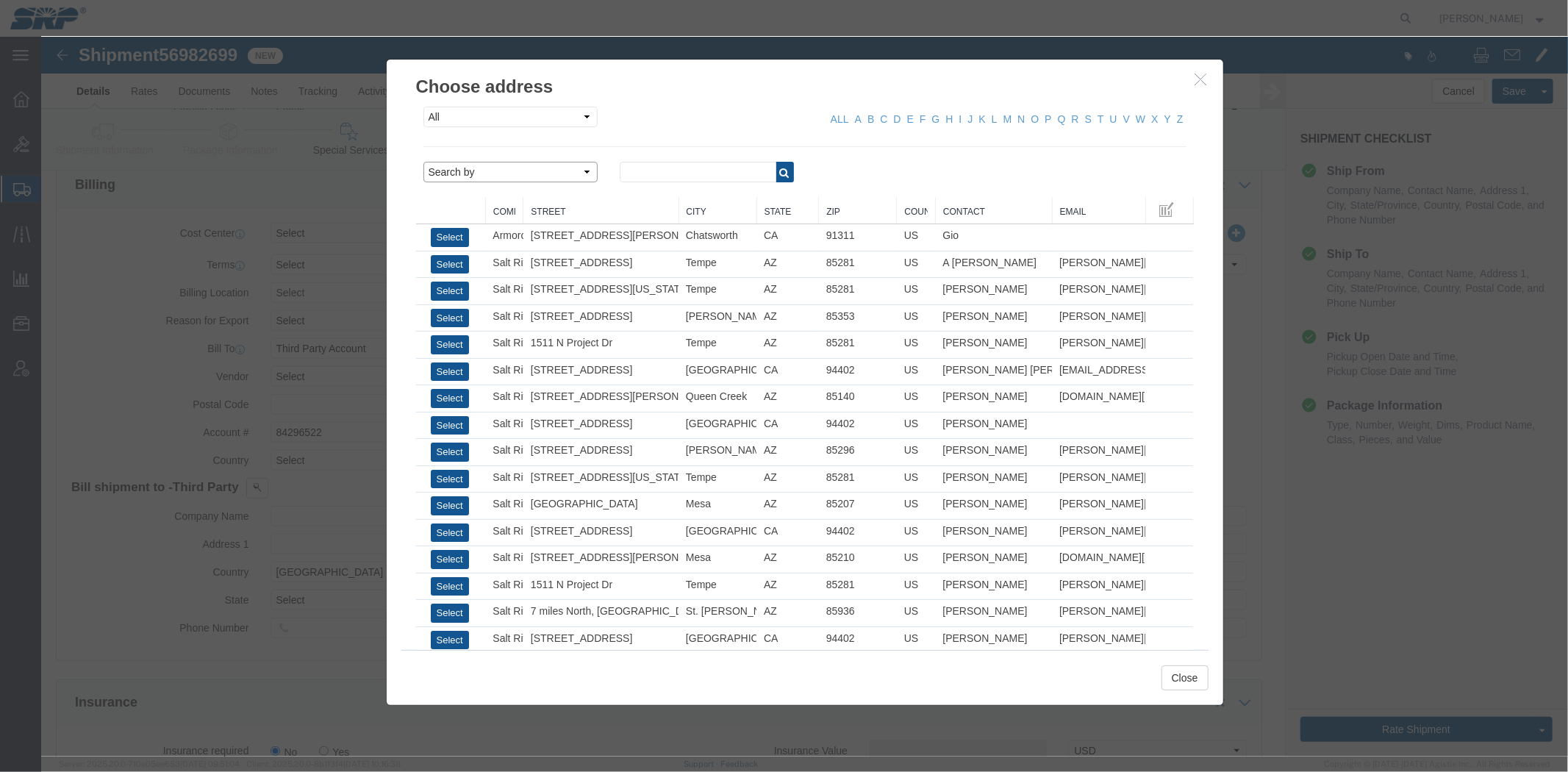
click select "Search by Address Book Name City Company Name Contact Name Country CustomerAlia…"
select select "city"
click select "Search by Address Book Name City Company Name Contact Name Country CustomerAlia…"
click input "text"
type input "phoenix"
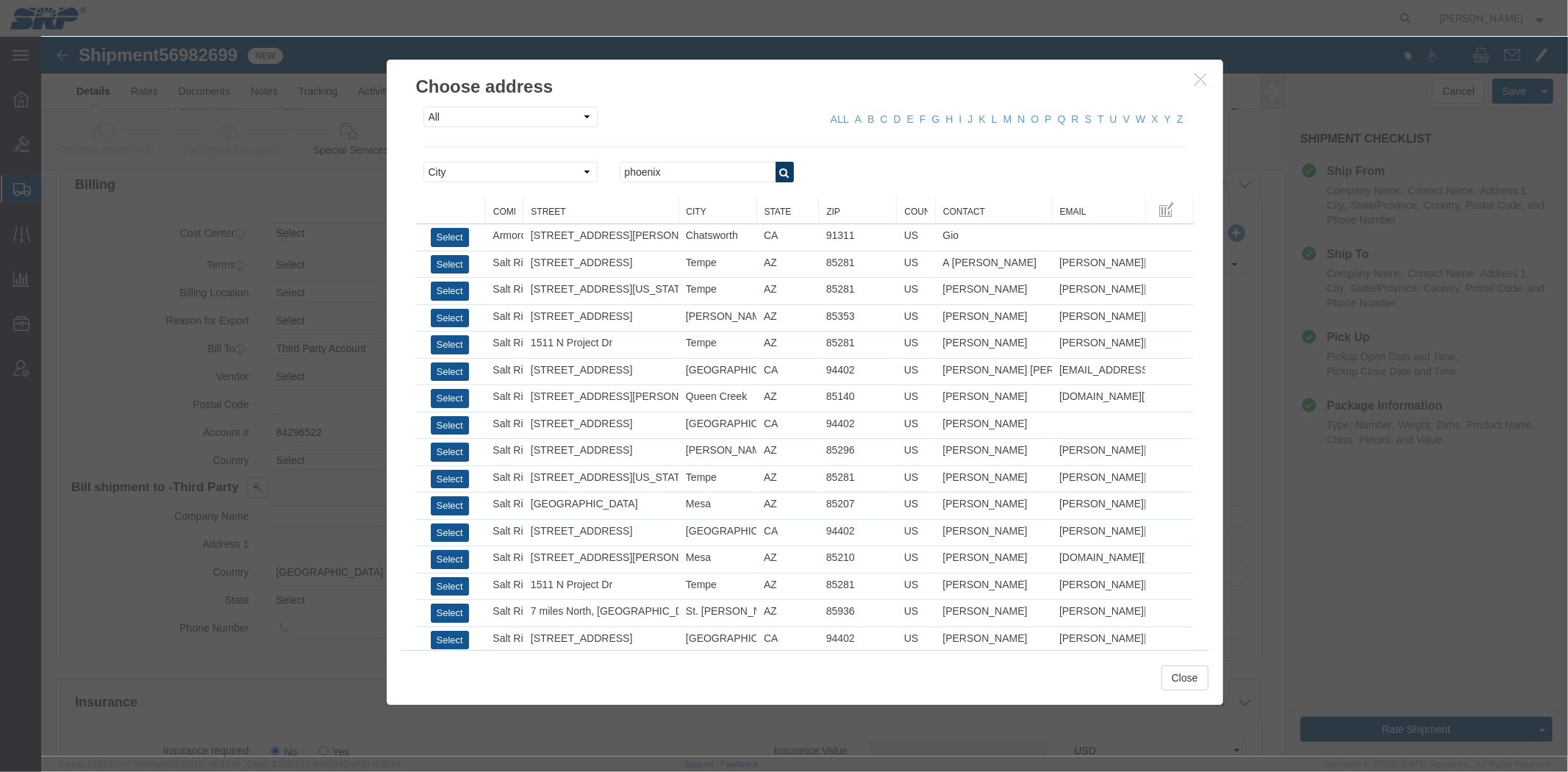
click icon "button"
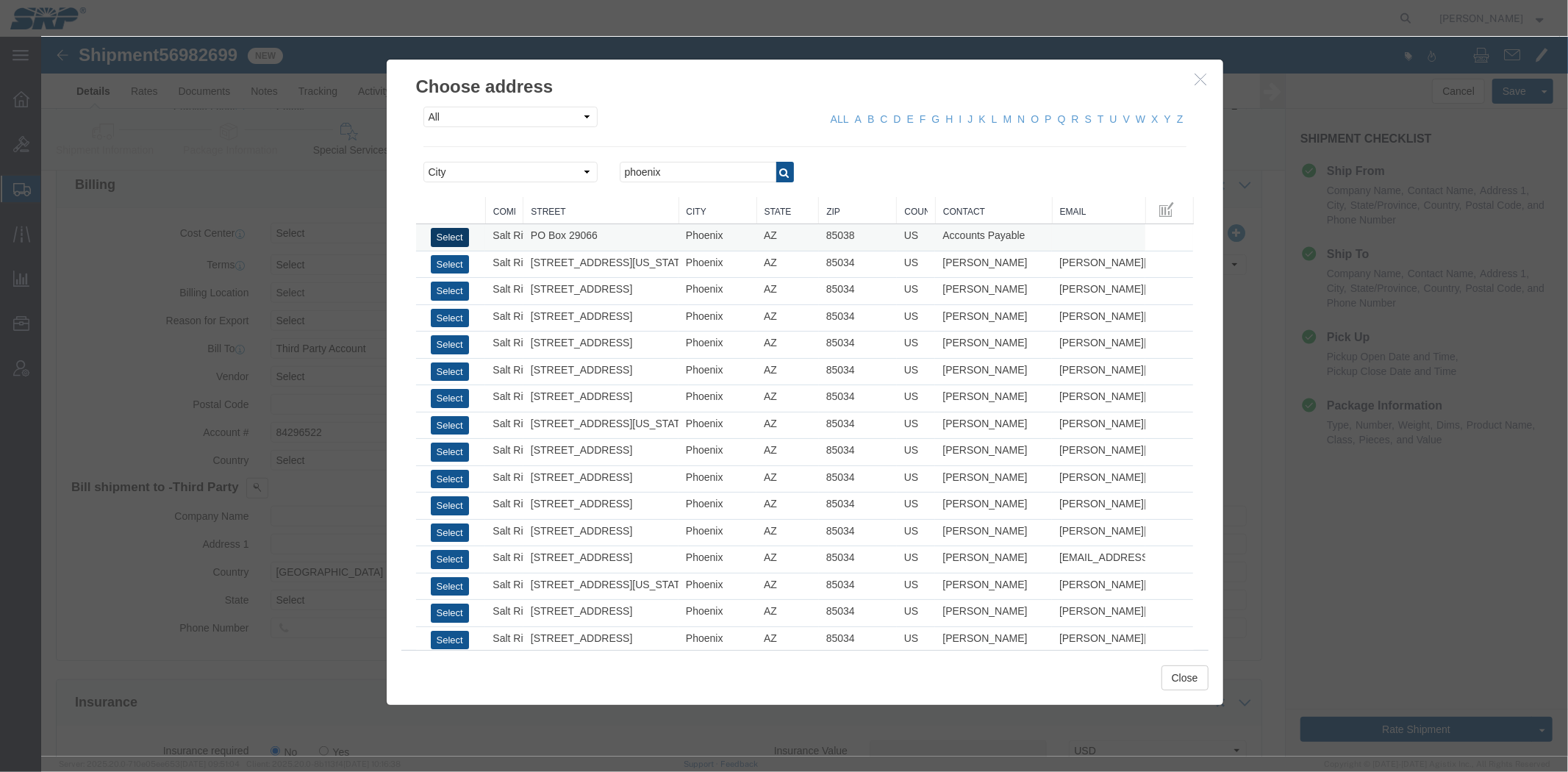
click button "Select"
select select "AZ"
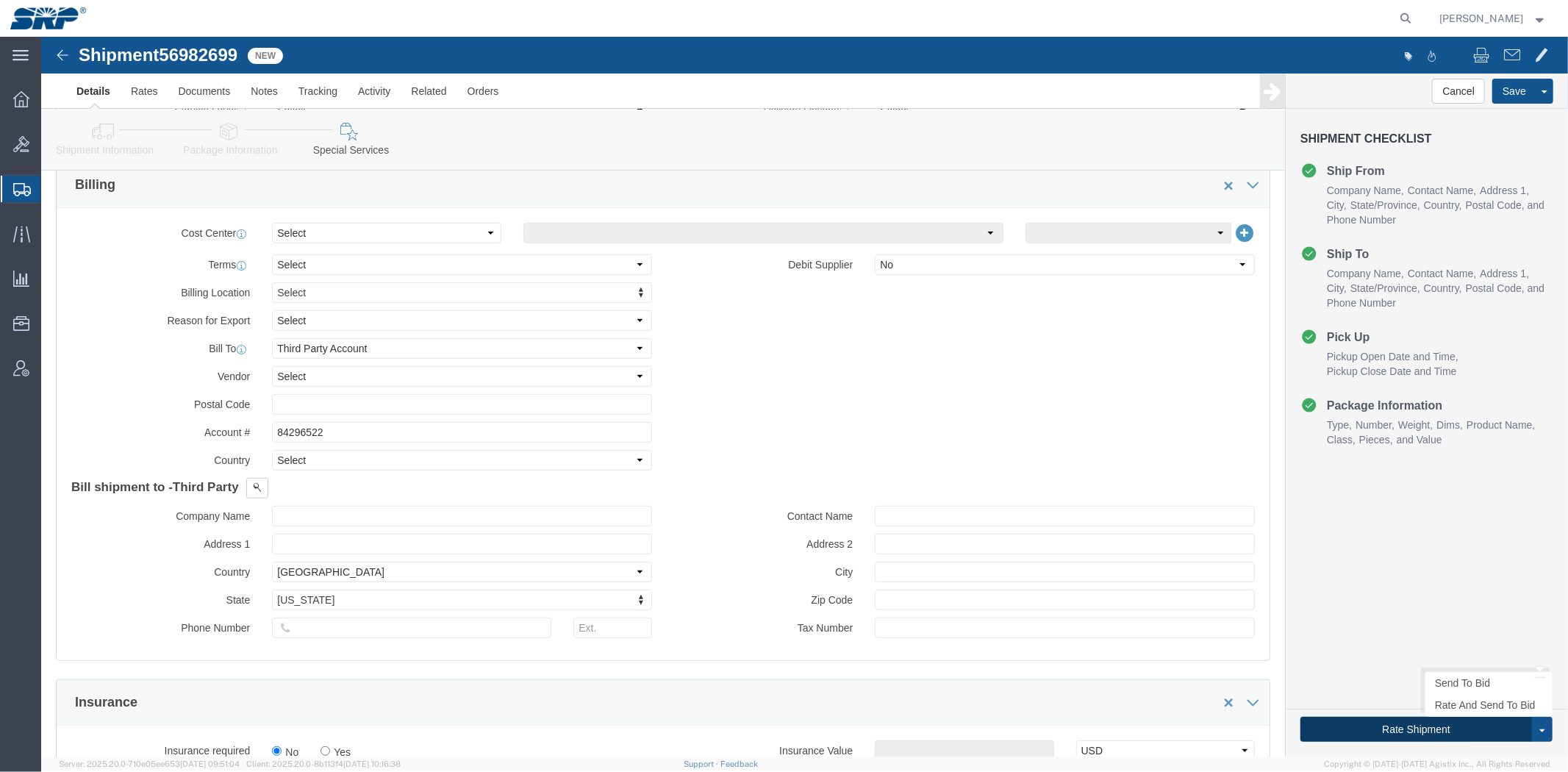
click button "Rate Shipment"
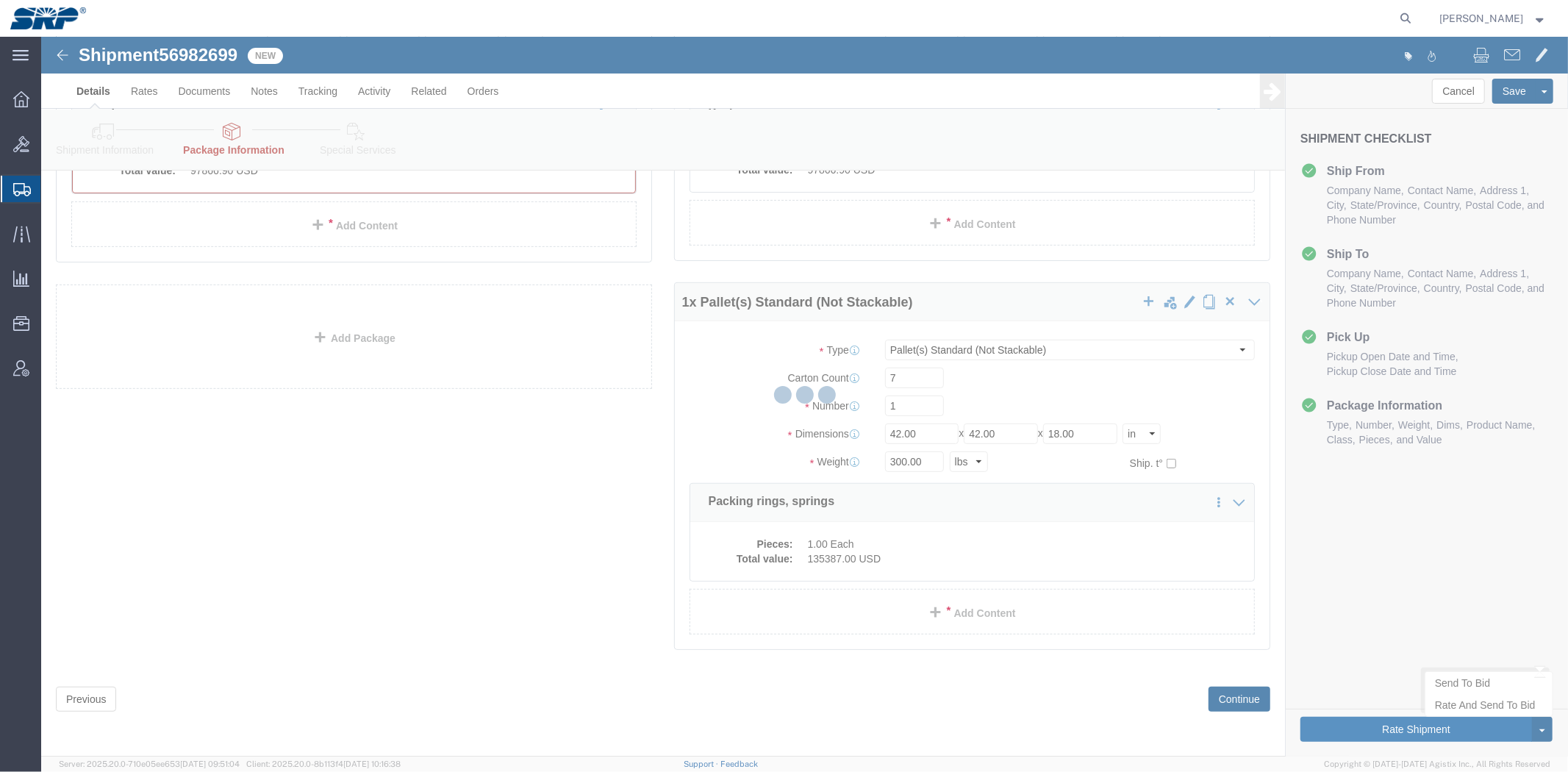
scroll to position [0, 0]
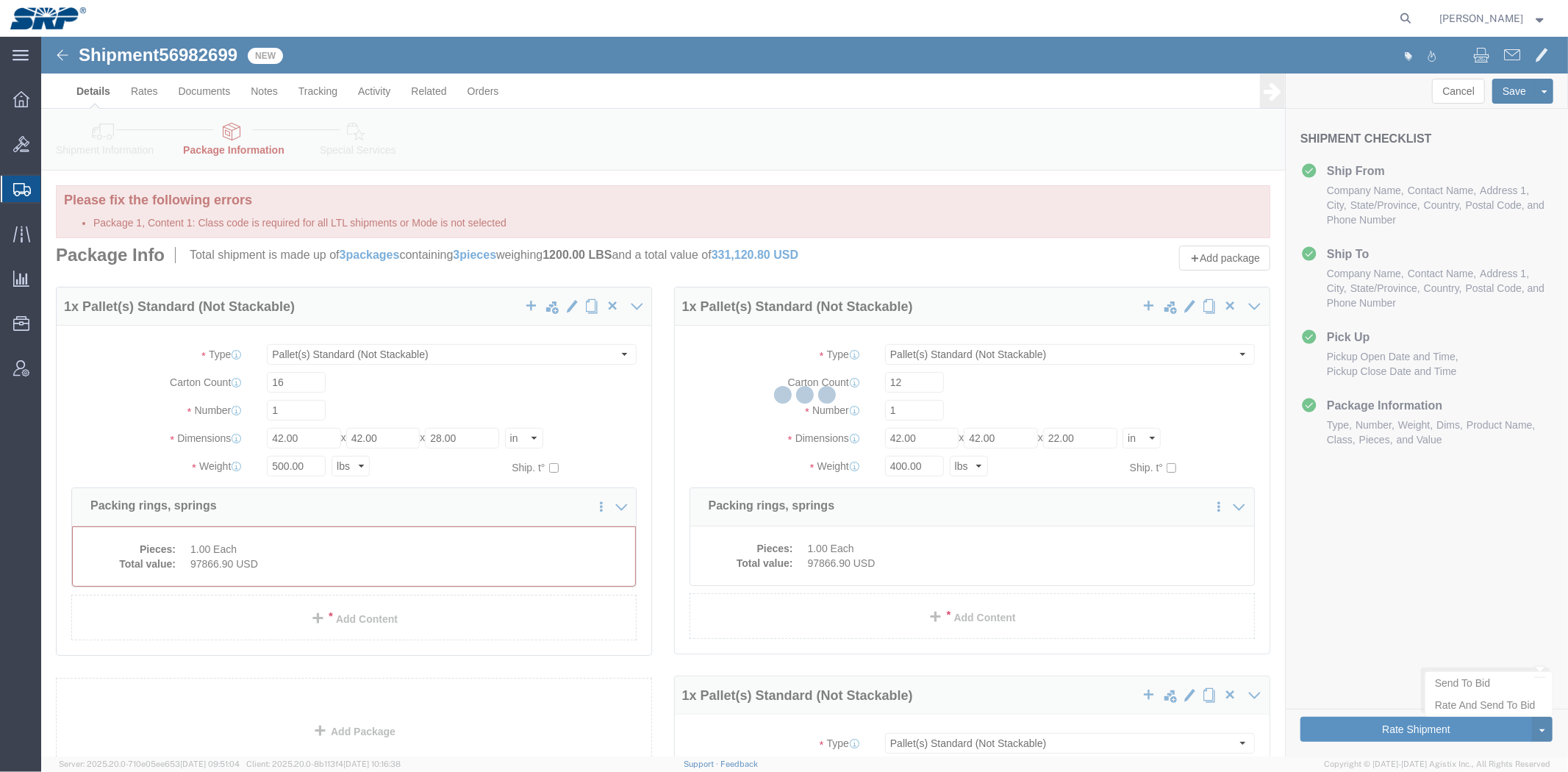
select select "PSNS"
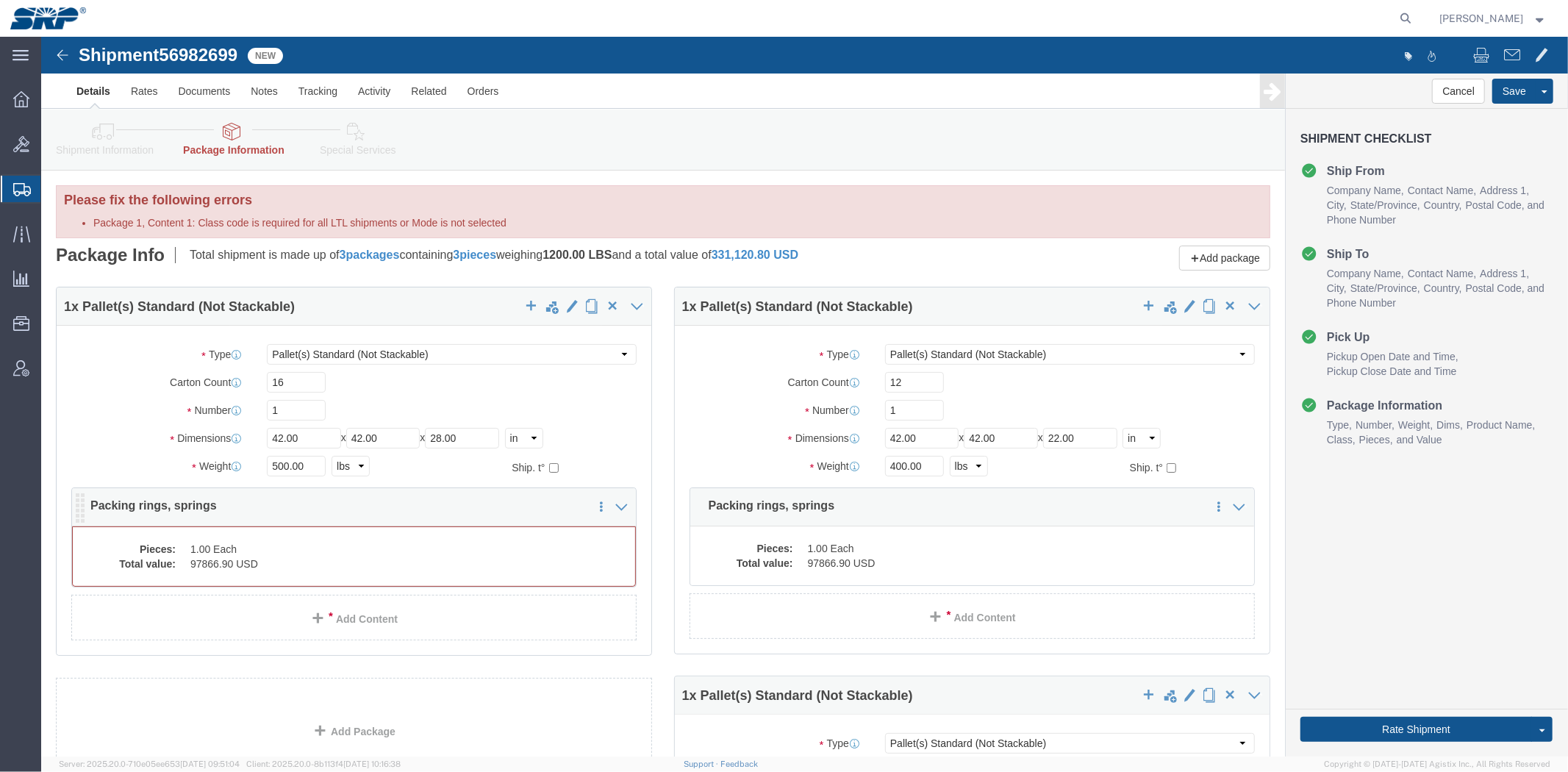
click dd "1.00 Each"
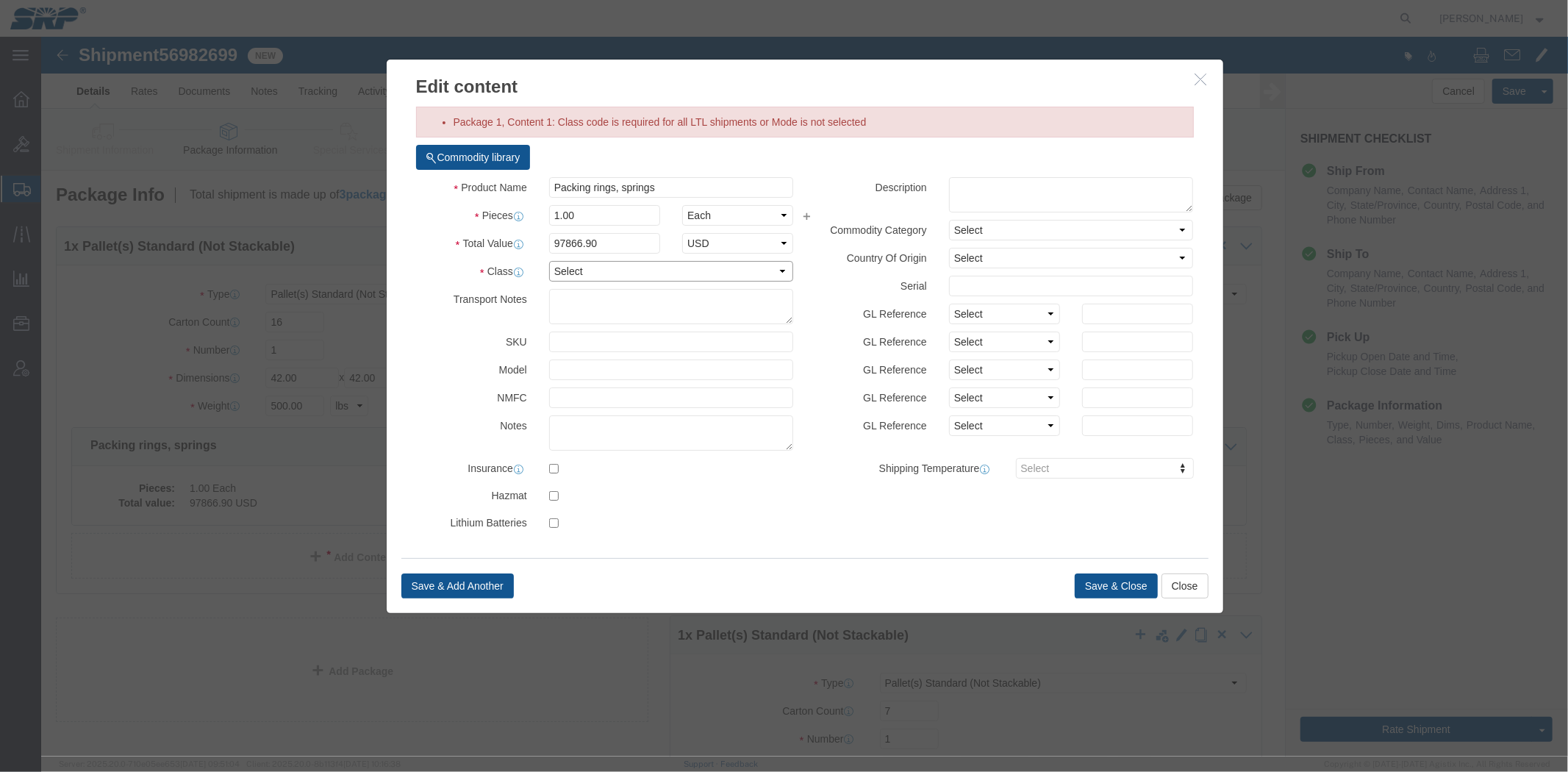
click select "Select 50 55 60 65 70 85 92.5 100 125 175 250 300 400"
select select "70"
click select "Select 50 55 60 65 70 85 92.5 100 125 175 250 300 400"
click button "Save & Close"
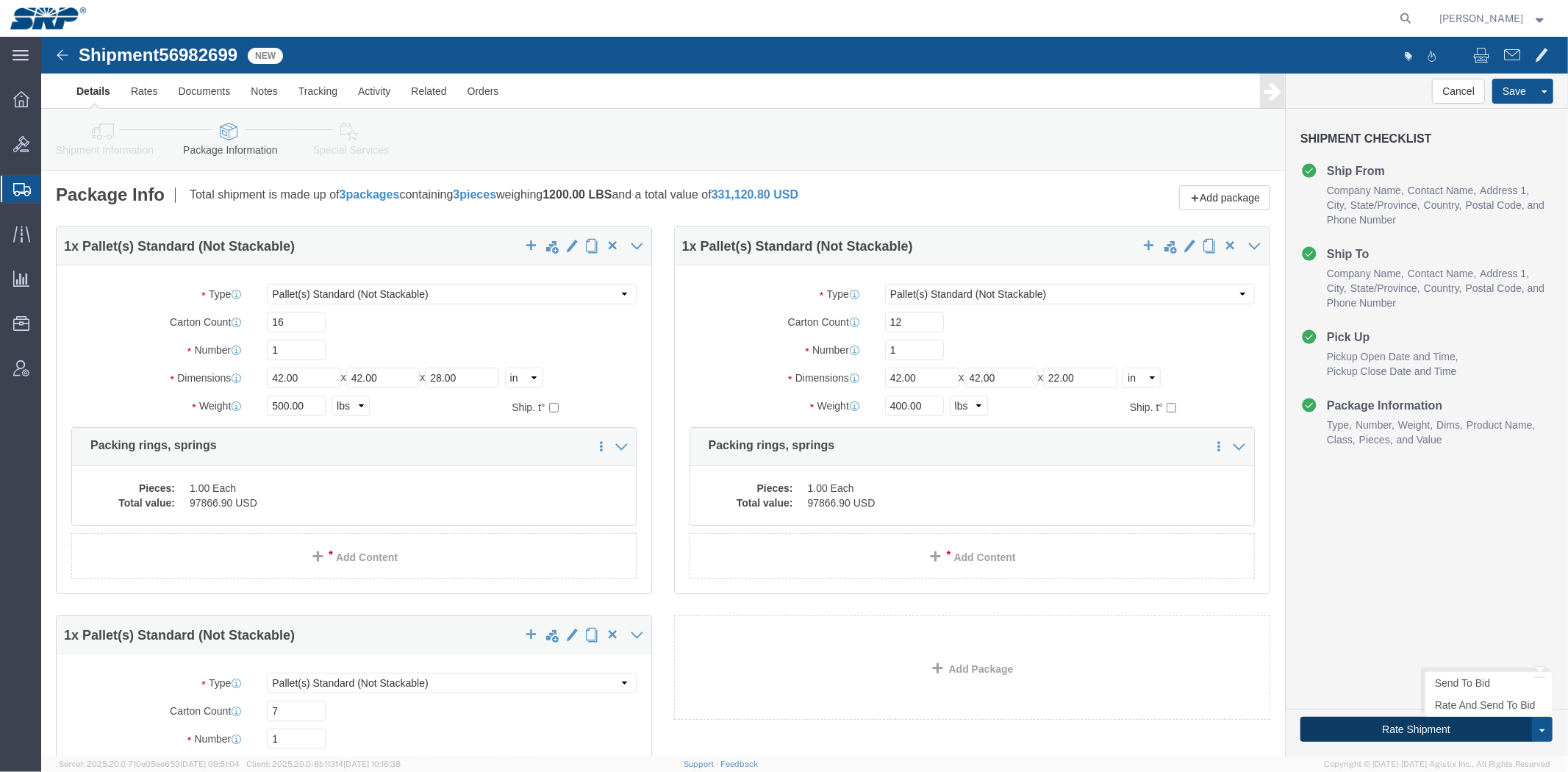
click button "Rate Shipment"
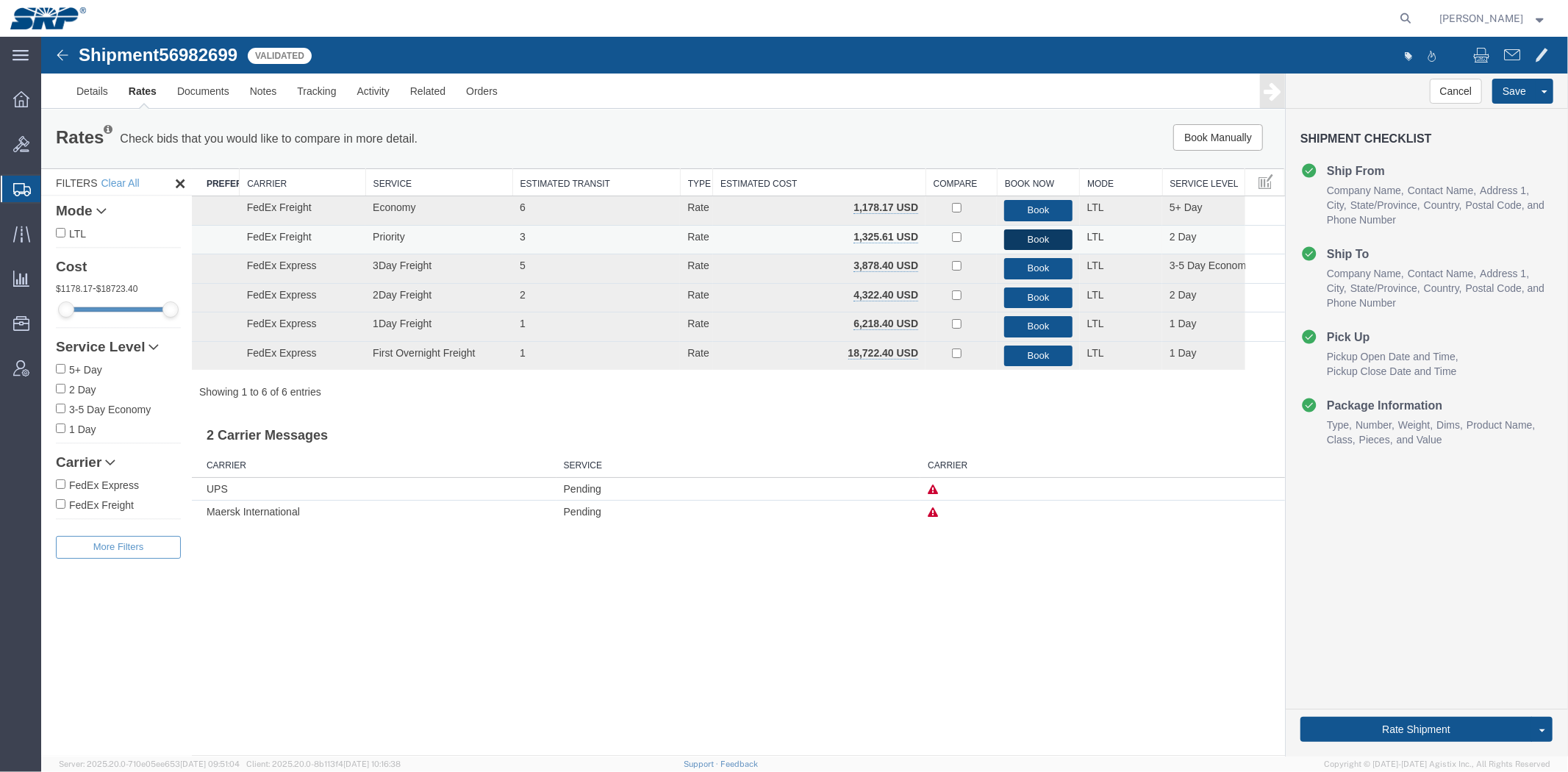
click at [1046, 237] on button "Book" at bounding box center [1037, 239] width 68 height 21
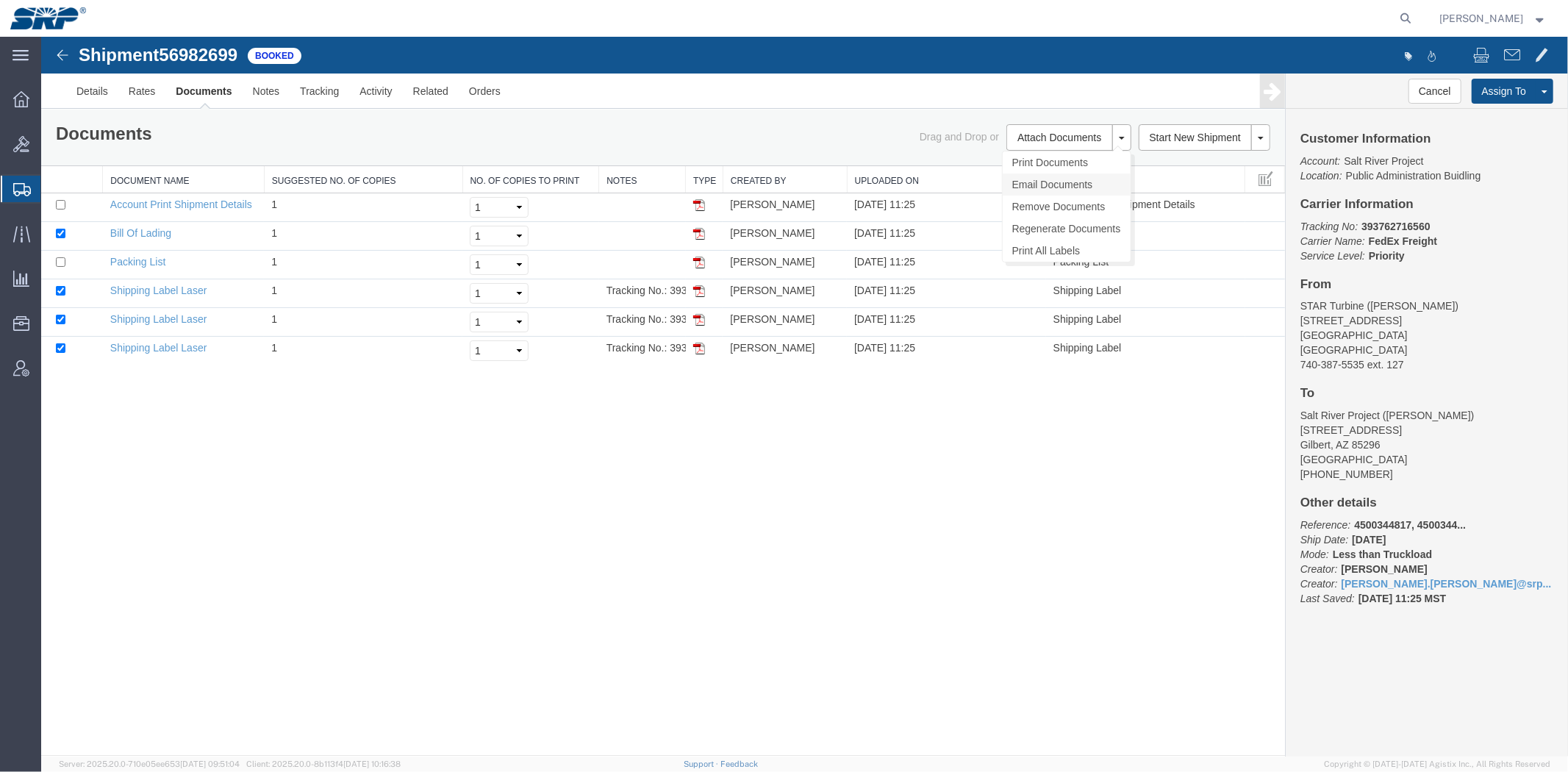
click at [1030, 180] on link "Email Documents" at bounding box center [1066, 184] width 128 height 22
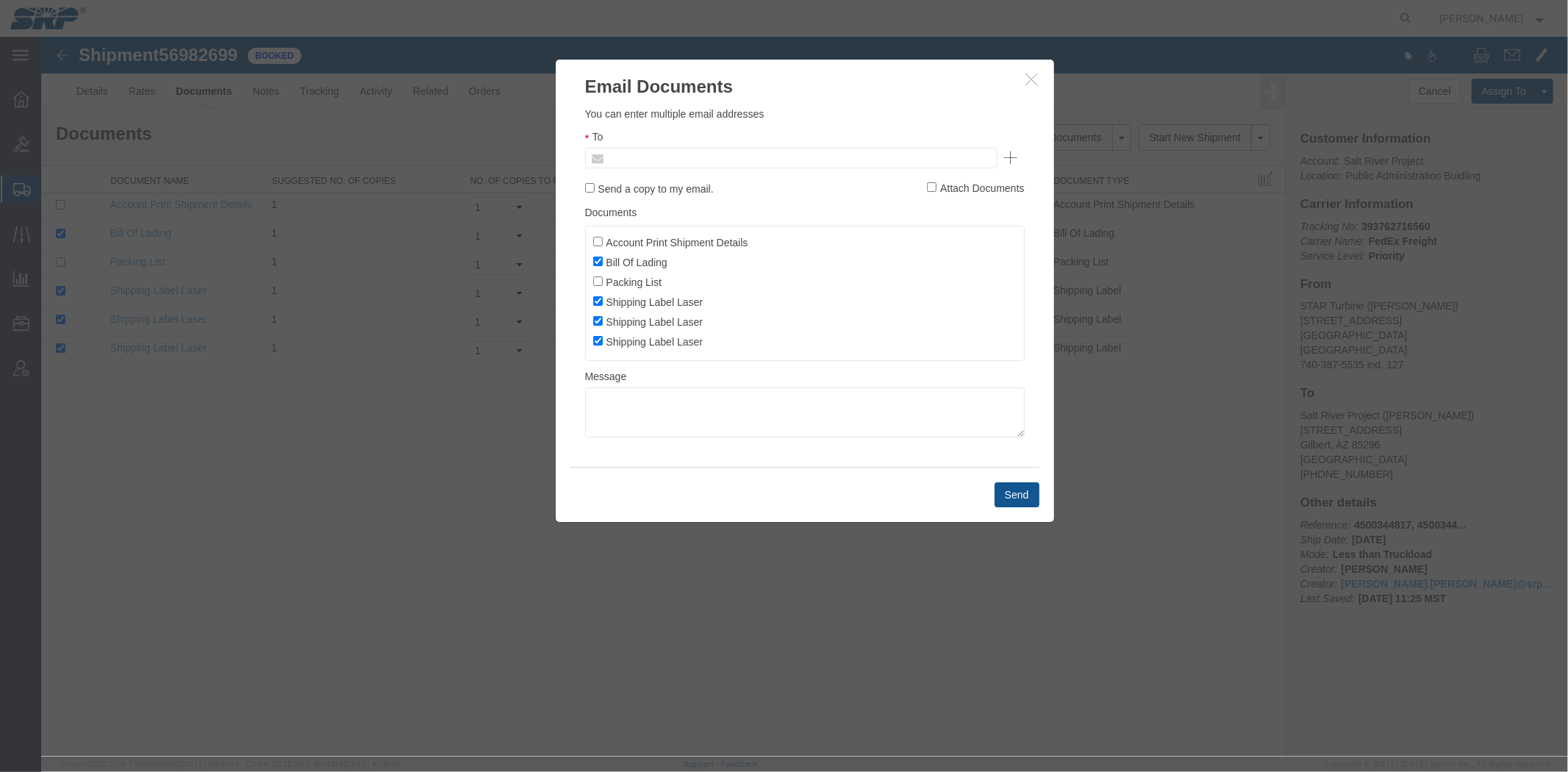
click at [647, 160] on input "text" at bounding box center [691, 158] width 172 height 19
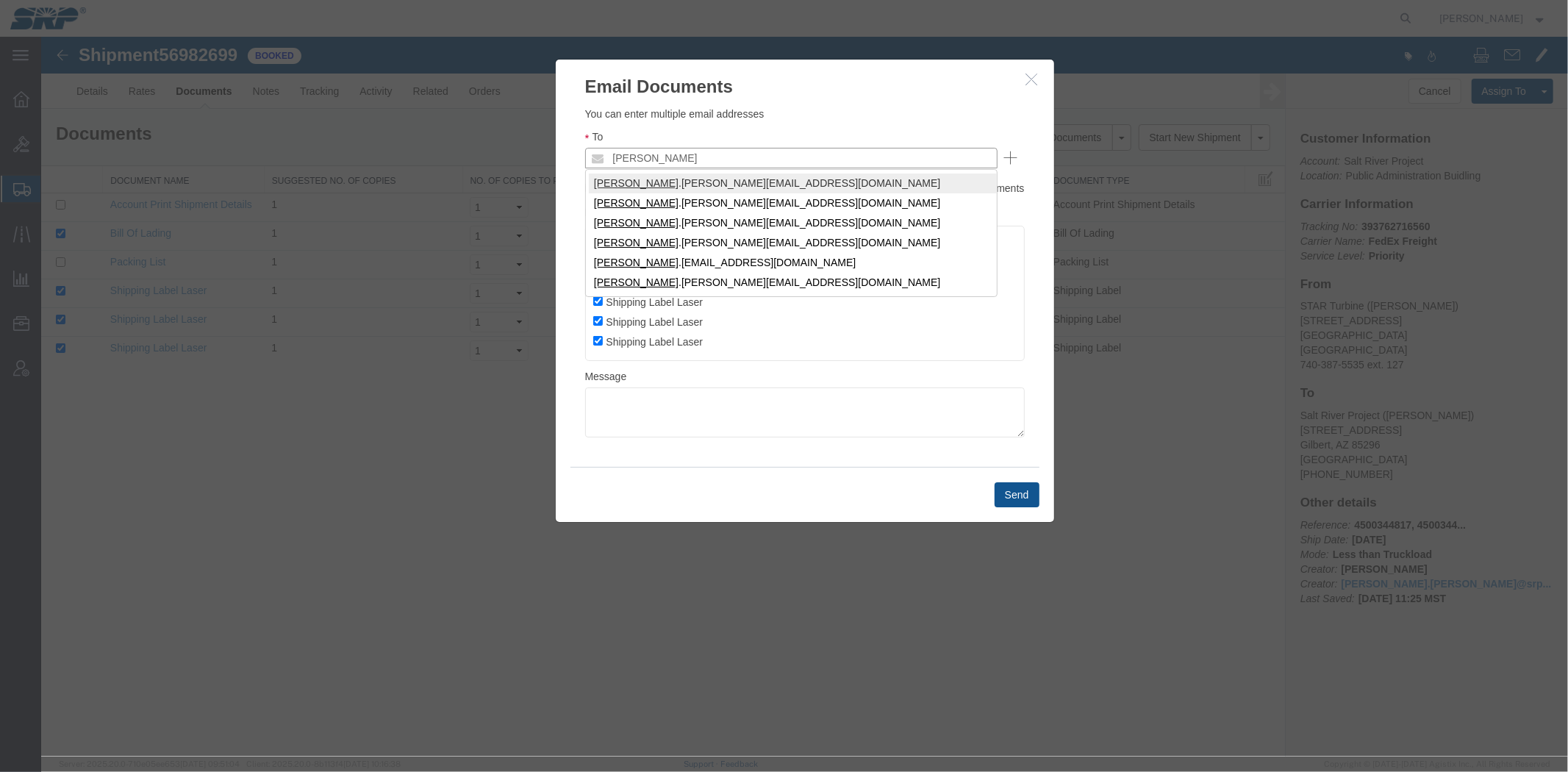
type input "[PERSON_NAME]"
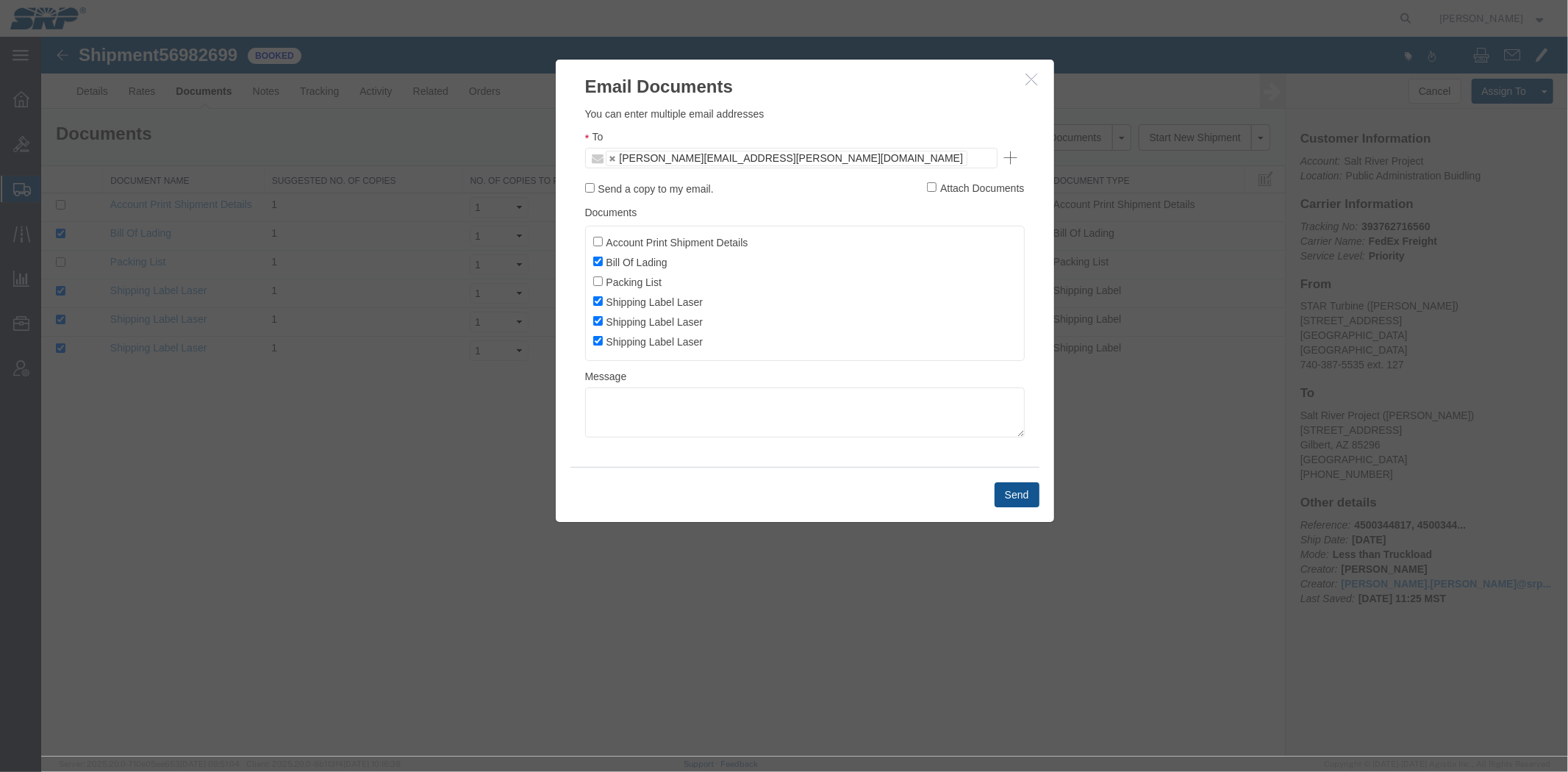
click at [1032, 536] on div at bounding box center [803, 396] width 1526 height 720
click at [1018, 503] on button "Send" at bounding box center [1016, 494] width 45 height 25
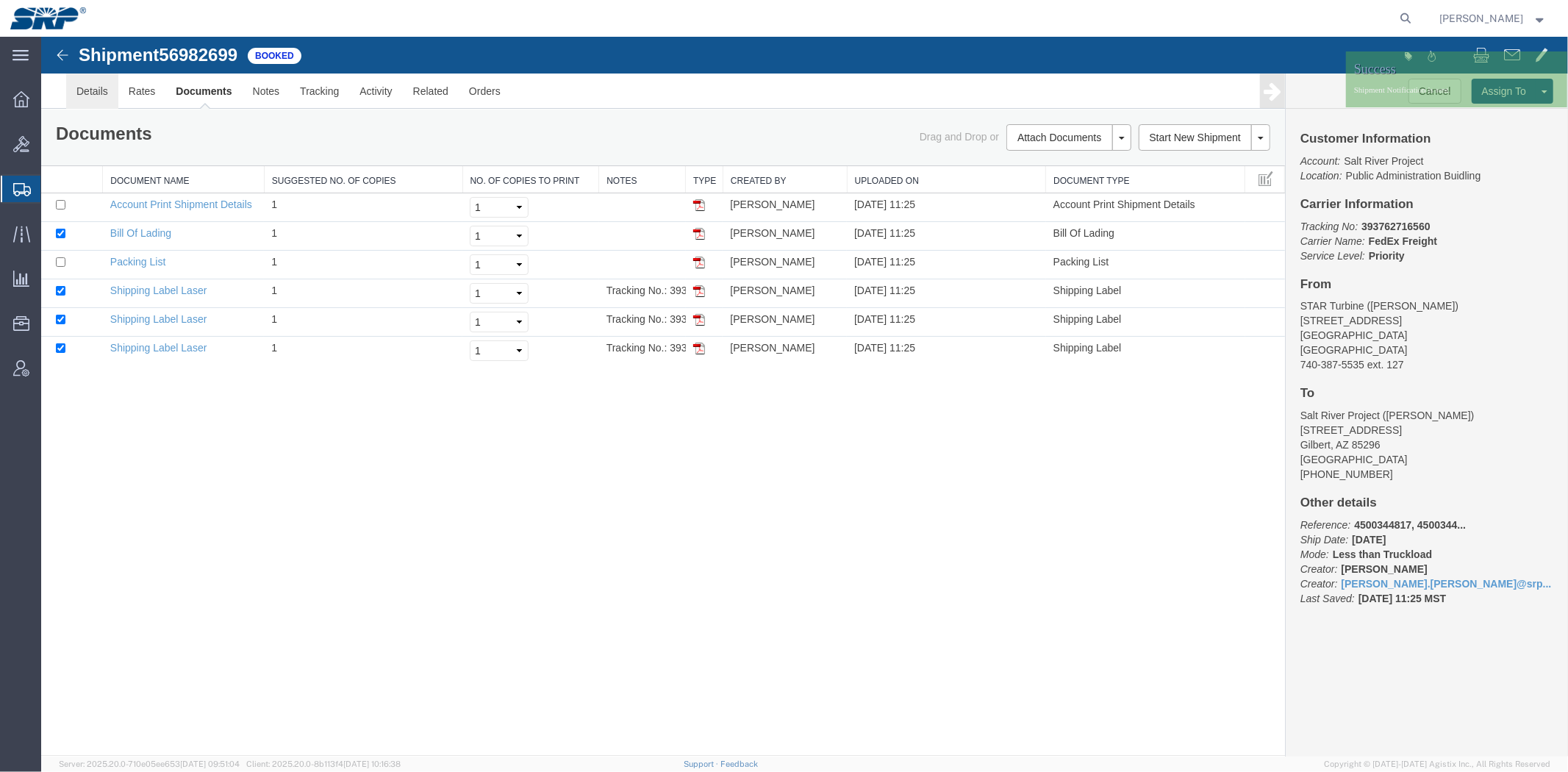
click at [94, 84] on link "Details" at bounding box center [91, 90] width 52 height 35
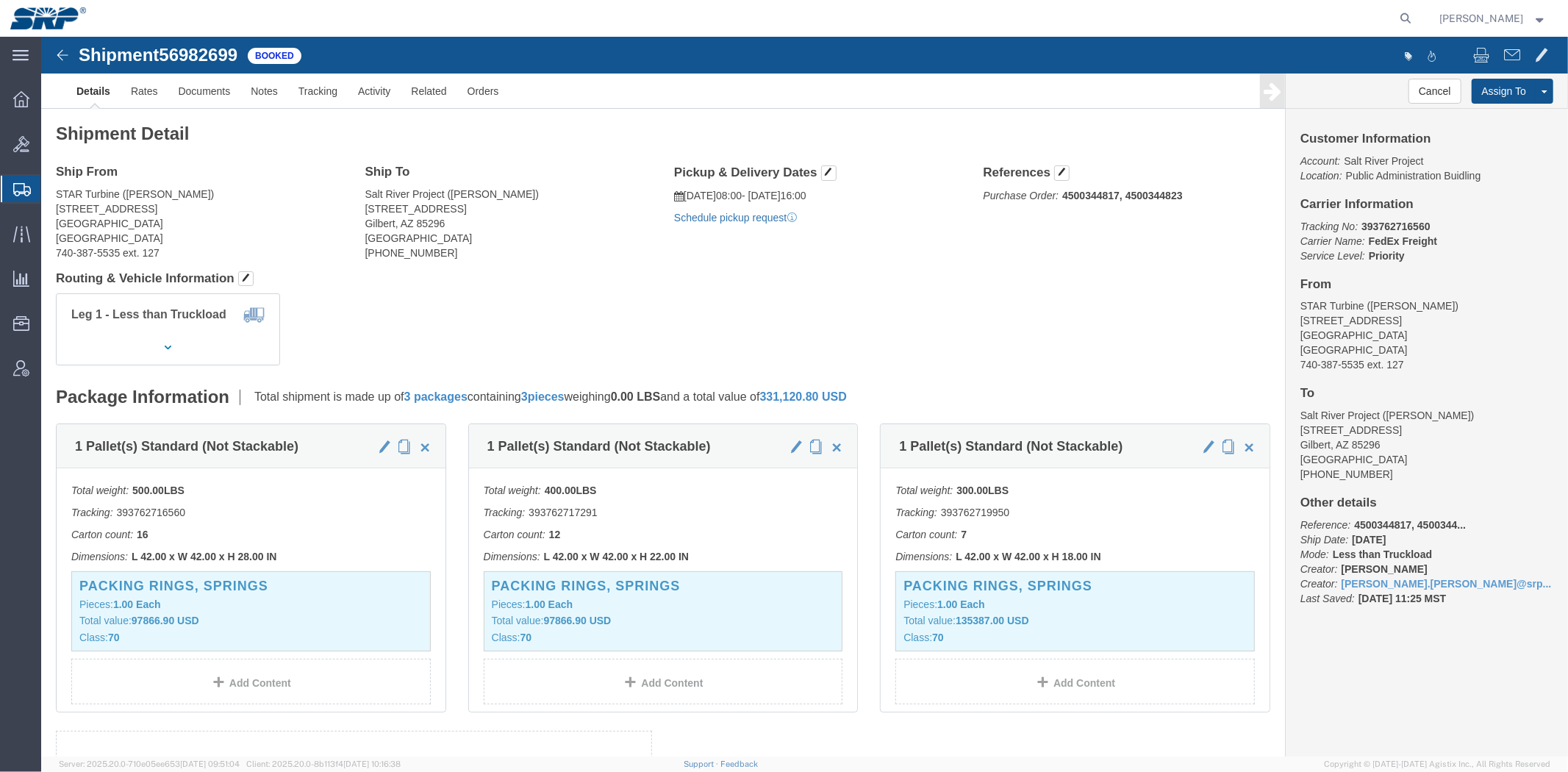
click link "Schedule pickup request"
click b "393762716560"
copy b "393762716560"
click at [0, 0] on span "Shipment Manager" at bounding box center [0, 0] width 0 height 0
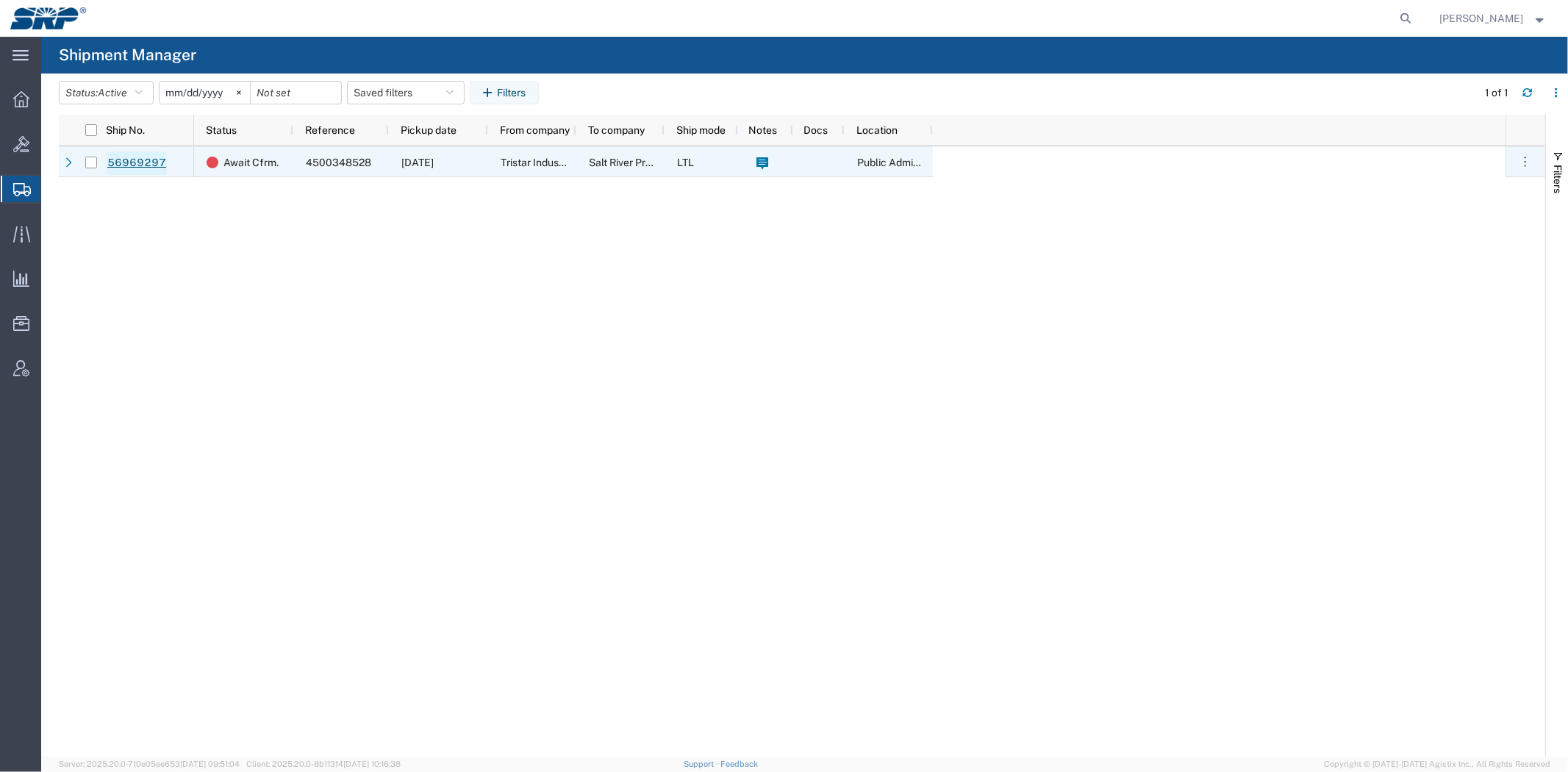
click at [138, 166] on link "56969297" at bounding box center [136, 163] width 61 height 24
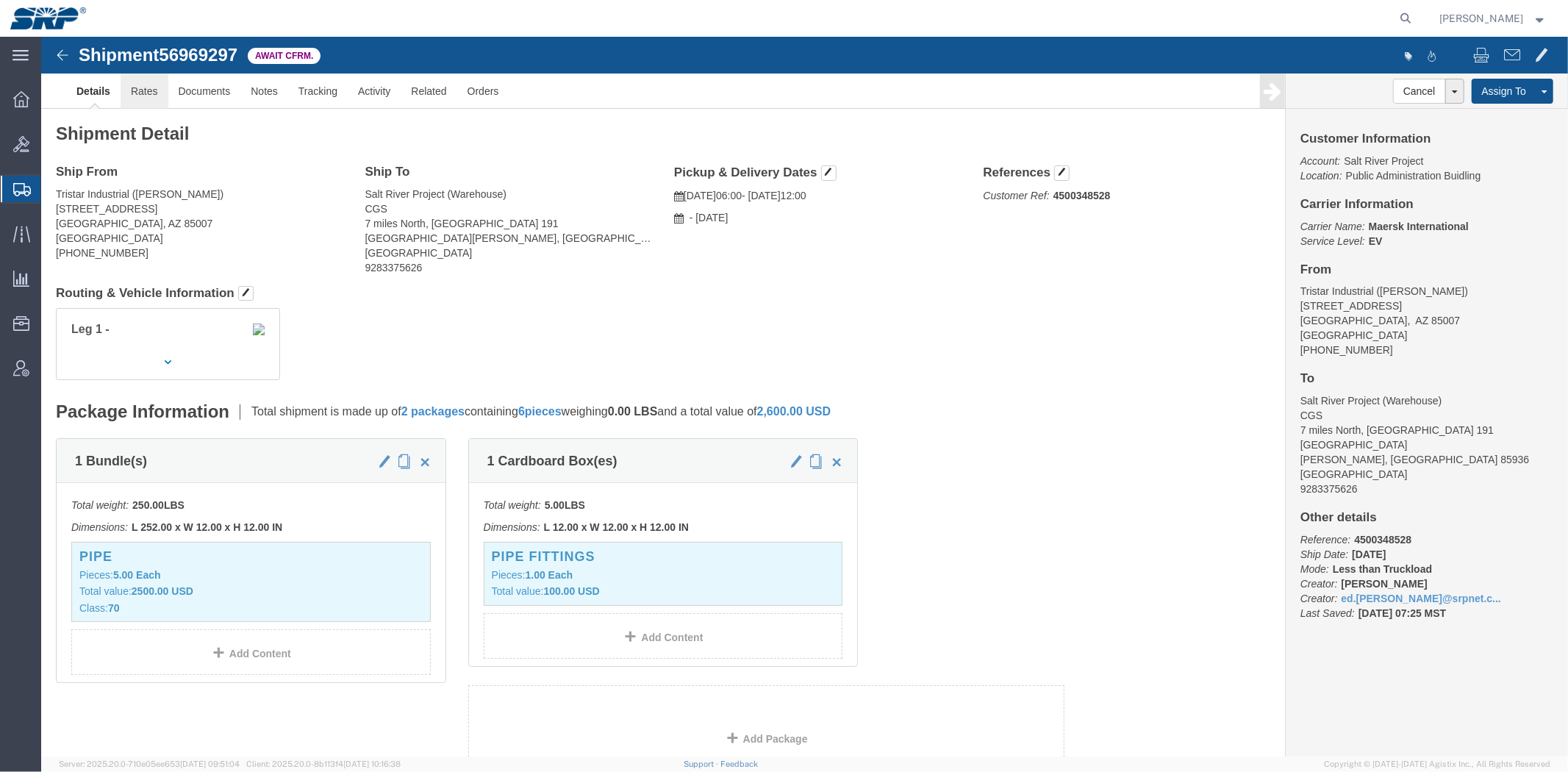
click link "Rates"
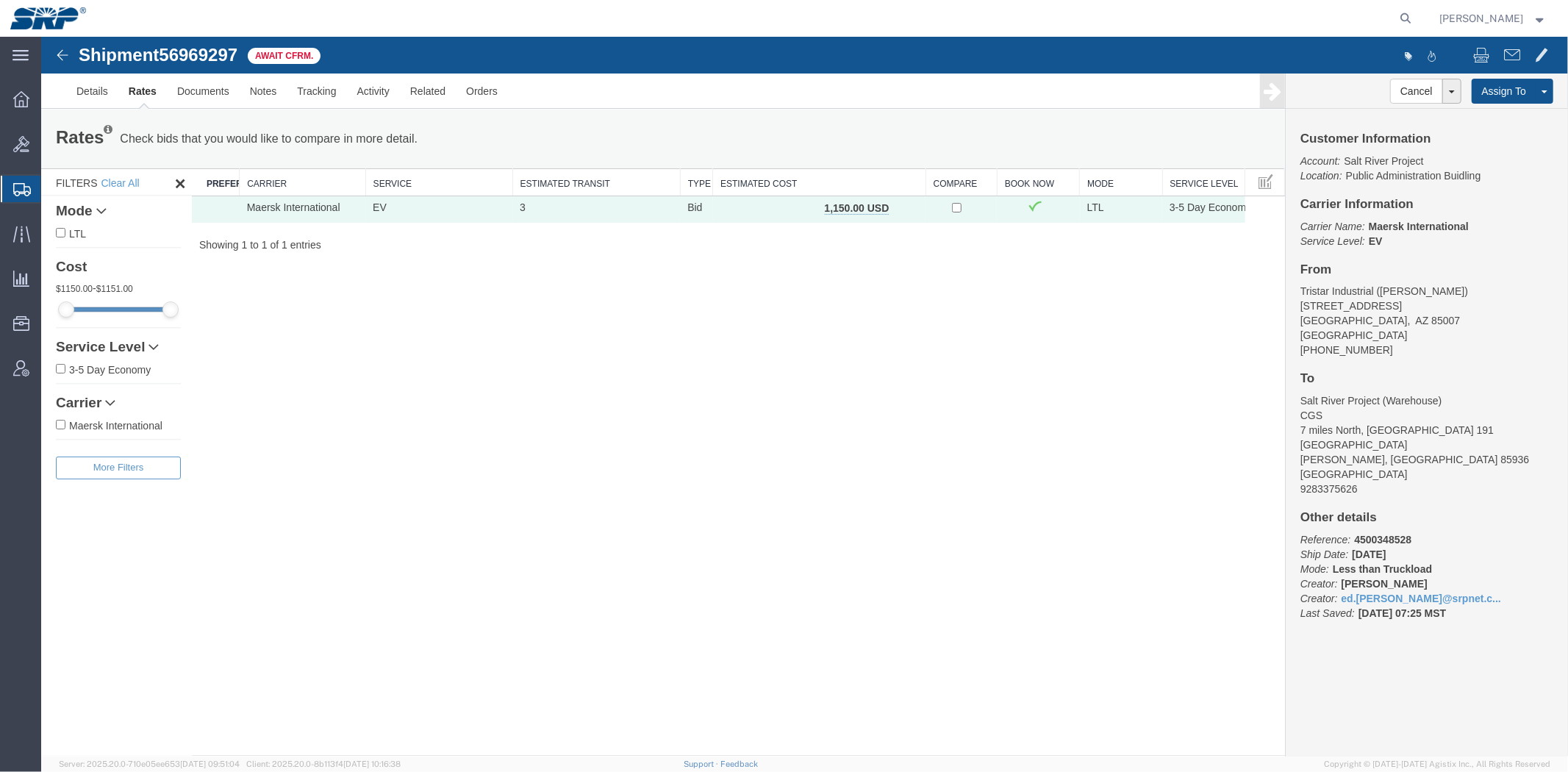
click at [0, 0] on span "Shipment Manager" at bounding box center [0, 0] width 0 height 0
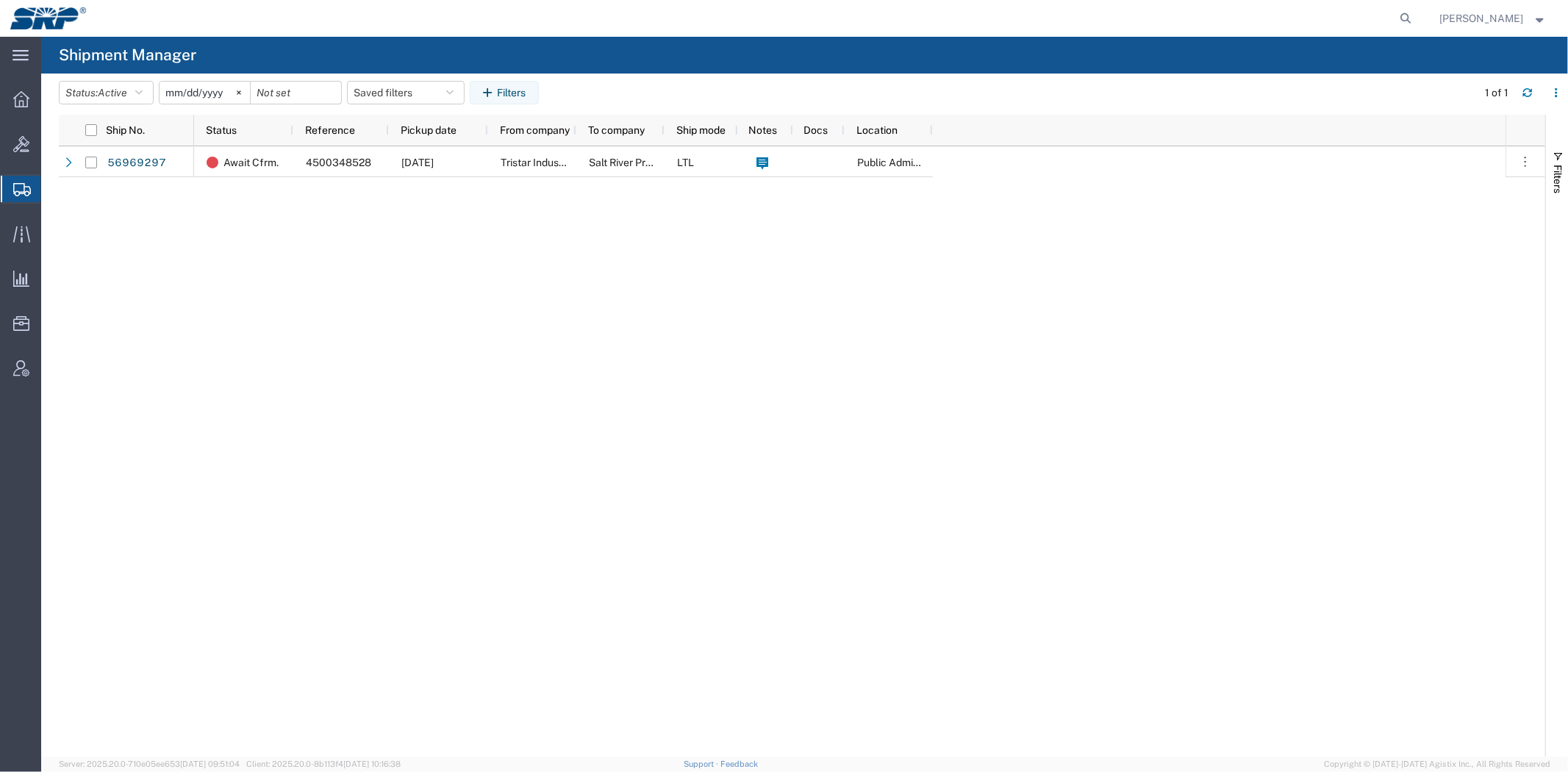
click at [0, 0] on span "Shipment Manager" at bounding box center [0, 0] width 0 height 0
click at [568, 203] on div "Await Cfrm. 4500348528 [DATE] Tristar Industrial Salt River Project LTL Public …" at bounding box center [849, 451] width 1311 height 611
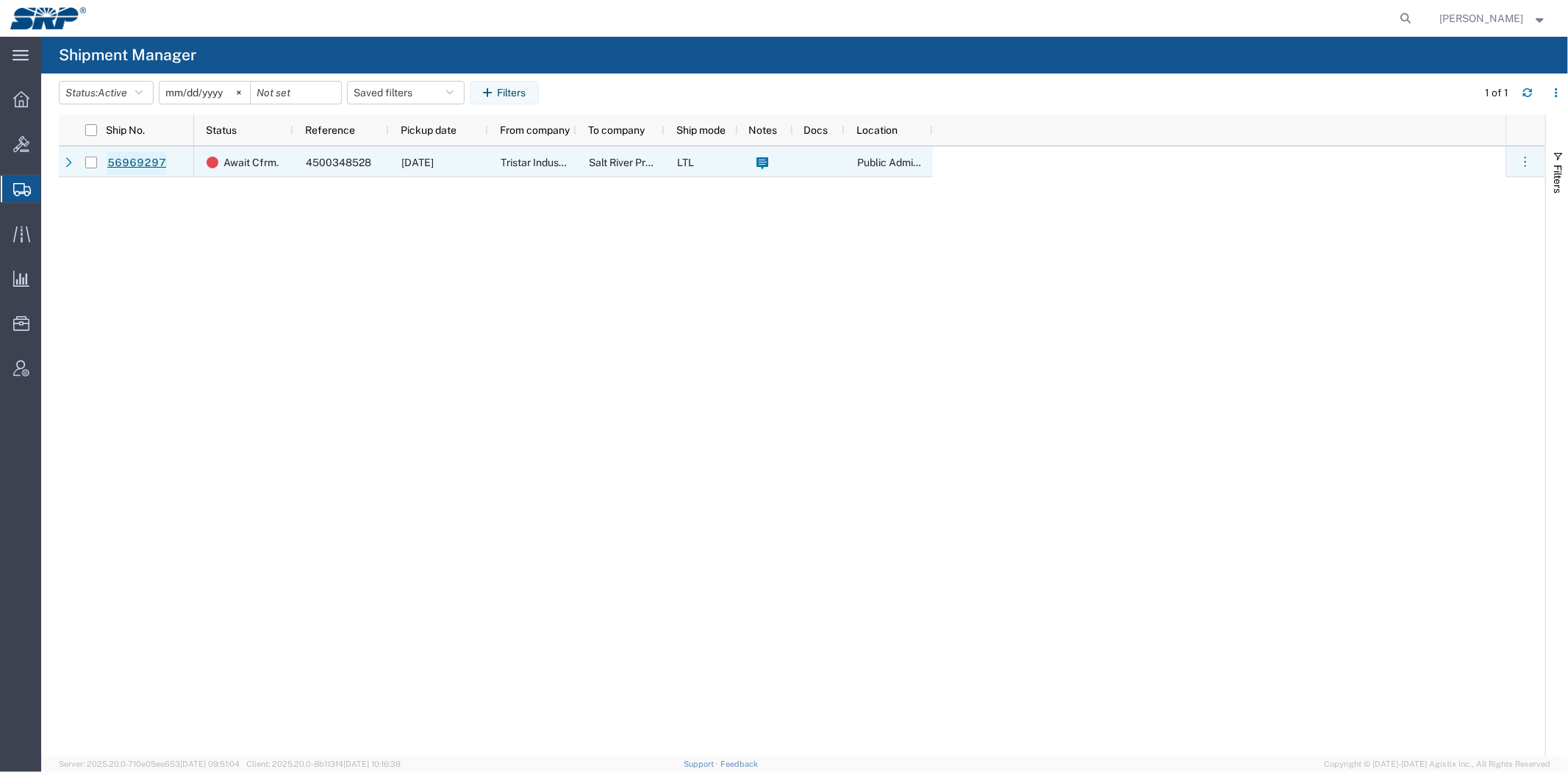
click at [127, 160] on link "56969297" at bounding box center [136, 163] width 61 height 24
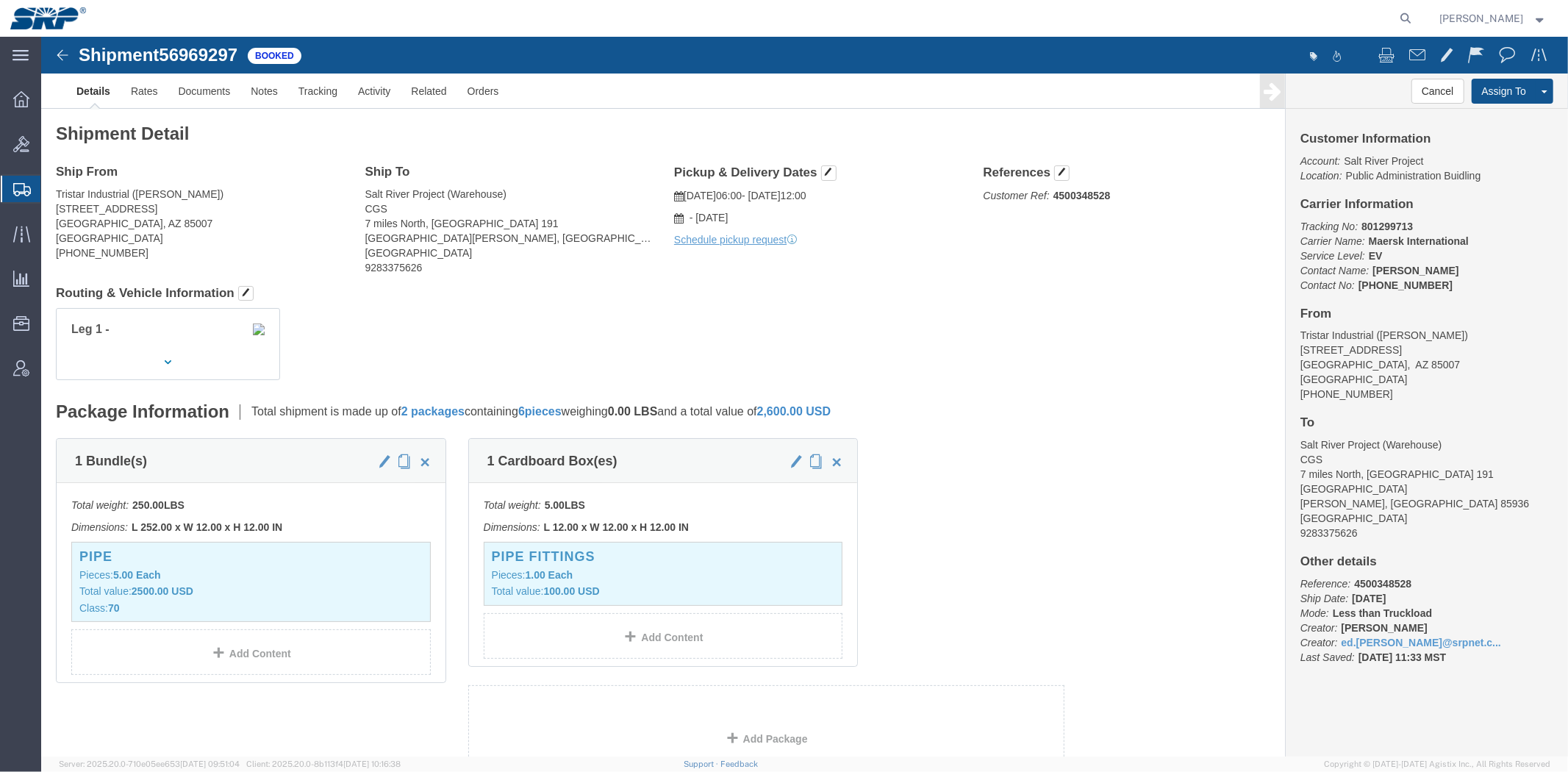
click at [0, 0] on span "Shipment Manager" at bounding box center [0, 0] width 0 height 0
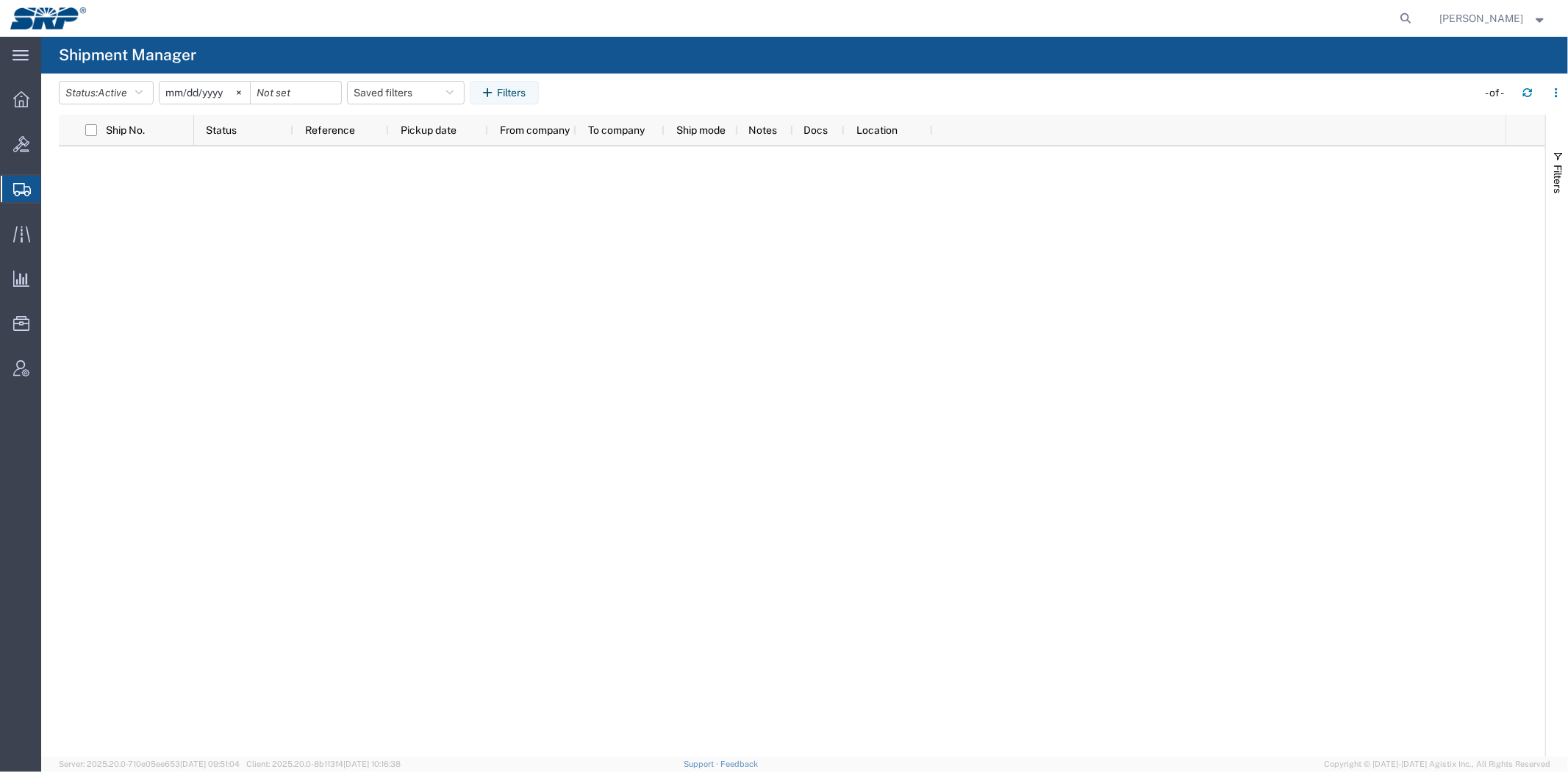
click at [552, 427] on div at bounding box center [849, 451] width 1311 height 611
